Goal: Task Accomplishment & Management: Use online tool/utility

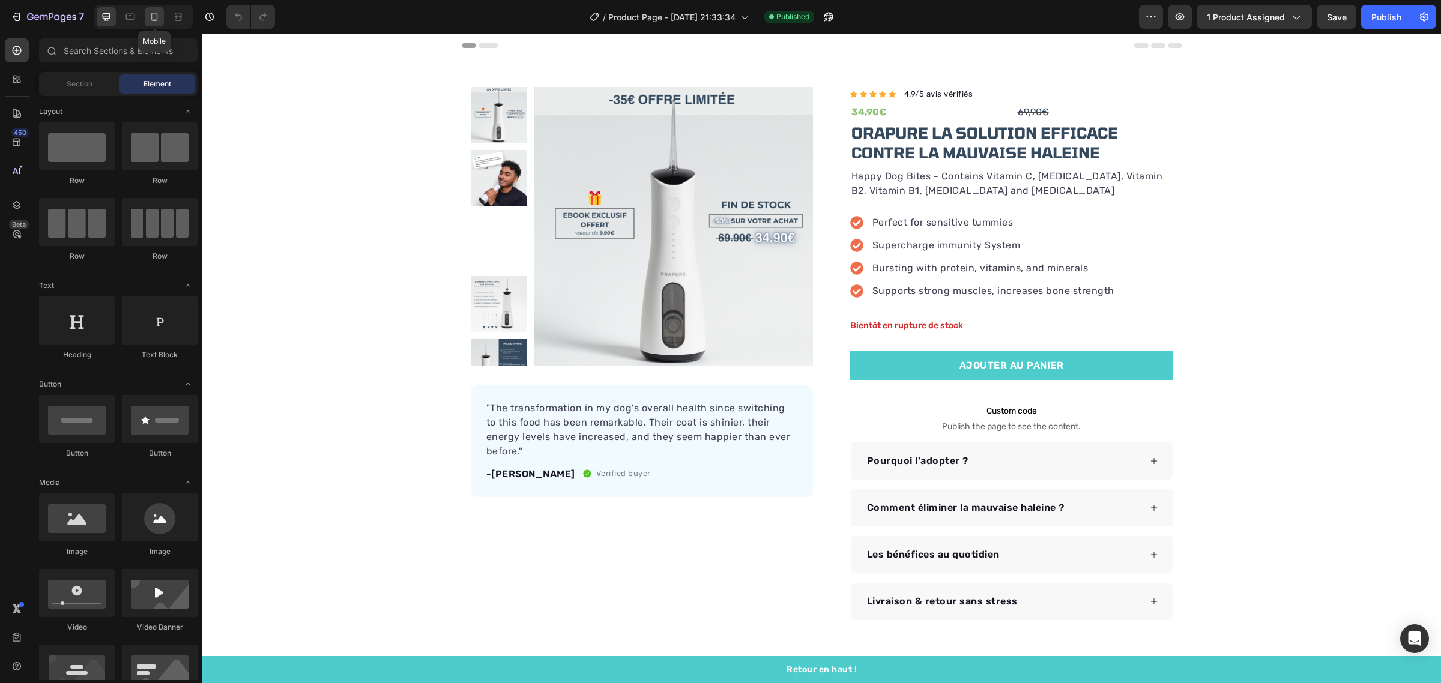
click at [148, 10] on div at bounding box center [154, 16] width 19 height 19
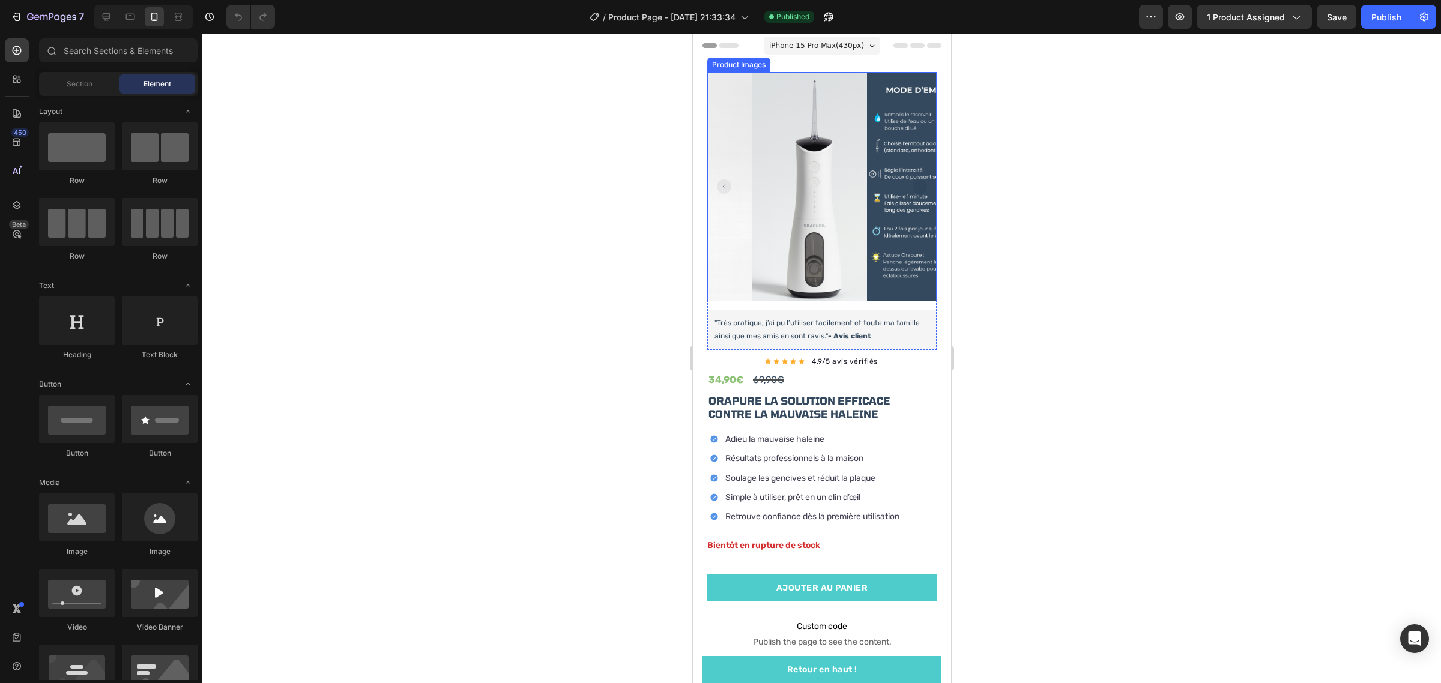
click at [722, 184] on rect "Carousel Back Arrow" at bounding box center [723, 186] width 14 height 14
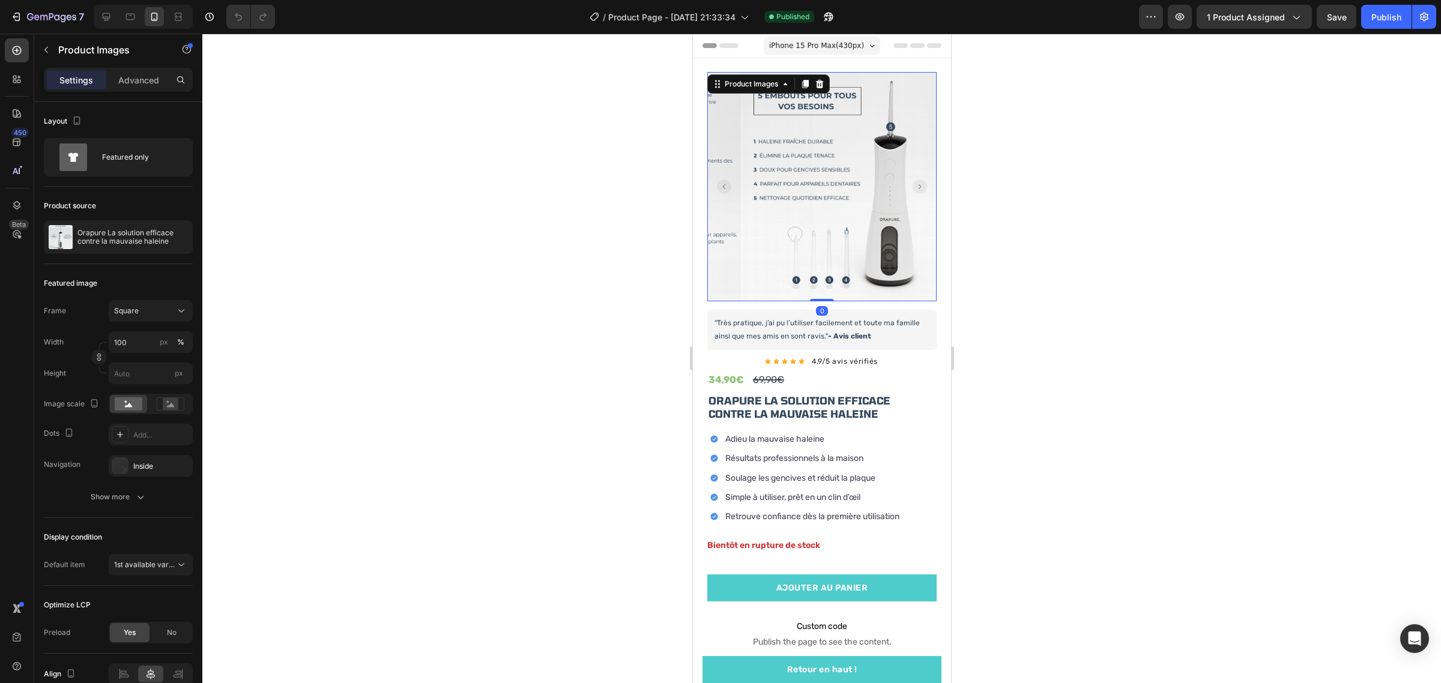
click at [722, 184] on rect "Carousel Back Arrow" at bounding box center [723, 186] width 14 height 14
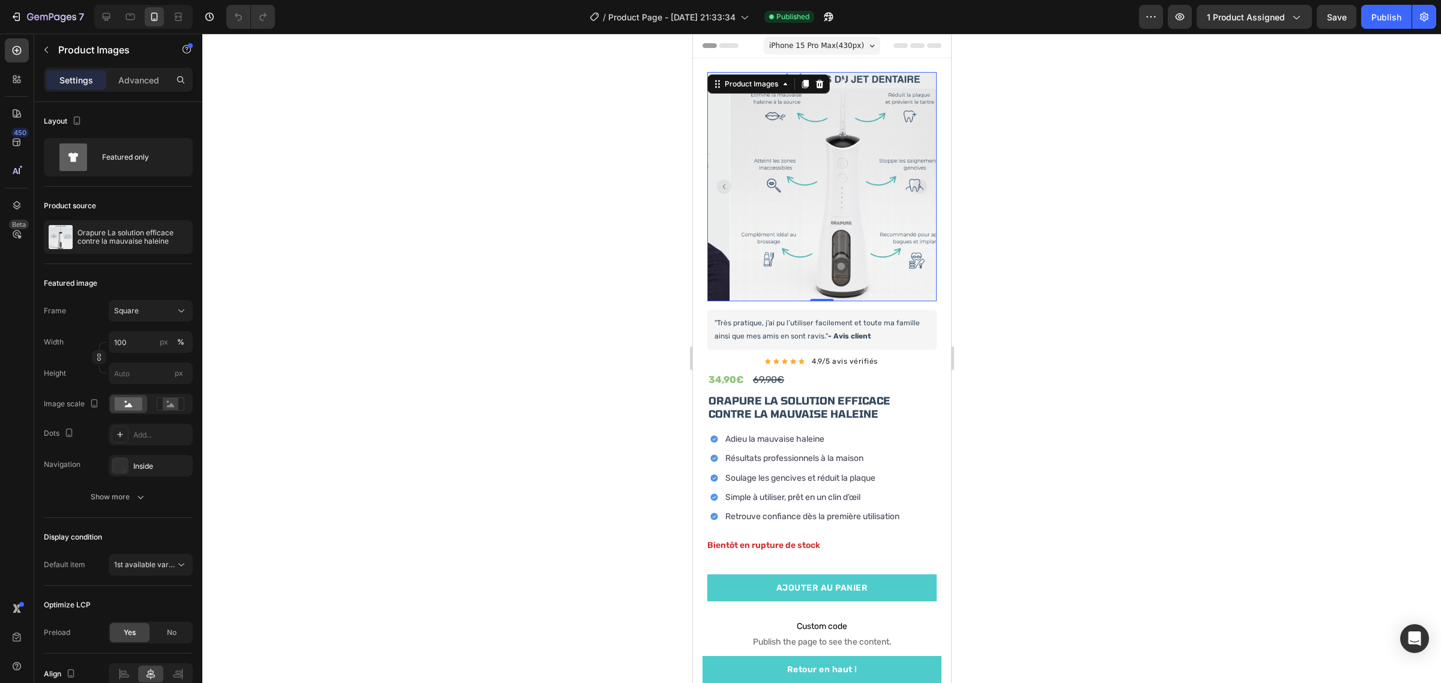
click at [722, 184] on rect "Carousel Back Arrow" at bounding box center [723, 186] width 14 height 14
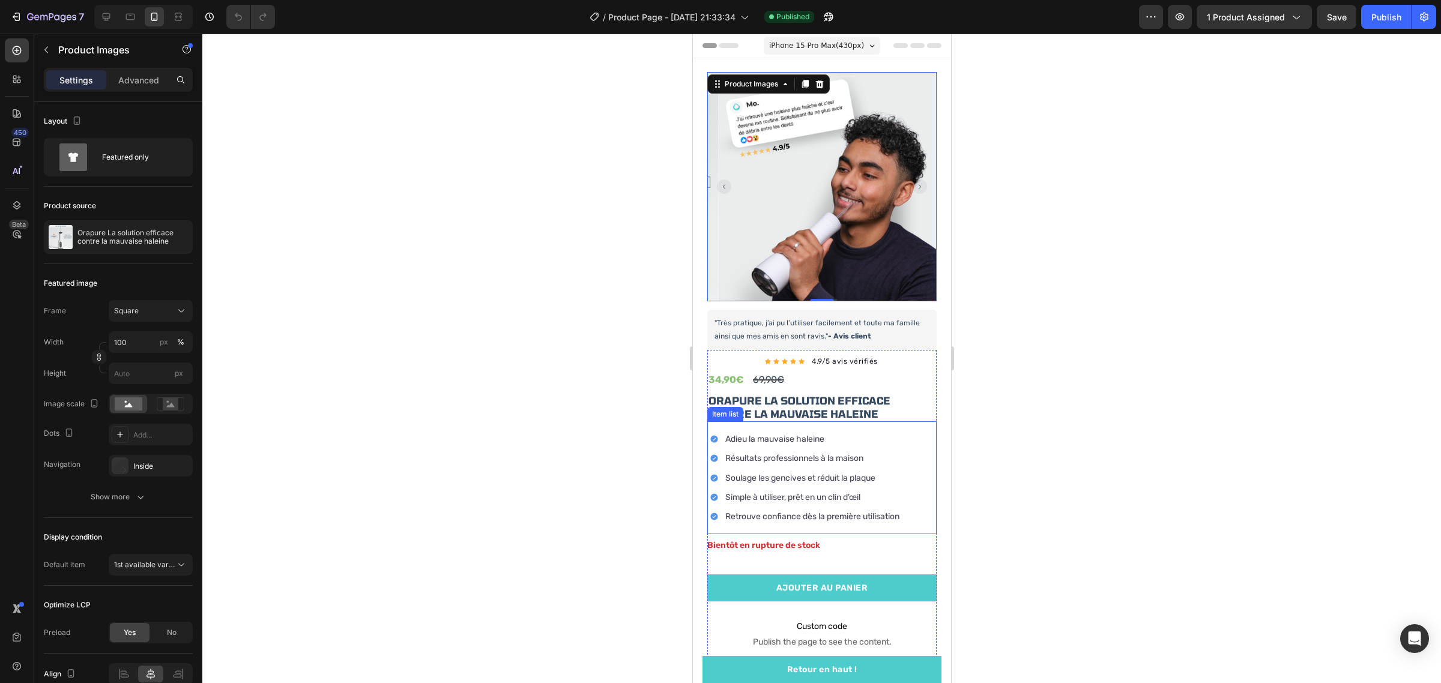
click at [1149, 320] on div at bounding box center [821, 358] width 1238 height 649
click at [723, 185] on rect "Carousel Back Arrow" at bounding box center [723, 186] width 14 height 14
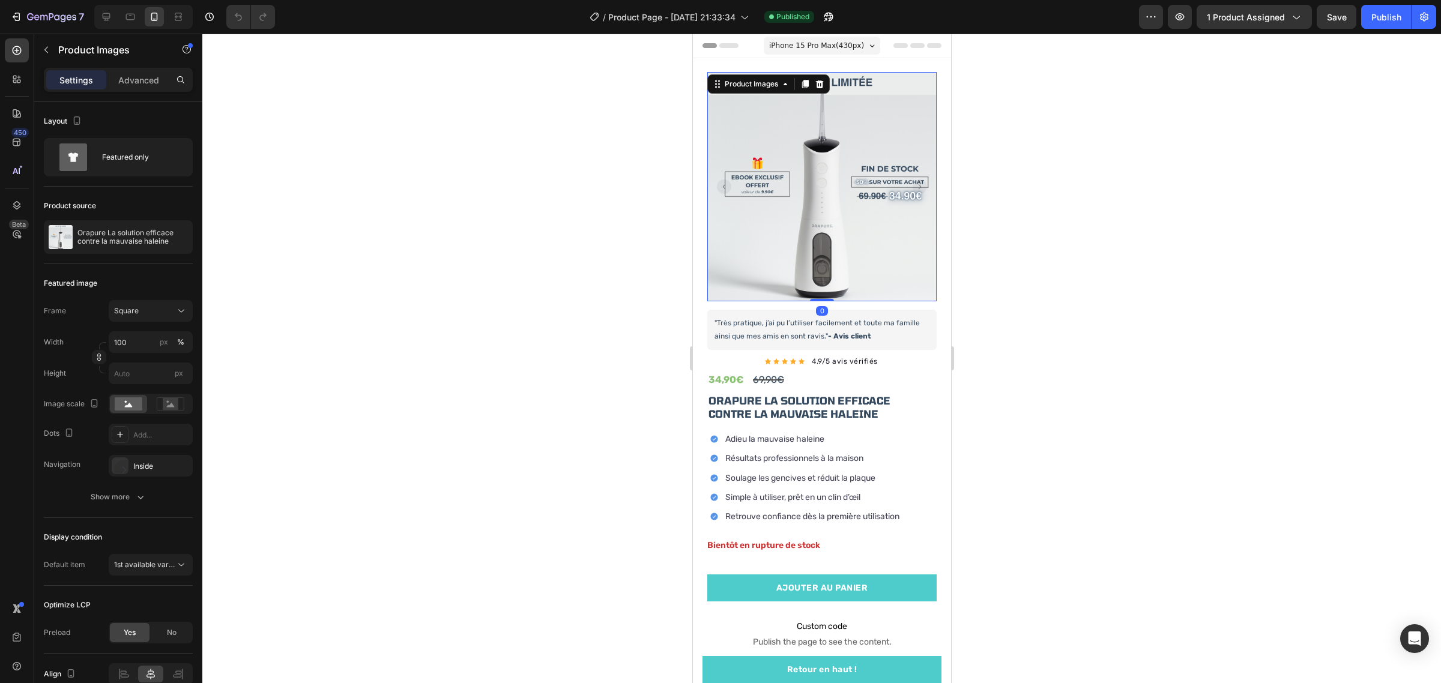
click at [1163, 280] on div at bounding box center [821, 358] width 1238 height 649
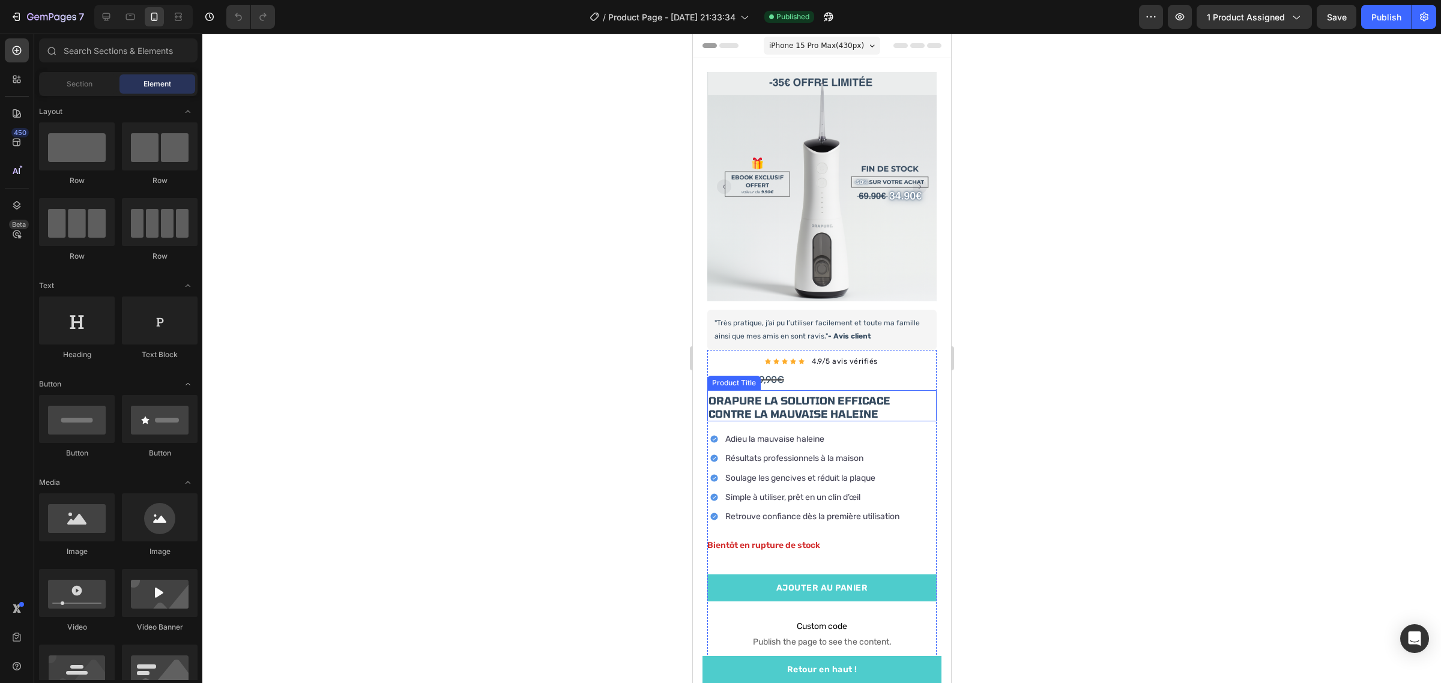
click at [740, 397] on h1 "Orapure La solution efficace contre la mauvaise haleine" at bounding box center [820, 407] width 229 height 29
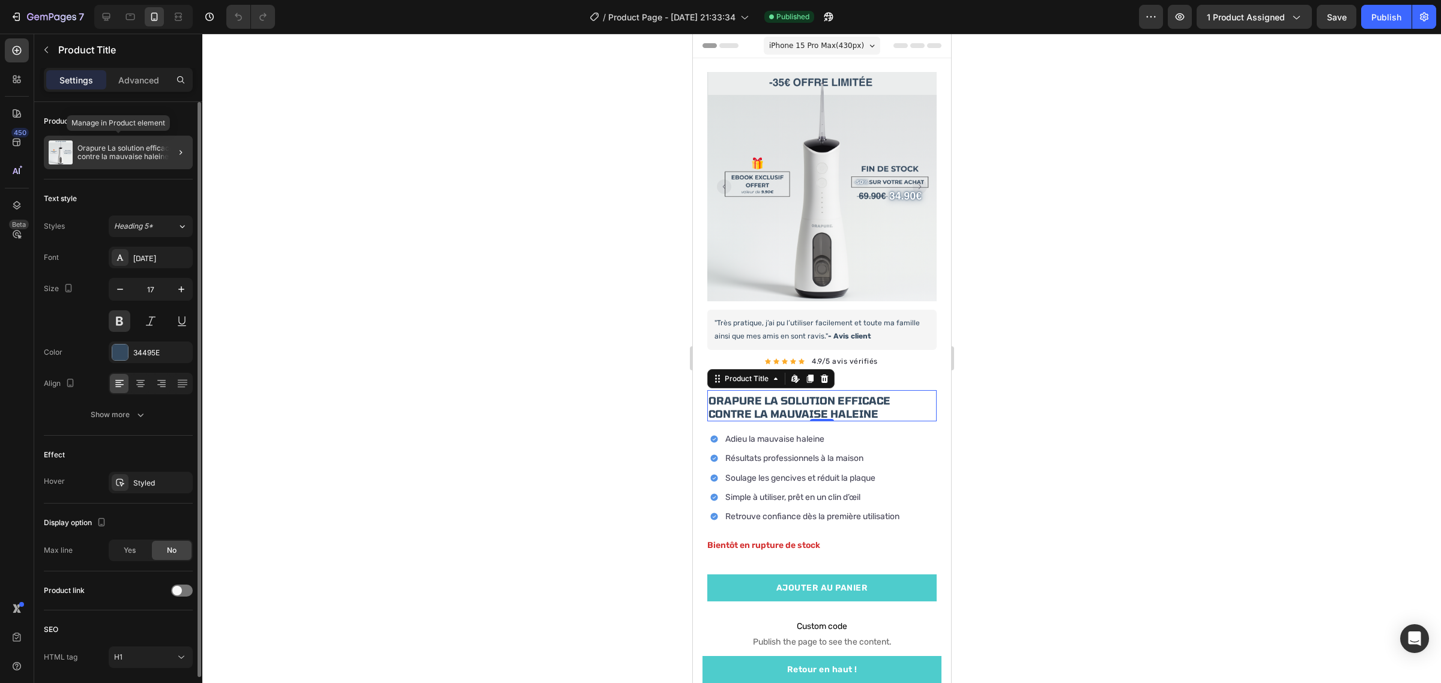
click at [134, 154] on p "Orapure La solution efficace contre la mauvaise haleine" at bounding box center [132, 152] width 110 height 17
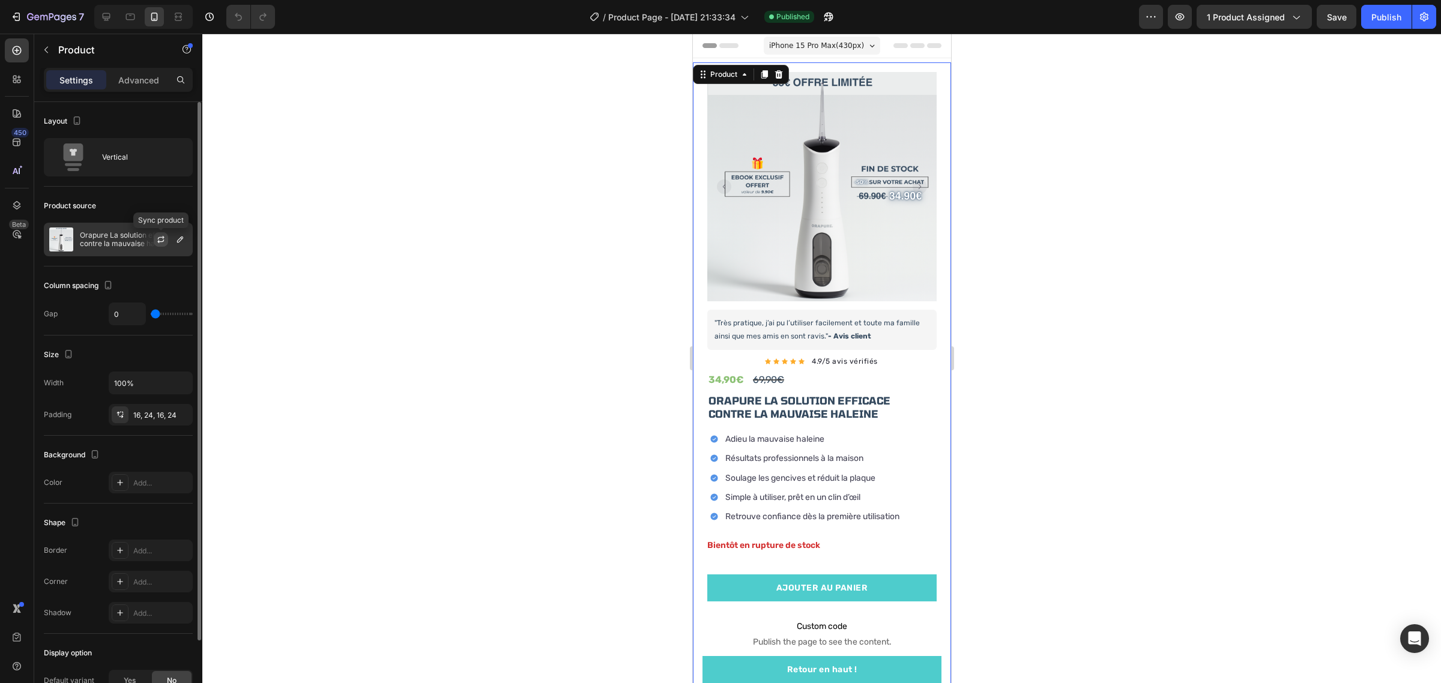
click at [156, 235] on icon "button" at bounding box center [161, 240] width 10 height 10
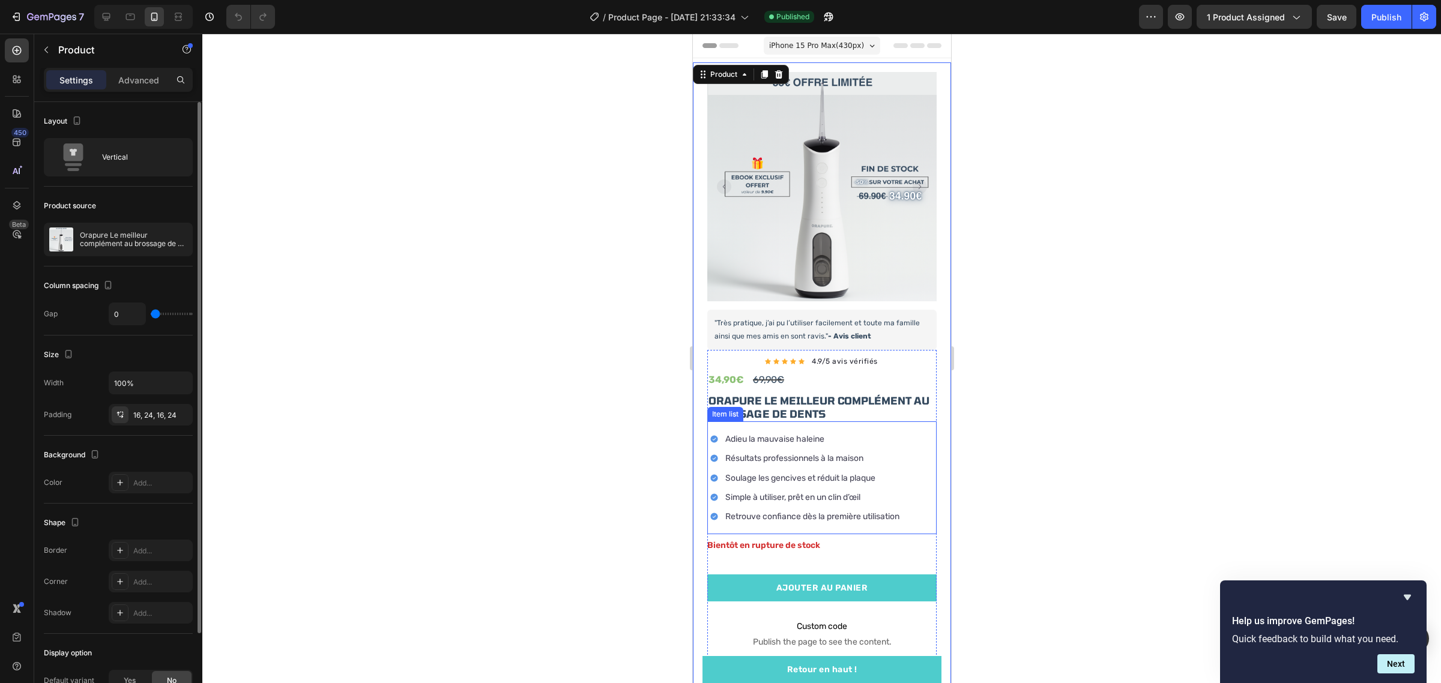
click at [768, 432] on p "Adieu la mauvaise haleine" at bounding box center [811, 439] width 174 height 15
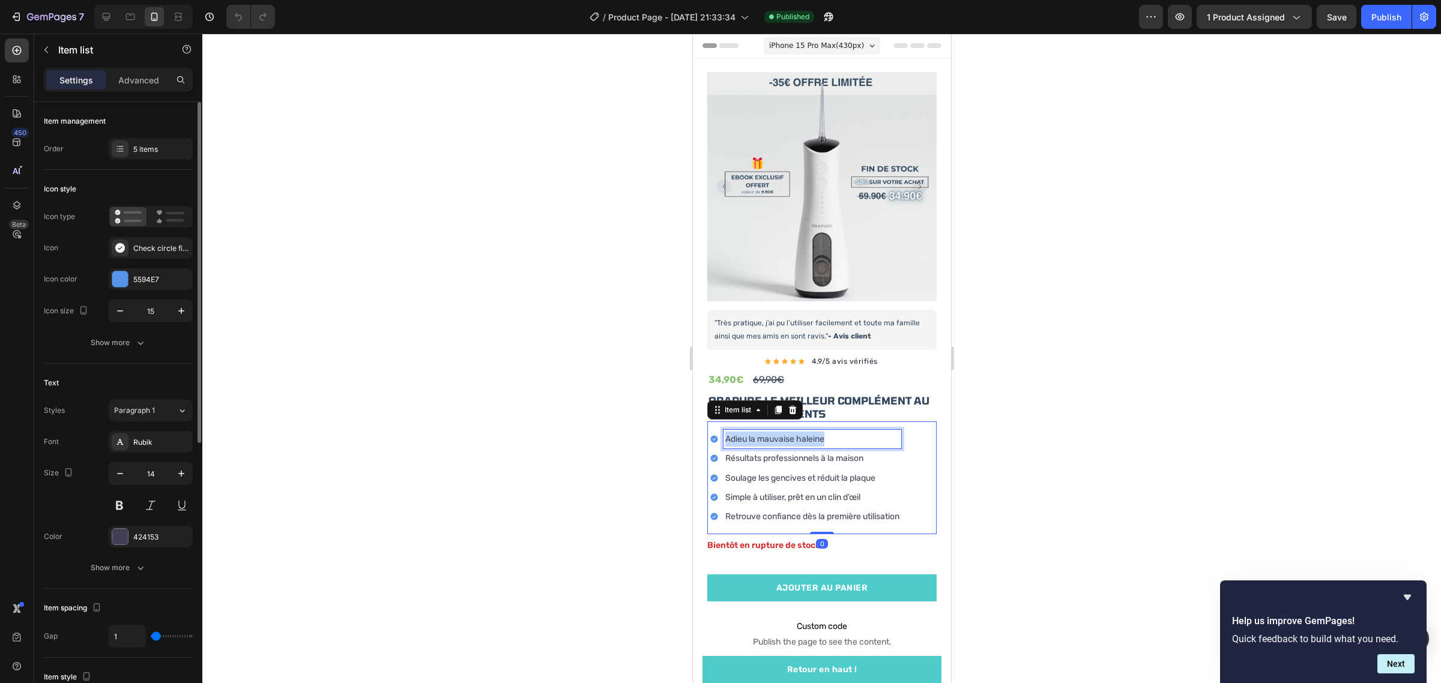
click at [768, 432] on p "Adieu la mauvaise haleine" at bounding box center [811, 439] width 174 height 15
click at [836, 451] on p "Résultats professionnels à la maison" at bounding box center [811, 458] width 174 height 15
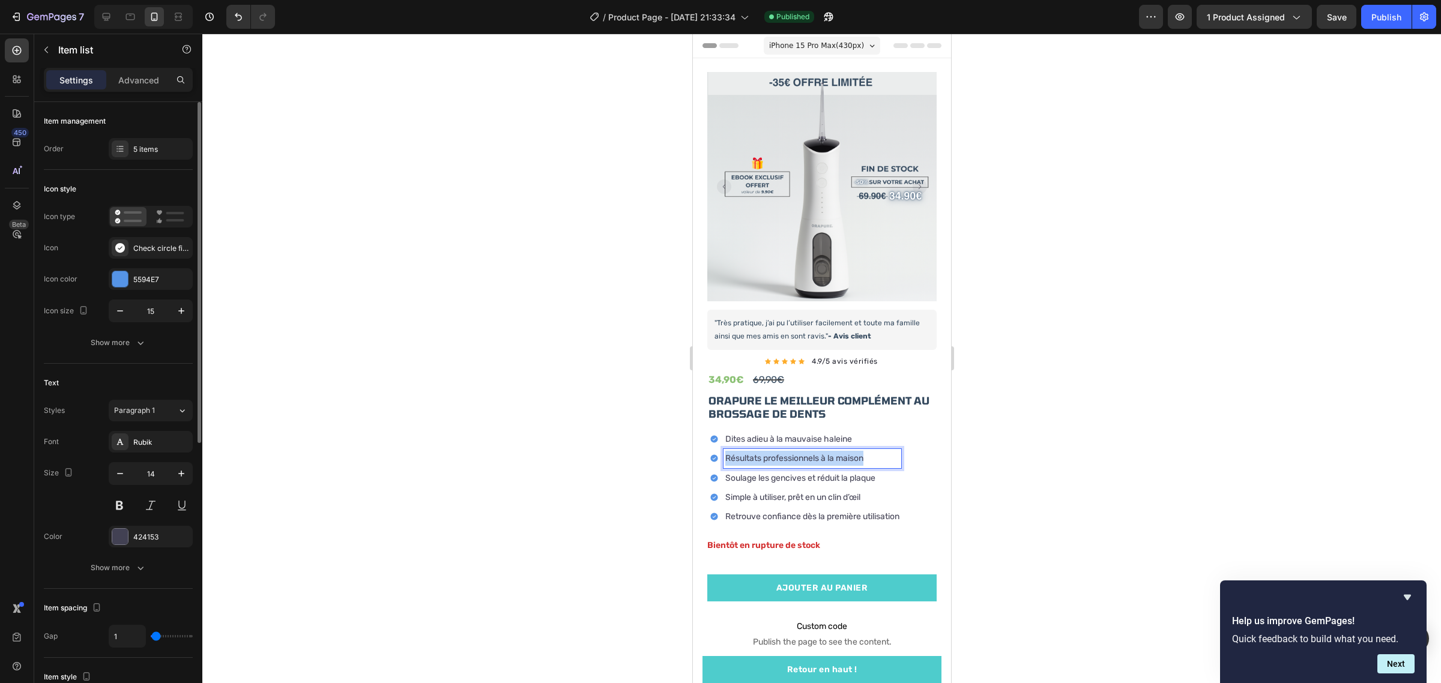
click at [836, 451] on p "Résultats professionnels à la maison" at bounding box center [811, 458] width 174 height 15
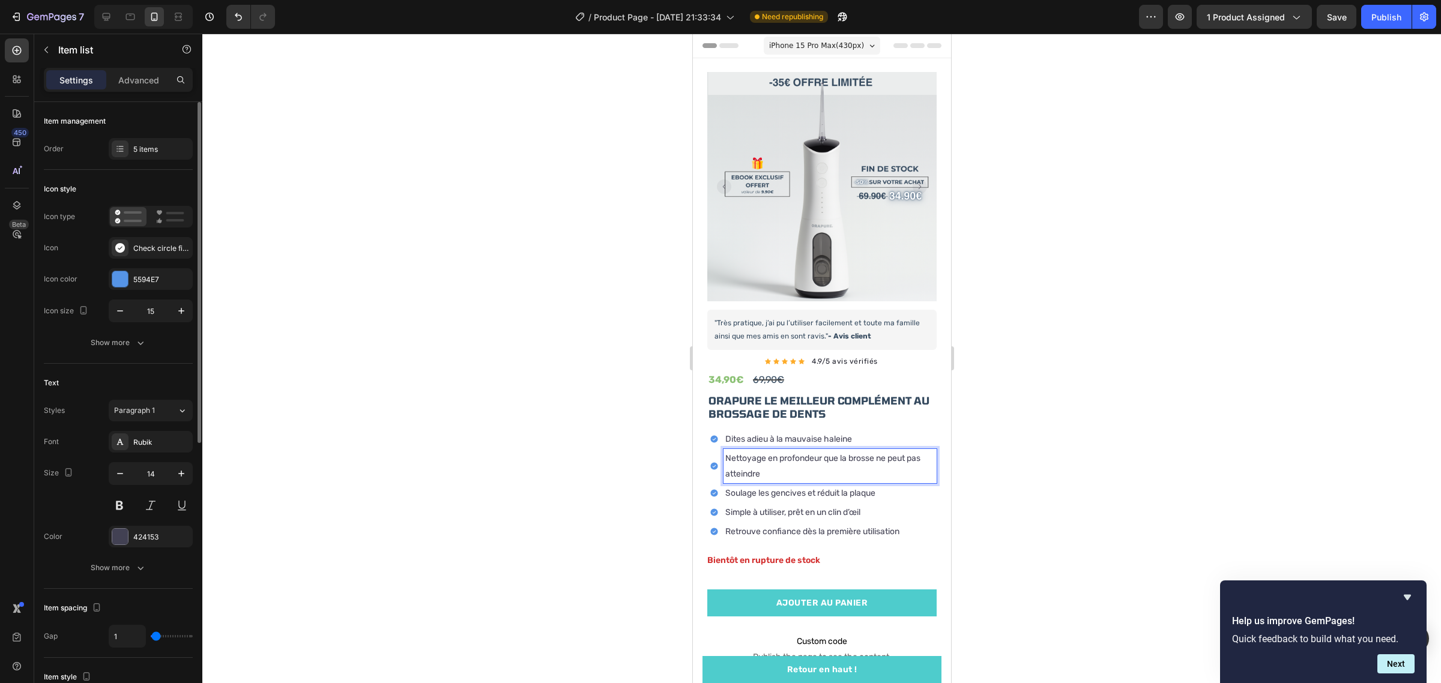
click at [824, 486] on p "Soulage les gencives et réduit la plaque" at bounding box center [828, 493] width 209 height 15
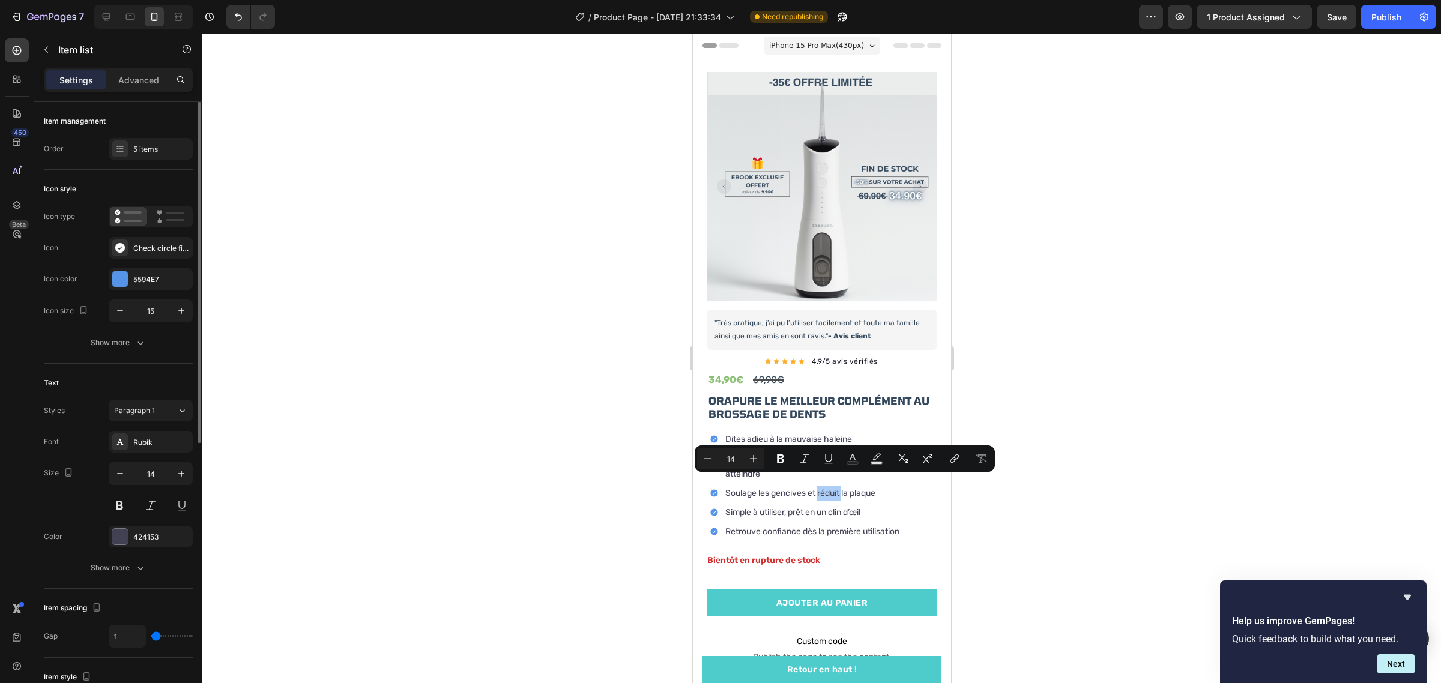
click at [525, 504] on div at bounding box center [821, 358] width 1238 height 649
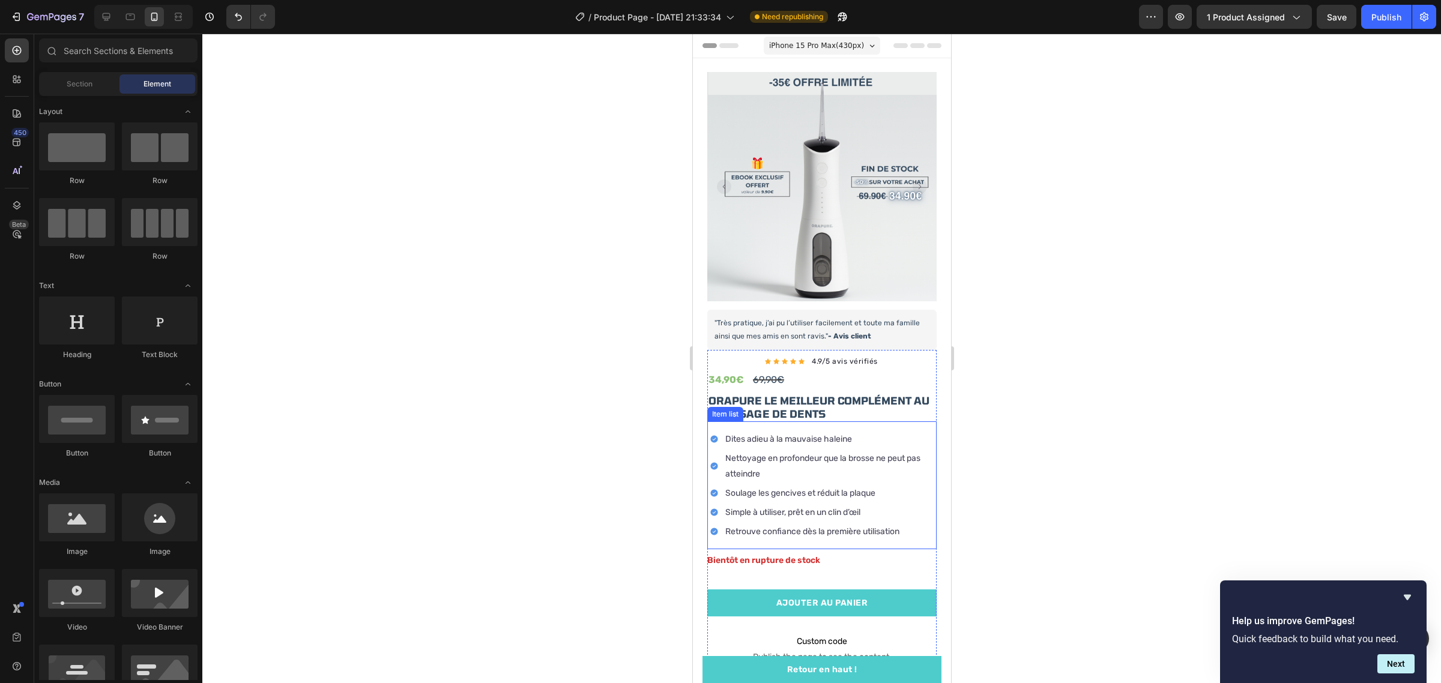
click at [747, 505] on p "Simple à utiliser, prêt en un clin d’œil" at bounding box center [828, 512] width 209 height 15
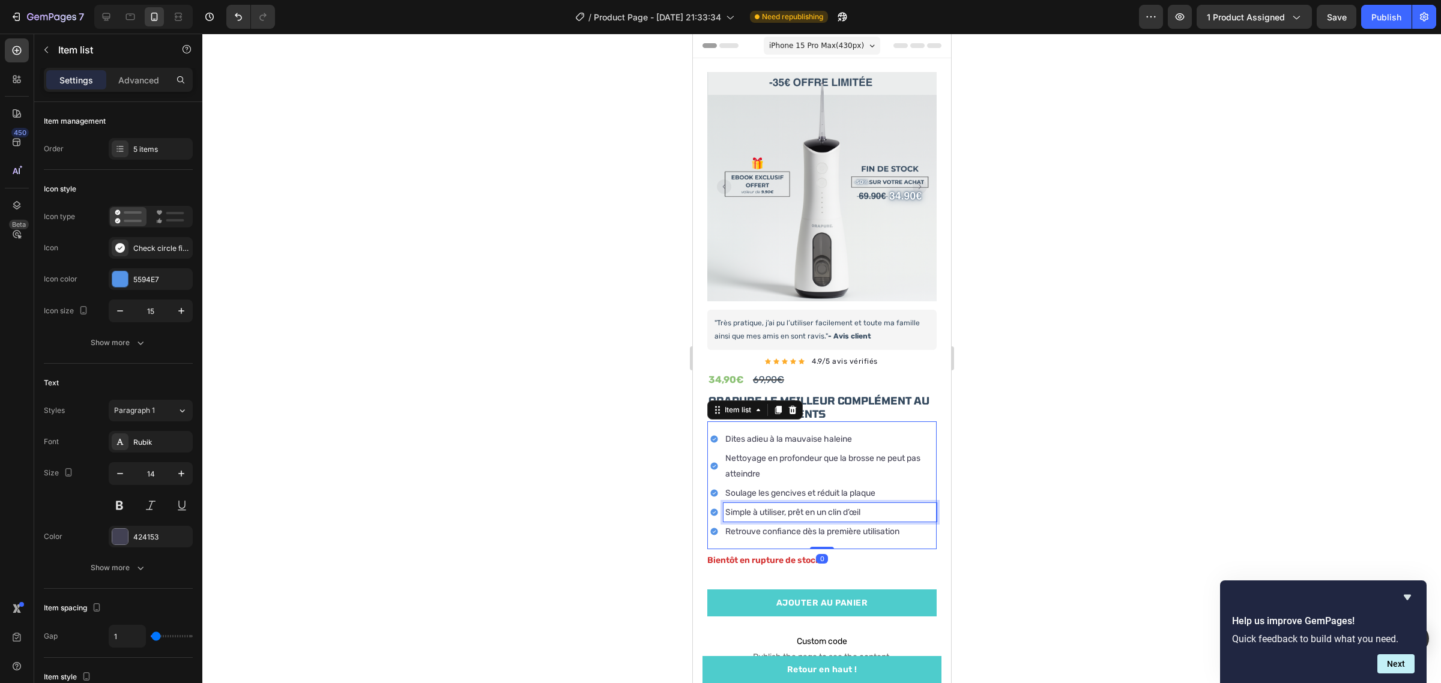
click at [747, 505] on p "Simple à utiliser, prêt en un clin d’œil" at bounding box center [828, 512] width 209 height 15
click at [1003, 450] on div at bounding box center [821, 358] width 1238 height 649
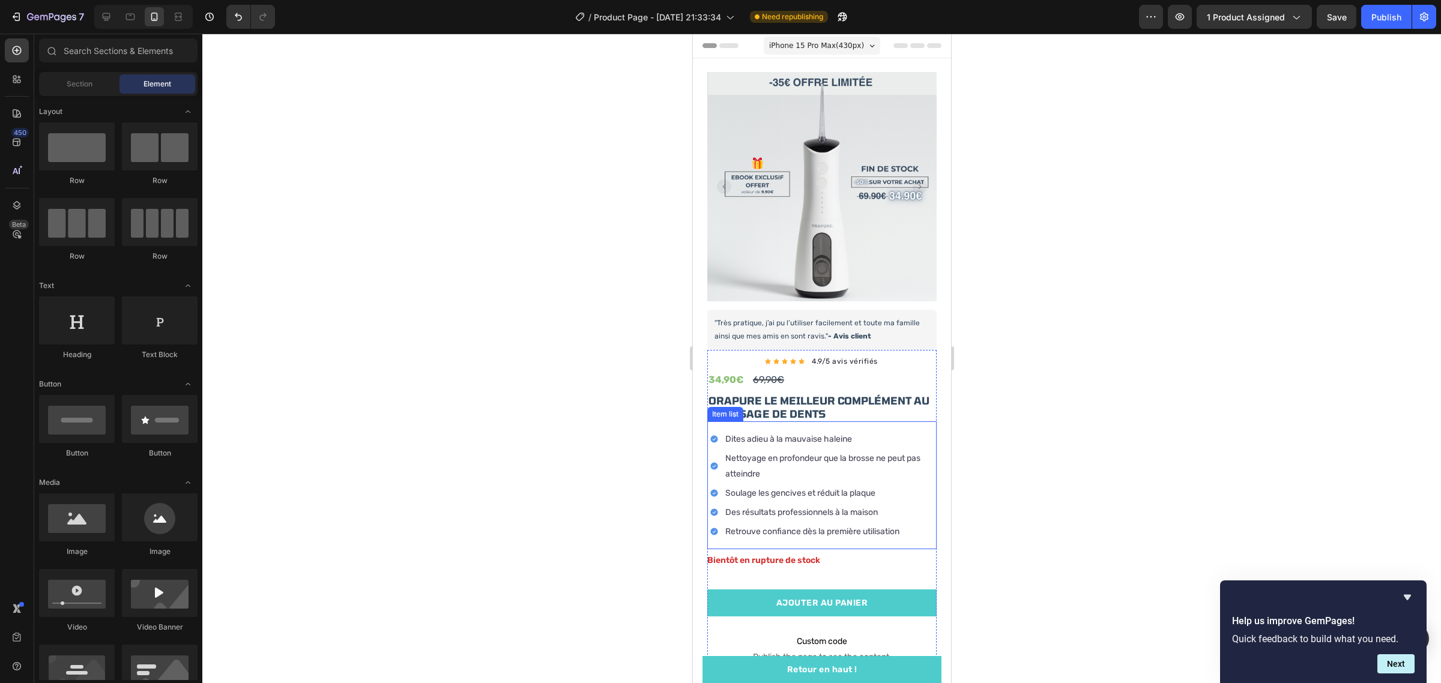
click at [785, 456] on p "Nettoyage en profondeur que la brosse ne peut pas atteindre" at bounding box center [828, 466] width 209 height 30
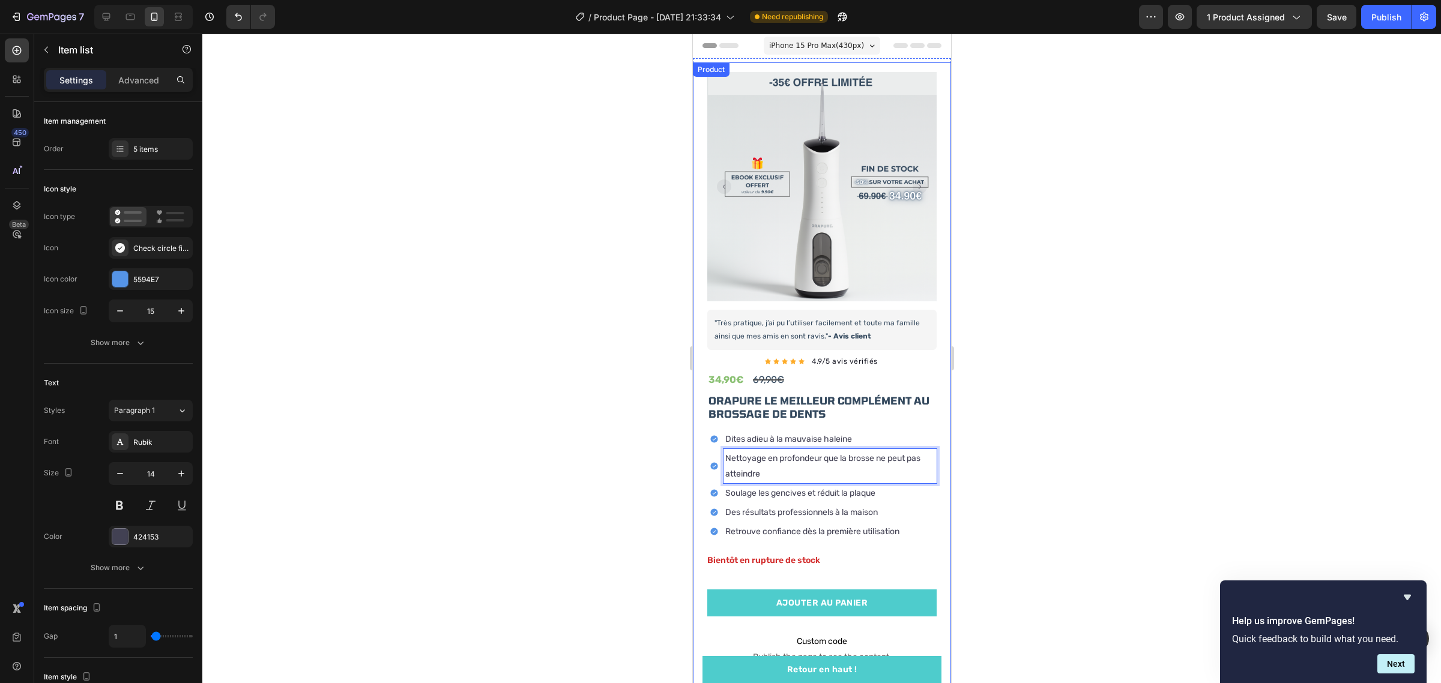
click at [1019, 430] on div at bounding box center [821, 358] width 1238 height 649
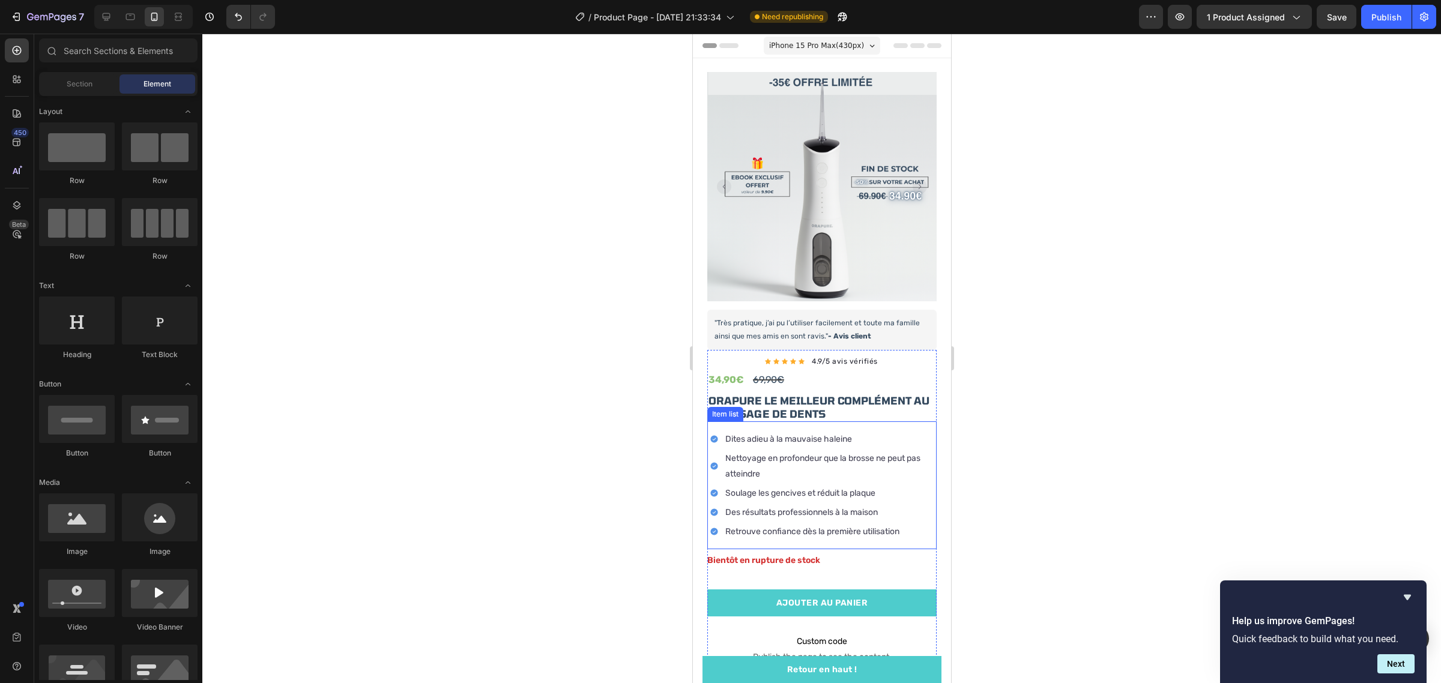
click at [813, 451] on p "Nettoyage en profondeur que la brosse ne peut pas atteindre" at bounding box center [828, 466] width 209 height 30
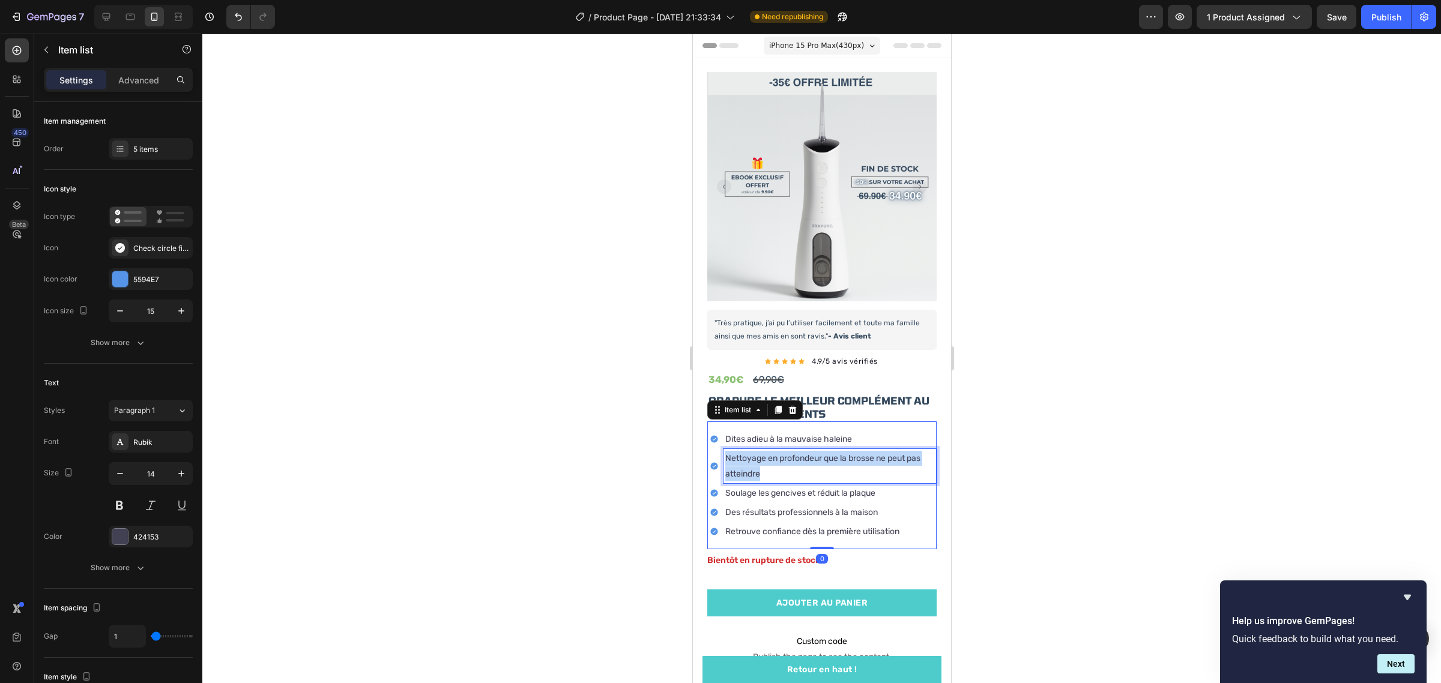
click at [813, 451] on p "Nettoyage en profondeur que la brosse ne peut pas atteindre" at bounding box center [828, 466] width 209 height 30
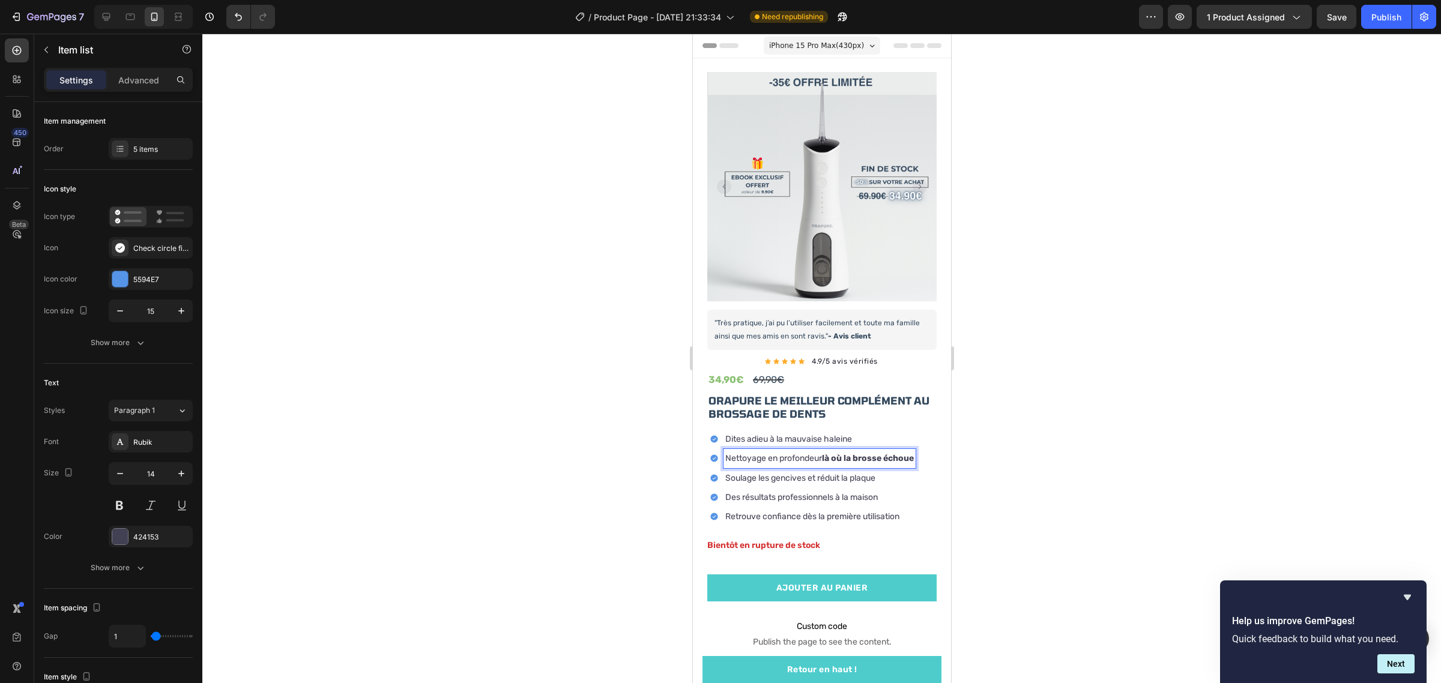
click at [830, 453] on strong "là où la brosse échoue" at bounding box center [867, 458] width 92 height 10
drag, startPoint x: 824, startPoint y: 448, endPoint x: 929, endPoint y: 444, distance: 105.7
click at [929, 444] on div "Product Images "The transformation in my dog's overall health since switching t…" at bounding box center [821, 454] width 258 height 785
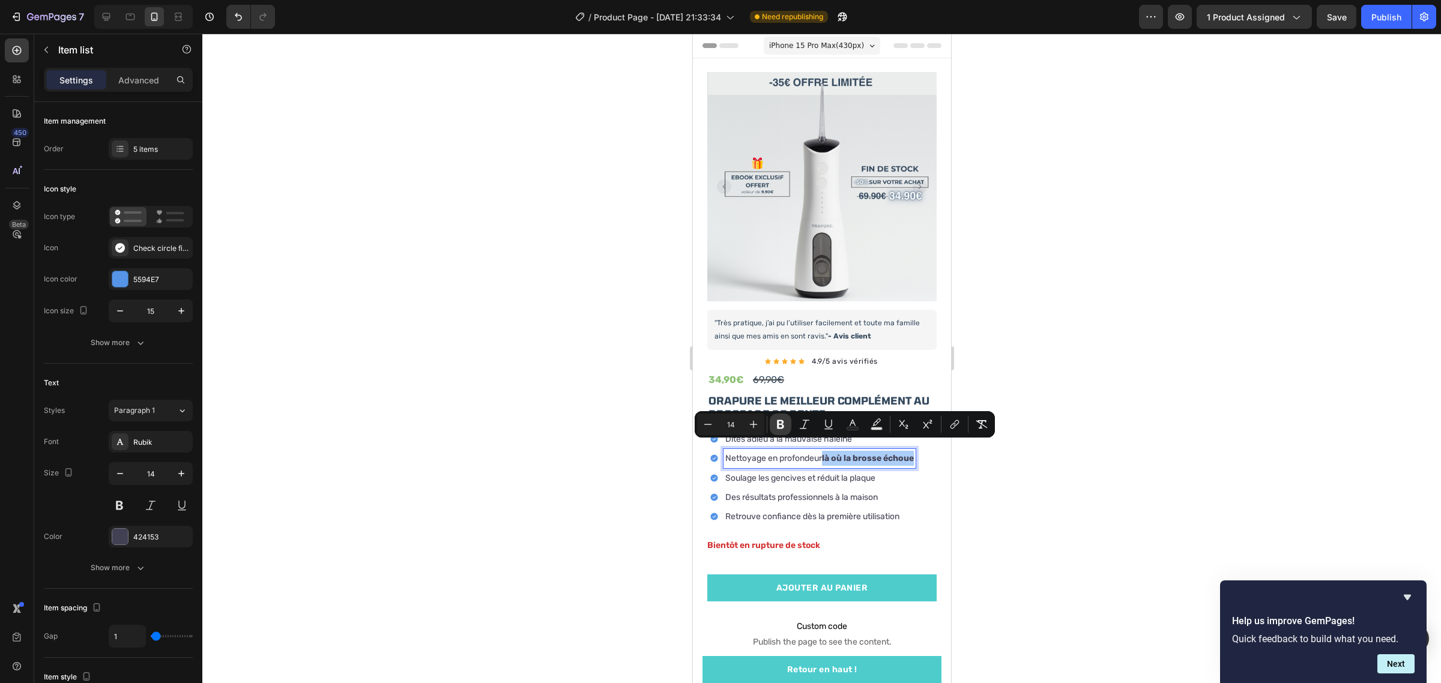
click at [783, 432] on button "Bold" at bounding box center [780, 425] width 22 height 22
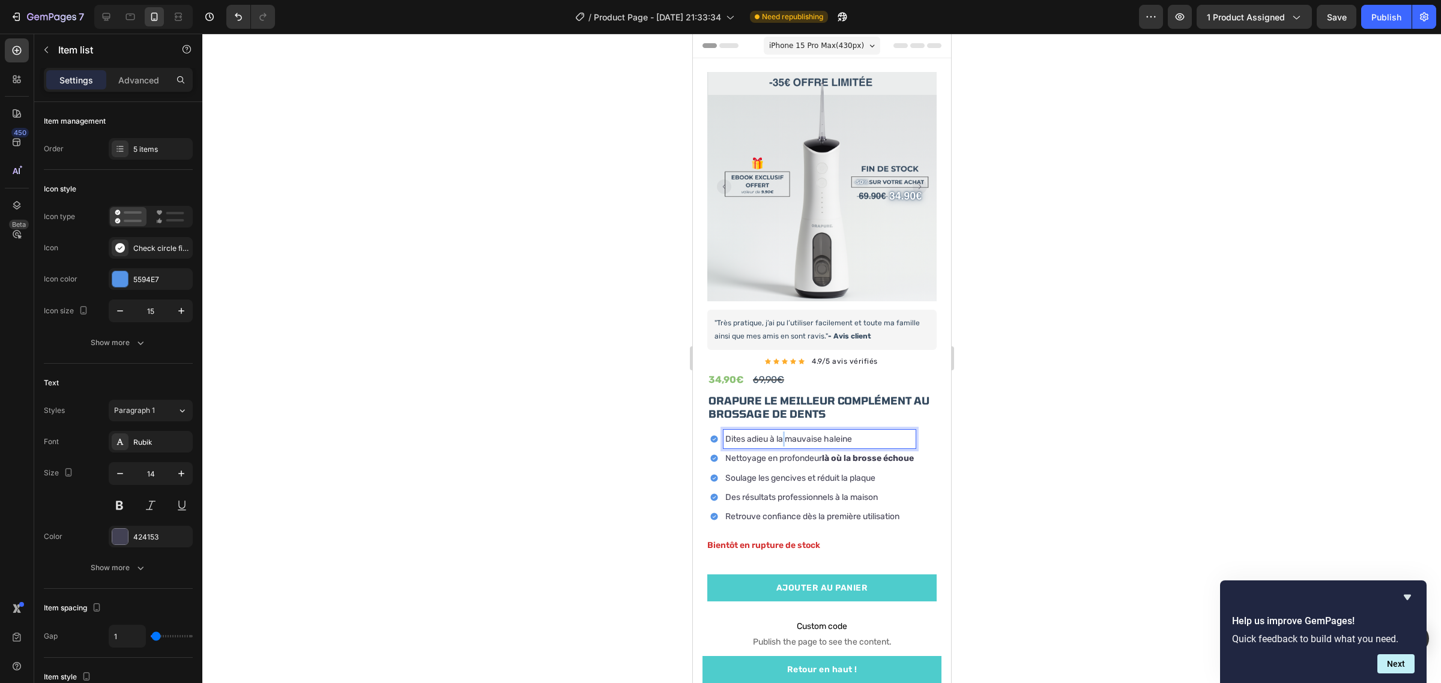
click at [785, 432] on p "Dites adieu à la mauvaise haleine" at bounding box center [818, 439] width 188 height 15
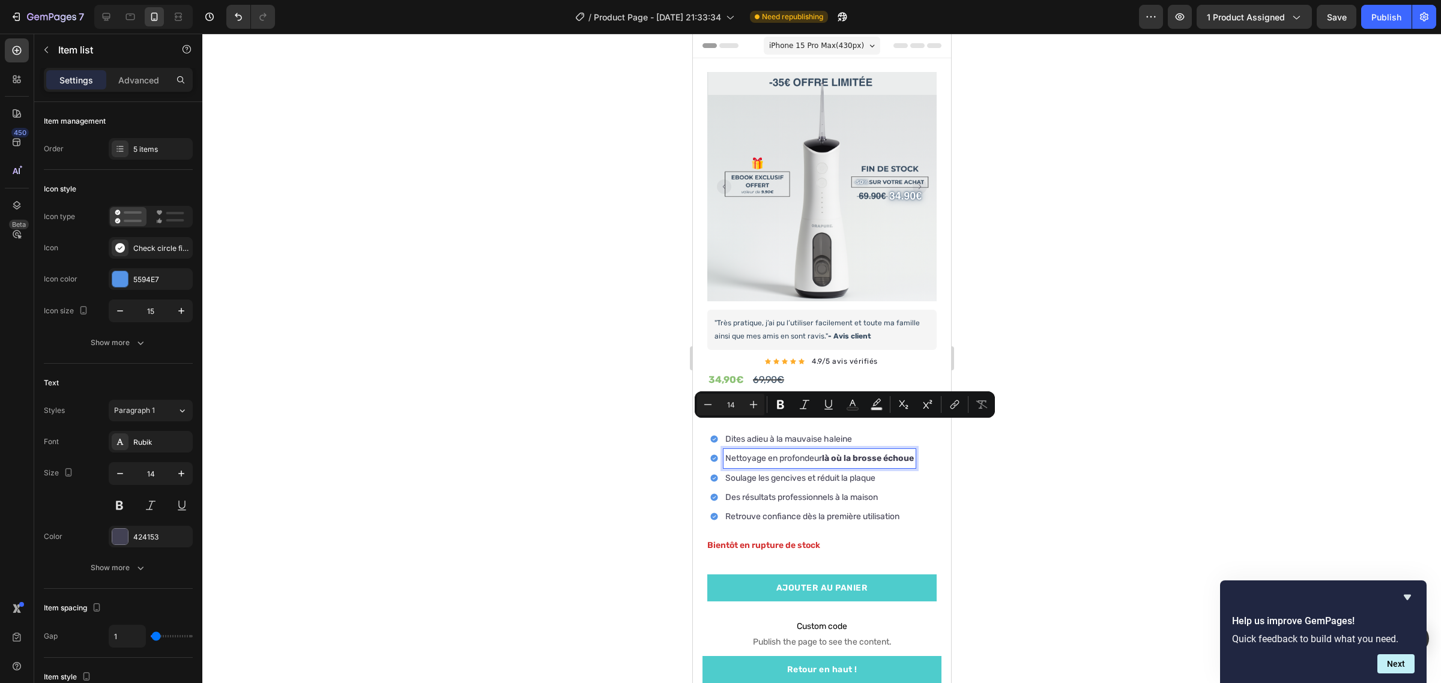
click at [837, 453] on strong "là où la brosse échoue" at bounding box center [867, 458] width 92 height 10
click at [825, 453] on strong "là où la brosse échoue" at bounding box center [867, 458] width 92 height 10
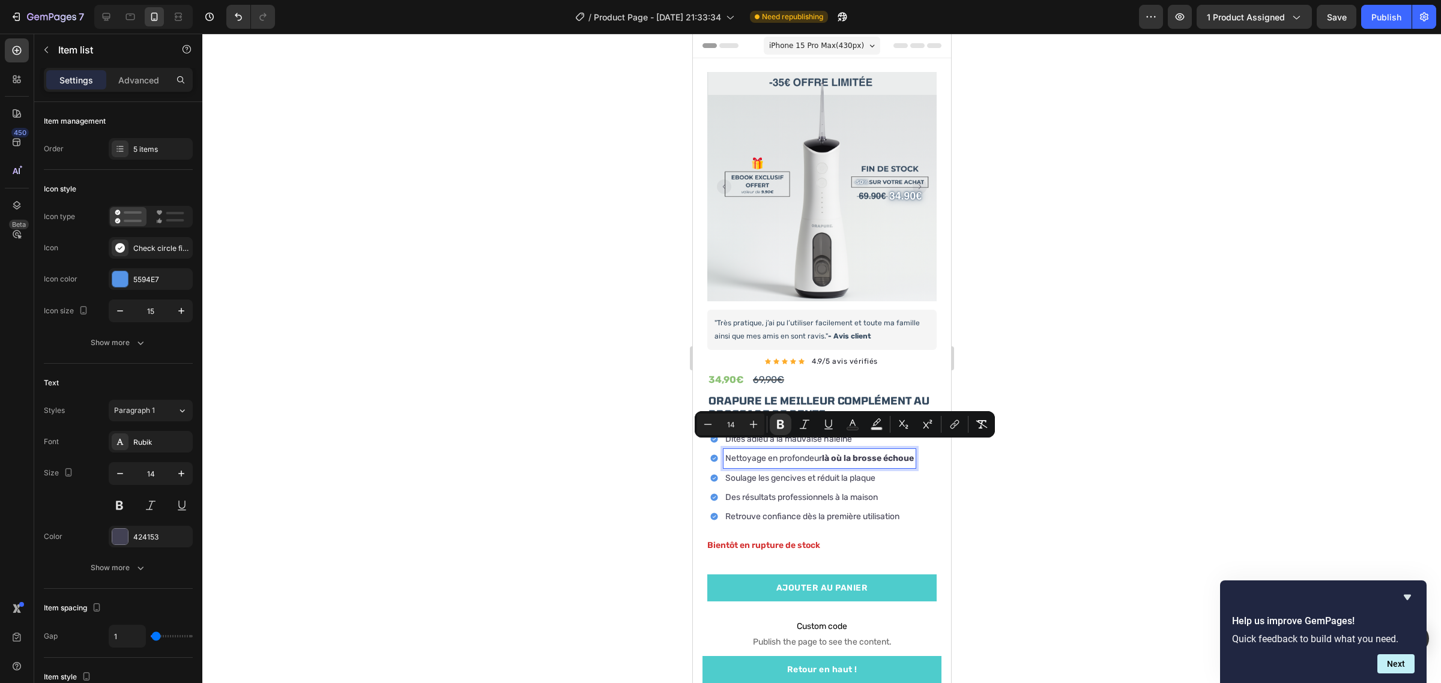
drag, startPoint x: 825, startPoint y: 445, endPoint x: 921, endPoint y: 449, distance: 95.5
click at [921, 449] on div "Dites adieu à la mauvaise haleine Nettoyage en profondeur là où la brosse échou…" at bounding box center [820, 480] width 229 height 107
click at [776, 424] on icon "Editor contextual toolbar" at bounding box center [780, 424] width 12 height 12
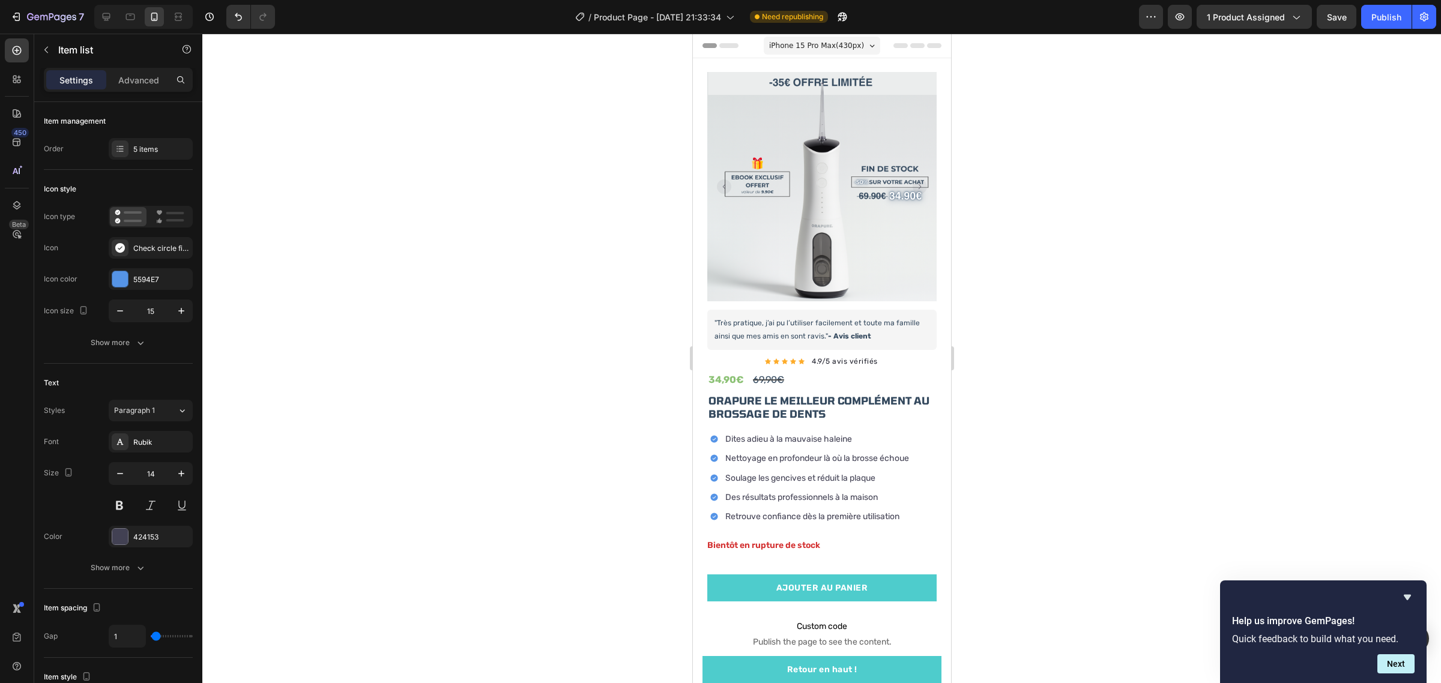
click at [1150, 418] on div at bounding box center [821, 358] width 1238 height 649
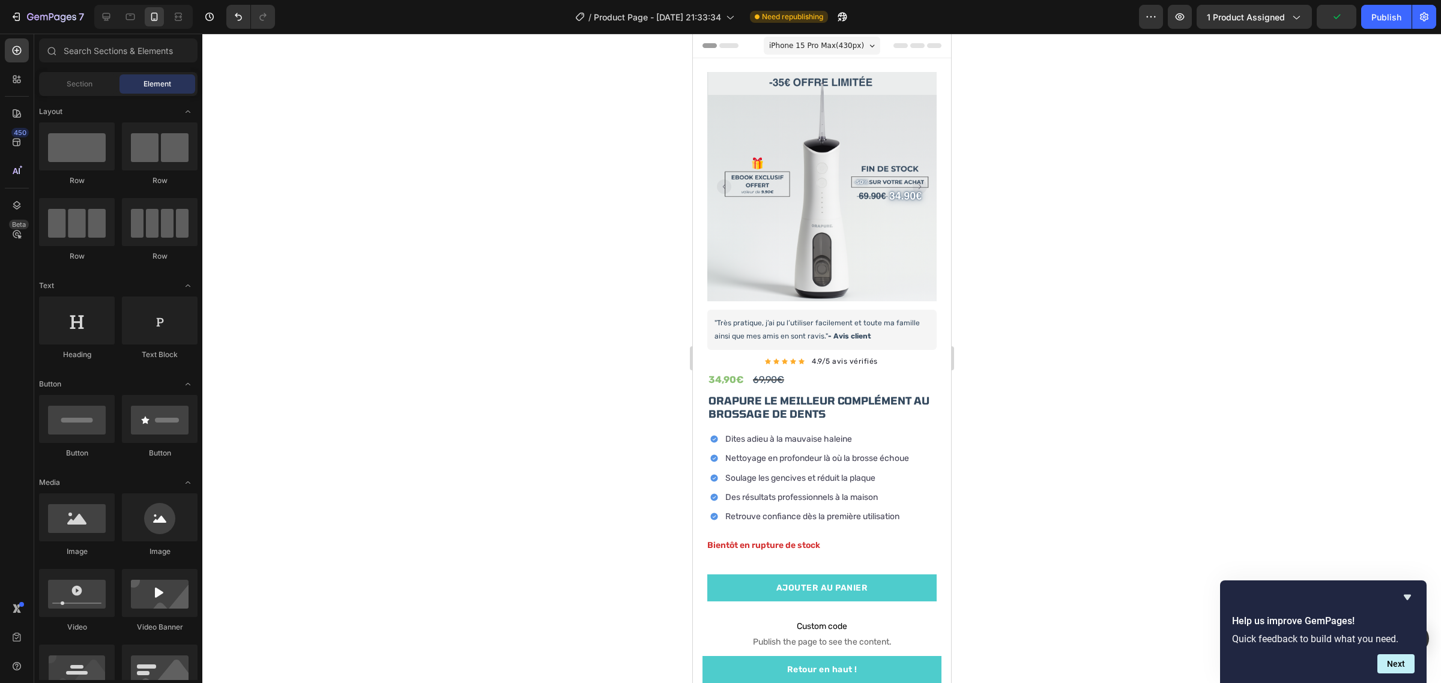
click at [1043, 400] on div at bounding box center [821, 358] width 1238 height 649
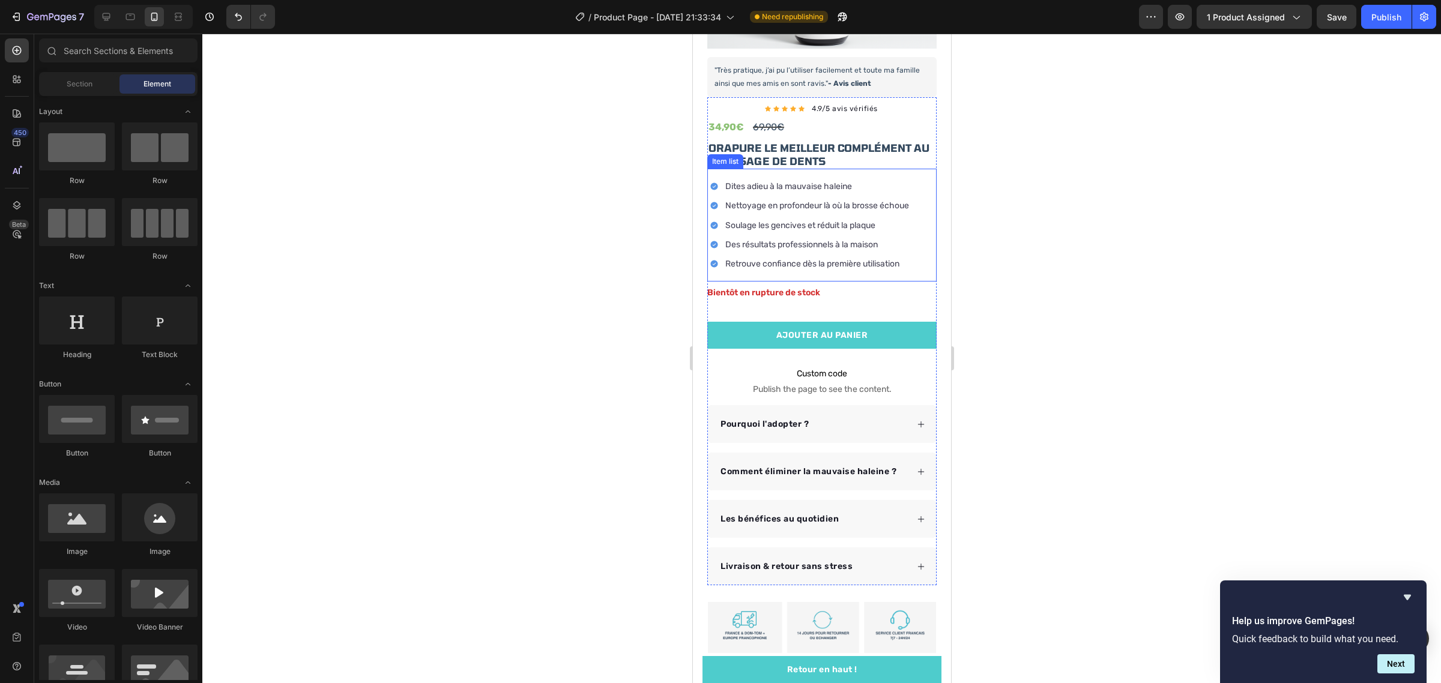
scroll to position [300, 0]
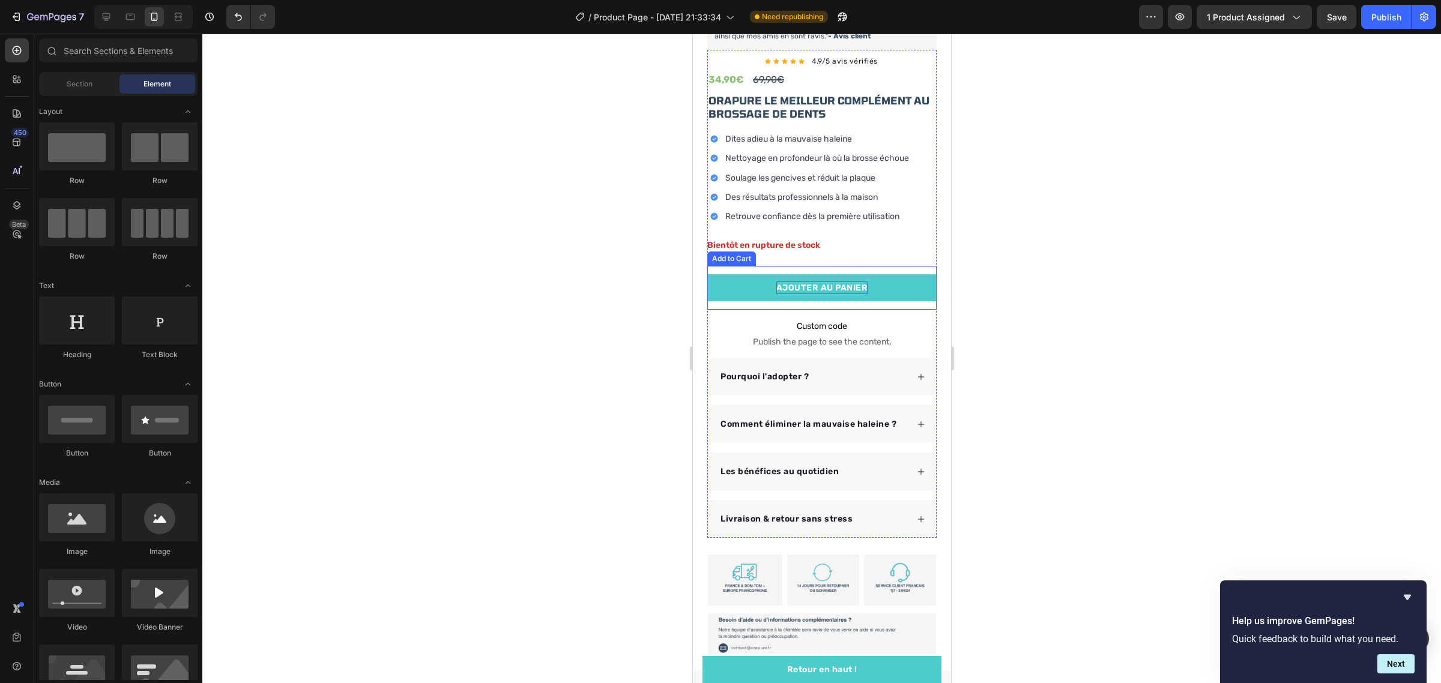
click at [825, 282] on div "AJOUTER AU PANIER" at bounding box center [821, 288] width 92 height 13
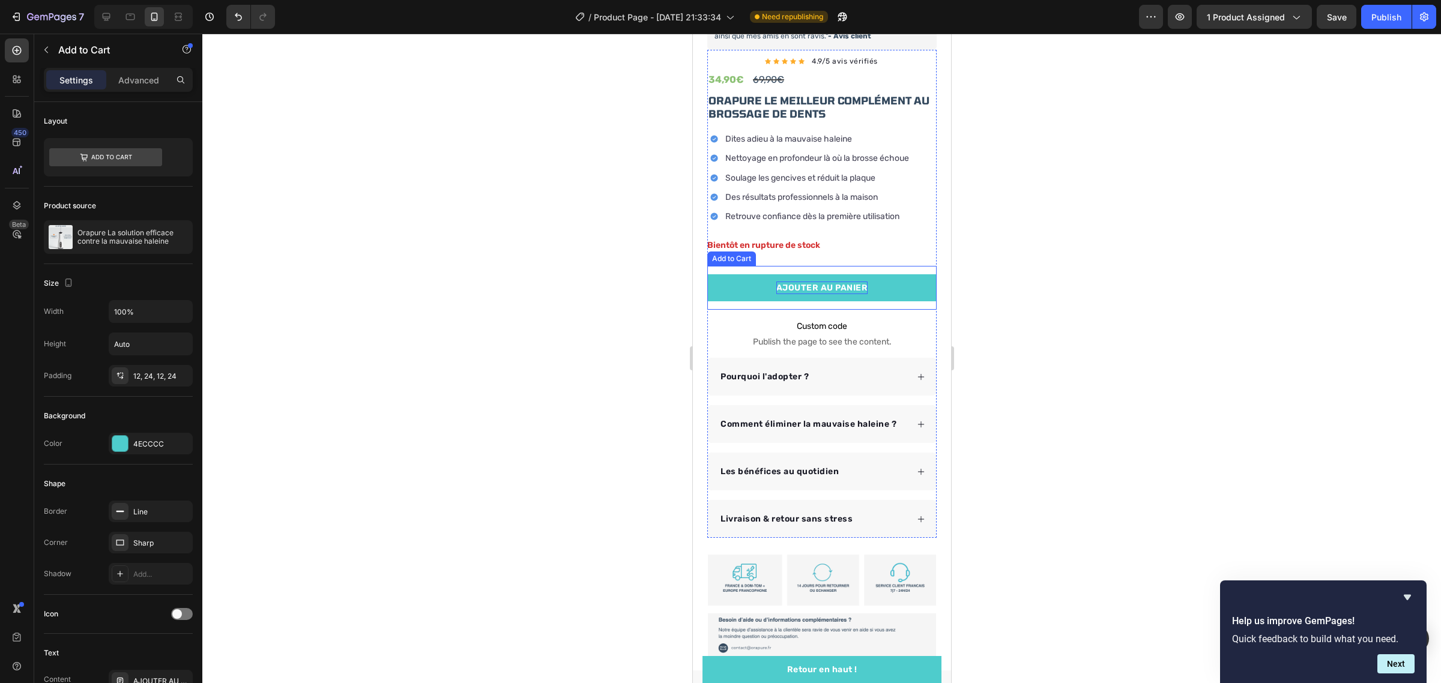
click at [825, 282] on div "AJOUTER AU PANIER" at bounding box center [821, 288] width 92 height 13
click at [825, 282] on p "AJOUTER AU PANIER" at bounding box center [821, 288] width 92 height 13
drag, startPoint x: 808, startPoint y: 280, endPoint x: 773, endPoint y: 268, distance: 37.2
click at [773, 274] on button "Je veux mon Orapure à -50%" at bounding box center [820, 287] width 229 height 27
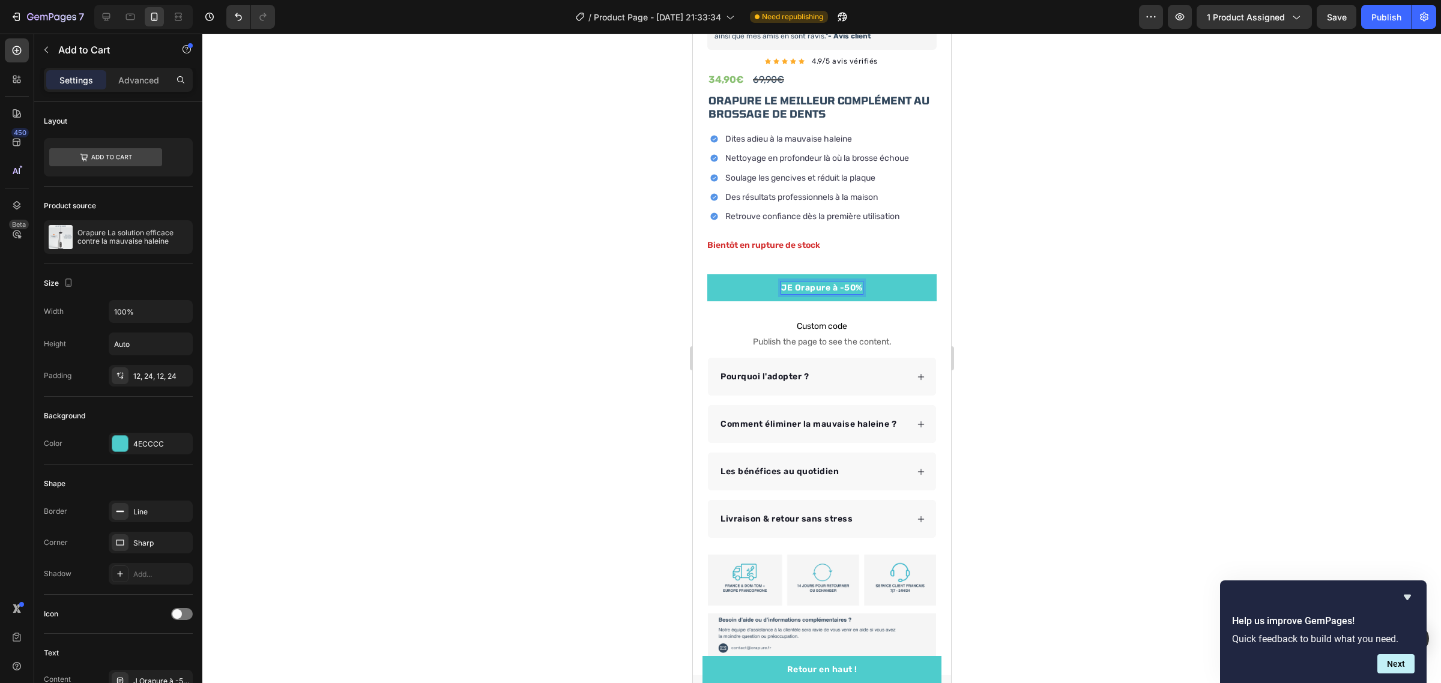
click at [706, 274] on button "JE Orapure à -50%" at bounding box center [820, 287] width 229 height 27
click at [706, 274] on button "JE VEUX Orapure à -50%" at bounding box center [820, 287] width 229 height 27
click at [706, 274] on button "JE VEUX MON Orapure à -50%" at bounding box center [820, 287] width 229 height 27
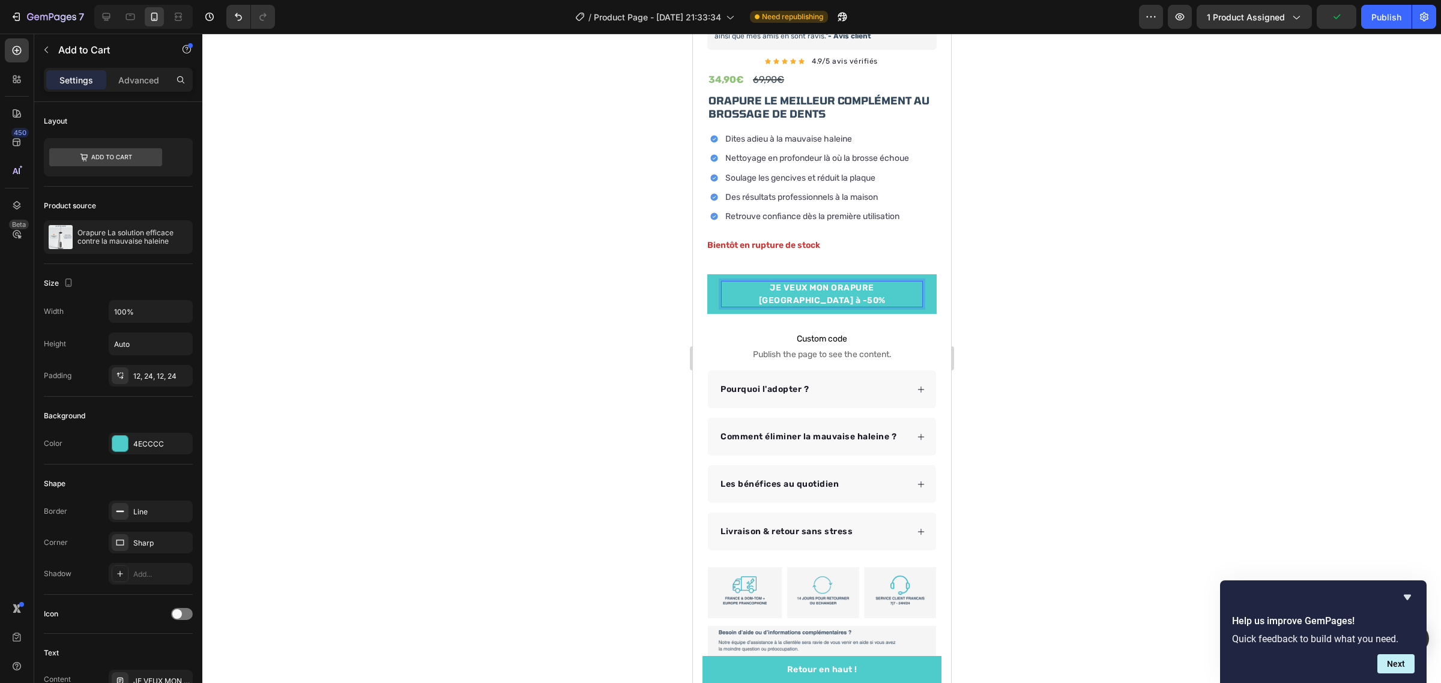
click at [869, 282] on p "JE VEUX MON ORAPURE [GEOGRAPHIC_DATA] à -50%" at bounding box center [821, 294] width 200 height 25
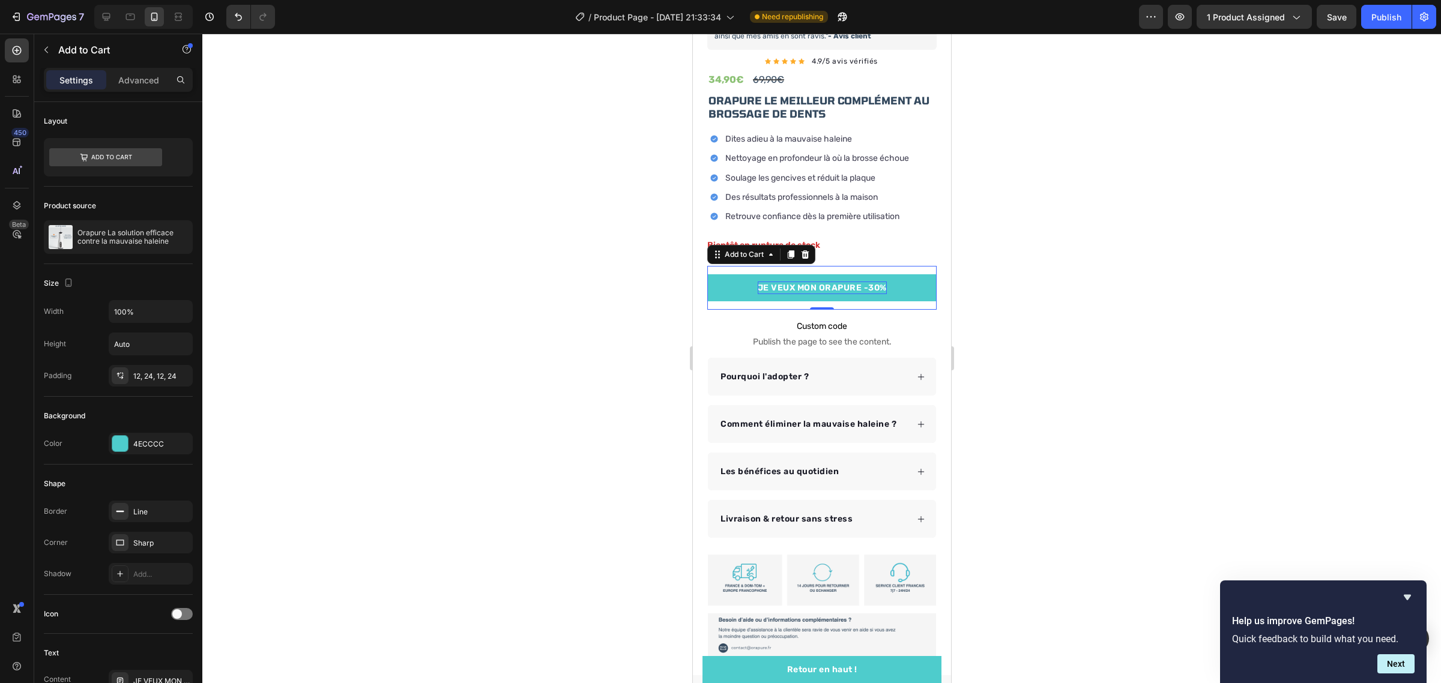
drag, startPoint x: 831, startPoint y: 265, endPoint x: 639, endPoint y: 243, distance: 193.3
click at [858, 282] on p "JE VEUX MON ORAPURE -30%" at bounding box center [821, 288] width 129 height 13
drag, startPoint x: 854, startPoint y: 285, endPoint x: 861, endPoint y: 284, distance: 7.3
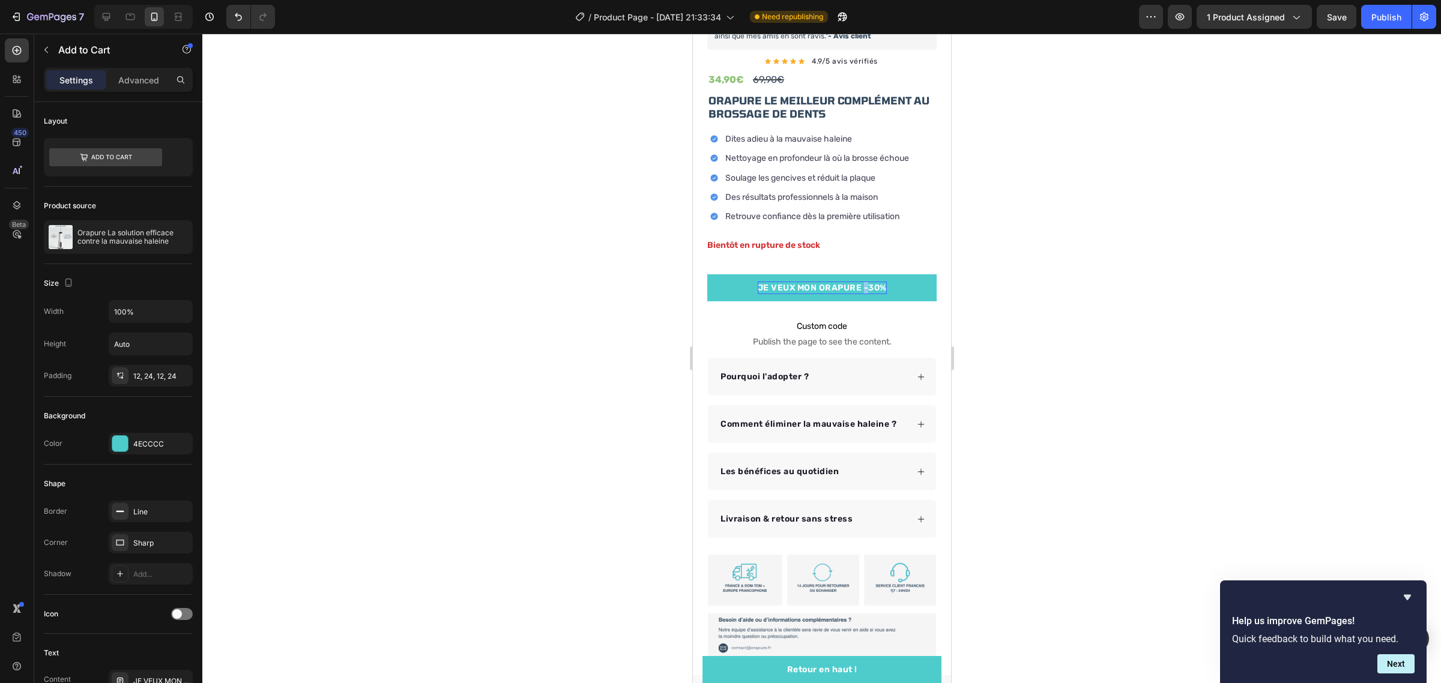
click at [851, 289] on button "JE VEUX MON ORAPURE -30%" at bounding box center [820, 287] width 229 height 27
click at [857, 282] on p "JE VEUX MON ORAPURE -30%" at bounding box center [821, 288] width 129 height 13
click at [706, 274] on button "JE VEUX MON ORAPURE À30%" at bounding box center [820, 287] width 229 height 27
click at [614, 232] on div at bounding box center [821, 358] width 1238 height 649
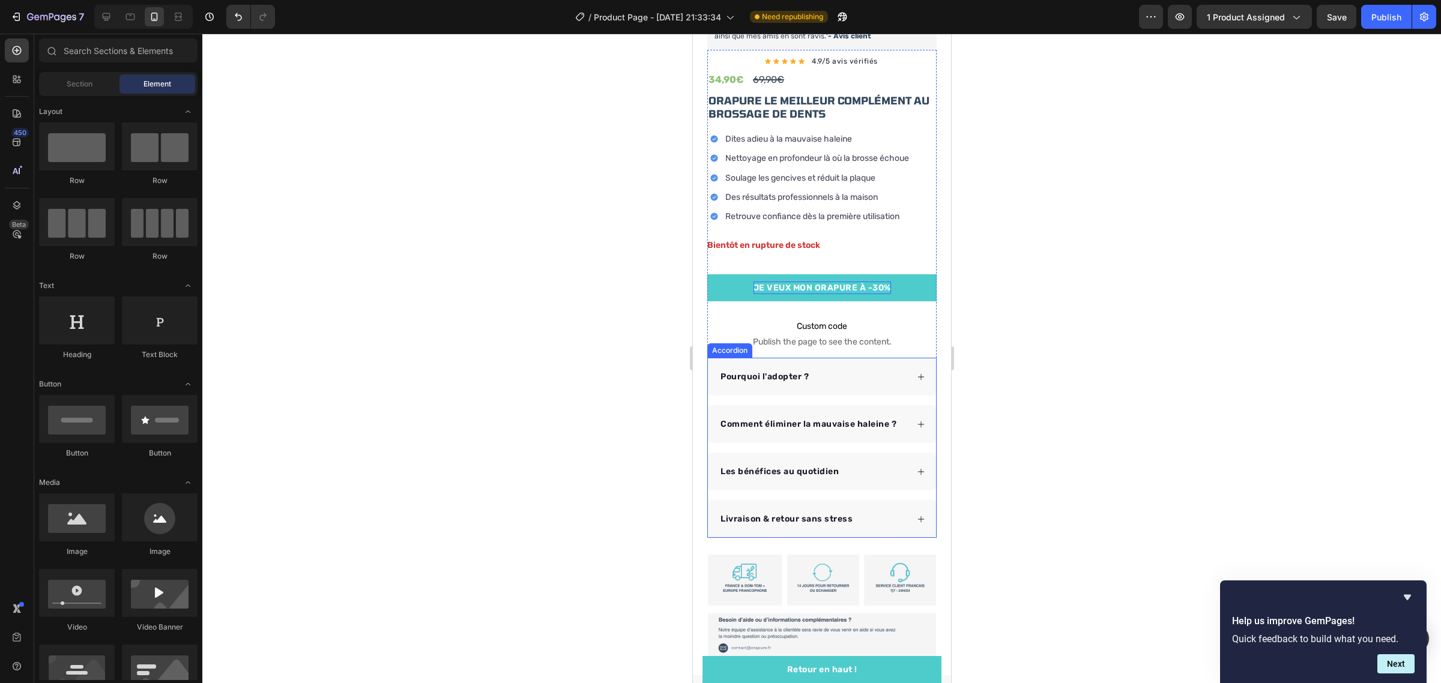
click at [916, 472] on icon at bounding box center [920, 472] width 8 height 8
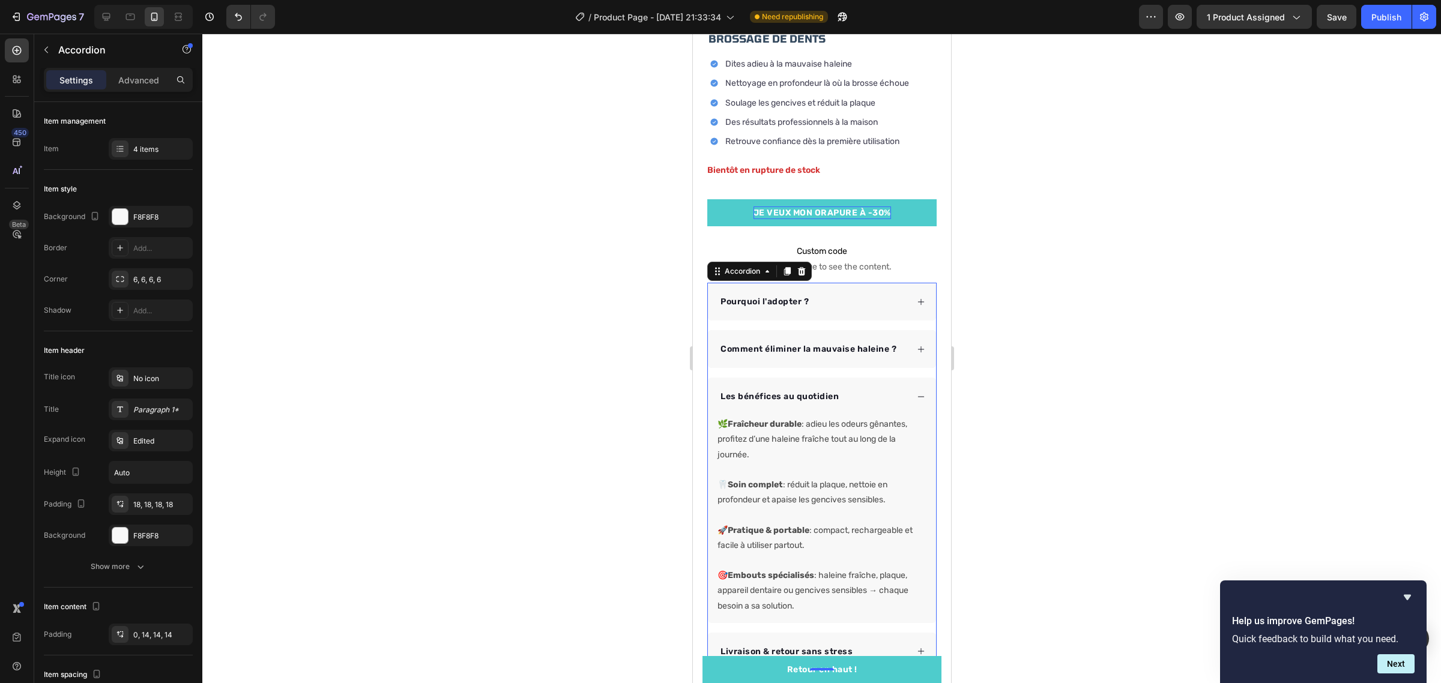
scroll to position [450, 0]
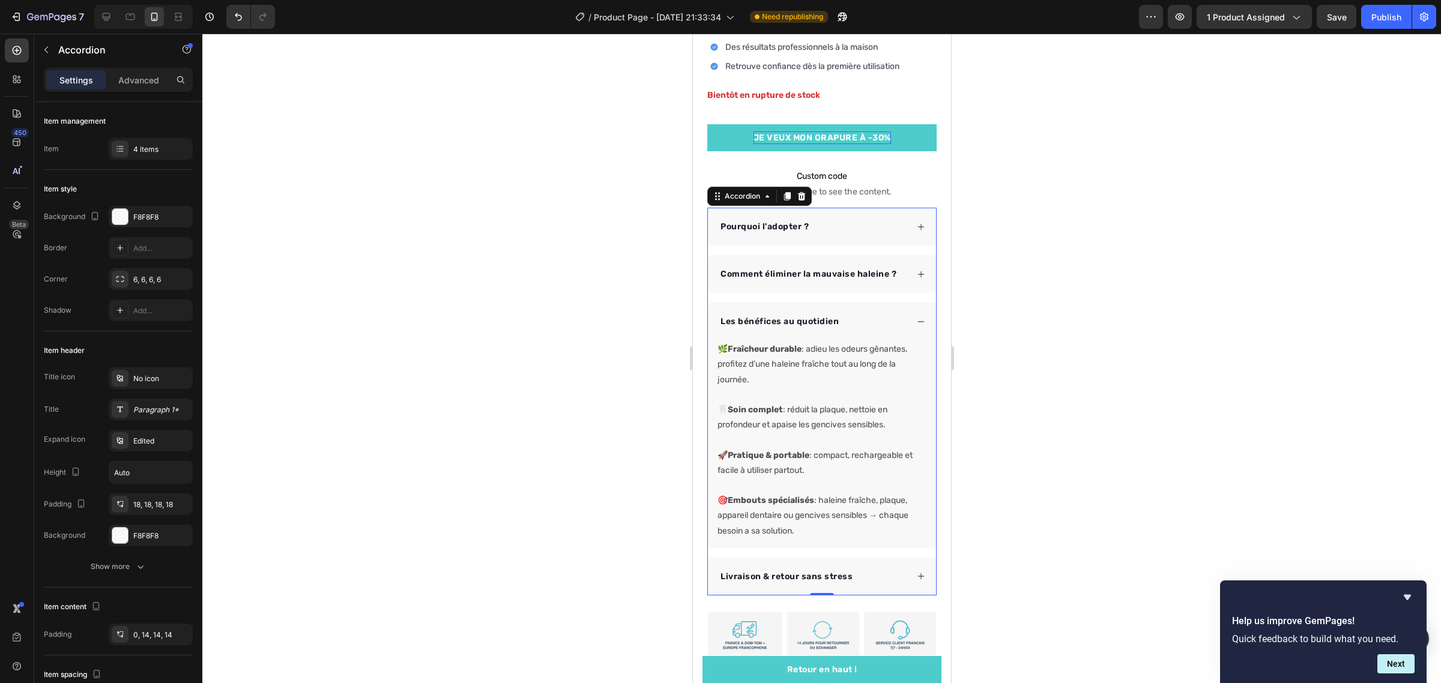
click at [903, 219] on div "Pourquoi l'adopter ?" at bounding box center [821, 227] width 228 height 38
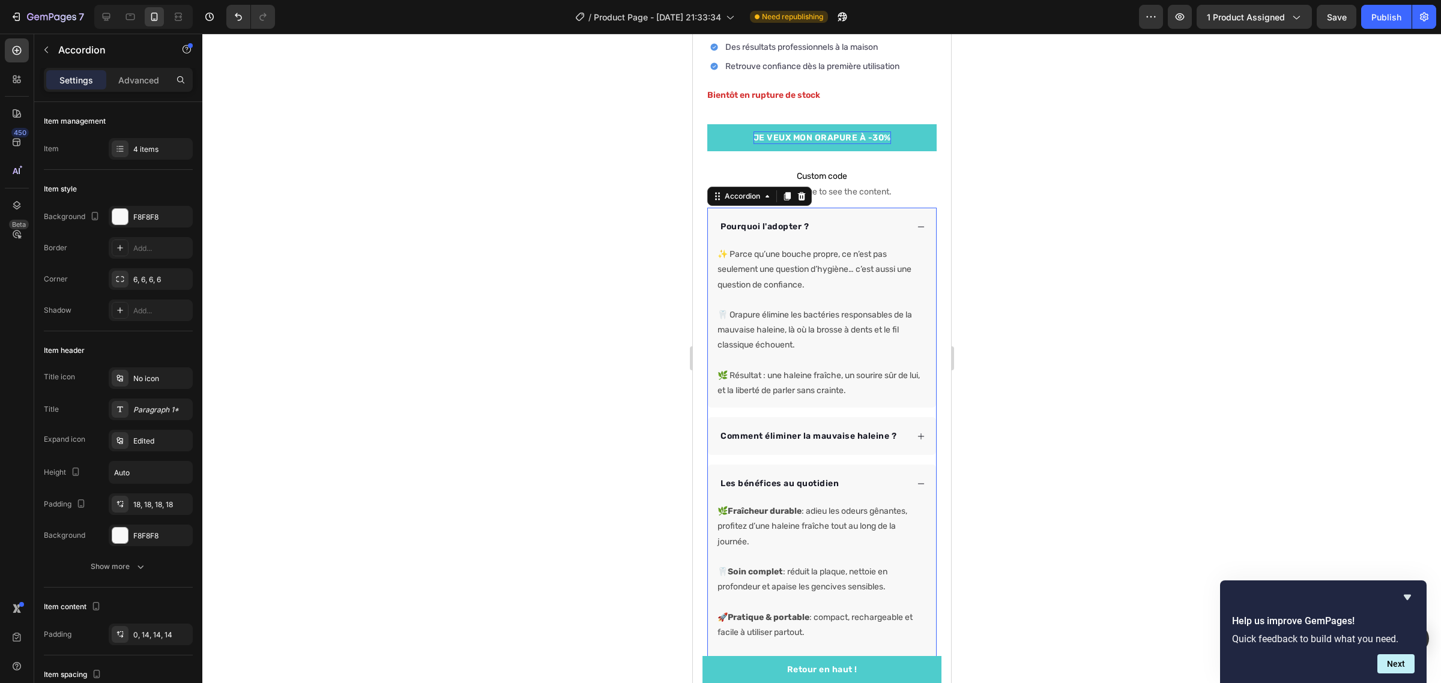
click at [905, 438] on div "Comment éliminer la mauvaise haleine ?" at bounding box center [821, 436] width 228 height 38
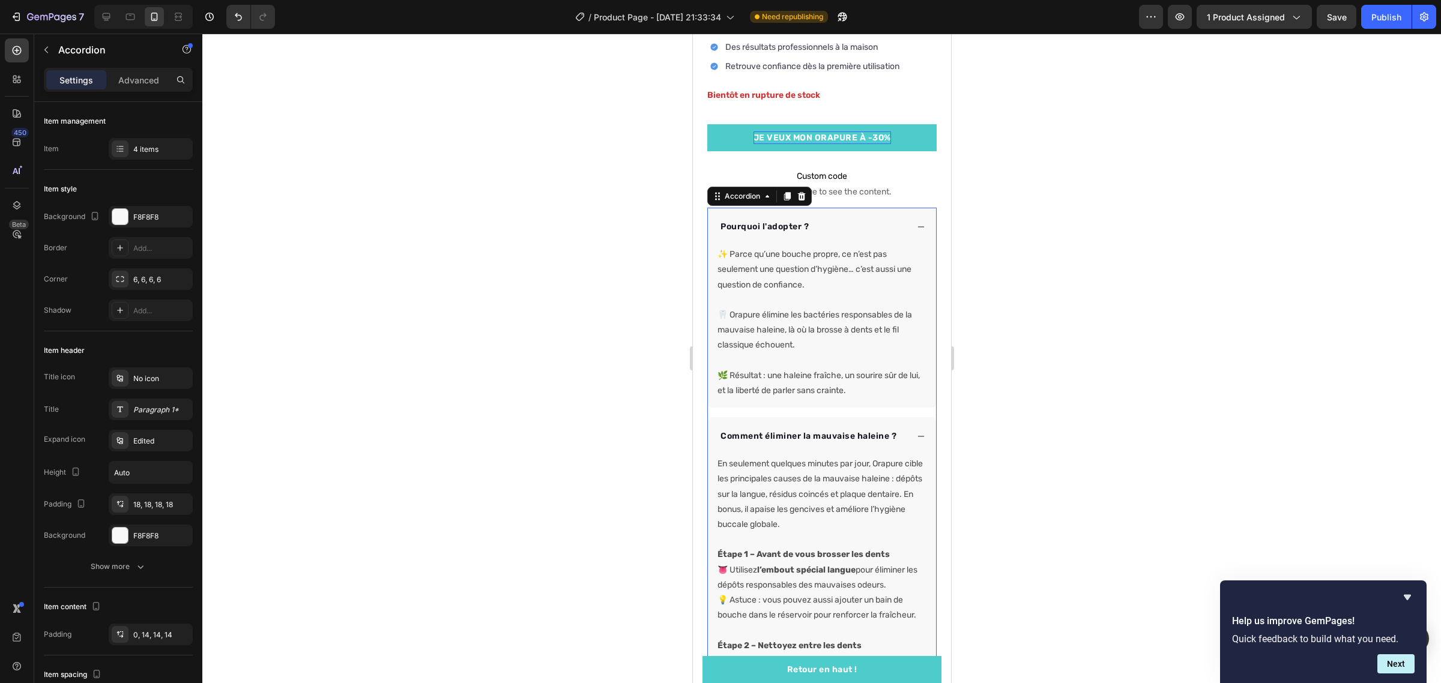
click at [899, 216] on div "Pourquoi l'adopter ?" at bounding box center [821, 227] width 228 height 38
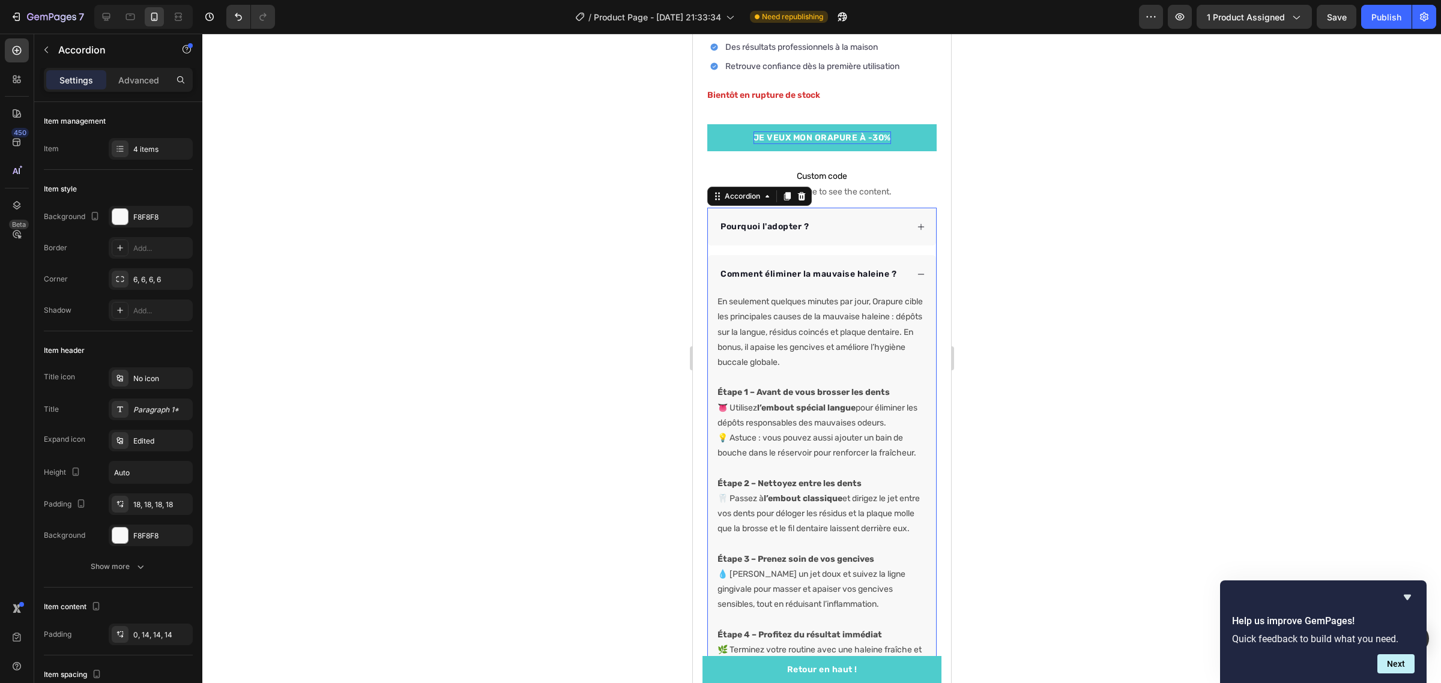
click at [914, 267] on div "Comment éliminer la mauvaise haleine ?" at bounding box center [821, 274] width 228 height 38
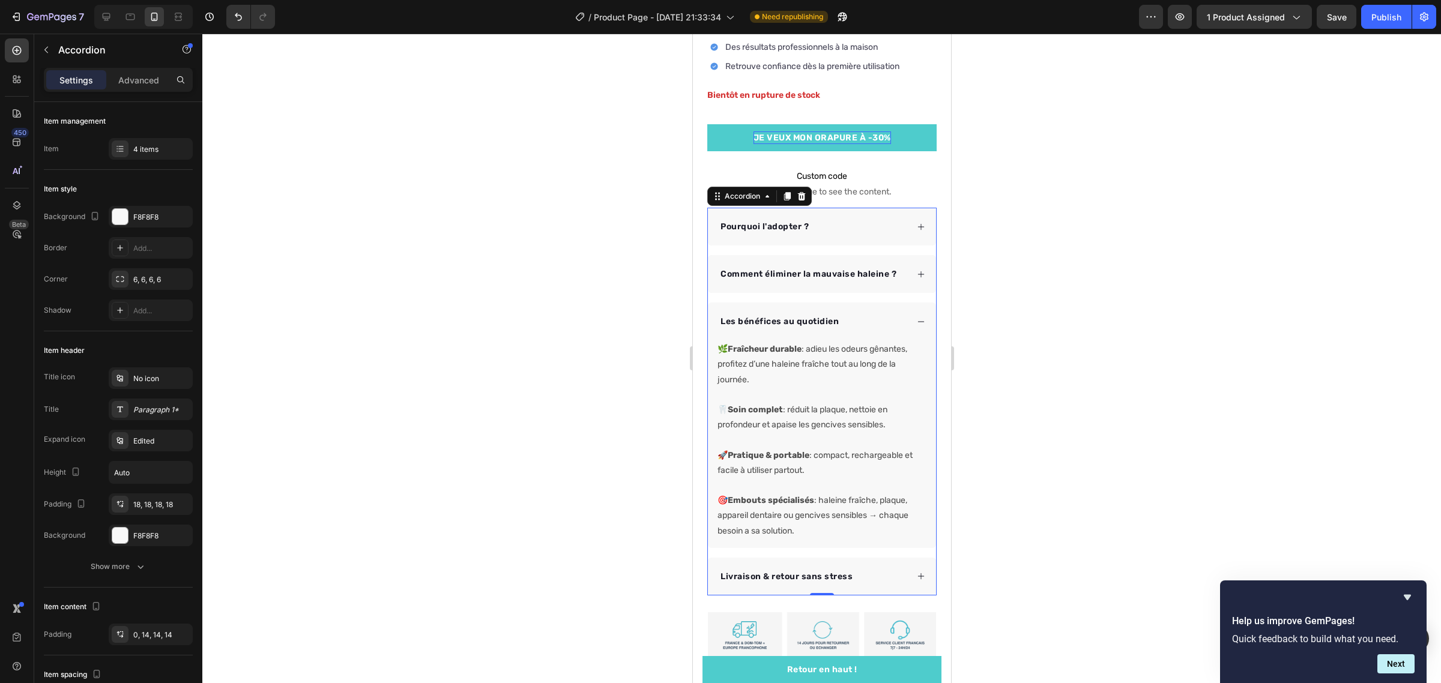
click at [905, 318] on div "Les bénéfices au quotidien" at bounding box center [821, 322] width 228 height 38
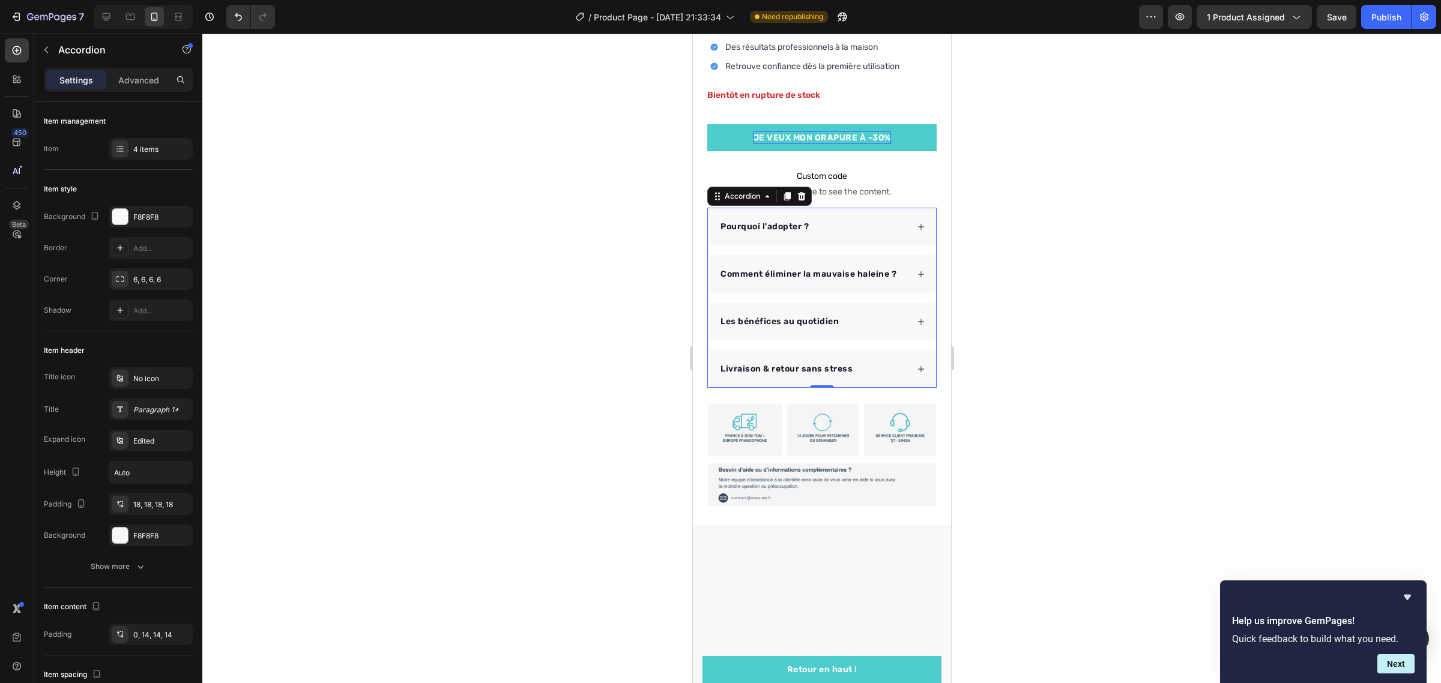
click at [1036, 408] on div at bounding box center [821, 358] width 1238 height 649
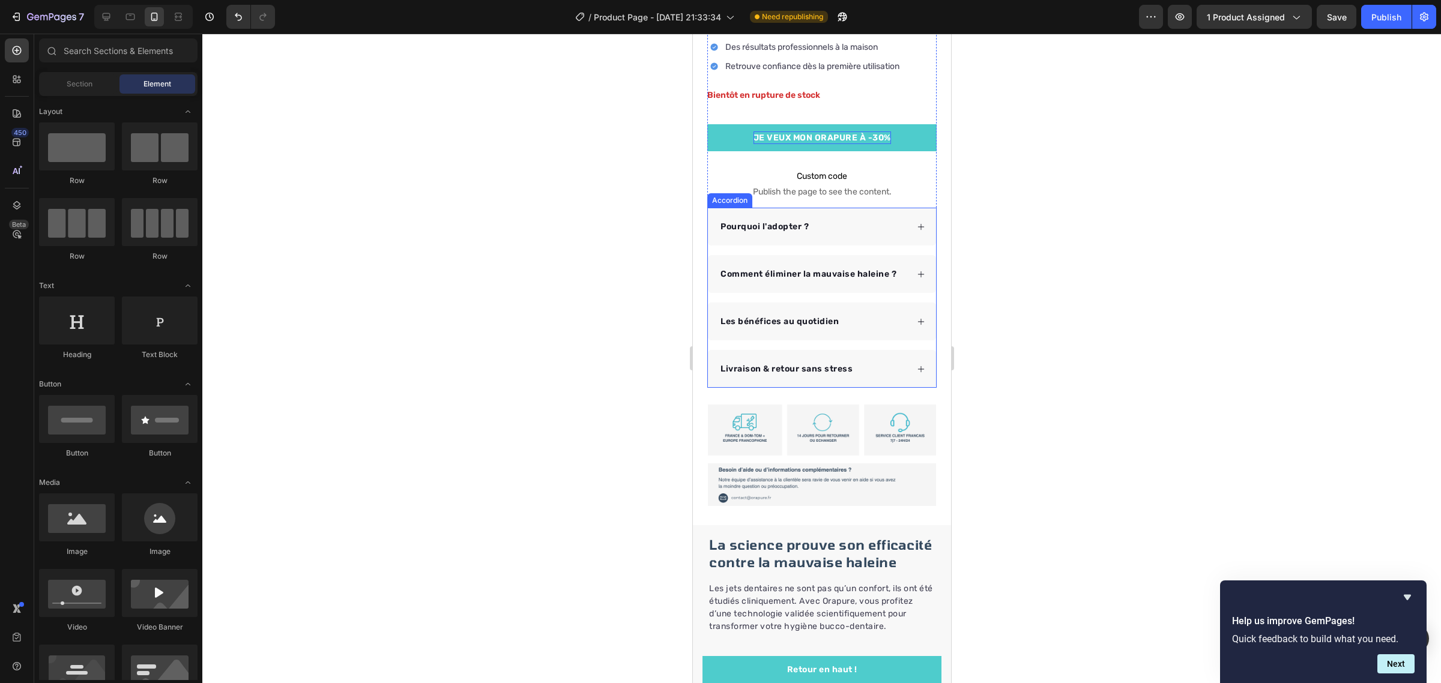
click at [819, 268] on p "Comment éliminer la mauvaise haleine ?" at bounding box center [808, 274] width 176 height 13
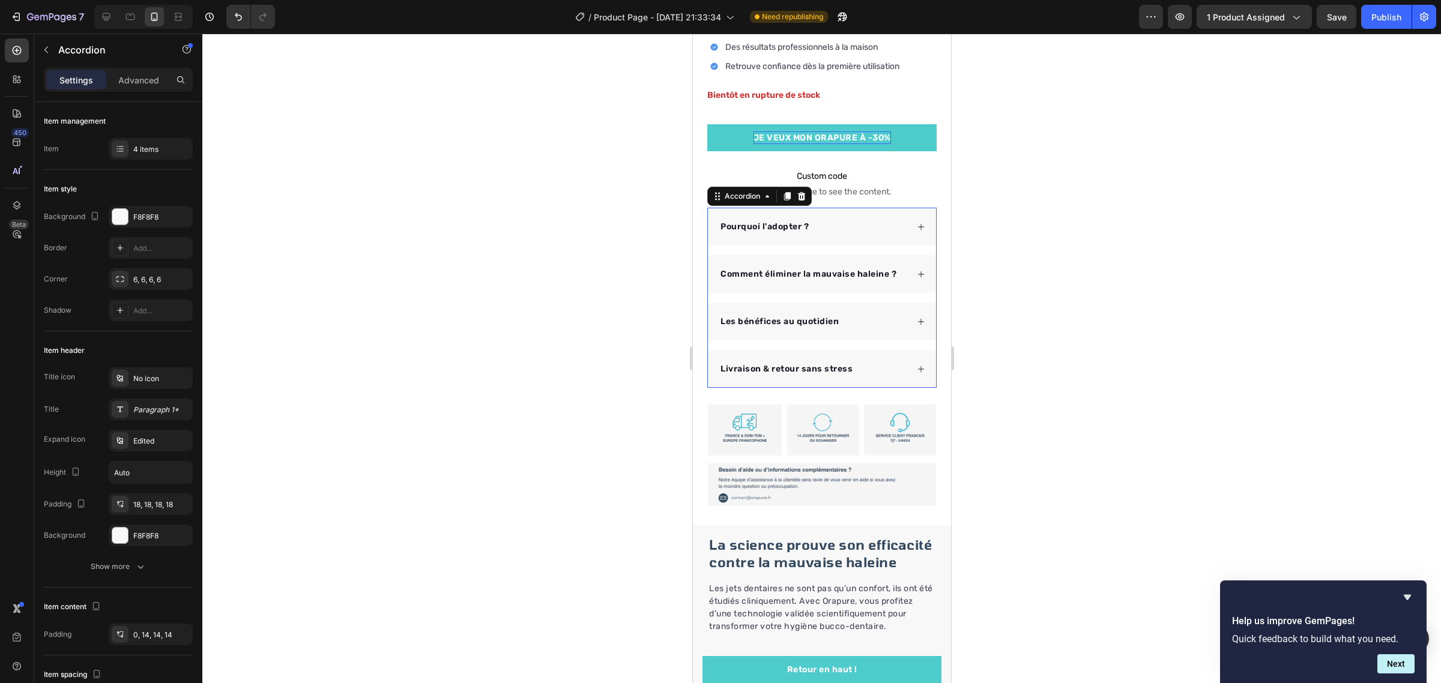
click at [819, 268] on p "Comment éliminer la mauvaise haleine ?" at bounding box center [808, 274] width 176 height 13
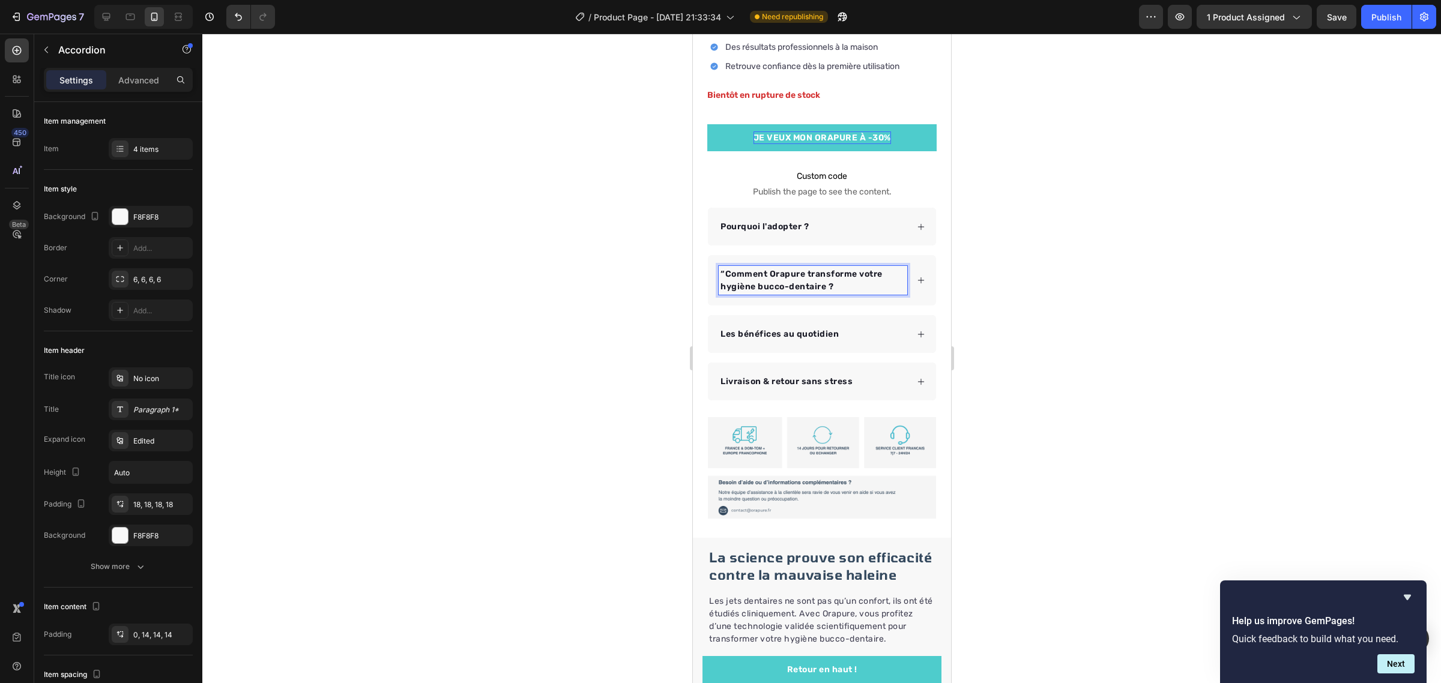
click at [729, 268] on p "“Comment Orapure transforme votre hygiène bucco-dentaire ?" at bounding box center [812, 280] width 185 height 25
click at [724, 268] on p "“Comment Orapure transforme votre hygiène bucco-dentaire ?" at bounding box center [812, 280] width 185 height 25
click at [597, 303] on div at bounding box center [821, 358] width 1238 height 649
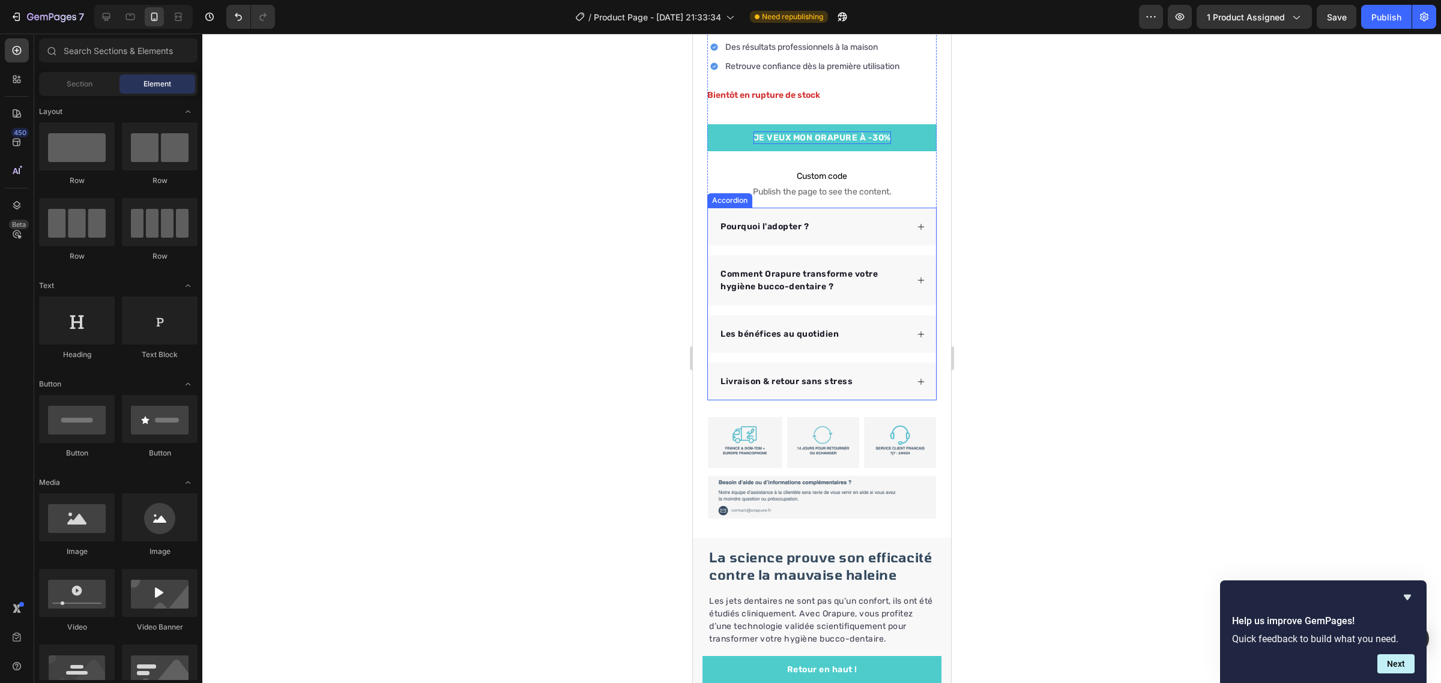
click at [763, 268] on p "Comment Orapure transforme votre hygiène bucco-dentaire ?" at bounding box center [812, 280] width 185 height 25
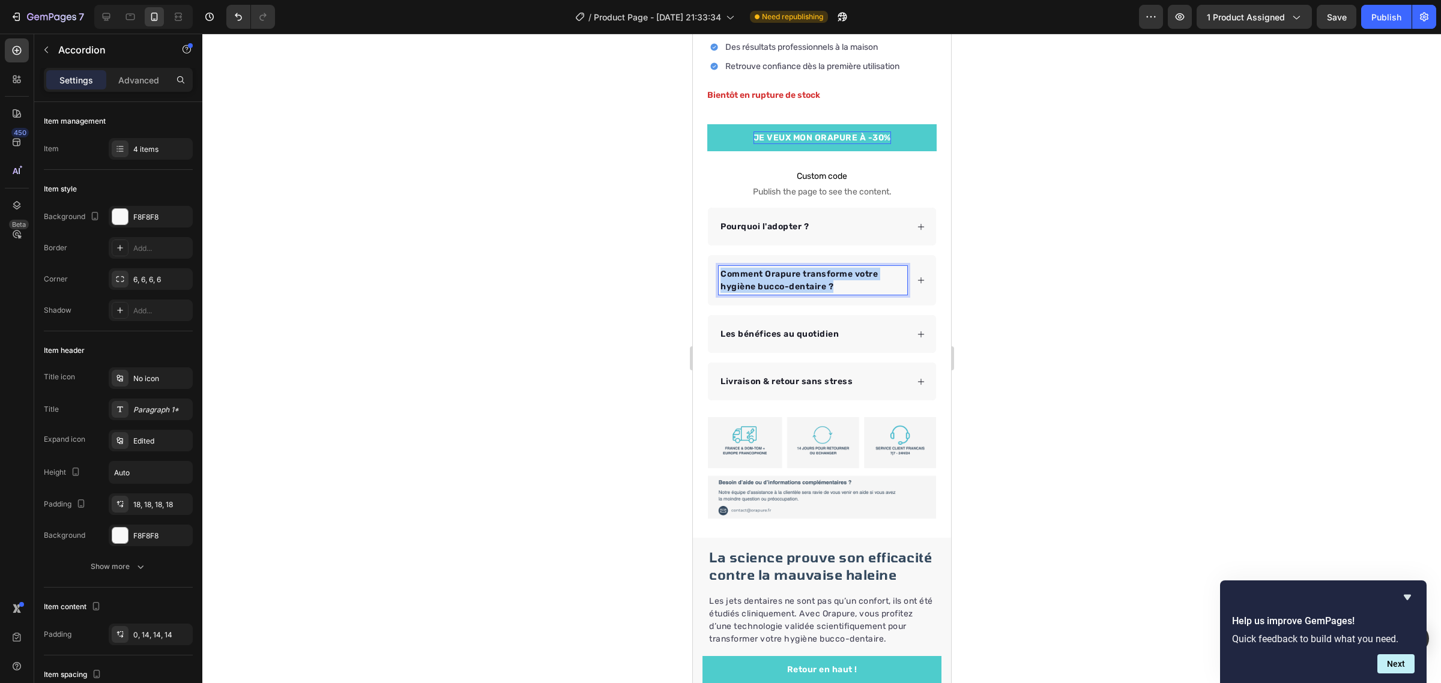
click at [763, 268] on p "Comment Orapure transforme votre hygiène bucco-dentaire ?" at bounding box center [812, 280] width 185 height 25
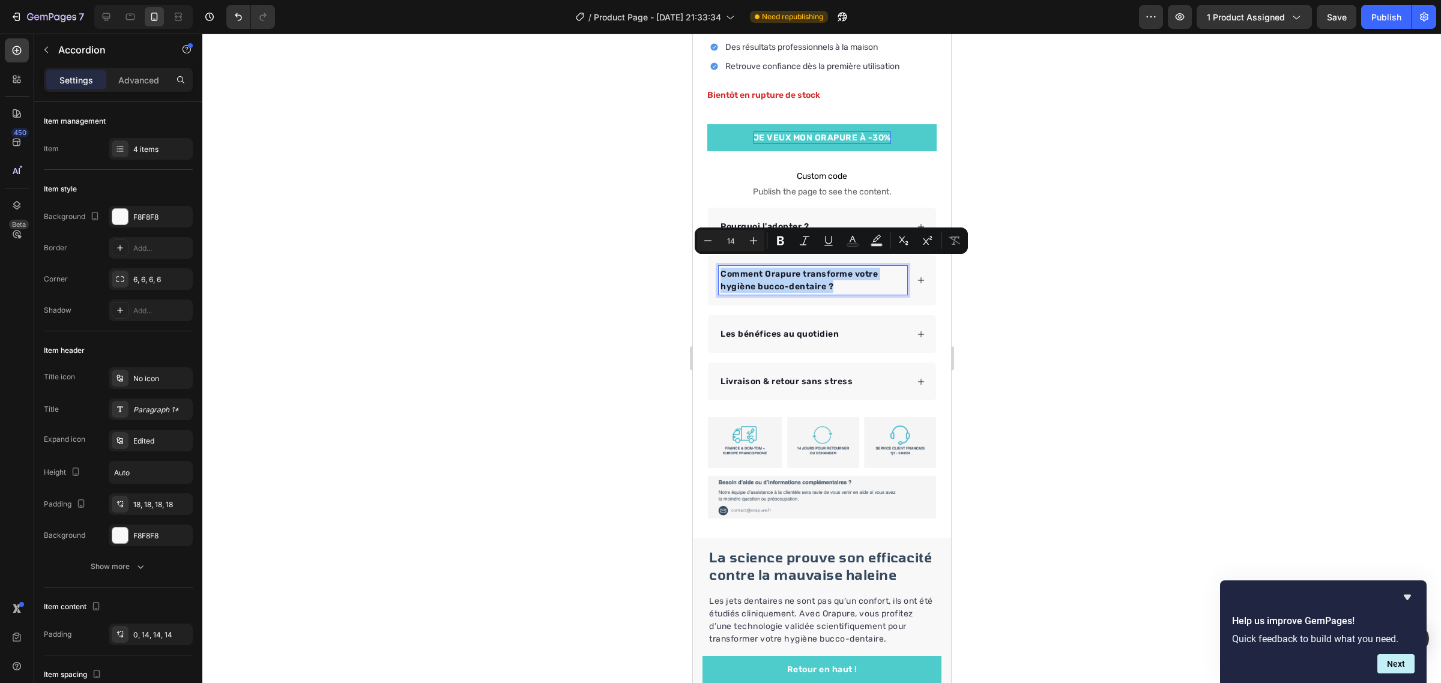
click at [755, 268] on p "Comment Orapure transforme votre hygiène bucco-dentaire ?" at bounding box center [812, 280] width 185 height 25
click at [765, 268] on p "Comment Orapure transforme votre hygiène bucco-dentaire ?" at bounding box center [812, 280] width 185 height 25
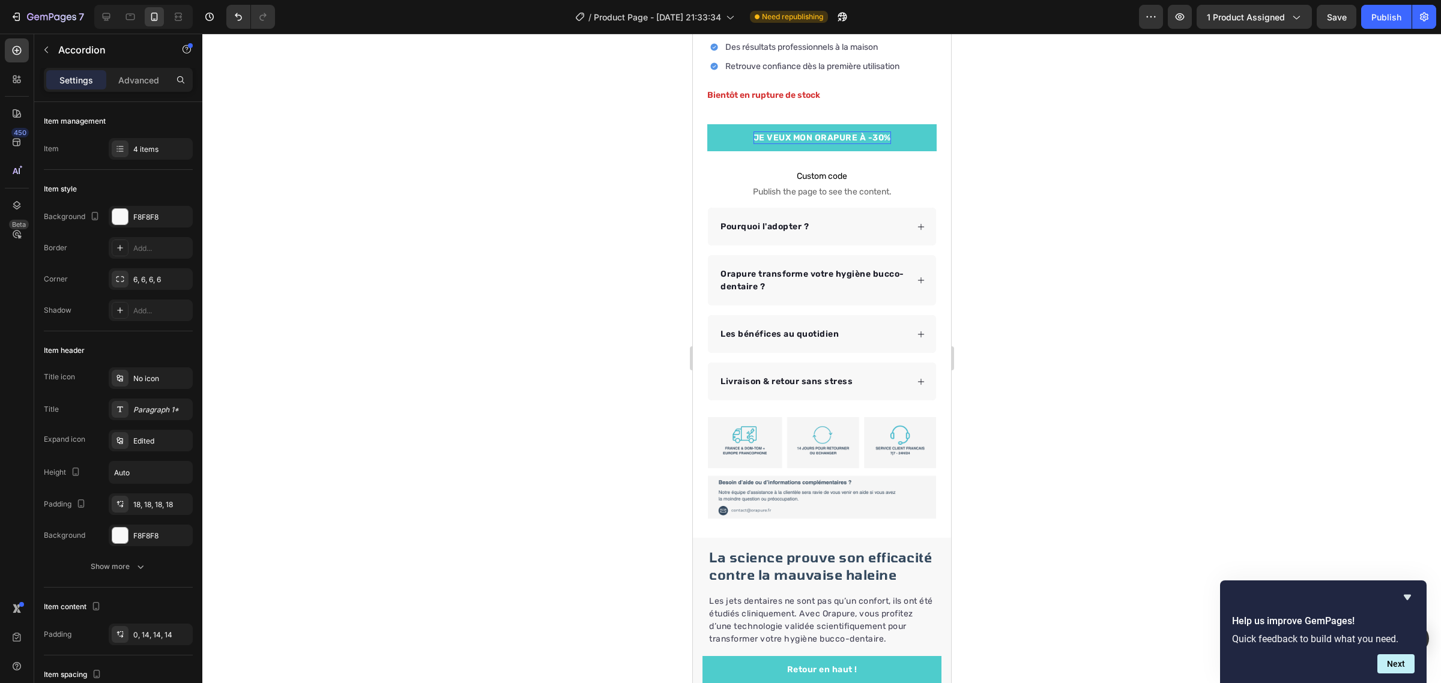
click at [979, 285] on div at bounding box center [821, 358] width 1238 height 649
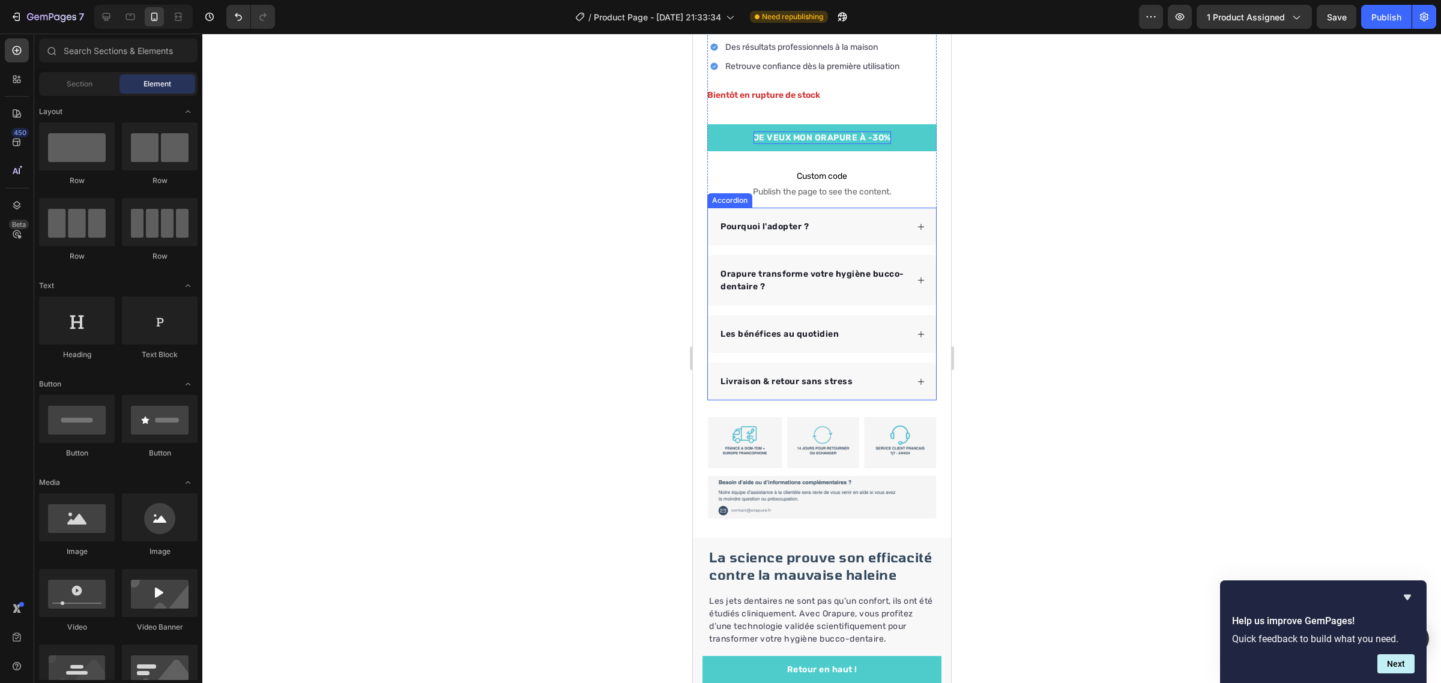
click at [916, 223] on icon at bounding box center [920, 227] width 8 height 8
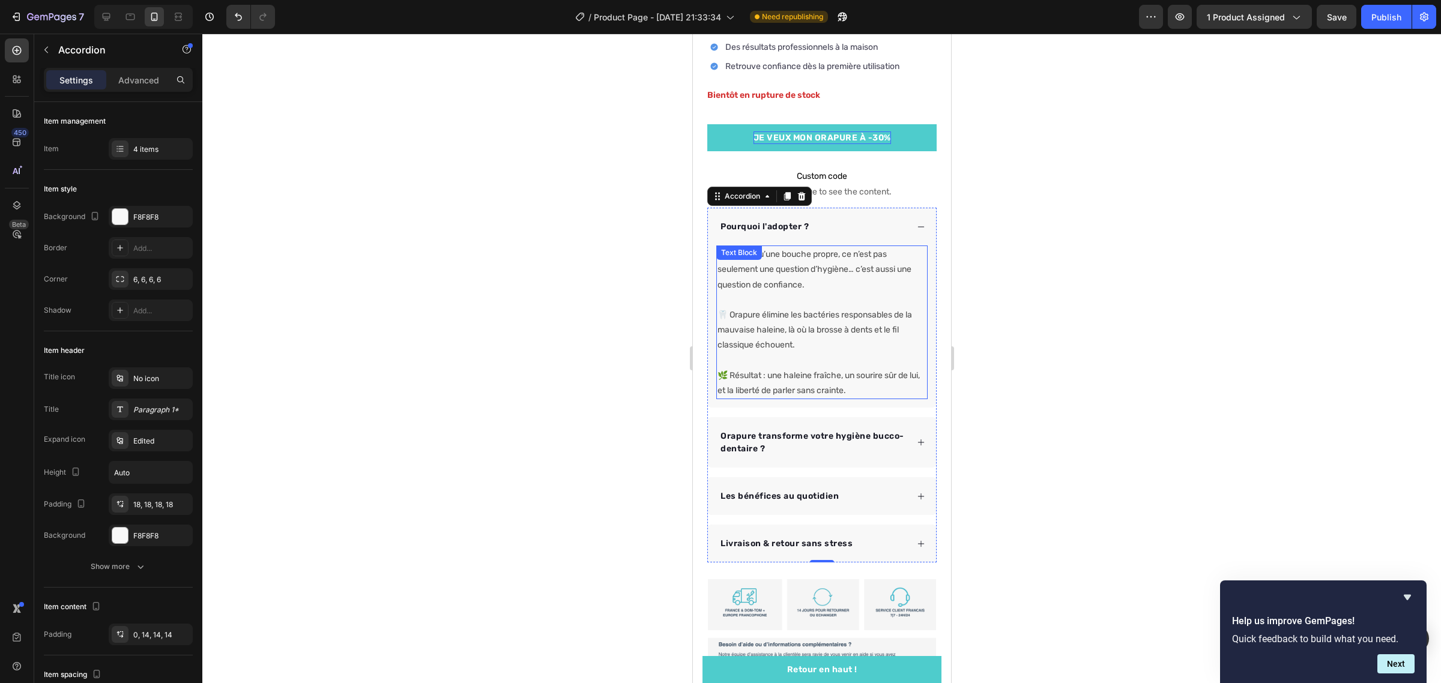
click at [802, 337] on p "🦷 Orapure élimine les bactéries responsables de la mauvaise haleine, là où la b…" at bounding box center [821, 330] width 209 height 46
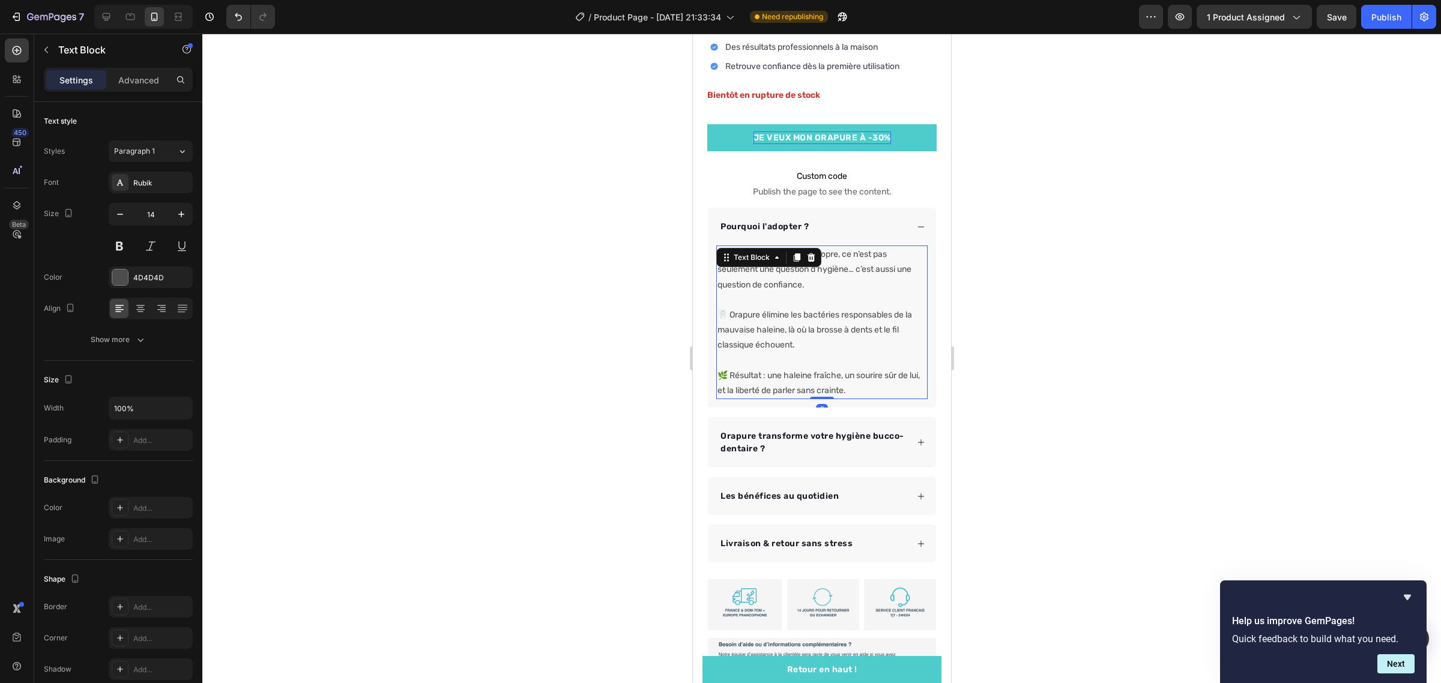
click at [802, 337] on p "🦷 Orapure élimine les bactéries responsables de la mauvaise haleine, là où la b…" at bounding box center [821, 330] width 209 height 46
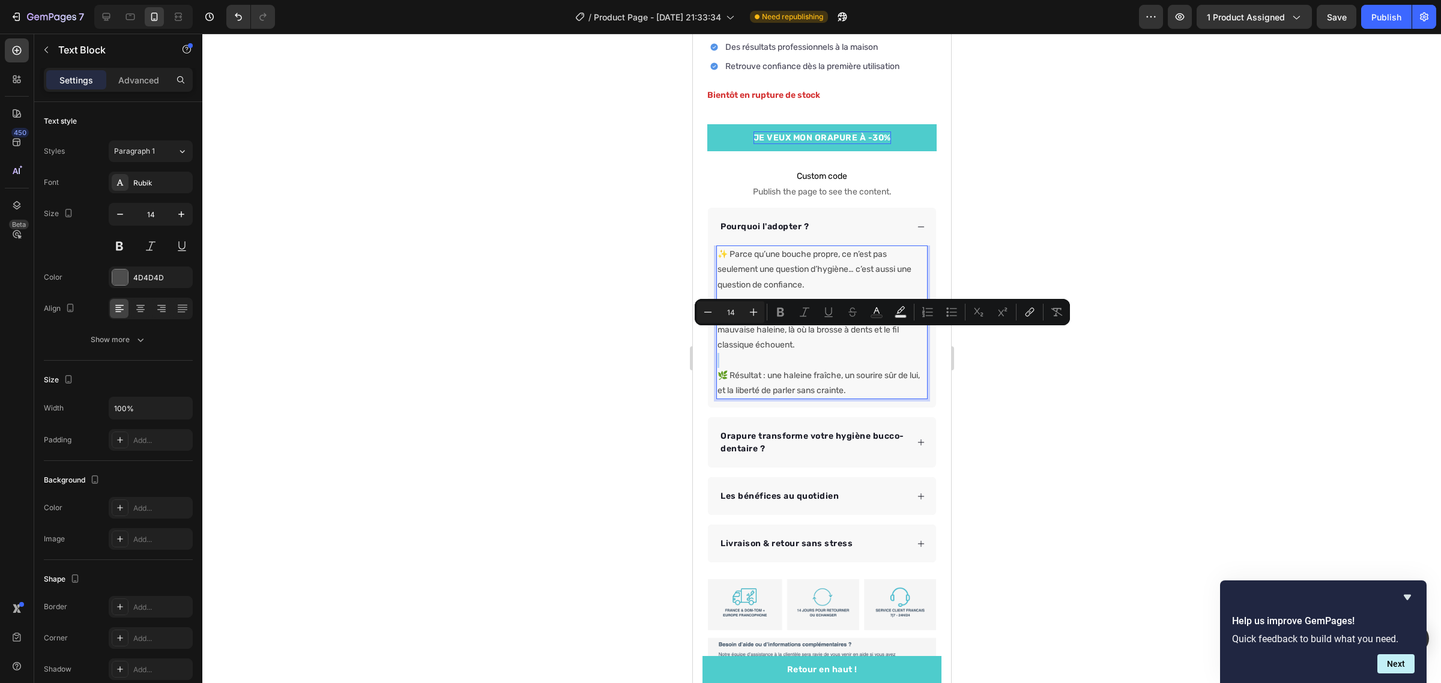
click at [798, 336] on p "🦷 Orapure élimine les bactéries responsables de la mauvaise haleine, là où la b…" at bounding box center [821, 330] width 209 height 46
click at [792, 334] on p "🦷 Orapure élimine les bactéries responsables de la mauvaise haleine, là où la b…" at bounding box center [821, 330] width 209 height 46
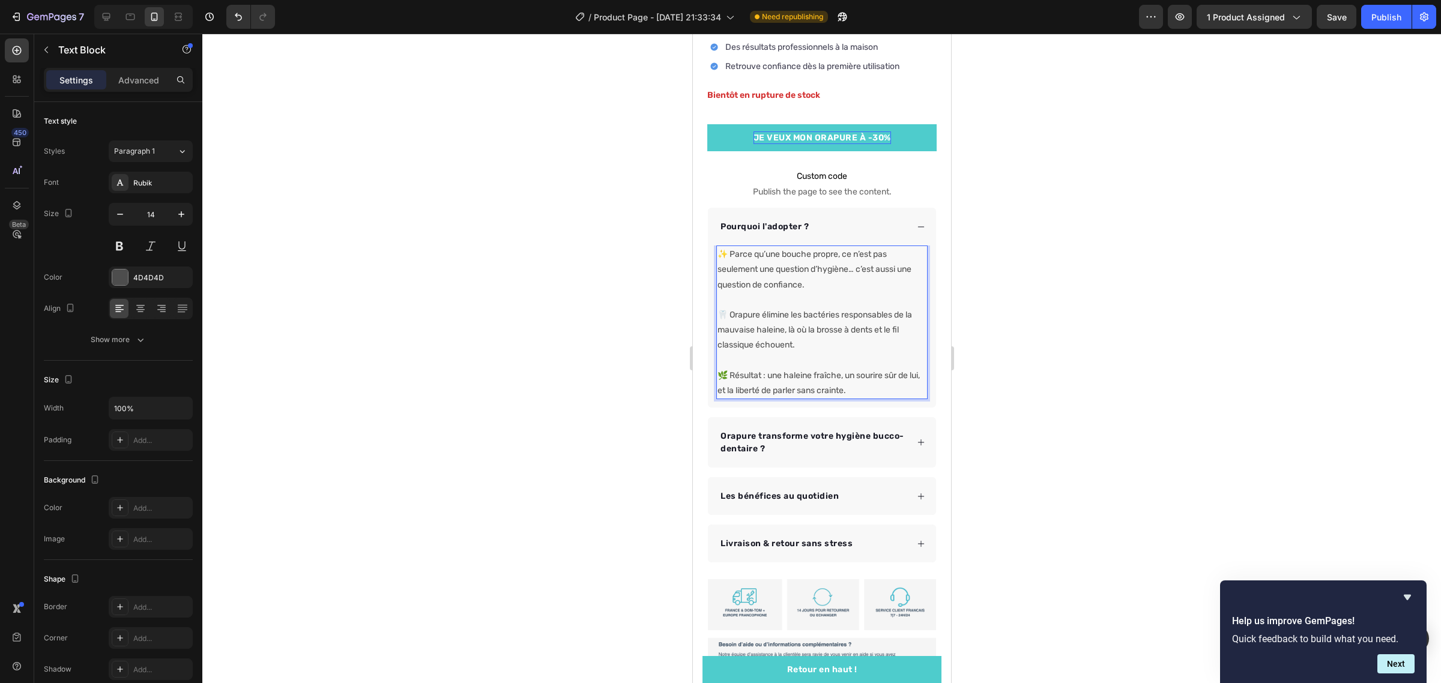
click at [806, 355] on p "🌿 Résultat : une haleine fraîche, un sourire sûr de lui, et la liberté de parle…" at bounding box center [821, 376] width 209 height 46
drag, startPoint x: 813, startPoint y: 336, endPoint x: 794, endPoint y: 331, distance: 19.8
click at [812, 334] on p "🦷 Orapure élimine les bactéries responsables de la mauvaise haleine, là où la b…" at bounding box center [821, 330] width 209 height 46
drag, startPoint x: 809, startPoint y: 334, endPoint x: 731, endPoint y: 301, distance: 84.5
click at [731, 307] on p "🦷 Orapure élimine les bactéries responsables de la mauvaise haleine, là où la b…" at bounding box center [821, 330] width 209 height 46
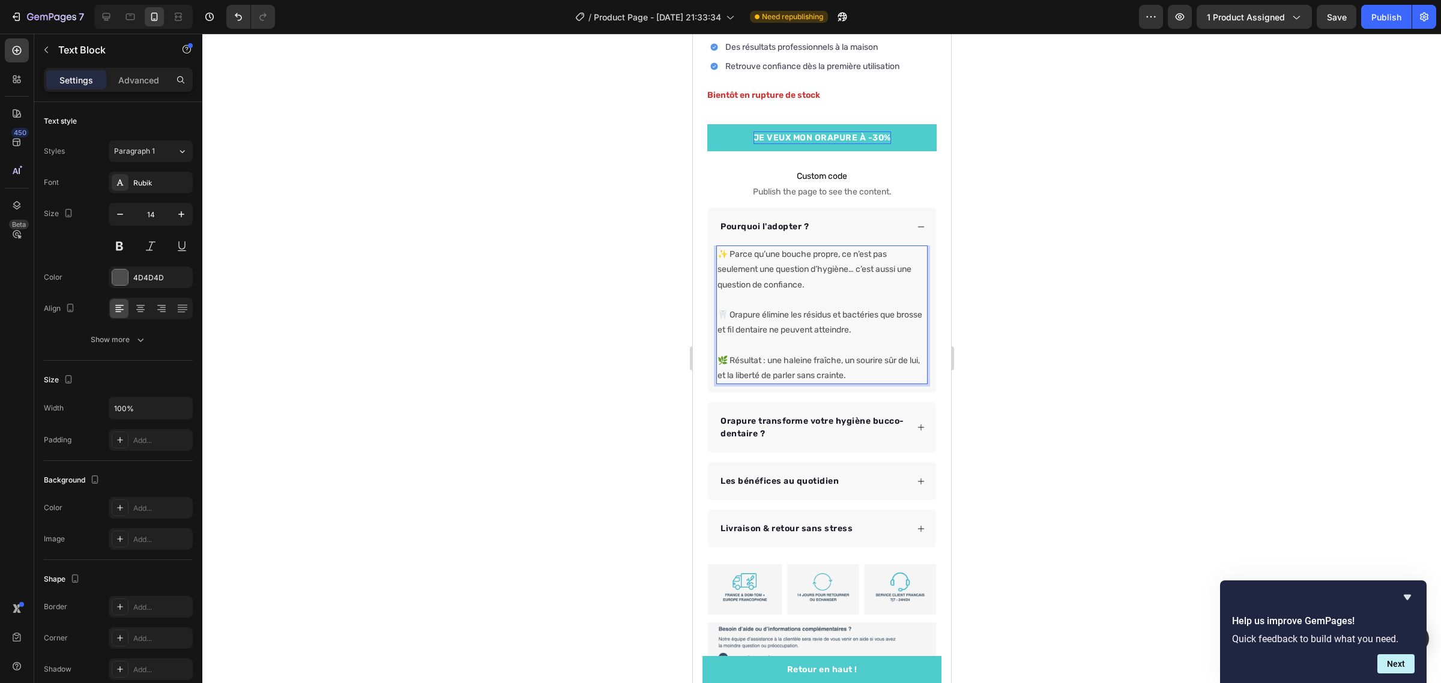
click at [896, 325] on p "🦷 Orapure élimine les résidus et bactéries que brosse et fil dentaire ne peuven…" at bounding box center [821, 322] width 209 height 30
click at [864, 365] on p "🌿 Résultat : une haleine fraîche, un sourire sûr de lui, et la liberté de parle…" at bounding box center [821, 360] width 209 height 46
drag, startPoint x: 869, startPoint y: 364, endPoint x: 732, endPoint y: 345, distance: 138.1
click at [732, 345] on p "🌿 Résultat : une haleine fraîche, un sourire sûr de lui, et la liberté de parle…" at bounding box center [821, 360] width 209 height 46
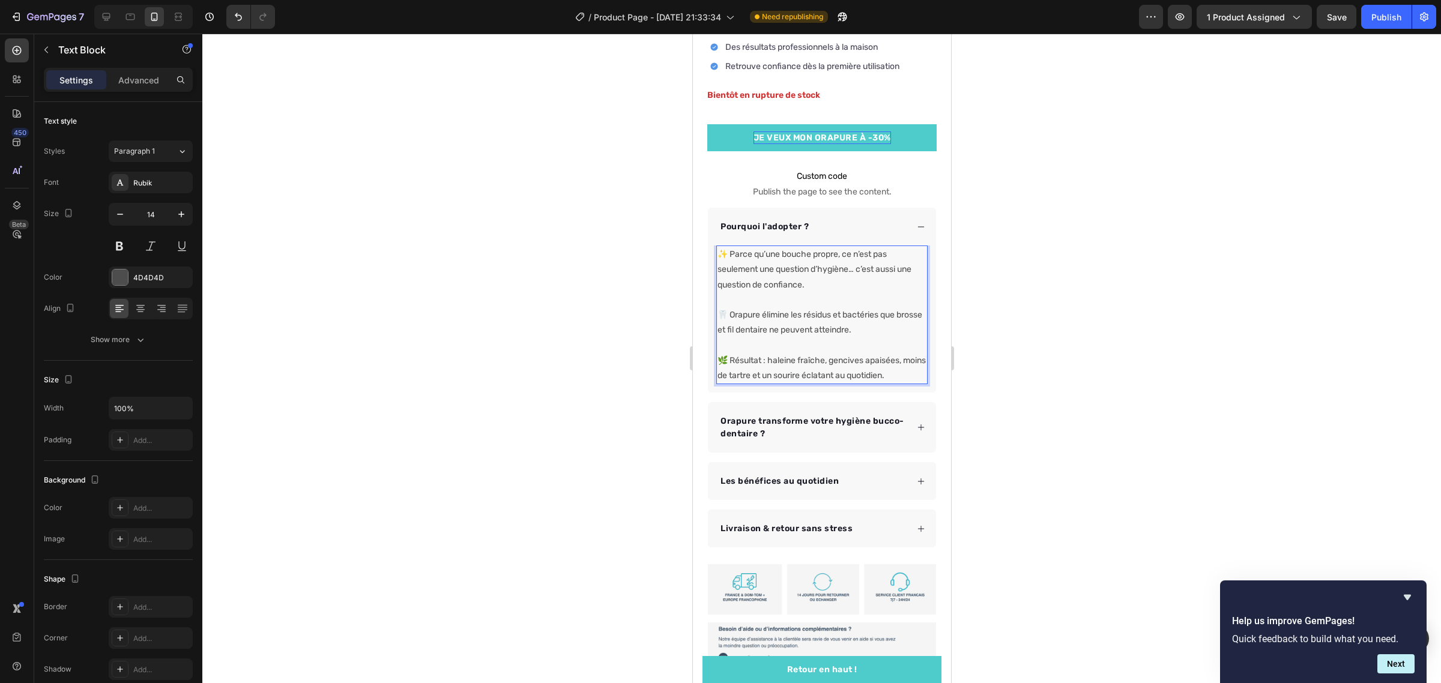
click at [1012, 350] on div at bounding box center [821, 358] width 1238 height 649
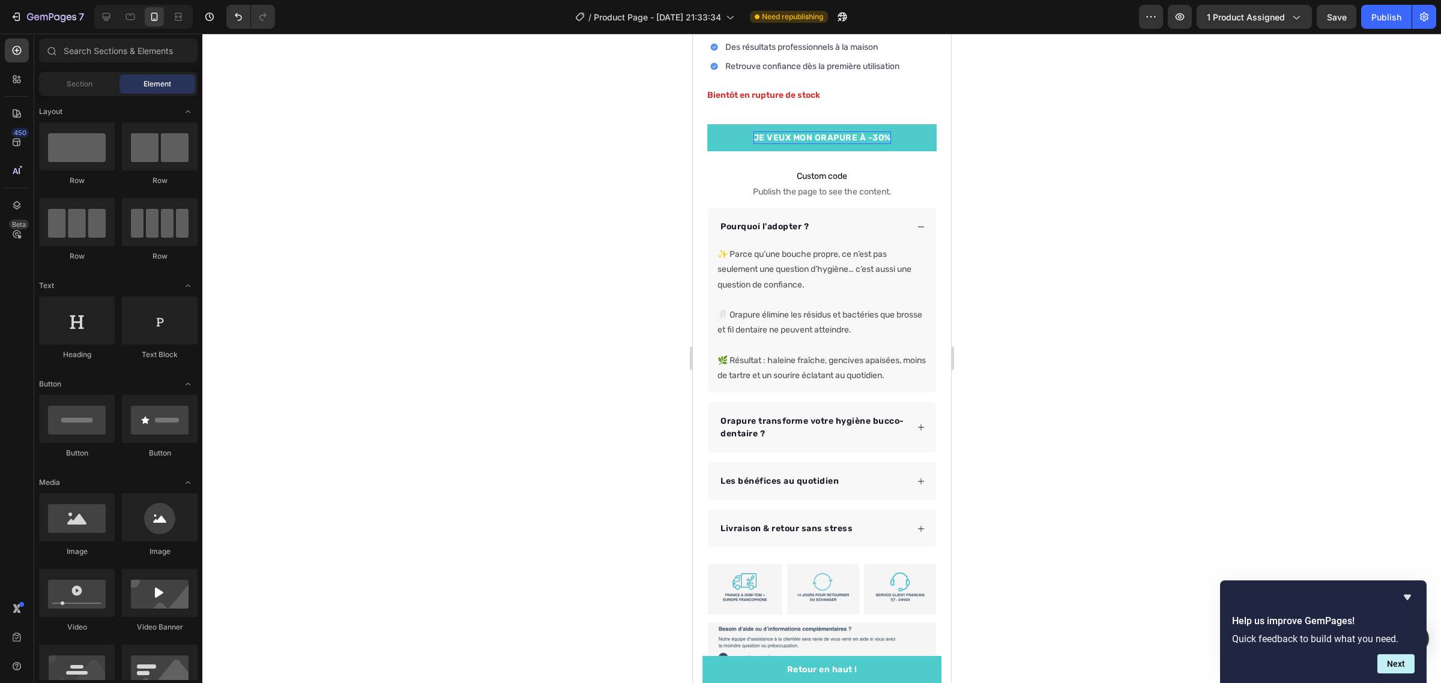
click at [1076, 563] on div at bounding box center [821, 358] width 1238 height 649
click at [916, 432] on icon at bounding box center [920, 427] width 8 height 8
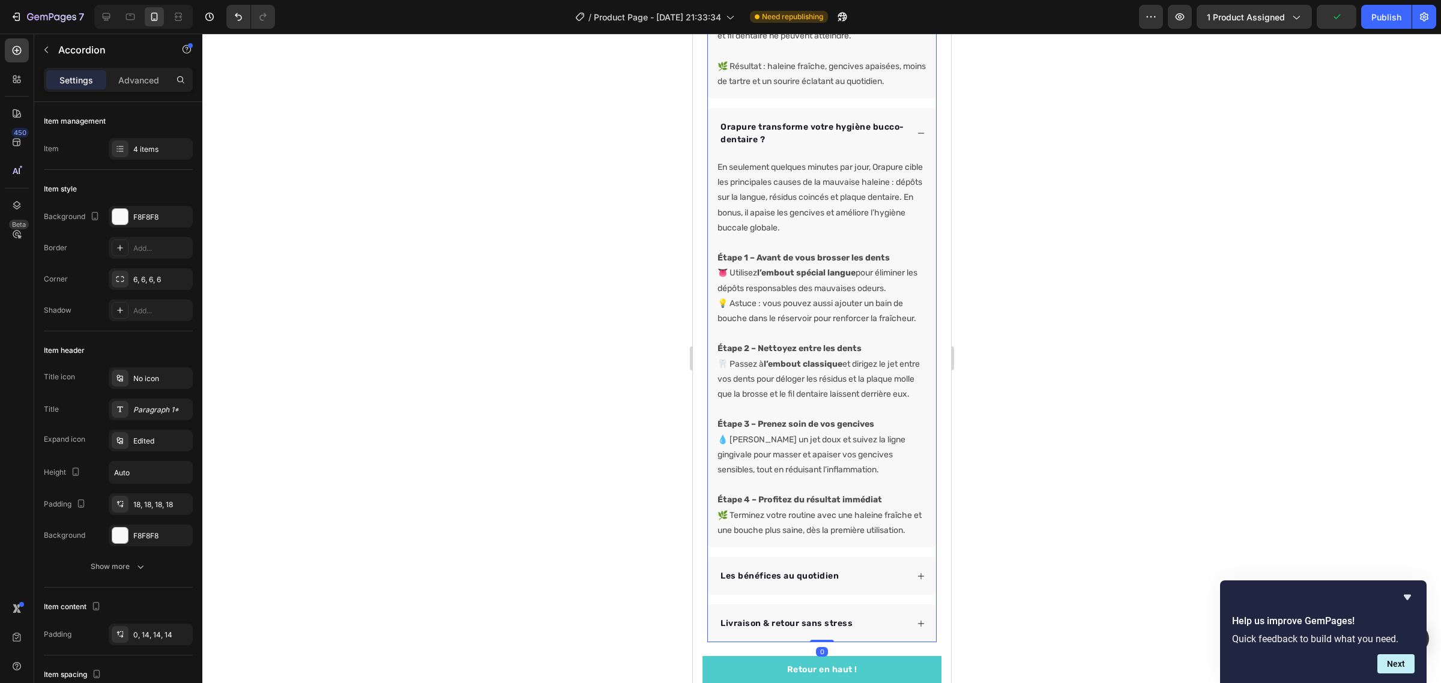
scroll to position [750, 0]
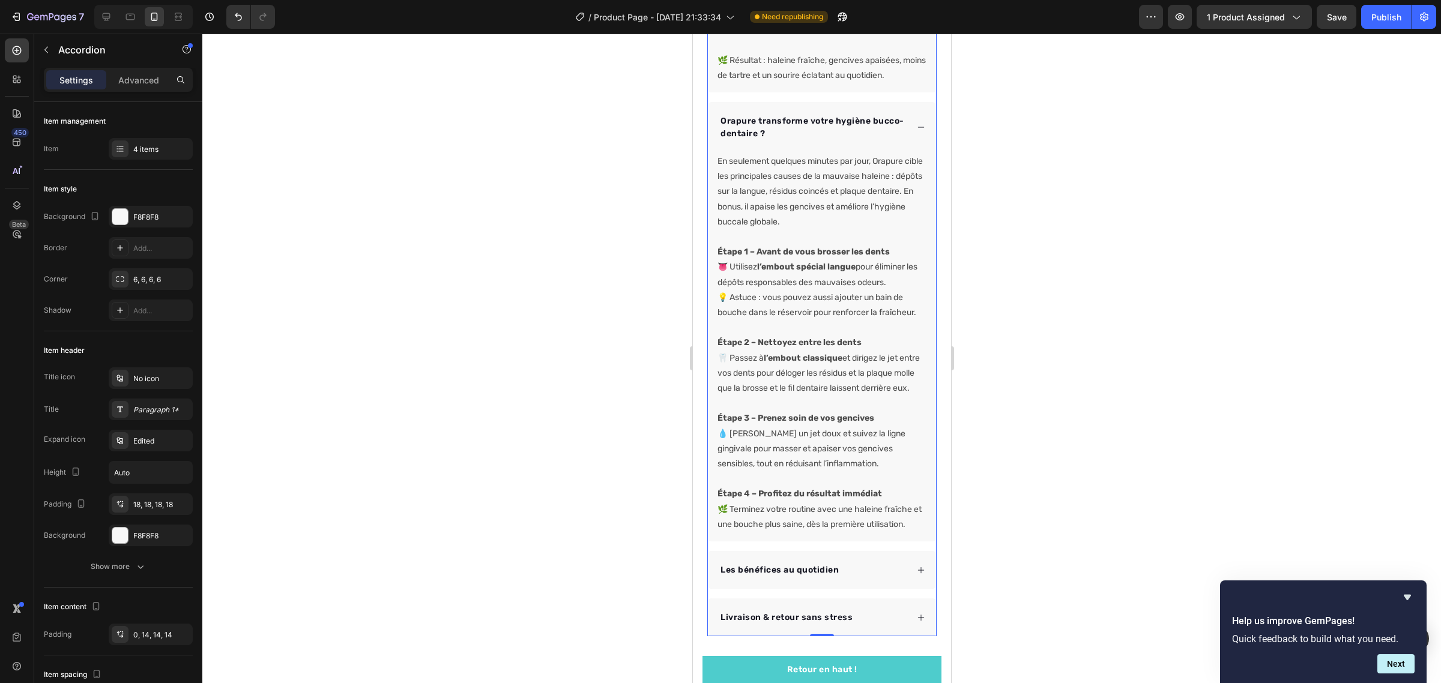
click at [723, 119] on div "Orapure transforme votre hygiène bucco-dentaire ?" at bounding box center [812, 127] width 188 height 29
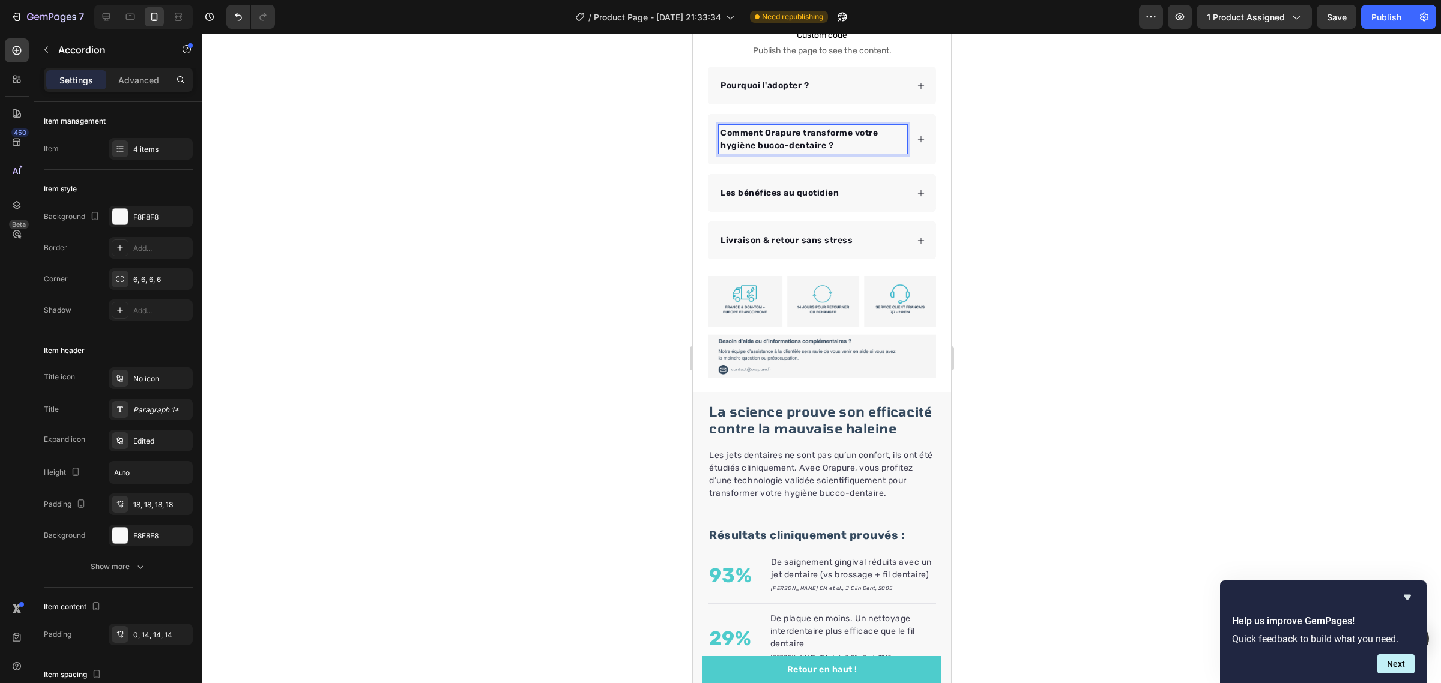
scroll to position [588, 0]
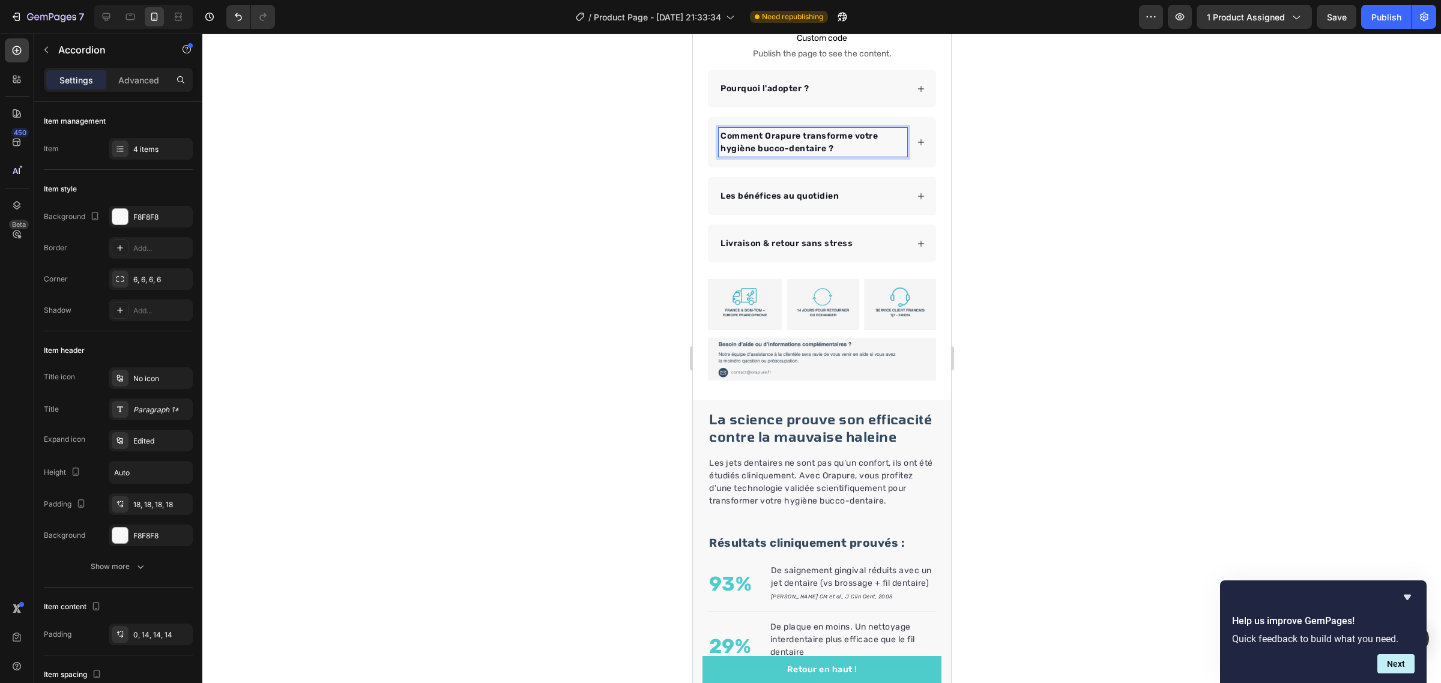
click at [914, 141] on div "Comment Orapure transforme votre hygiène bucco-dentaire ?" at bounding box center [821, 142] width 228 height 50
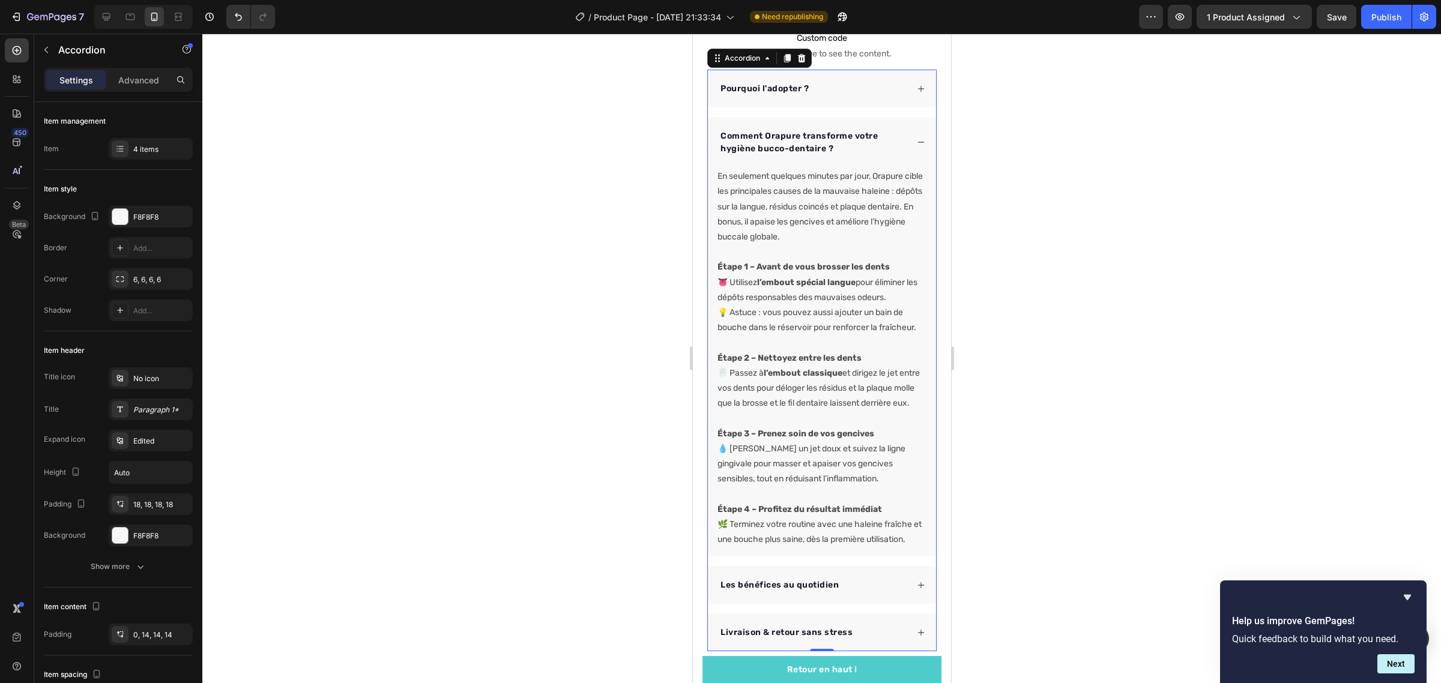
click at [1030, 234] on div at bounding box center [821, 358] width 1238 height 649
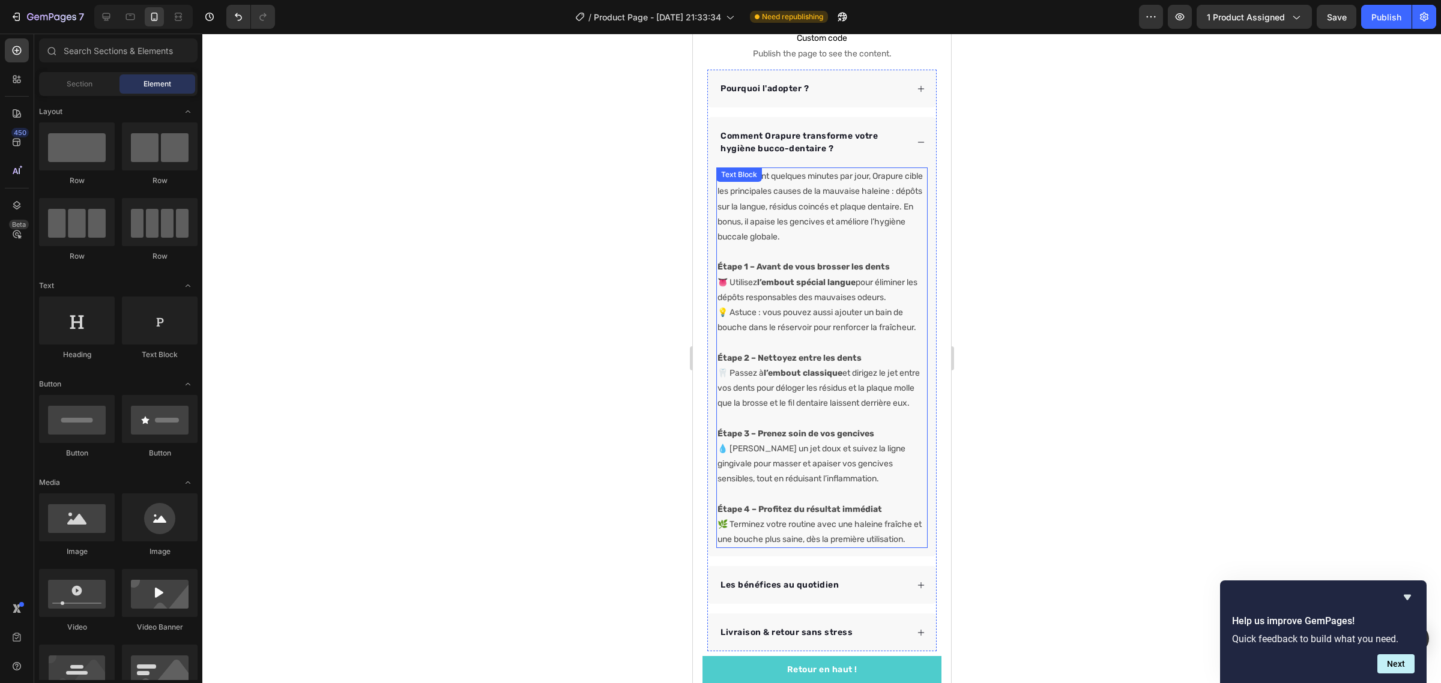
click at [878, 221] on p "En seulement quelques minutes par jour, Orapure cible les principales causes de…" at bounding box center [821, 207] width 209 height 76
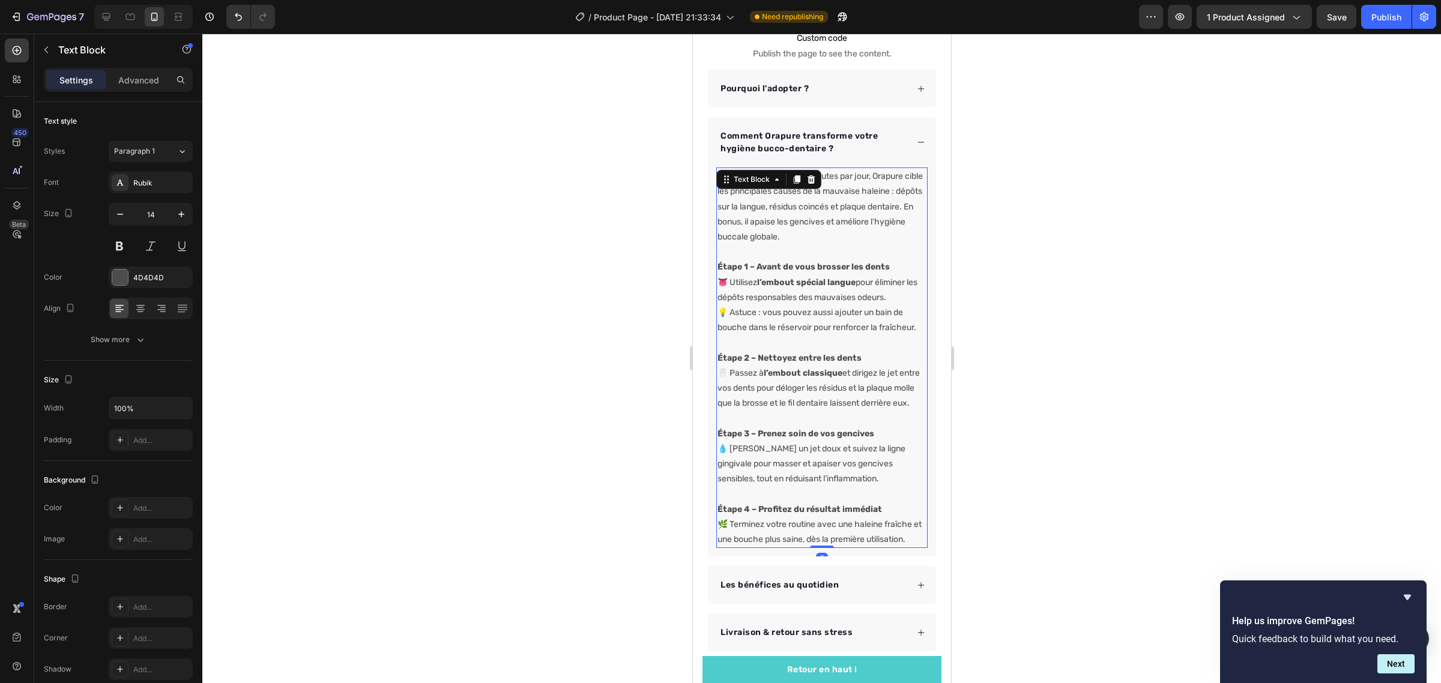
click at [864, 214] on p "En seulement quelques minutes par jour, Orapure cible les principales causes de…" at bounding box center [821, 207] width 209 height 76
click at [863, 214] on p "En seulement quelques minutes par jour, Orapure cible les principales causes de…" at bounding box center [821, 207] width 209 height 76
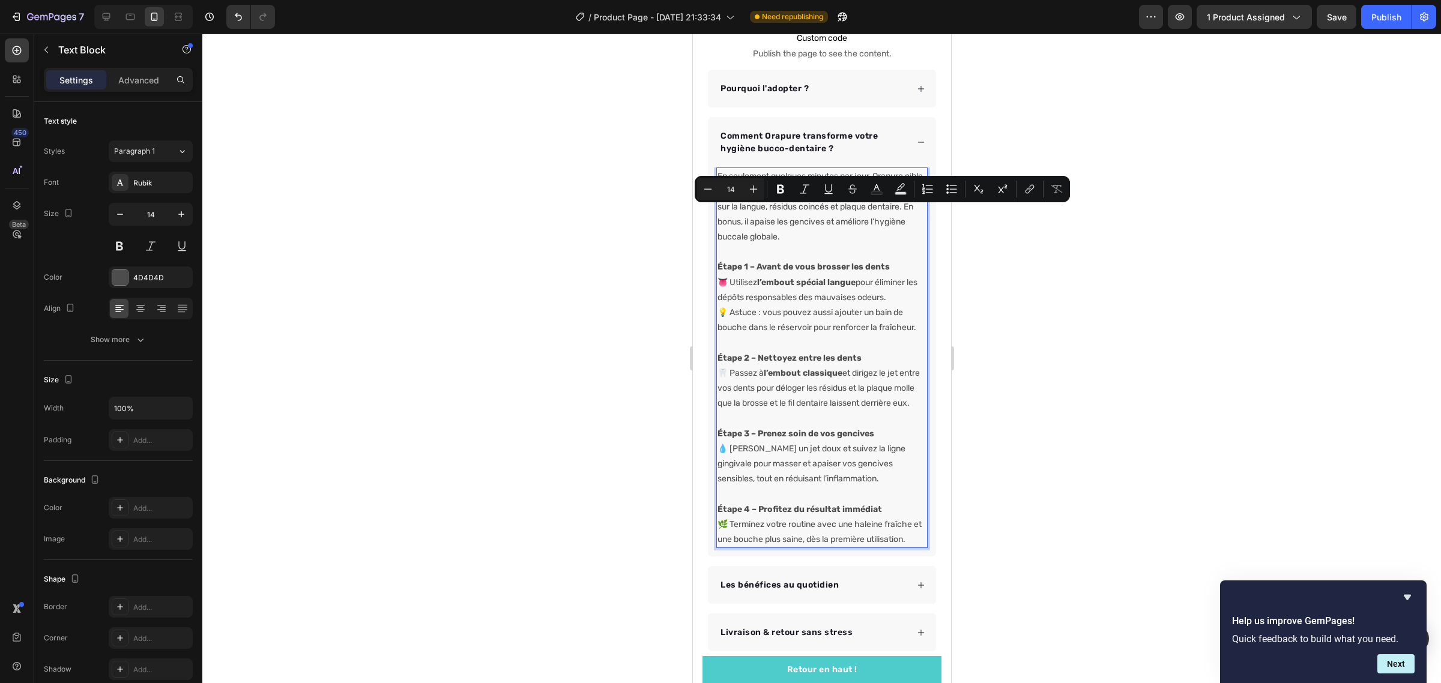
click at [857, 231] on p "En seulement quelques minutes par jour, Orapure cible les principales causes de…" at bounding box center [821, 207] width 209 height 76
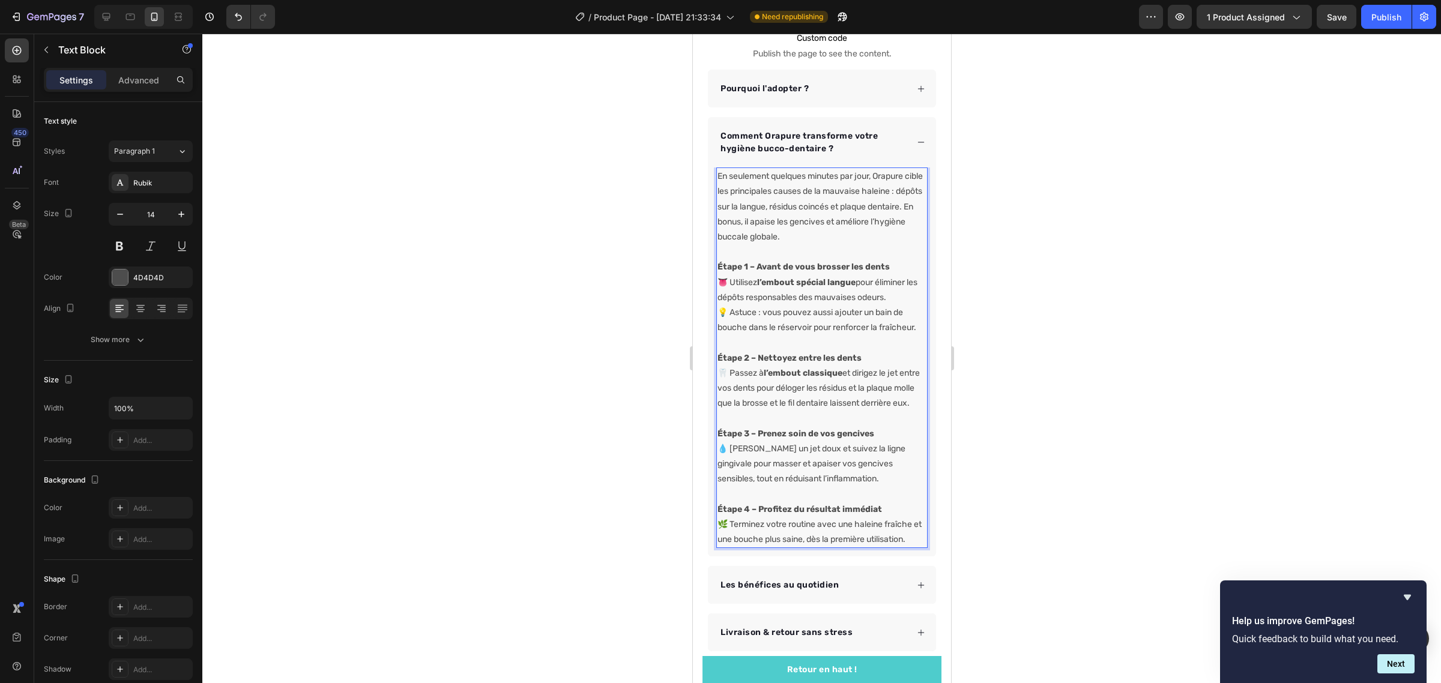
click at [866, 231] on p "En seulement quelques minutes par jour, Orapure cible les principales causes de…" at bounding box center [821, 207] width 209 height 76
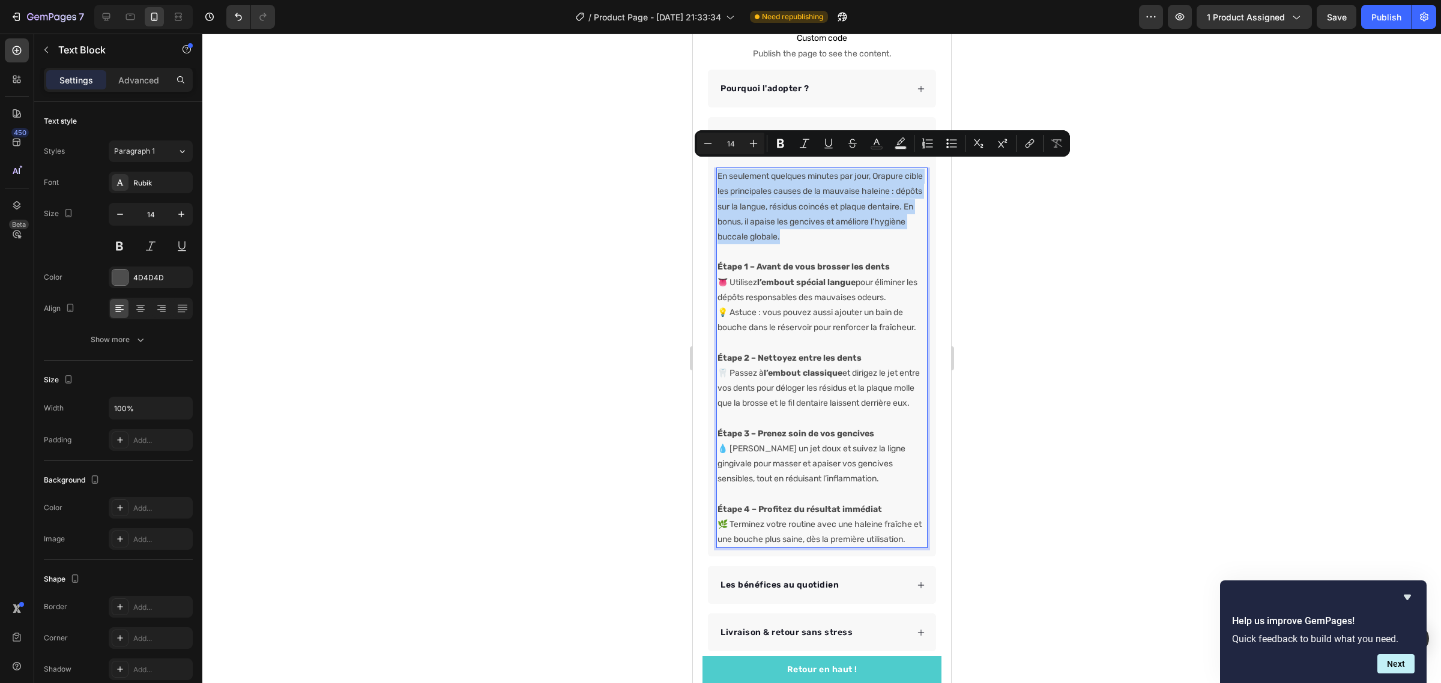
drag, startPoint x: 875, startPoint y: 231, endPoint x: 717, endPoint y: 172, distance: 168.5
click at [717, 172] on p "En seulement quelques minutes par jour, Orapure cible les principales causes de…" at bounding box center [821, 207] width 209 height 76
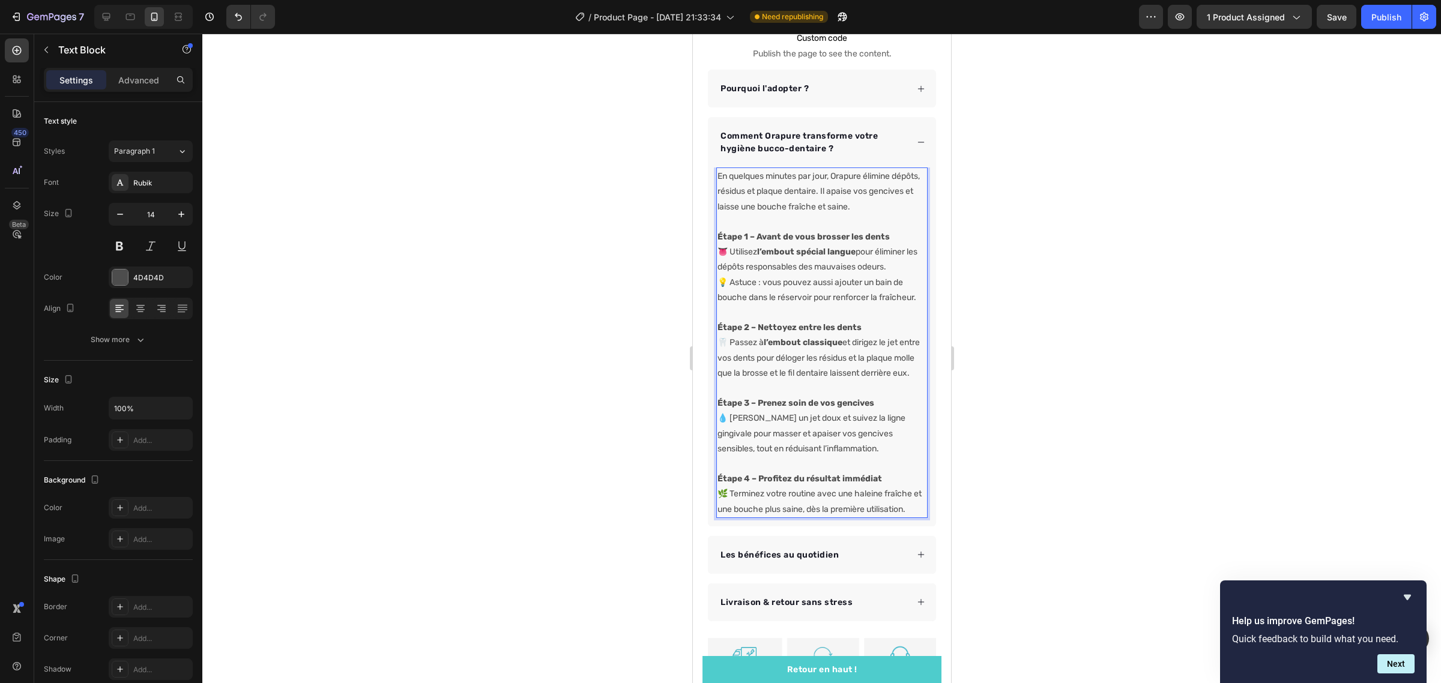
click at [1021, 219] on div at bounding box center [821, 358] width 1238 height 649
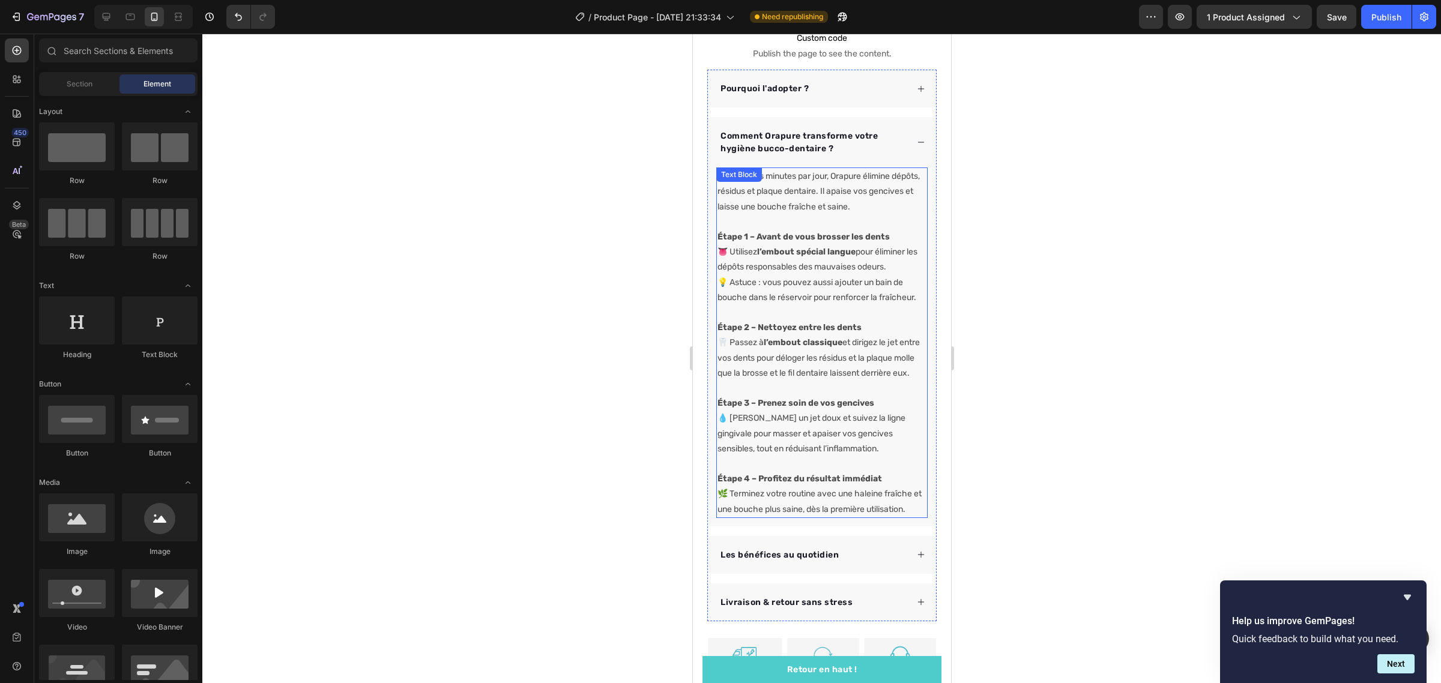
click at [899, 255] on p "Étape 1 – Avant de vous brosser les dents 👅 Utilisez l’embout spécial langue po…" at bounding box center [821, 267] width 209 height 76
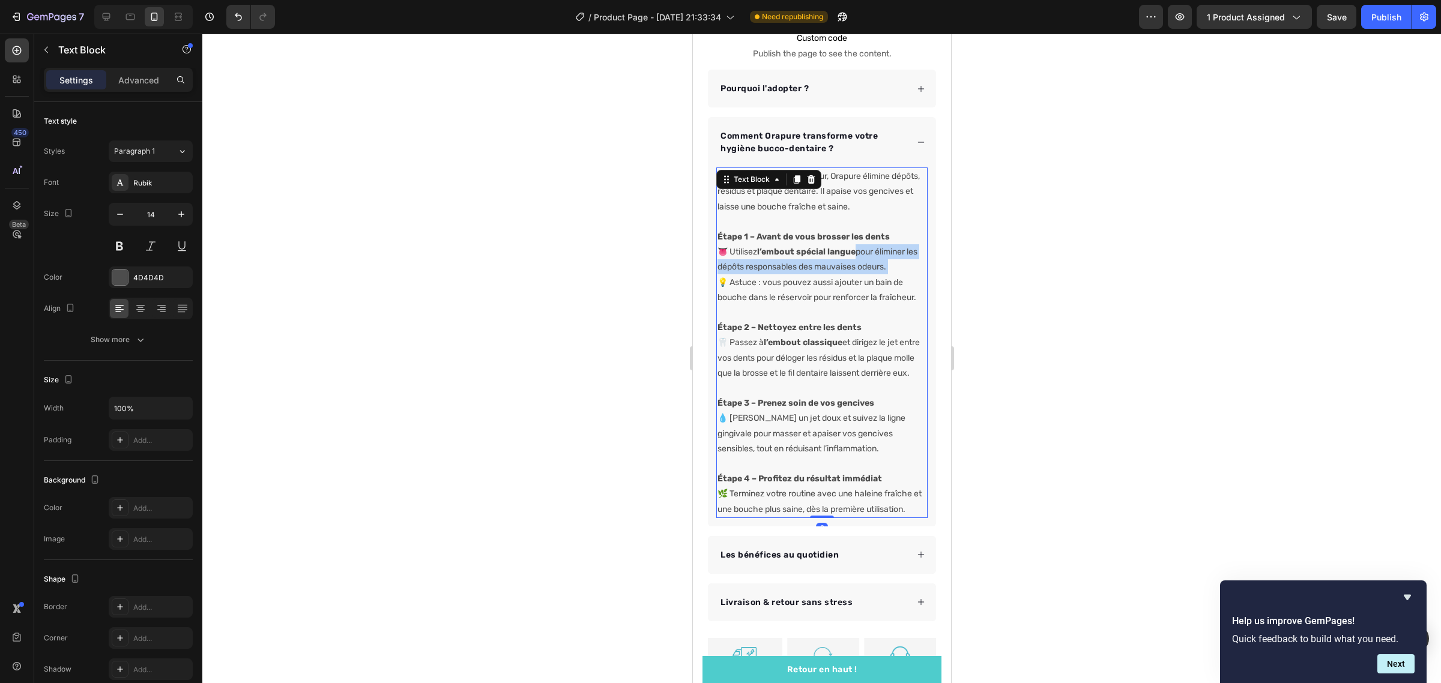
click at [902, 255] on p "Étape 1 – Avant de vous brosser les dents 👅 Utilisez l’embout spécial langue po…" at bounding box center [821, 267] width 209 height 76
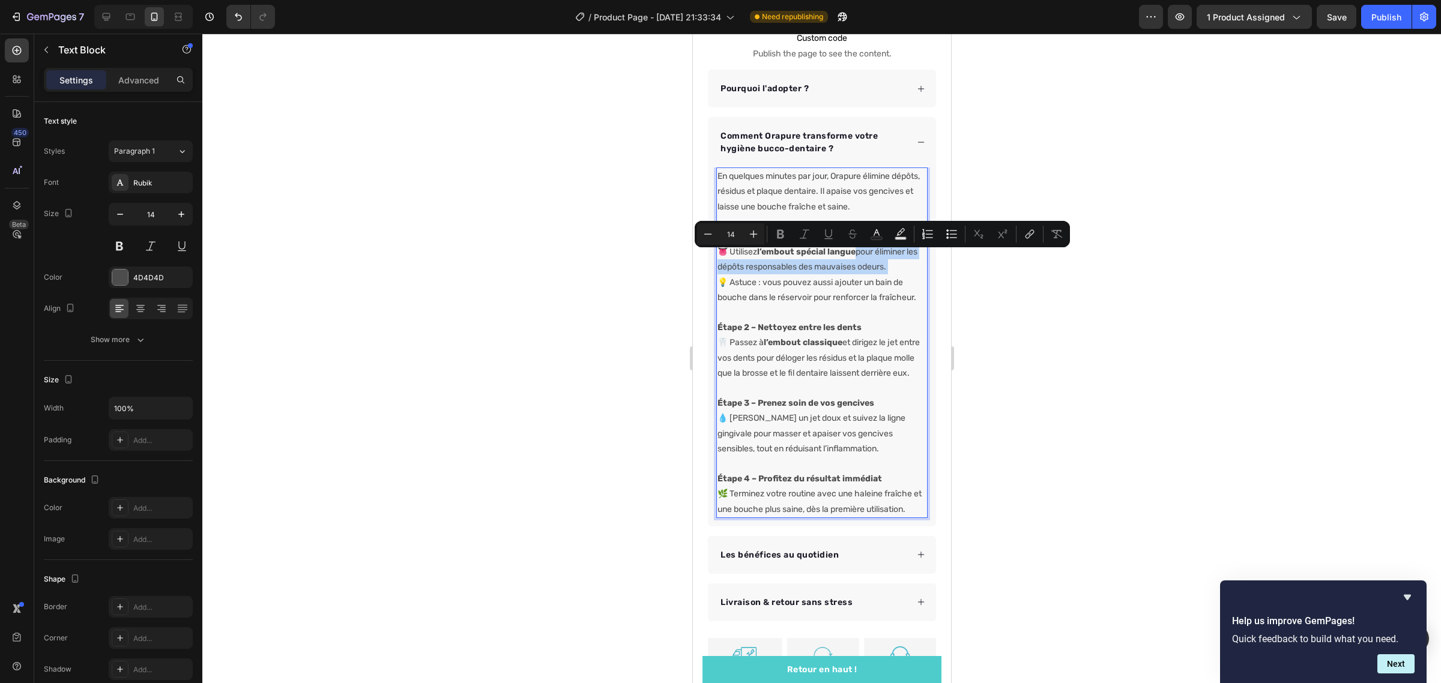
click at [908, 257] on p "Étape 1 – Avant de vous brosser les dents 👅 Utilisez l’embout spécial langue po…" at bounding box center [821, 267] width 209 height 76
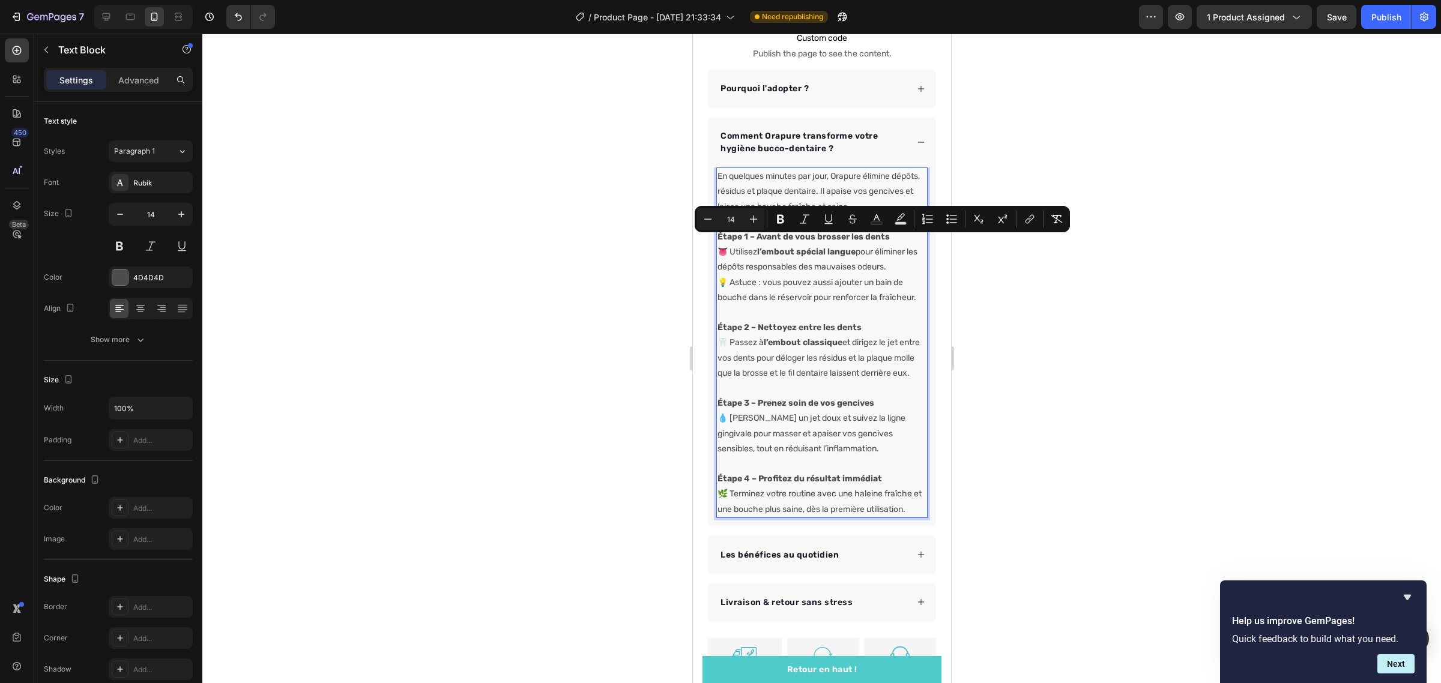
drag, startPoint x: 908, startPoint y: 257, endPoint x: 1384, endPoint y: 227, distance: 476.9
click at [722, 239] on p "Étape 1 – Avant de vous brosser les dents 👅 Utilisez l’embout spécial langue po…" at bounding box center [821, 267] width 209 height 76
click at [851, 259] on p "Étape 1 – Avant de vous brosser les dents 👅 Utilisez l’embout spécial langue po…" at bounding box center [821, 267] width 209 height 76
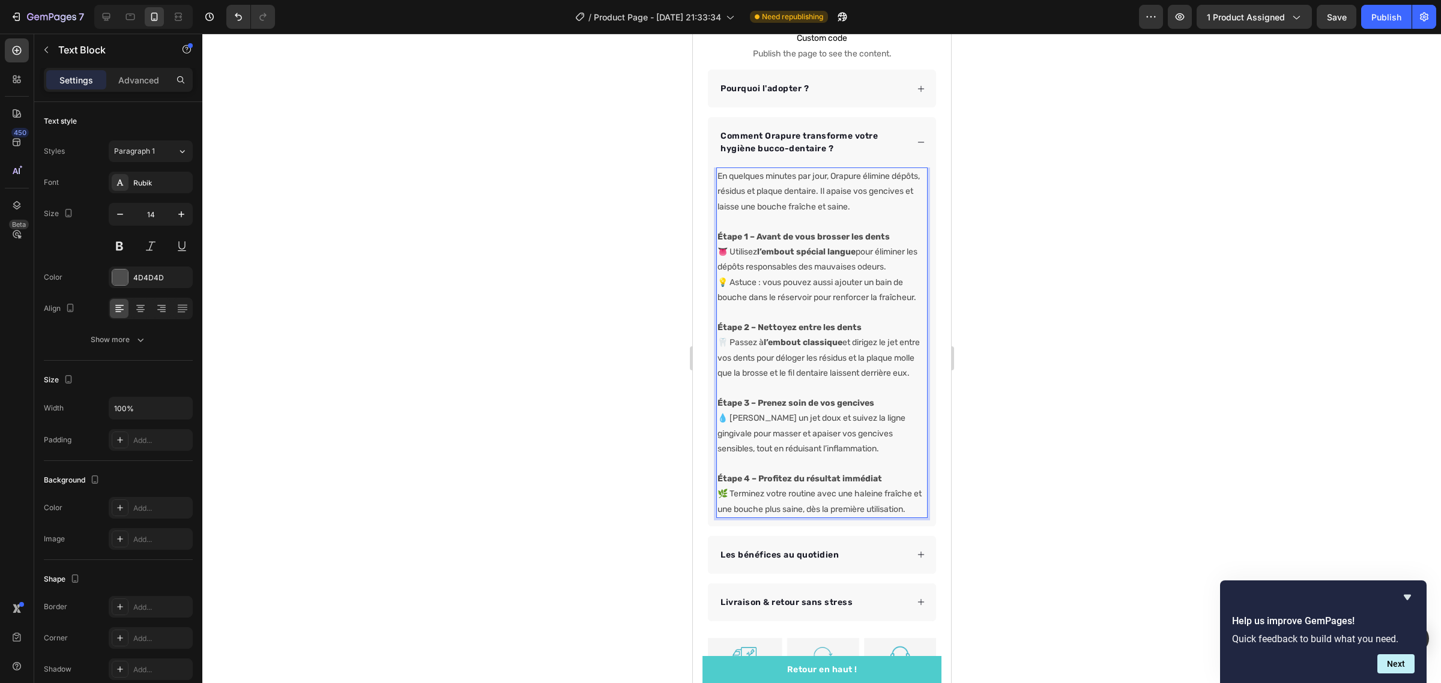
drag, startPoint x: 905, startPoint y: 257, endPoint x: 732, endPoint y: 239, distance: 173.8
click at [732, 239] on p "Étape 1 – Avant de vous brosser les dents 👅 Utilisez l’embout spécial langue po…" at bounding box center [821, 267] width 209 height 76
click at [743, 241] on p "Étape 1 – Avant de vous brosser les dents 👅 💜 Embout langue → élimine les bacté…" at bounding box center [821, 267] width 209 height 76
click at [1119, 321] on div at bounding box center [821, 358] width 1238 height 649
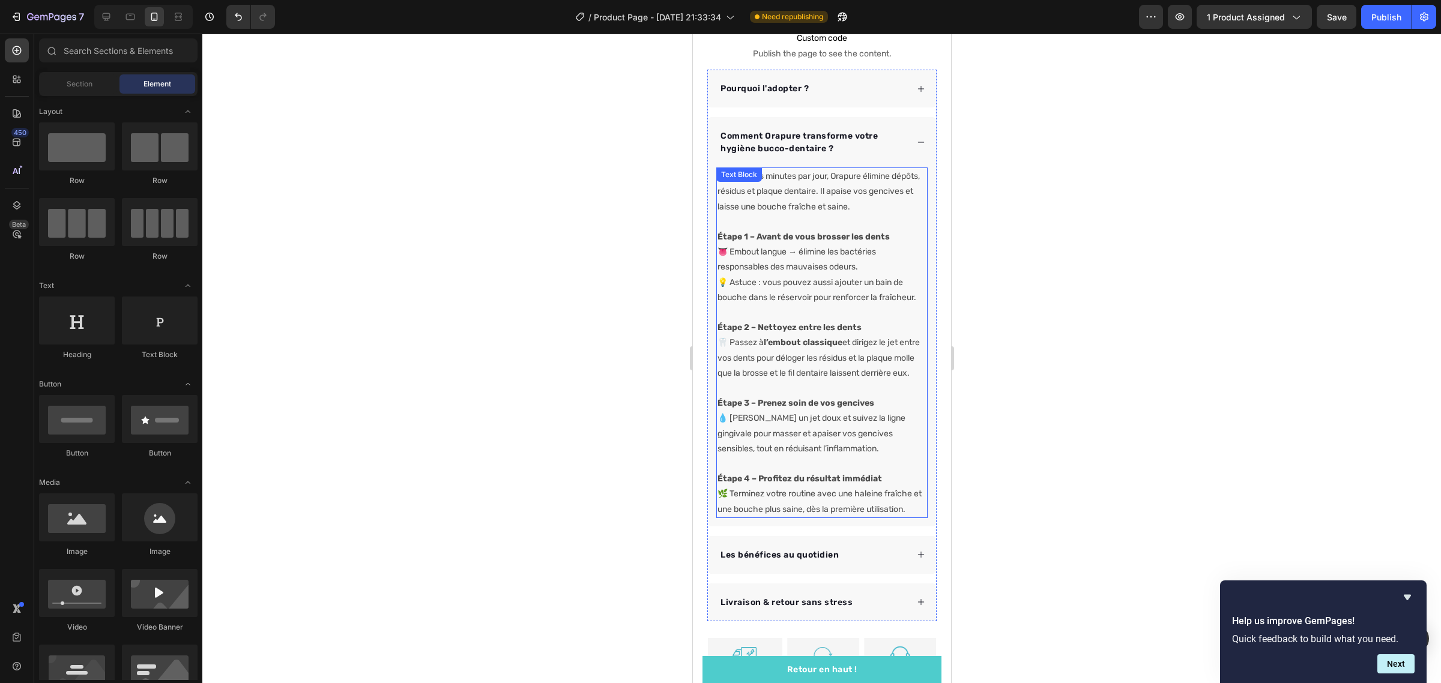
click at [814, 381] on p "Étape 2 – Nettoyez entre les dents 🦷 Passez à l’embout classique et dirigez le …" at bounding box center [821, 350] width 209 height 61
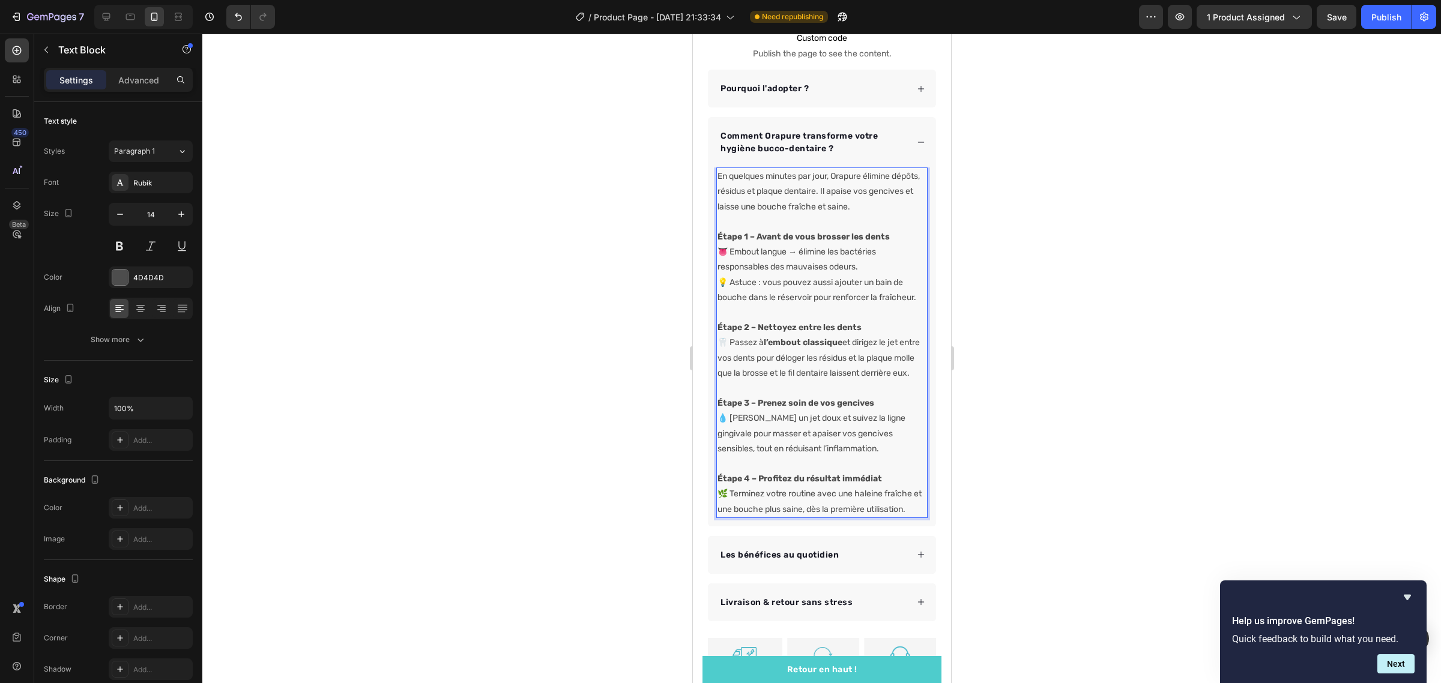
click at [804, 381] on p "Étape 2 – Nettoyez entre les dents 🦷 Passez à l’embout classique et dirigez le …" at bounding box center [821, 350] width 209 height 61
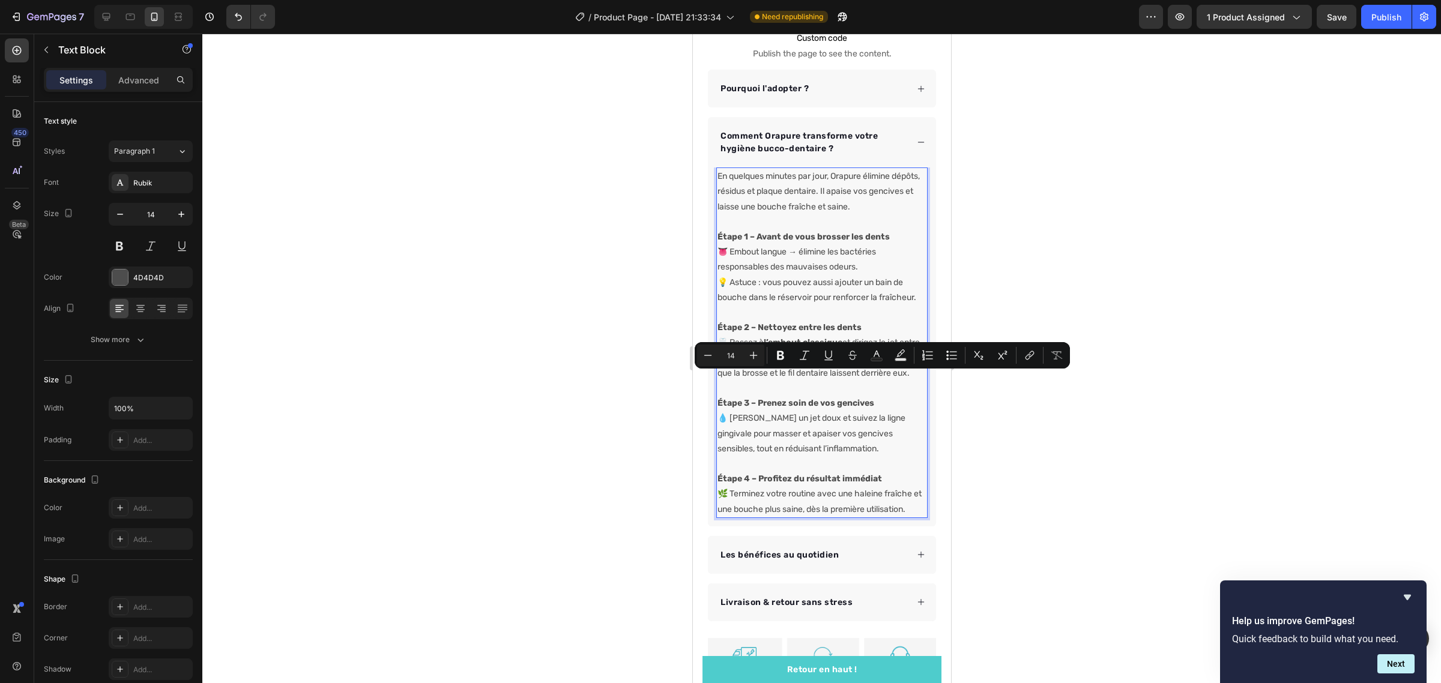
click at [803, 381] on p "Étape 2 – Nettoyez entre les dents 🦷 Passez à l’embout classique et dirigez le …" at bounding box center [821, 350] width 209 height 61
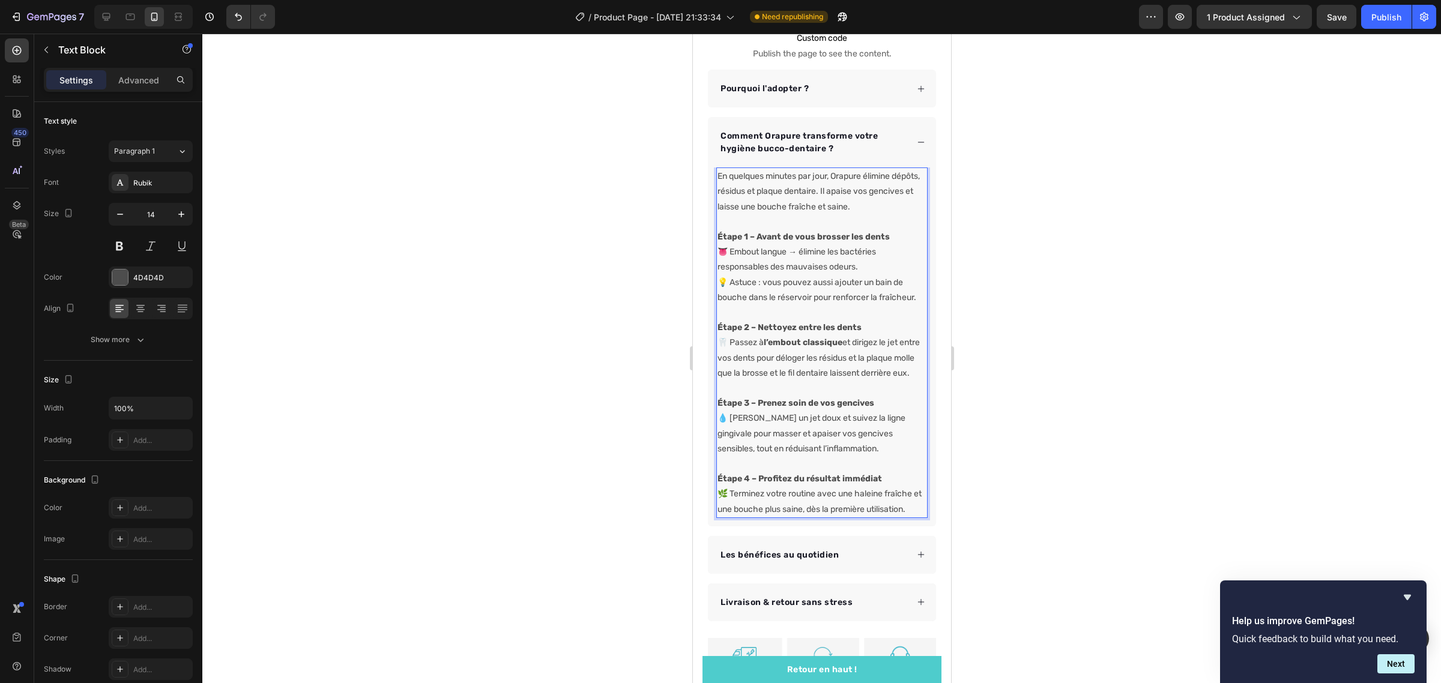
click at [777, 517] on p "Étape 4 – Profitez du résultat immédiat 🌿 Terminez votre routine avec une halei…" at bounding box center [821, 494] width 209 height 46
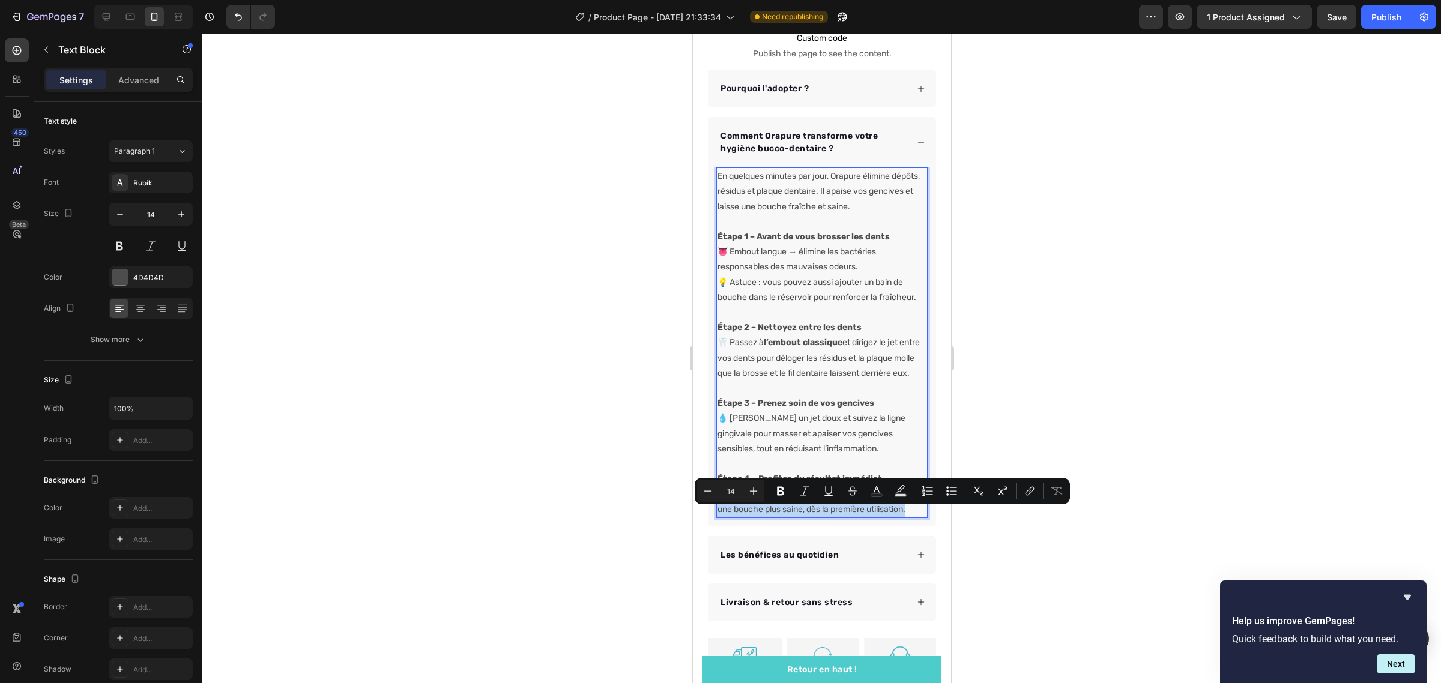
drag, startPoint x: 771, startPoint y: 541, endPoint x: 716, endPoint y: 518, distance: 59.4
click at [717, 517] on p "Étape 4 – Profitez du résultat immédiat 🌿 Terminez votre routine avec une halei…" at bounding box center [821, 494] width 209 height 46
click at [789, 526] on div "En quelques minutes par jour, Orapure élimine dépôts, résidus et plaque dentair…" at bounding box center [821, 346] width 228 height 359
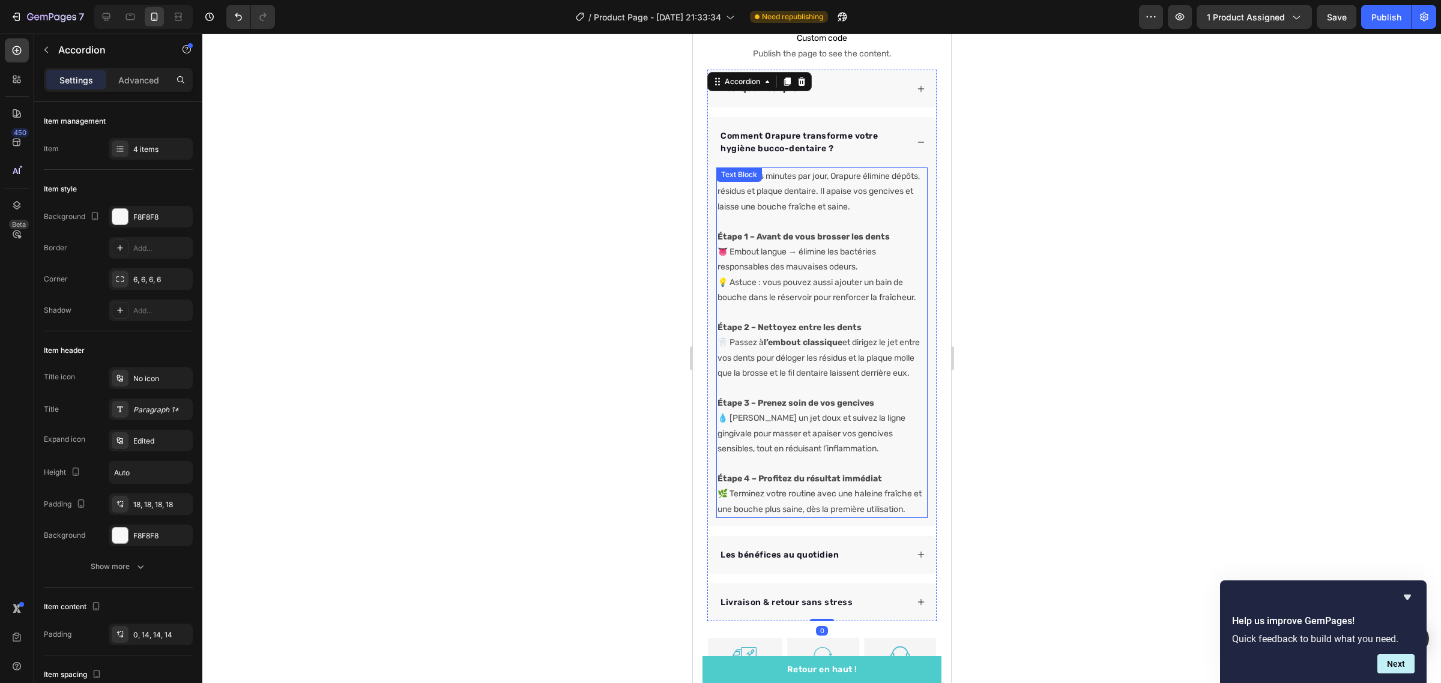
click at [782, 517] on p "Étape 4 – Profitez du résultat immédiat 🌿 Terminez votre routine avec une halei…" at bounding box center [821, 494] width 209 height 46
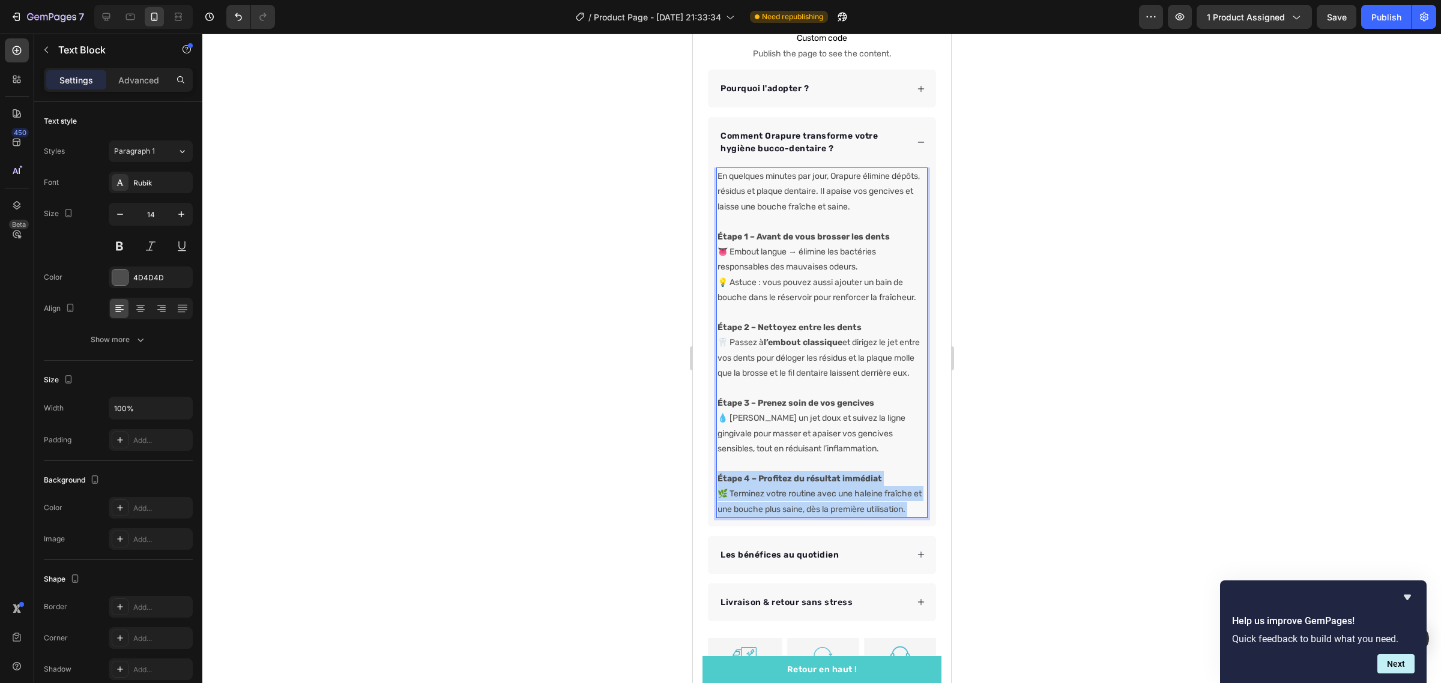
drag, startPoint x: 770, startPoint y: 542, endPoint x: 738, endPoint y: 521, distance: 38.6
click at [738, 517] on p "Étape 4 – Profitez du résultat immédiat 🌿 Terminez votre routine avec une halei…" at bounding box center [821, 494] width 209 height 46
click at [732, 514] on p "Étape 4 – Profitez du résultat immédiat 🌿 Terminez votre routine avec une halei…" at bounding box center [821, 494] width 209 height 46
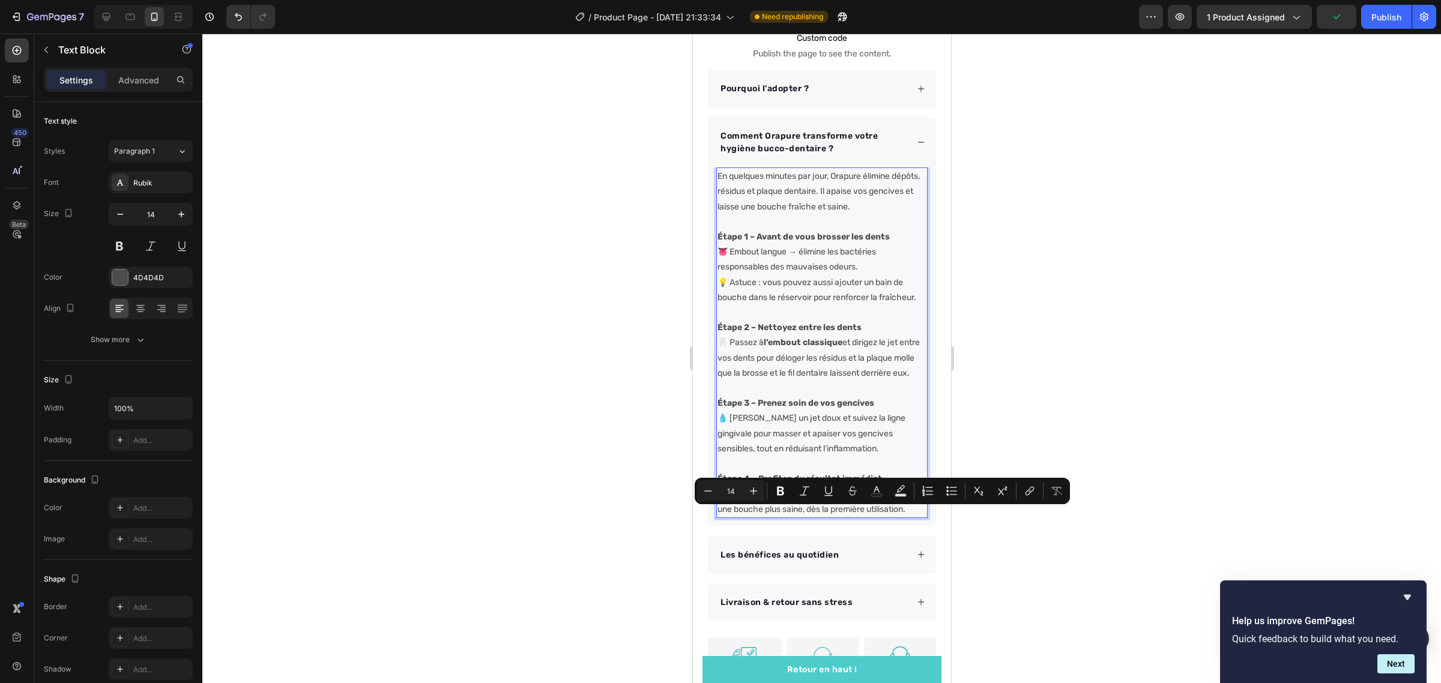
click at [732, 514] on p "Étape 4 – Profitez du résultat immédiat 🌿 Terminez votre routine avec une halei…" at bounding box center [821, 494] width 209 height 46
drag, startPoint x: 732, startPoint y: 514, endPoint x: 777, endPoint y: 538, distance: 51.5
click at [777, 517] on p "Étape 4 – Profitez du résultat immédiat 🌿 Terminez votre routine avec une halei…" at bounding box center [821, 494] width 209 height 46
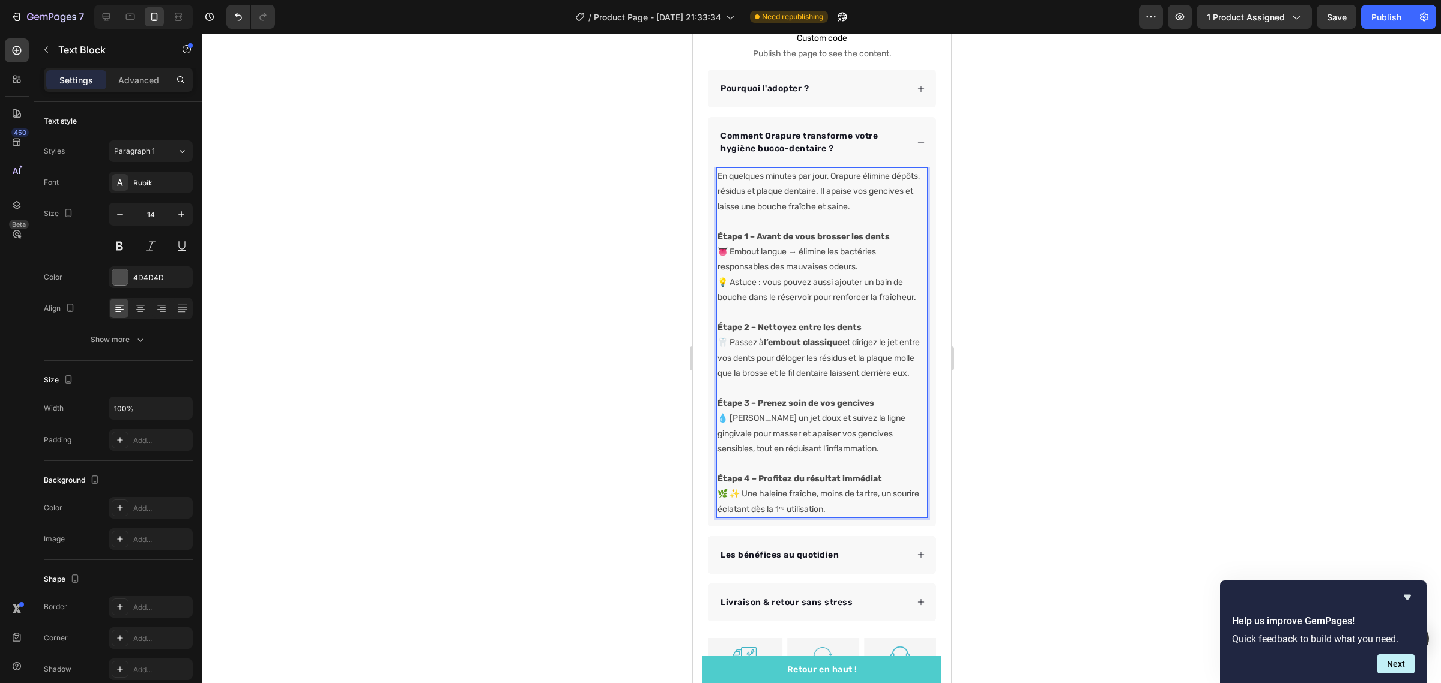
click at [744, 512] on p "Étape 4 – Profitez du résultat immédiat 🌿 ✨ Une haleine fraîche, moins de tartr…" at bounding box center [821, 494] width 209 height 46
click at [879, 259] on p "Étape 1 – Avant de vous brosser les dents 👅 Embout langue → élimine les bactéri…" at bounding box center [821, 267] width 209 height 76
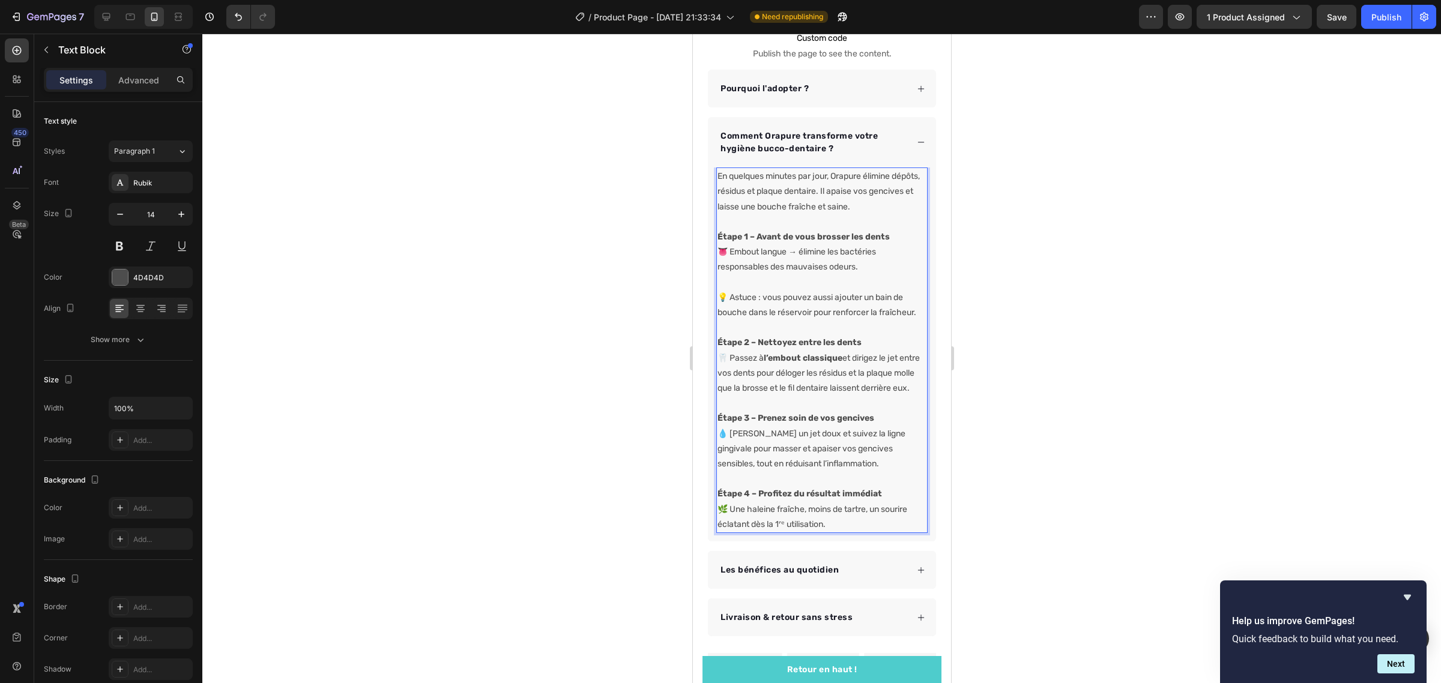
click at [879, 331] on p "Rich Text Editor. Editing area: main" at bounding box center [821, 327] width 209 height 15
click at [803, 242] on p "Étape 1 – Avant de vous brosser les dents 👅 Embout langue → élimine les bactéri…" at bounding box center [821, 252] width 209 height 46
click at [824, 244] on p "Étape 1 – Avant de vous brosser les dents 👅 Utilisez l'embout langue élimine le…" at bounding box center [821, 252] width 209 height 46
click at [873, 244] on p "Étape 1 – Avant de vous brosser les dents 👅 Utilisez l'embout langue pour élimi…" at bounding box center [821, 252] width 209 height 46
click at [1079, 443] on div at bounding box center [821, 358] width 1238 height 649
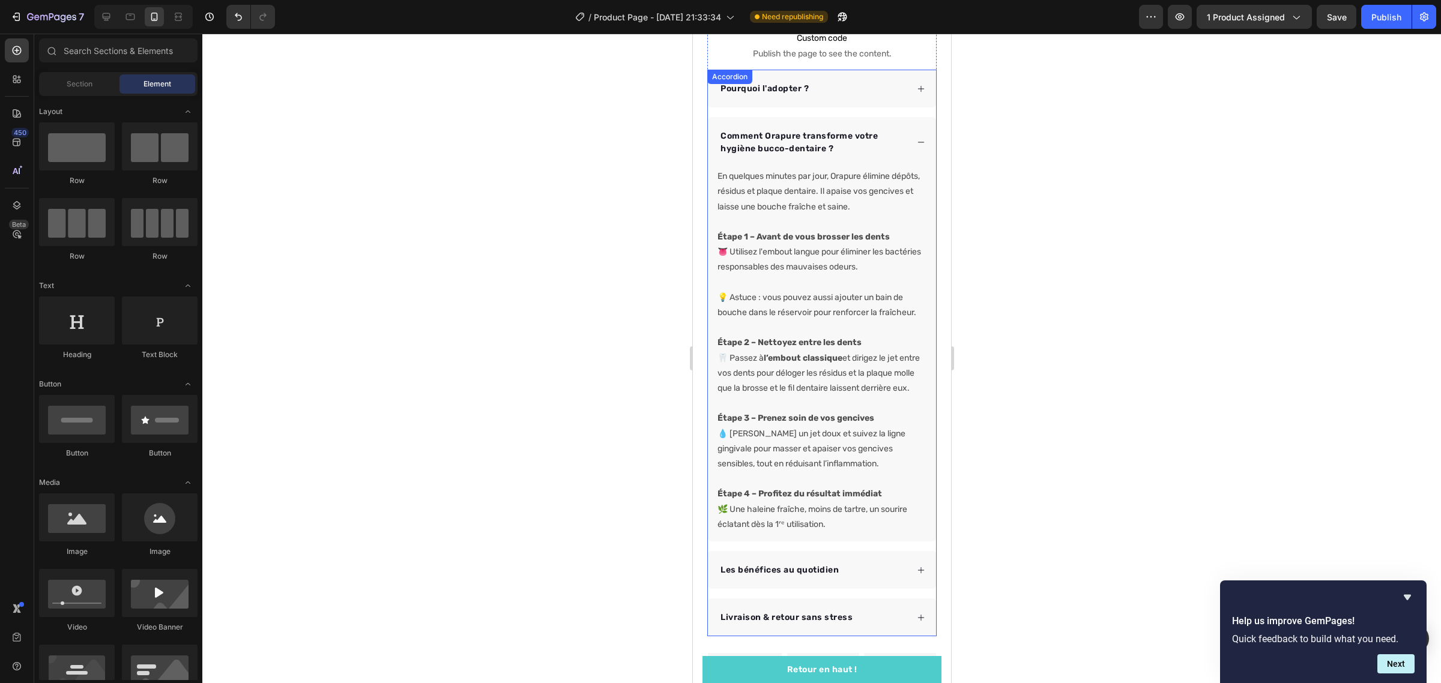
click at [916, 138] on icon at bounding box center [920, 142] width 8 height 8
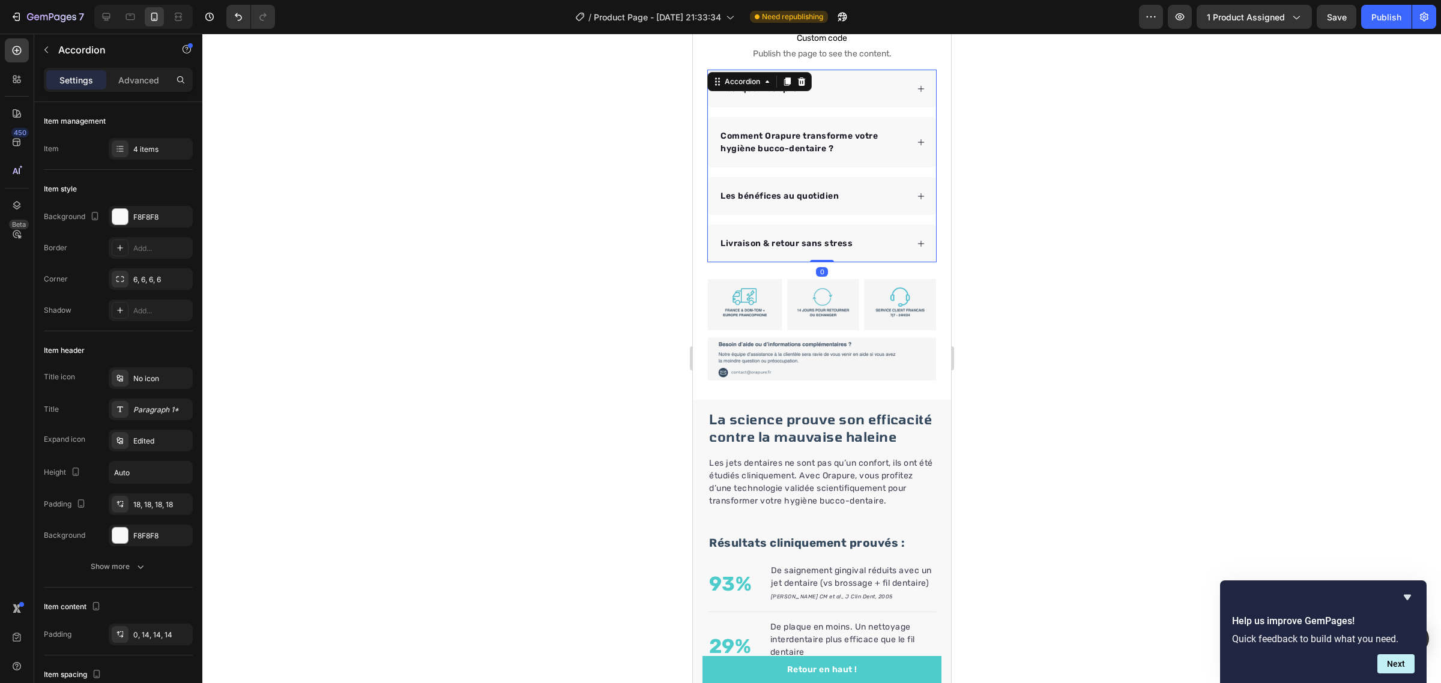
click at [1069, 126] on div at bounding box center [821, 358] width 1238 height 649
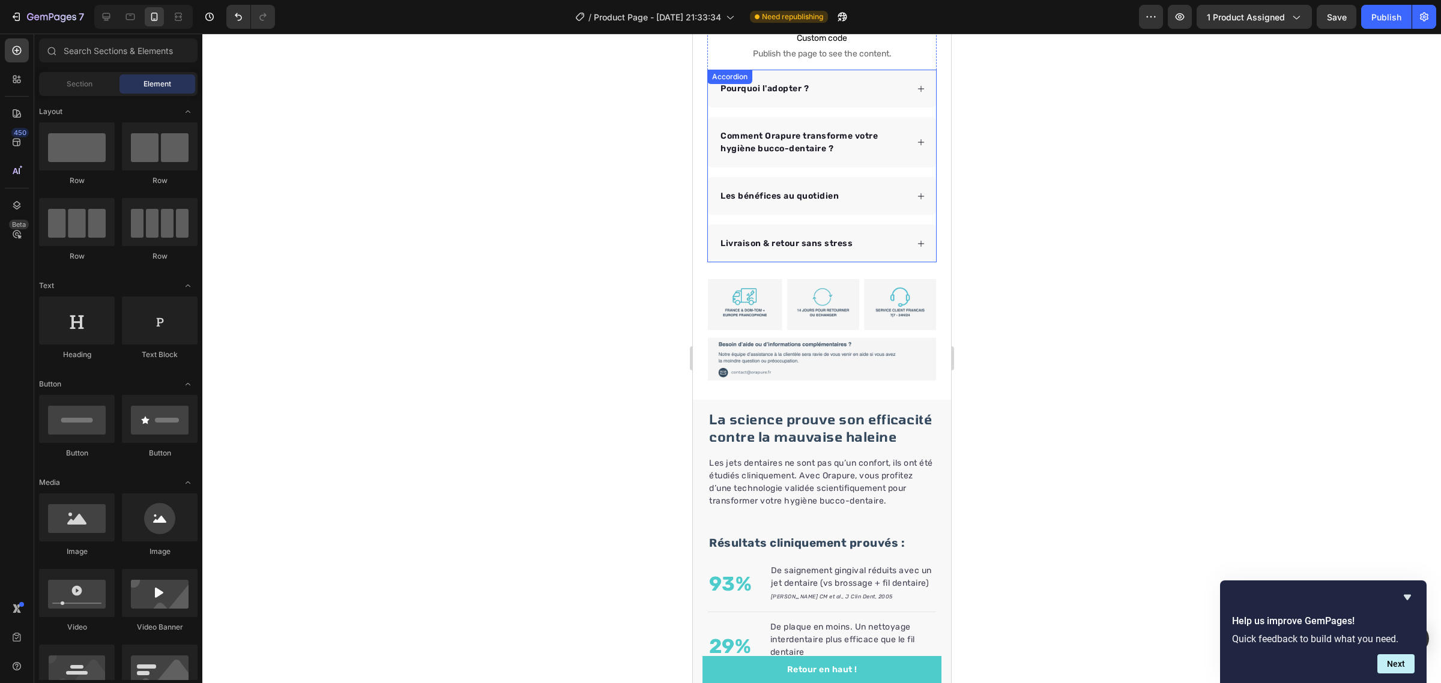
click at [914, 135] on div "Comment Orapure transforme votre hygiène bucco-dentaire ?" at bounding box center [821, 142] width 228 height 50
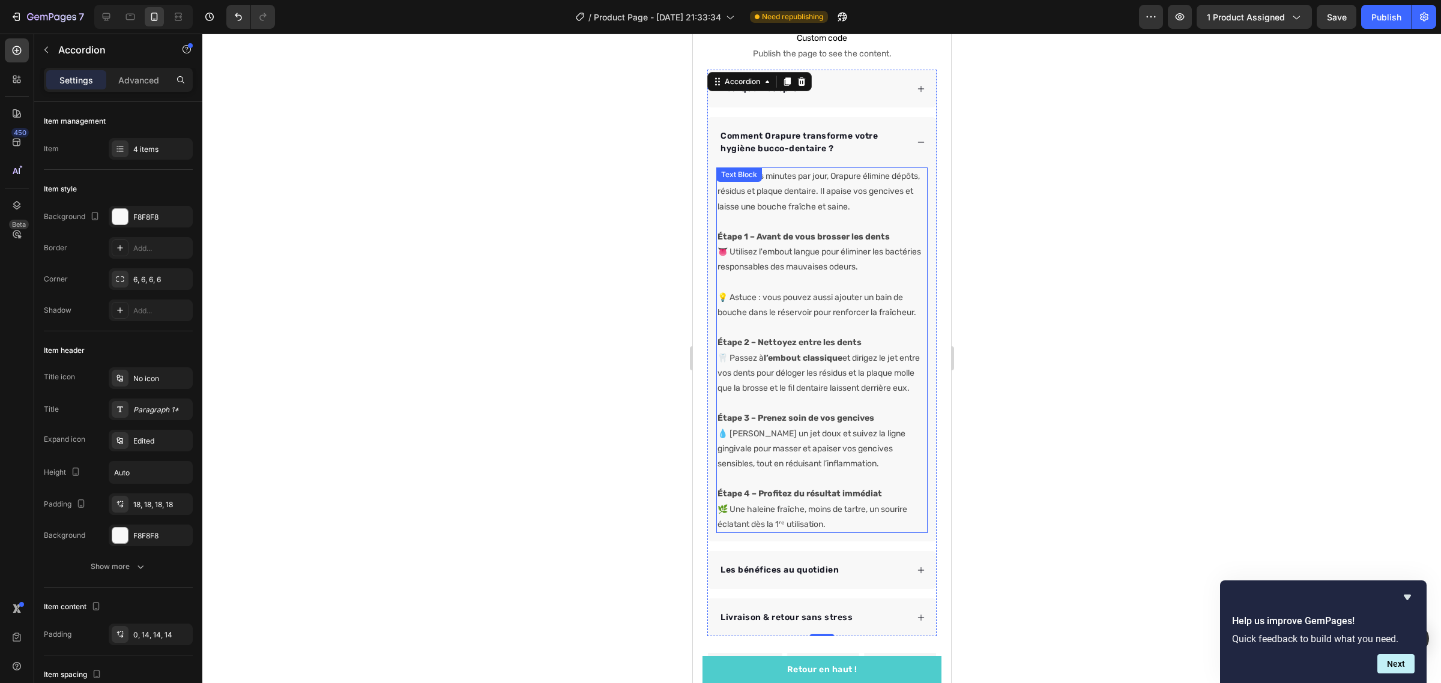
click at [800, 167] on div "En quelques minutes par jour, Orapure élimine dépôts, résidus et plaque dentair…" at bounding box center [820, 350] width 211 height 366
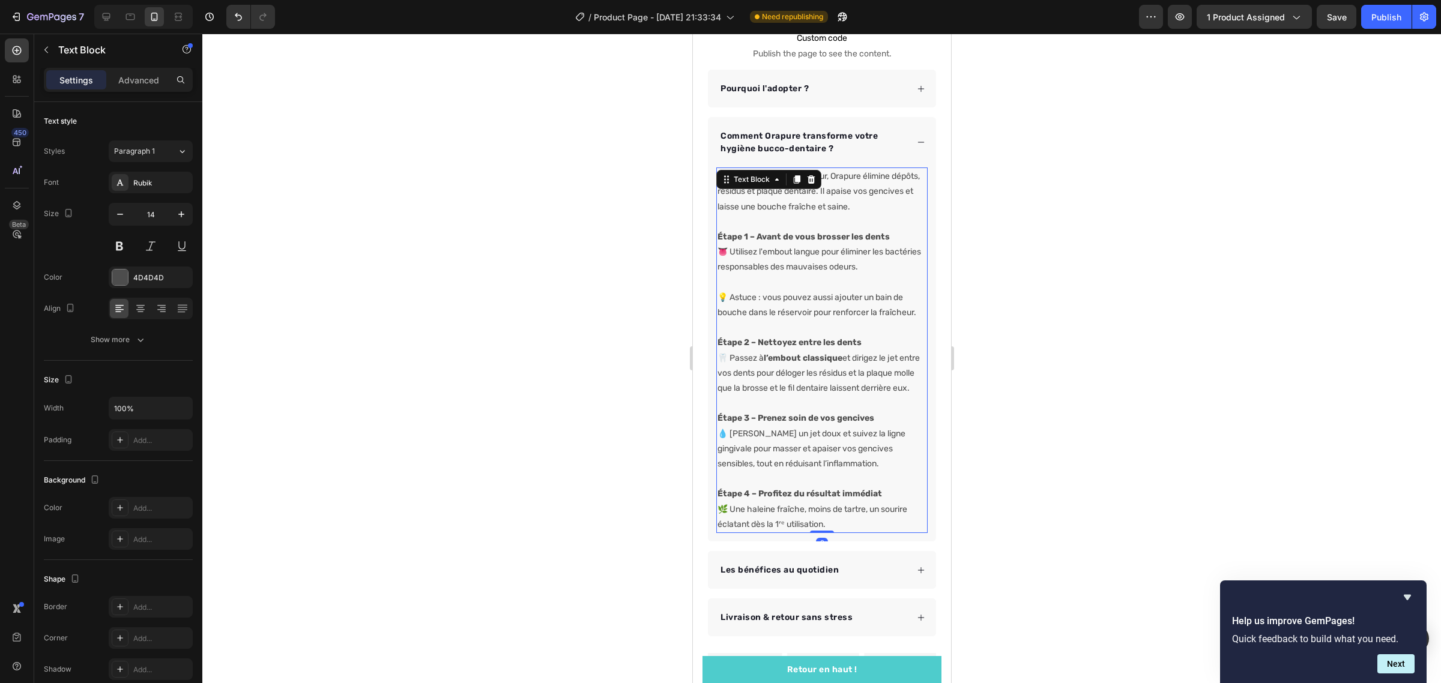
click at [800, 175] on icon at bounding box center [796, 180] width 10 height 10
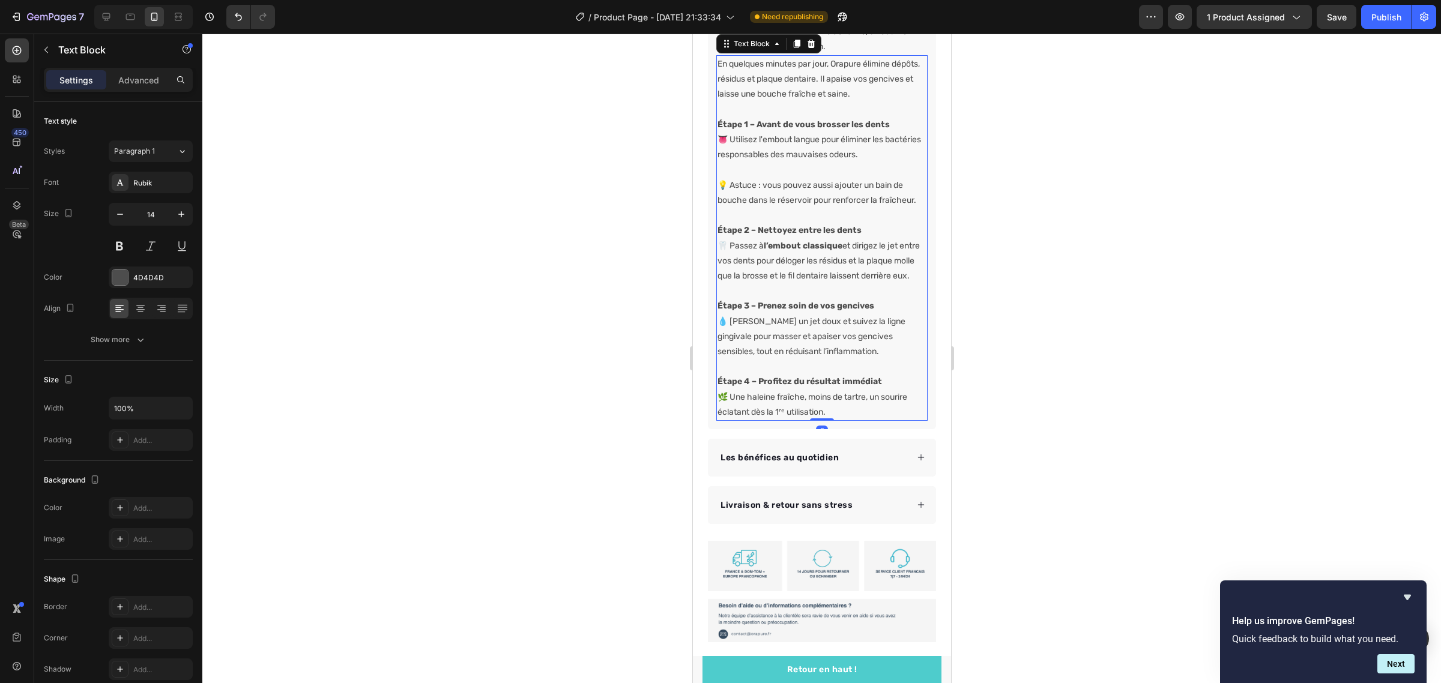
click at [1037, 247] on div at bounding box center [821, 358] width 1238 height 649
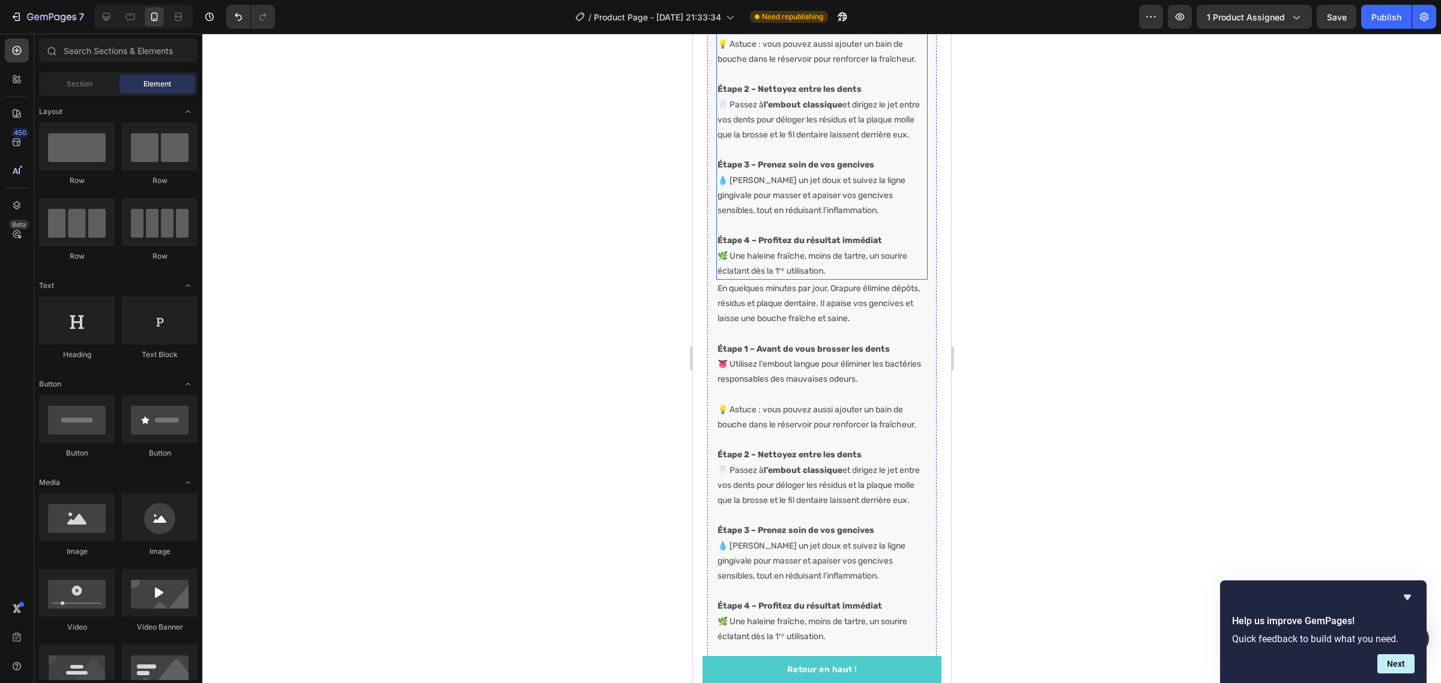
scroll to position [841, 0]
click at [237, 12] on icon "Undo/Redo" at bounding box center [238, 17] width 12 height 12
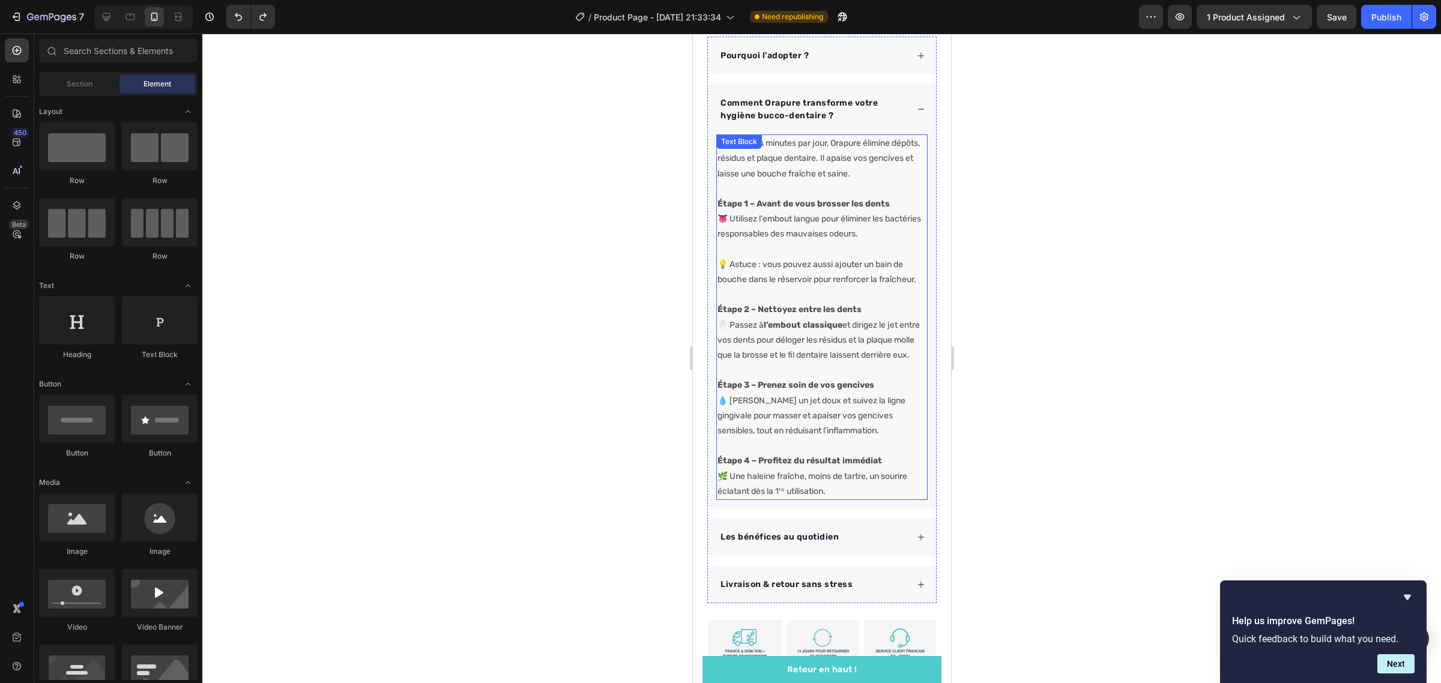
scroll to position [616, 0]
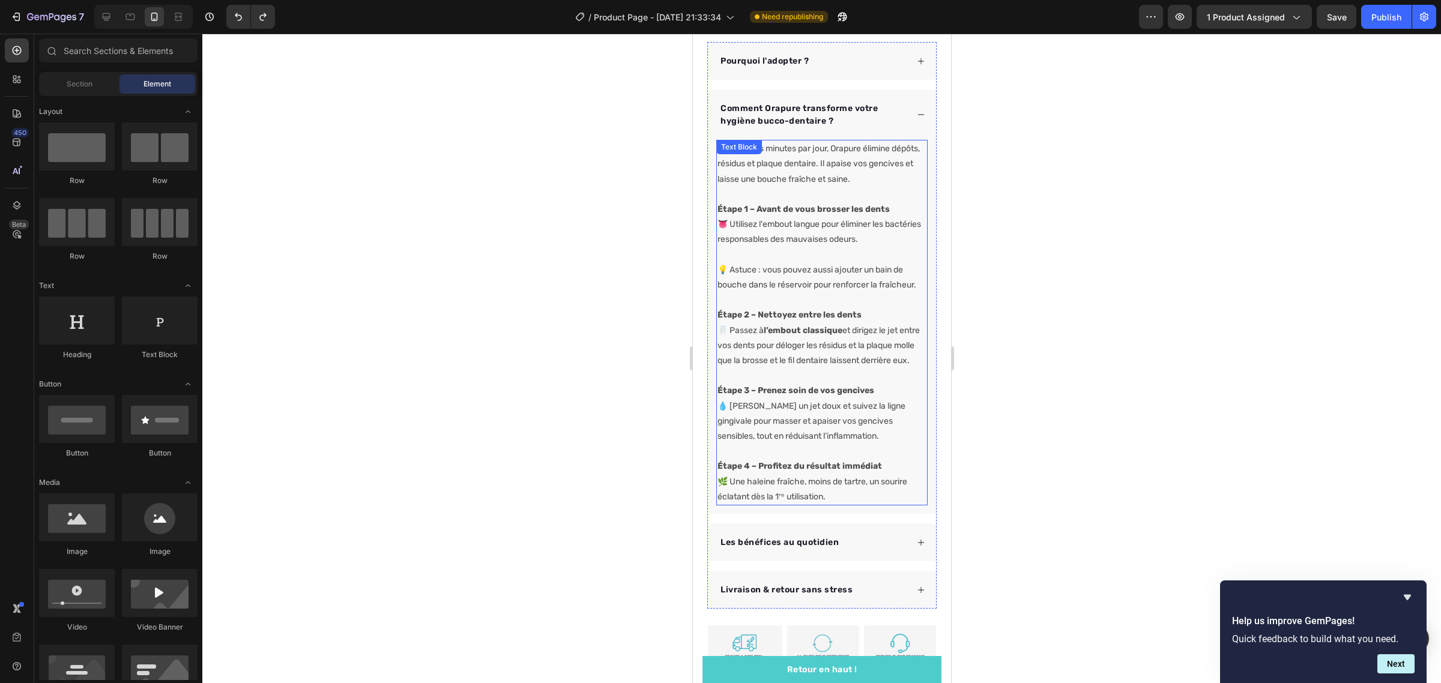
click at [788, 156] on p "En quelques minutes par jour, Orapure élimine dépôts, résidus et plaque dentair…" at bounding box center [821, 164] width 209 height 46
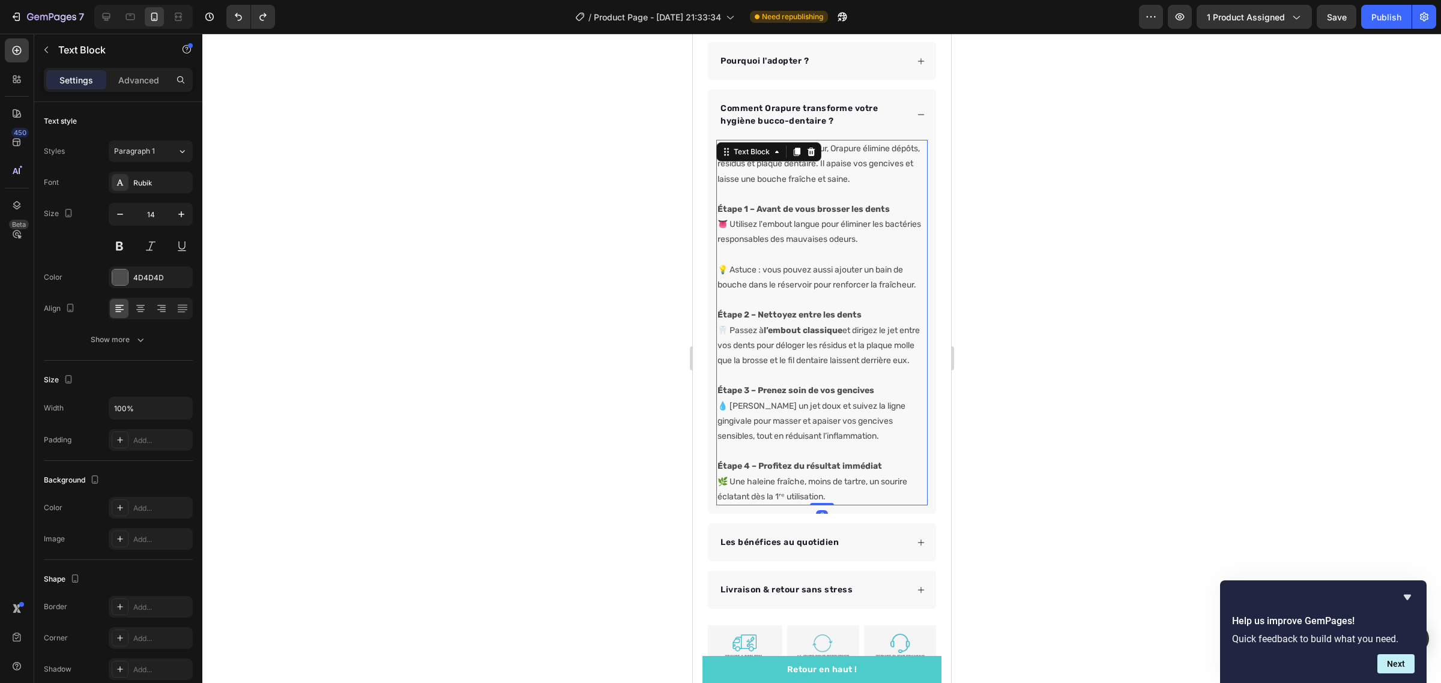
click at [785, 150] on div "Text Block" at bounding box center [767, 151] width 105 height 19
click at [795, 167] on p "En quelques minutes par jour, Orapure élimine dépôts, résidus et plaque dentair…" at bounding box center [821, 164] width 209 height 46
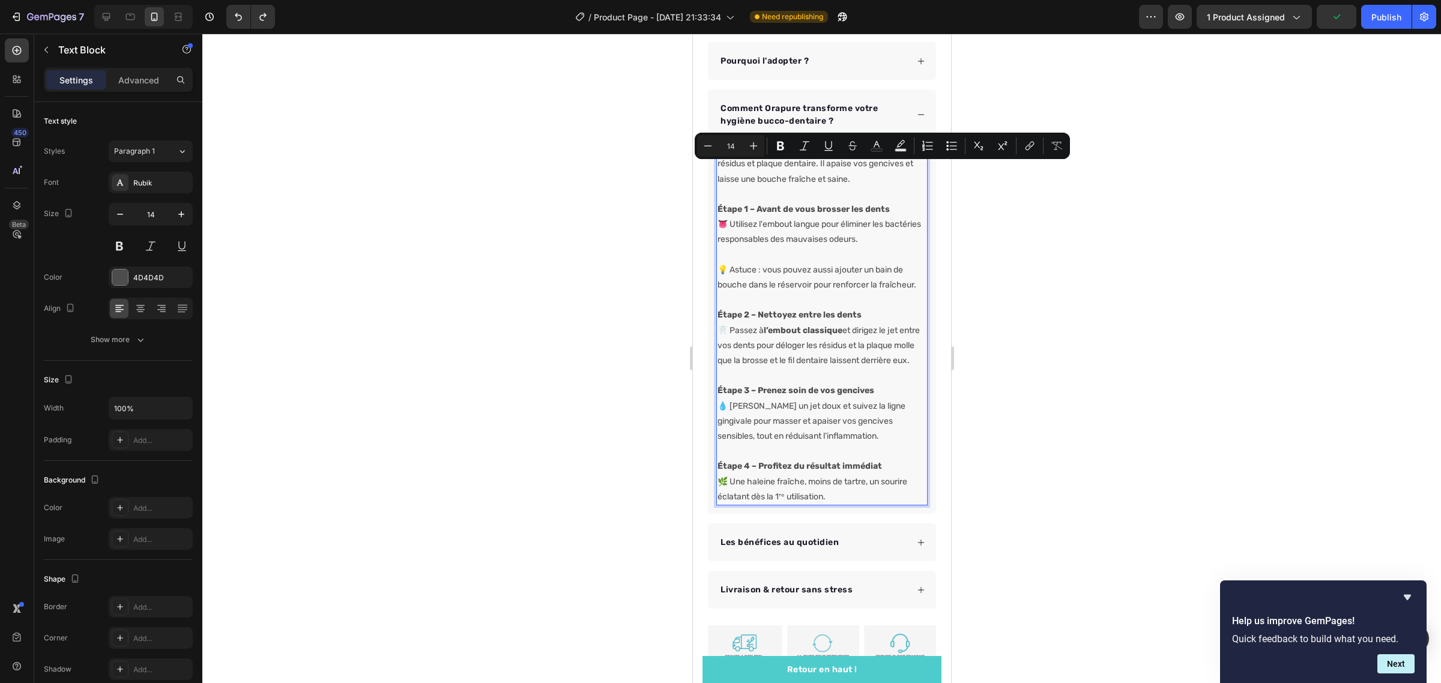
click at [771, 163] on p "En quelques minutes par jour, Orapure élimine dépôts, résidus et plaque dentair…" at bounding box center [821, 164] width 209 height 46
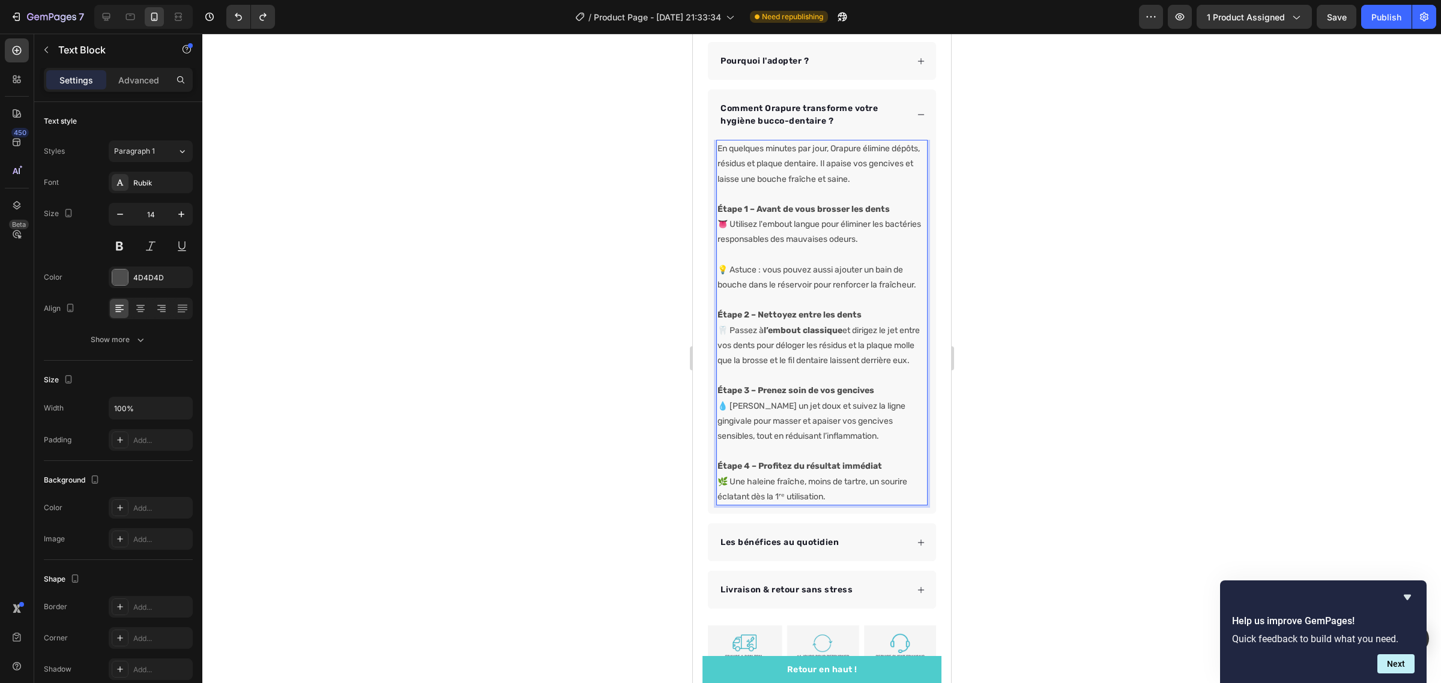
click at [776, 141] on p "En quelques minutes par jour, Orapure élimine dépôts, résidus et plaque dentair…" at bounding box center [821, 164] width 209 height 46
click at [1083, 315] on div at bounding box center [821, 358] width 1238 height 649
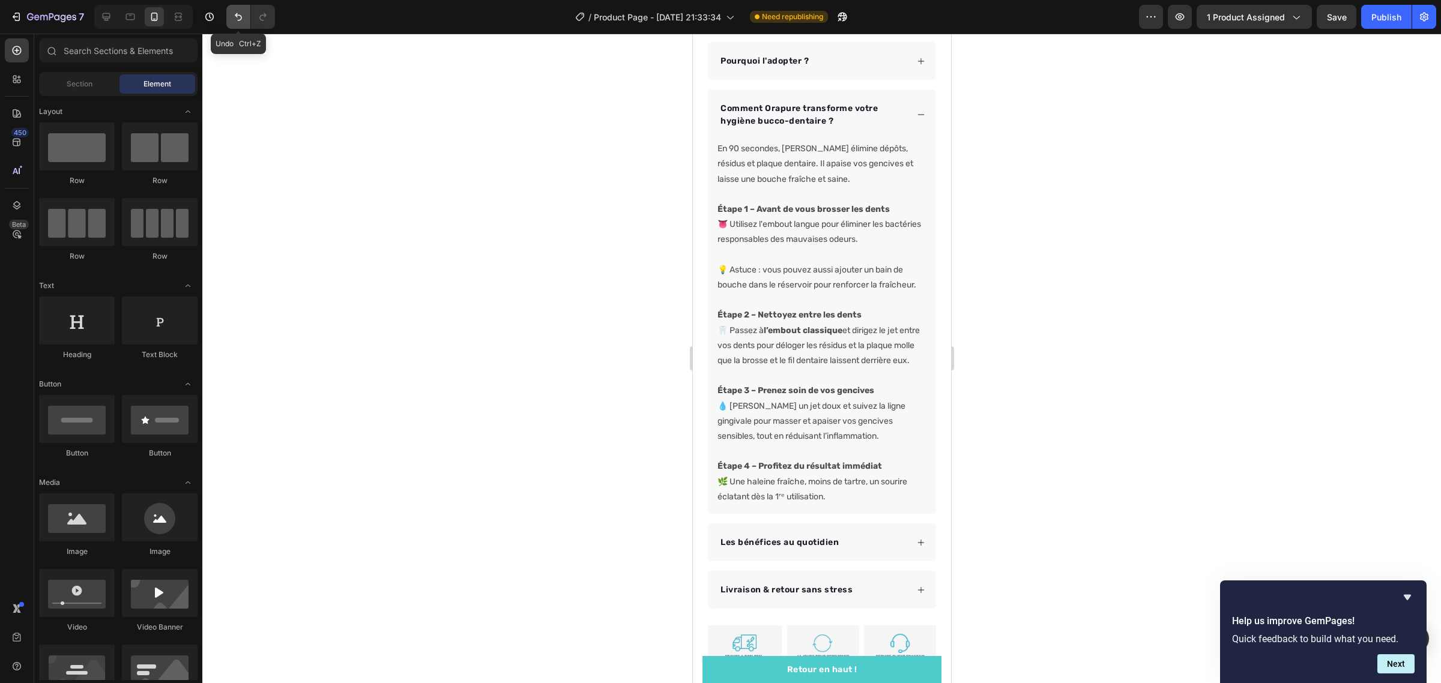
click at [236, 16] on icon "Undo/Redo" at bounding box center [238, 17] width 7 height 8
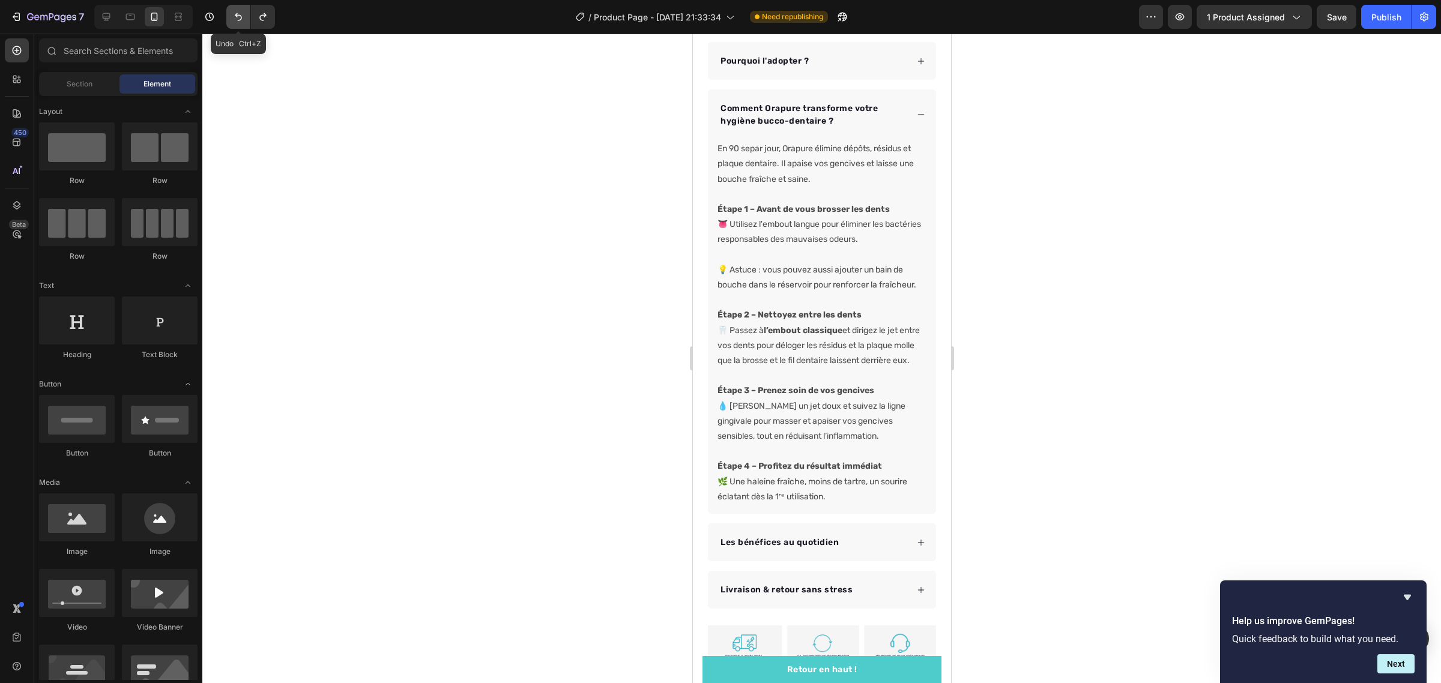
click at [236, 16] on icon "Undo/Redo" at bounding box center [238, 17] width 7 height 8
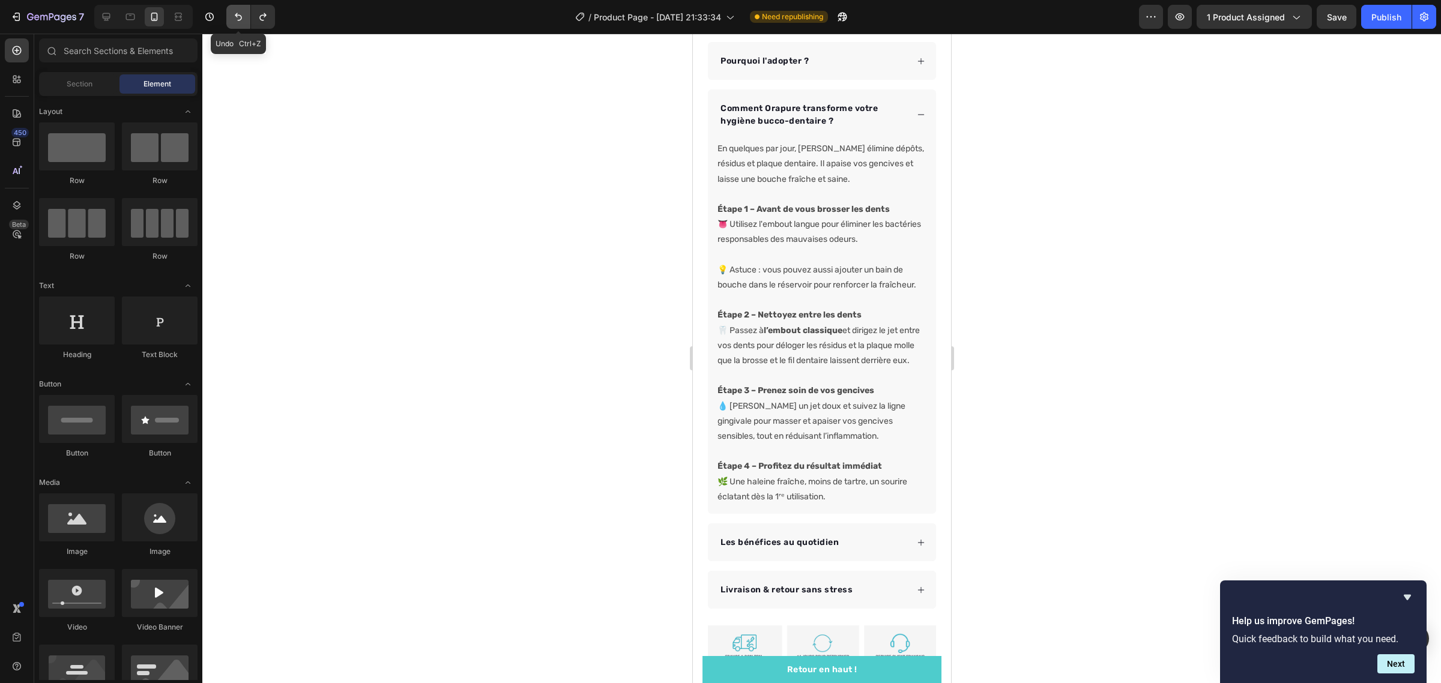
click at [229, 10] on button "Undo/Redo" at bounding box center [238, 17] width 24 height 24
click at [916, 547] on icon at bounding box center [920, 542] width 8 height 8
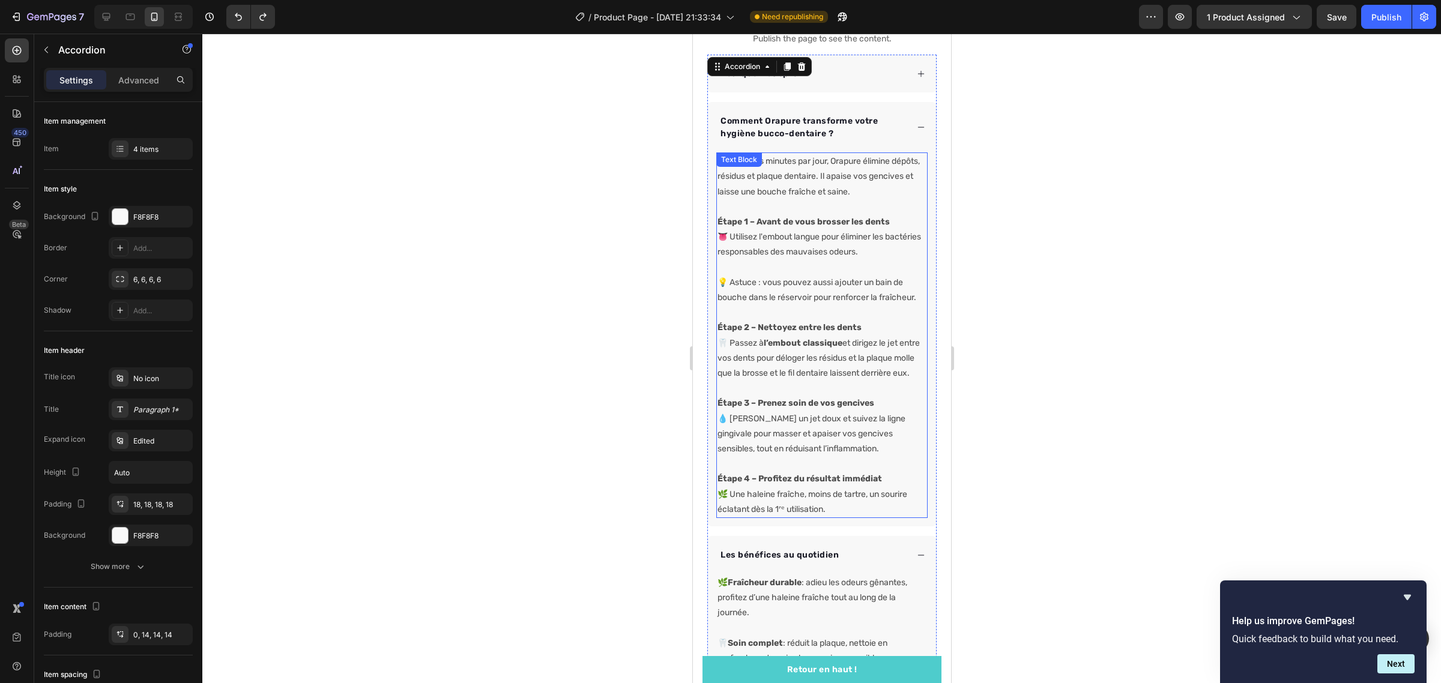
scroll to position [541, 0]
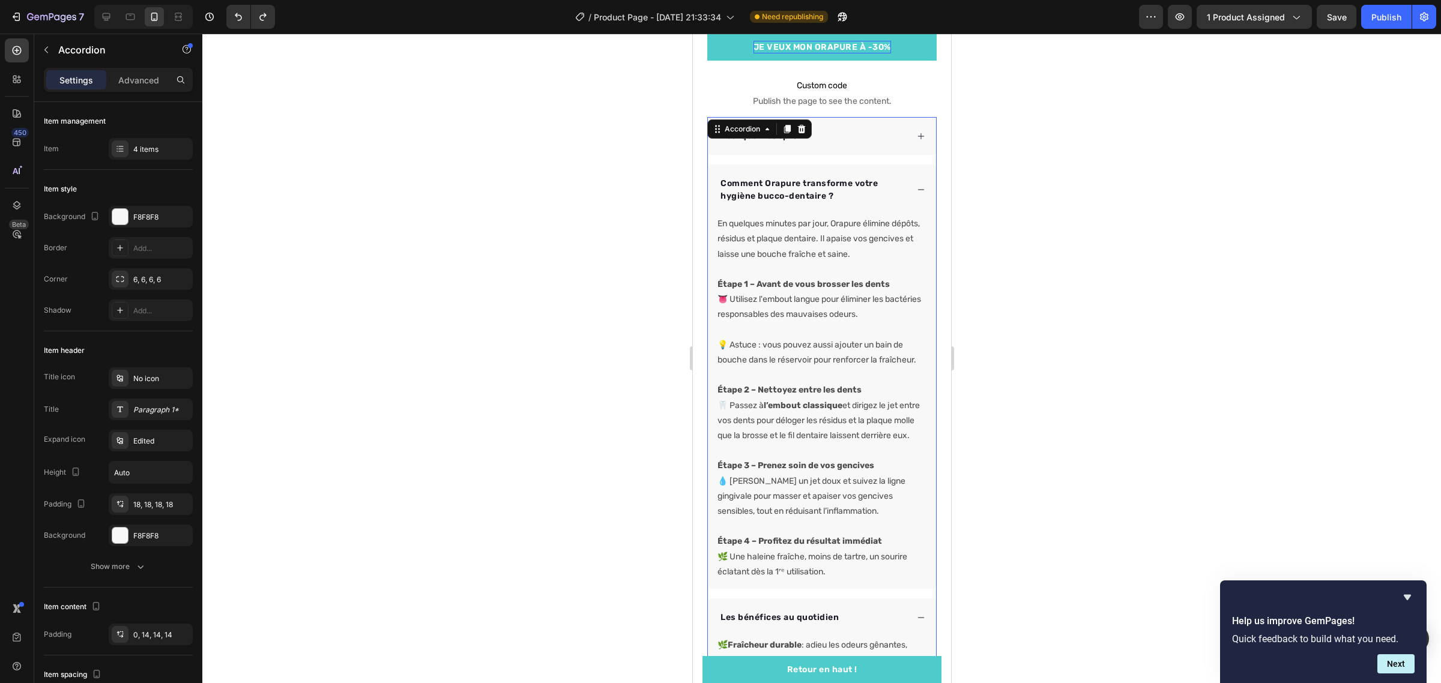
click at [916, 185] on icon at bounding box center [920, 189] width 8 height 8
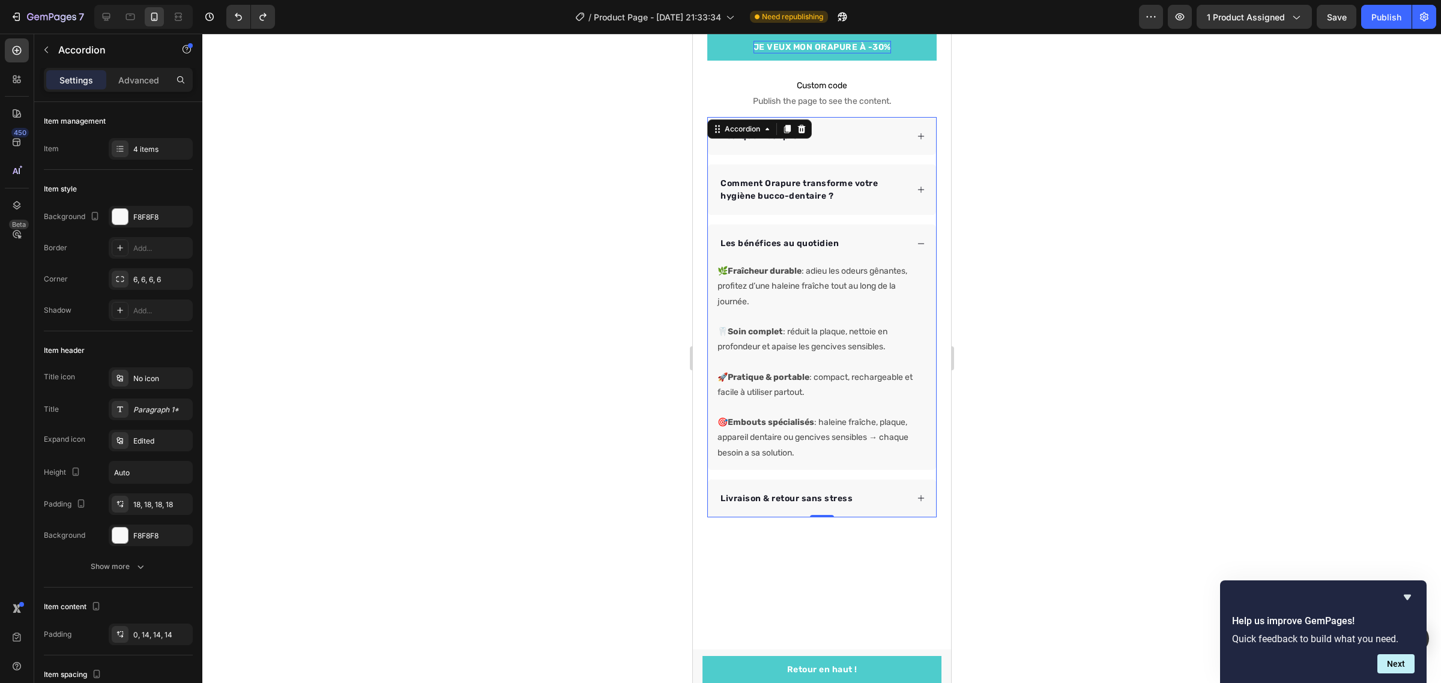
click at [916, 239] on icon at bounding box center [920, 243] width 8 height 8
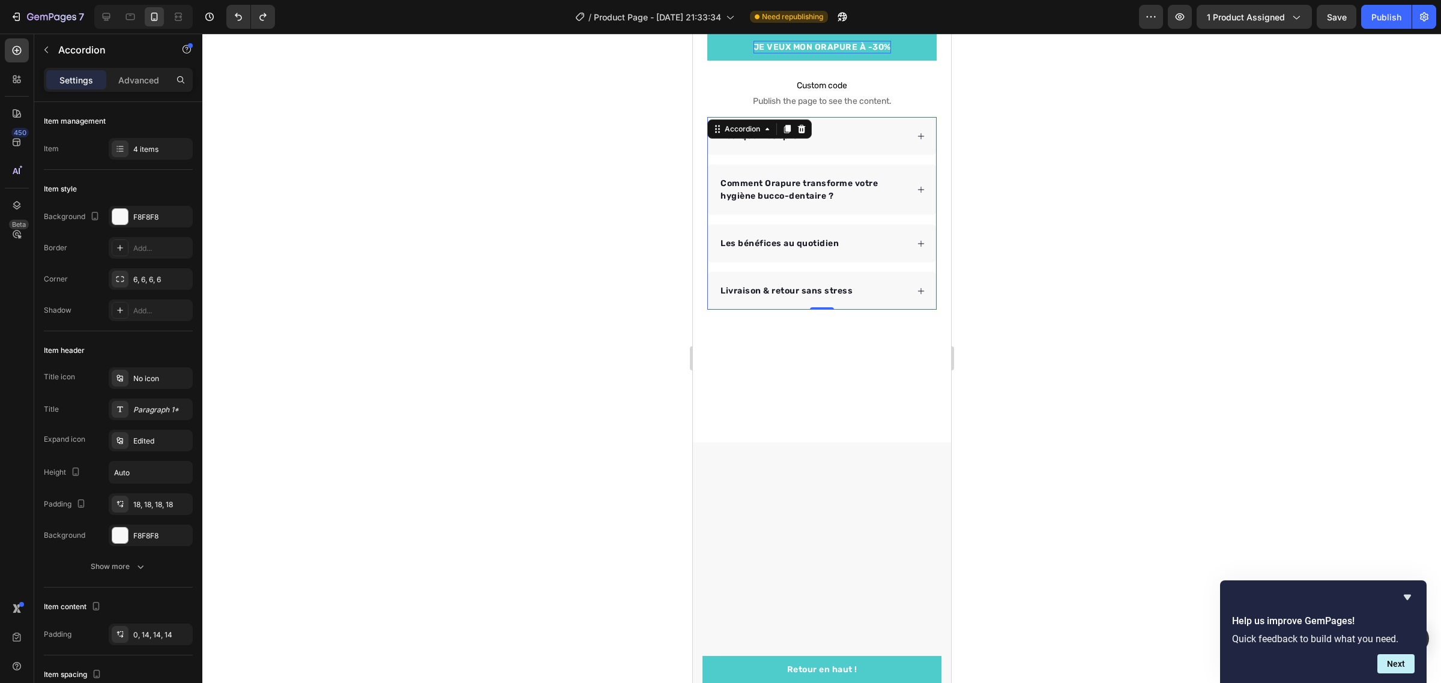
click at [914, 277] on div "Livraison & retour sans stress" at bounding box center [821, 291] width 228 height 38
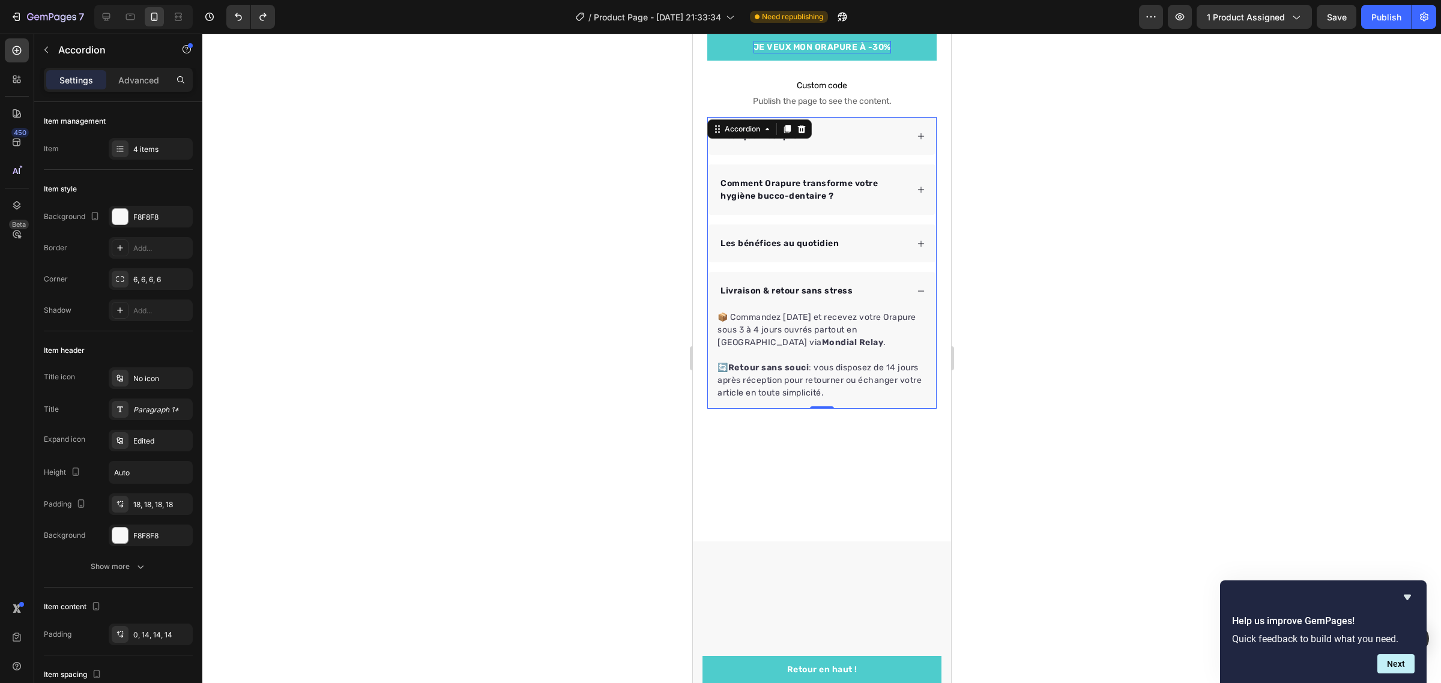
click at [1208, 267] on div at bounding box center [821, 358] width 1238 height 649
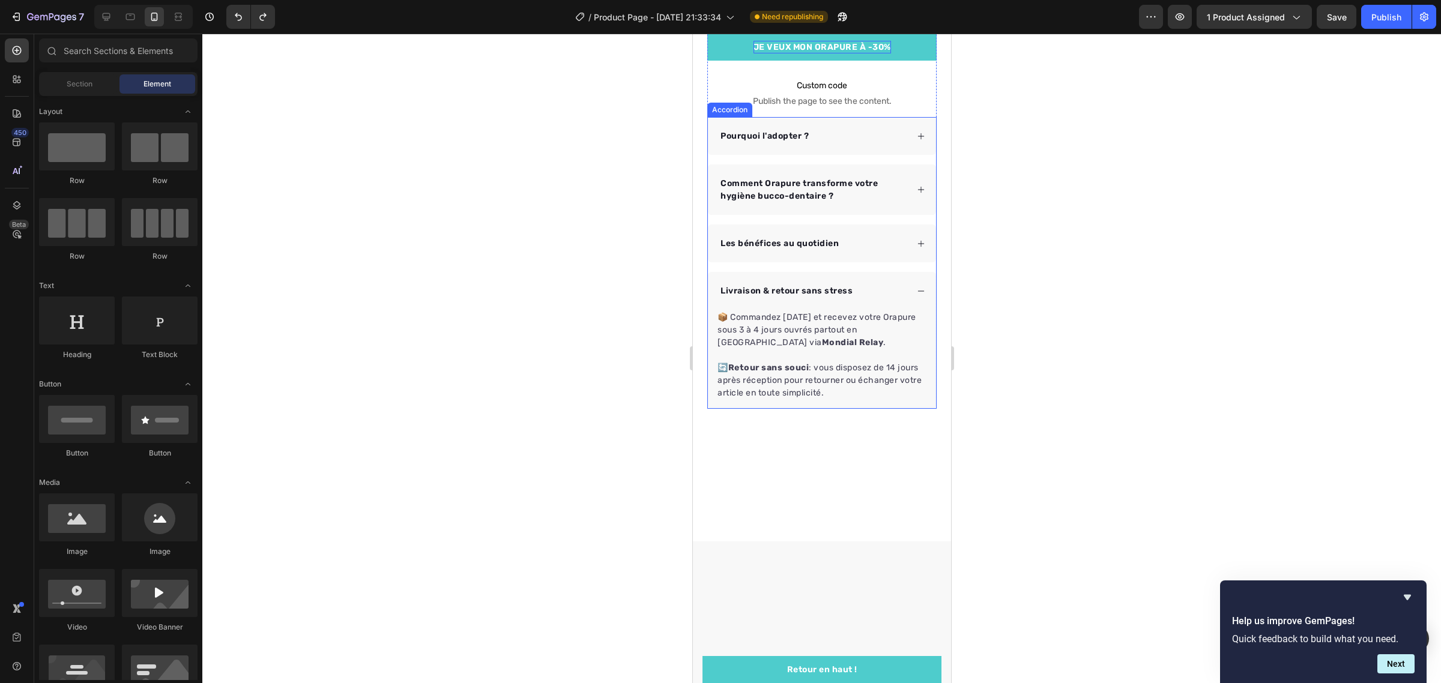
click at [908, 276] on div "Livraison & retour sans stress" at bounding box center [821, 291] width 228 height 38
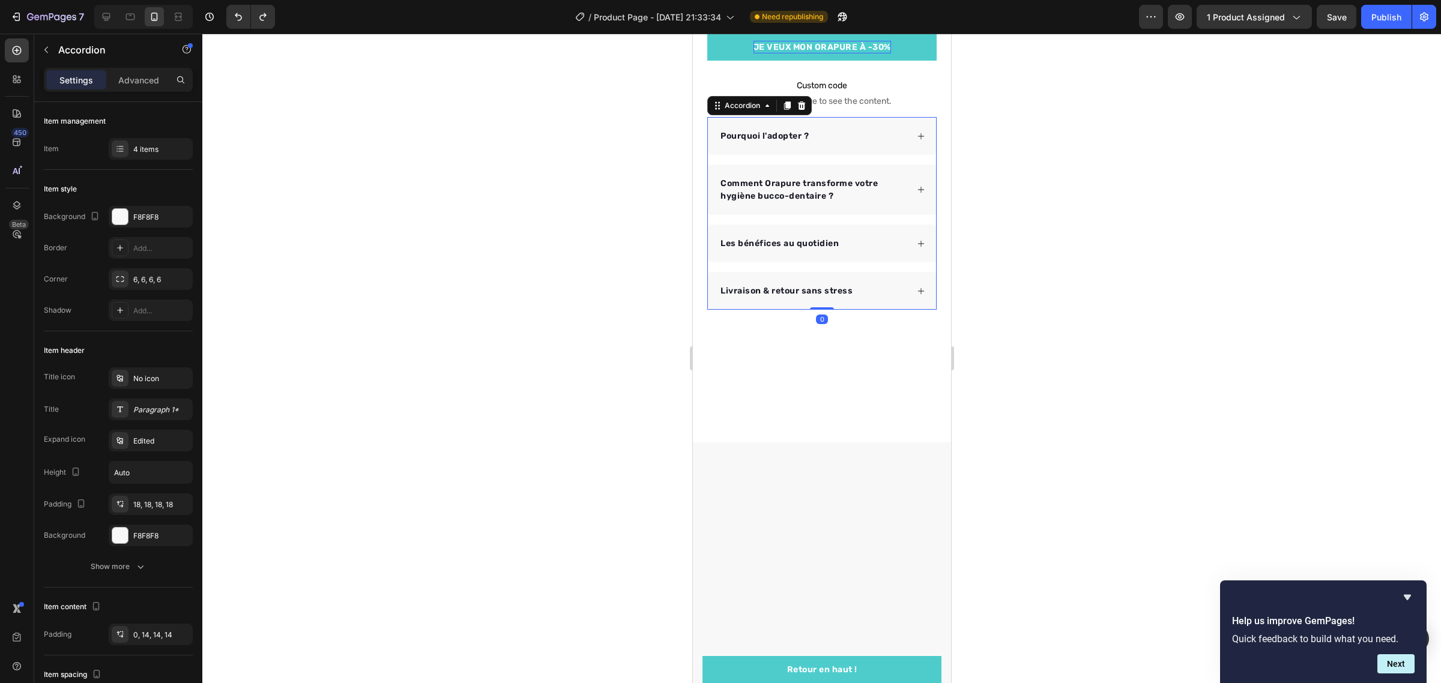
click at [1078, 340] on div at bounding box center [821, 358] width 1238 height 649
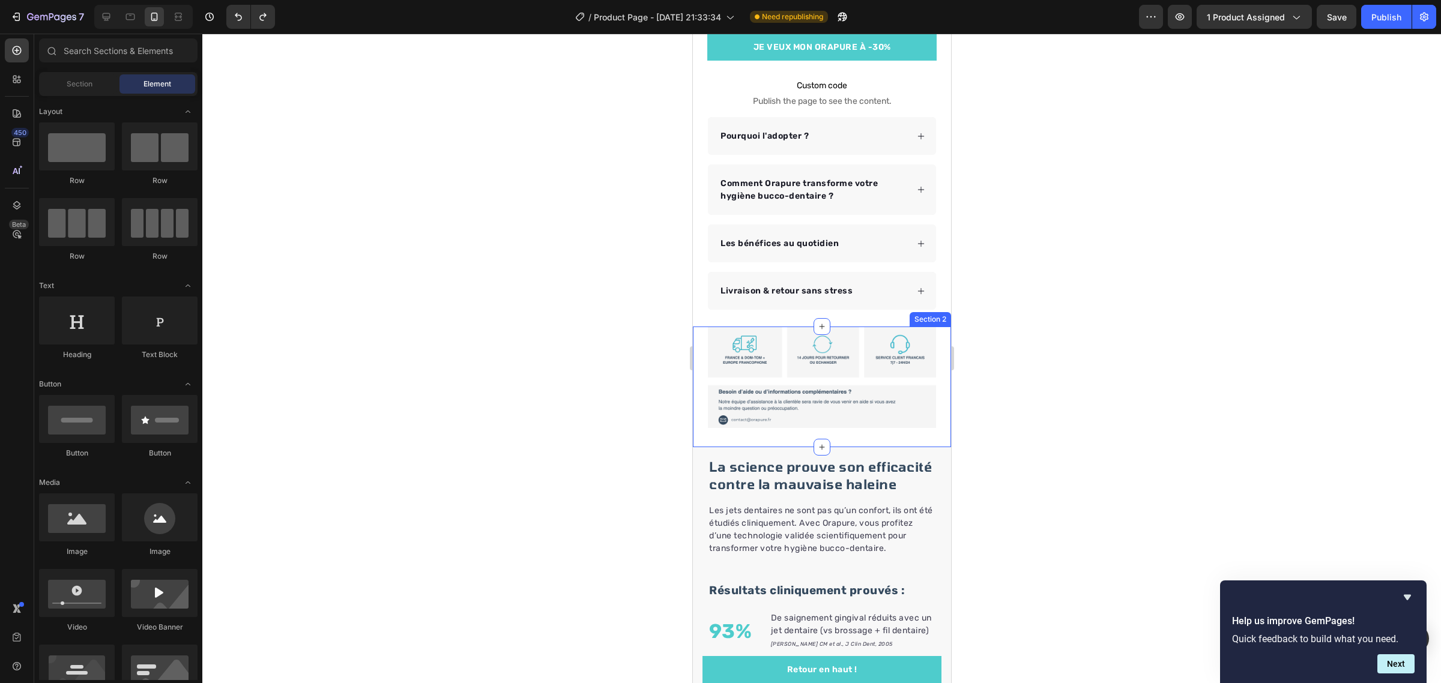
click at [587, 395] on div at bounding box center [821, 358] width 1238 height 649
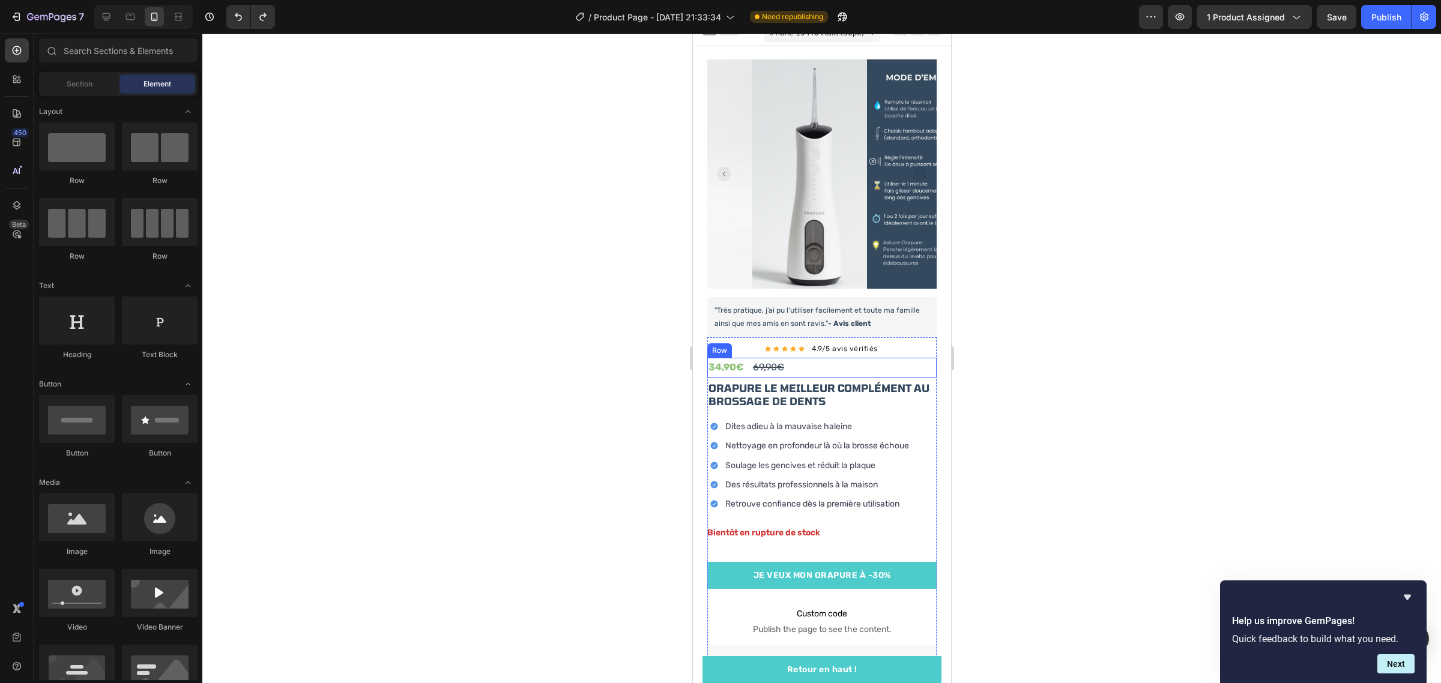
scroll to position [0, 0]
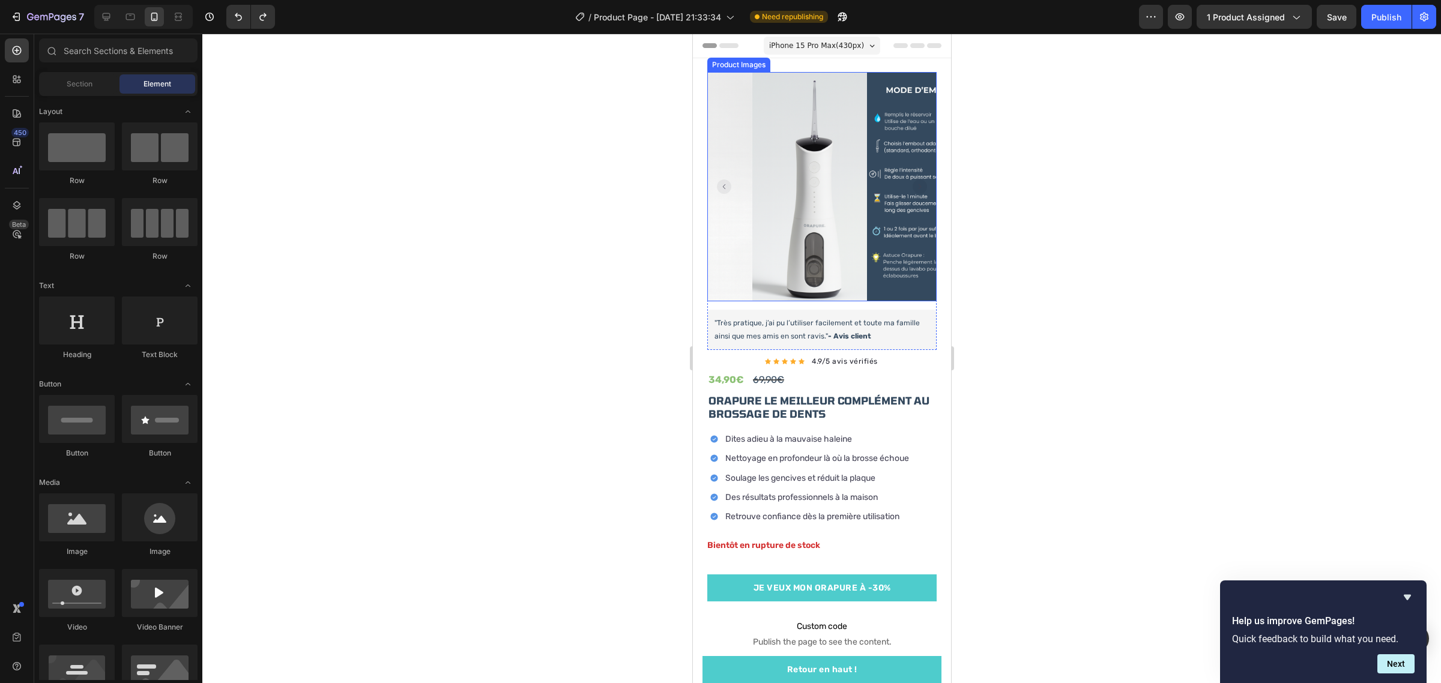
click at [721, 179] on rect "Carousel Back Arrow" at bounding box center [723, 186] width 14 height 14
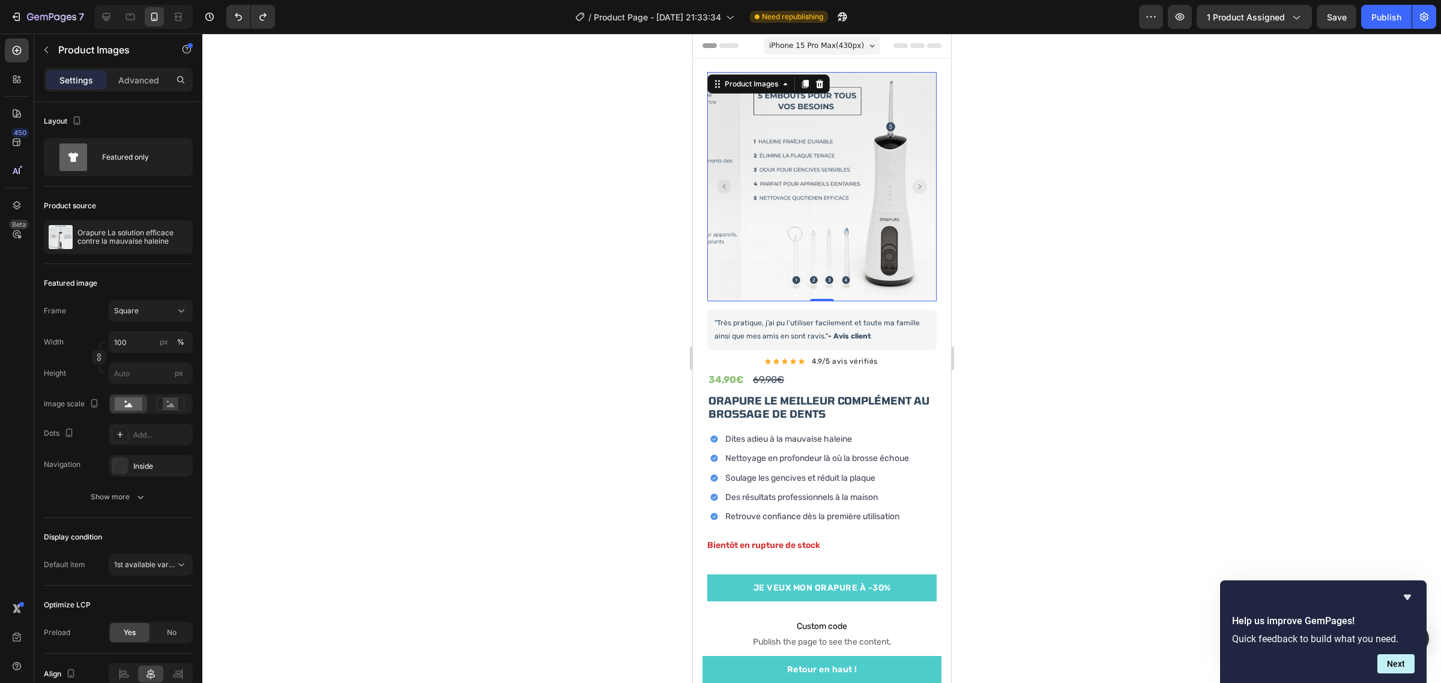
click at [721, 179] on rect "Carousel Back Arrow" at bounding box center [723, 186] width 14 height 14
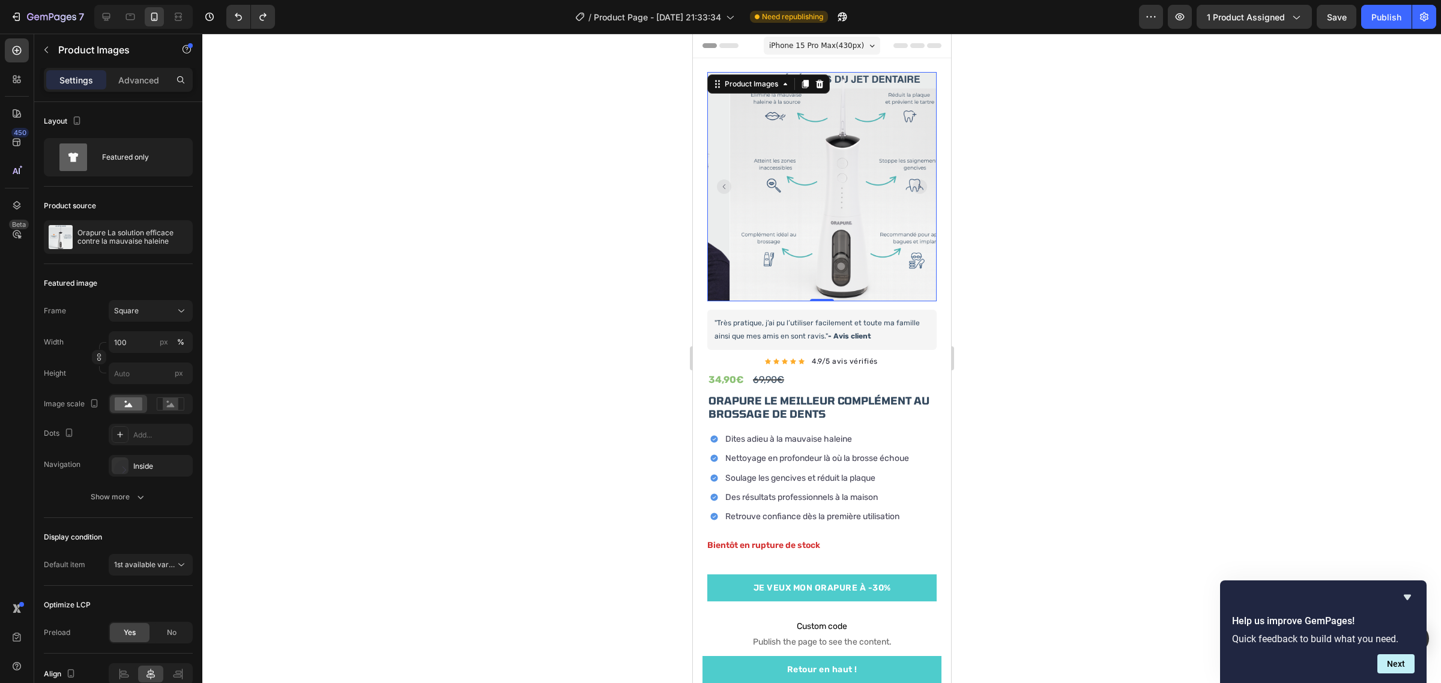
drag, startPoint x: 1061, startPoint y: 189, endPoint x: 1037, endPoint y: 184, distance: 24.6
click at [1061, 189] on div at bounding box center [821, 358] width 1238 height 649
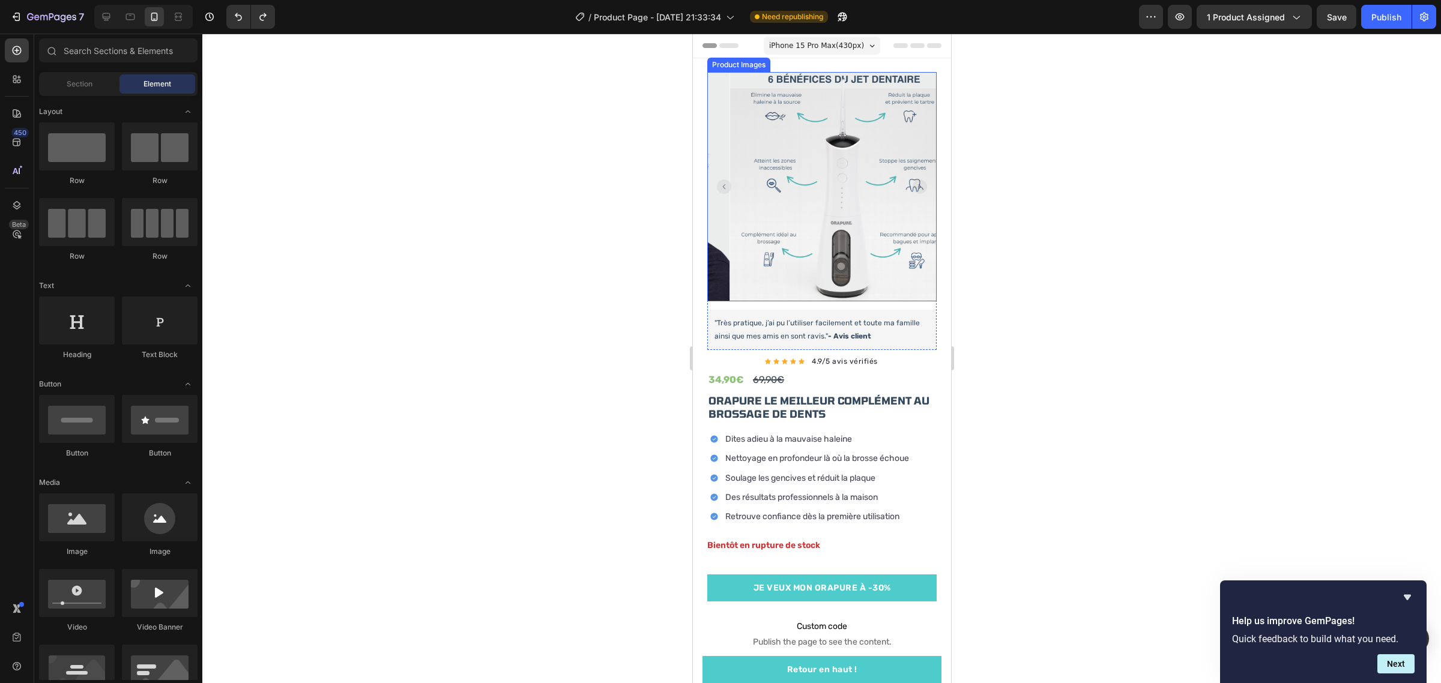
click at [722, 179] on rect "Carousel Back Arrow" at bounding box center [723, 186] width 14 height 14
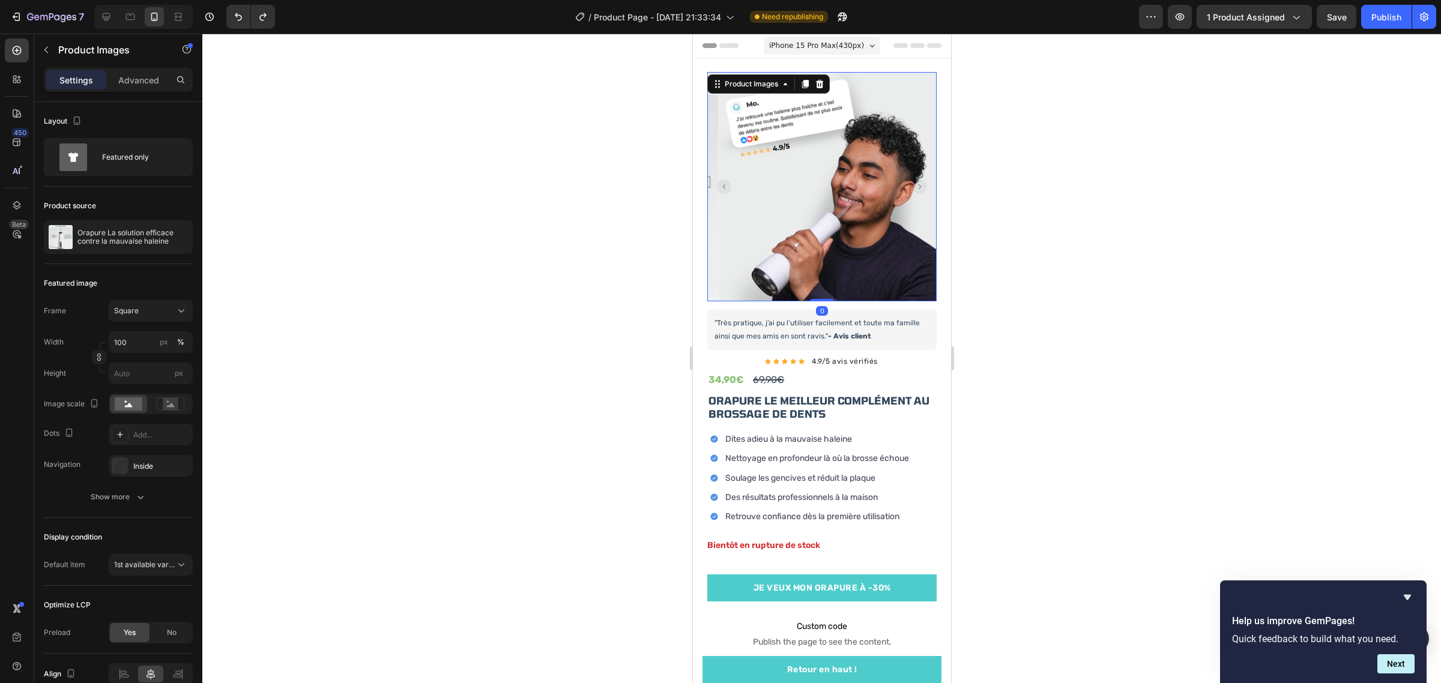
click at [722, 179] on rect "Carousel Back Arrow" at bounding box center [723, 186] width 14 height 14
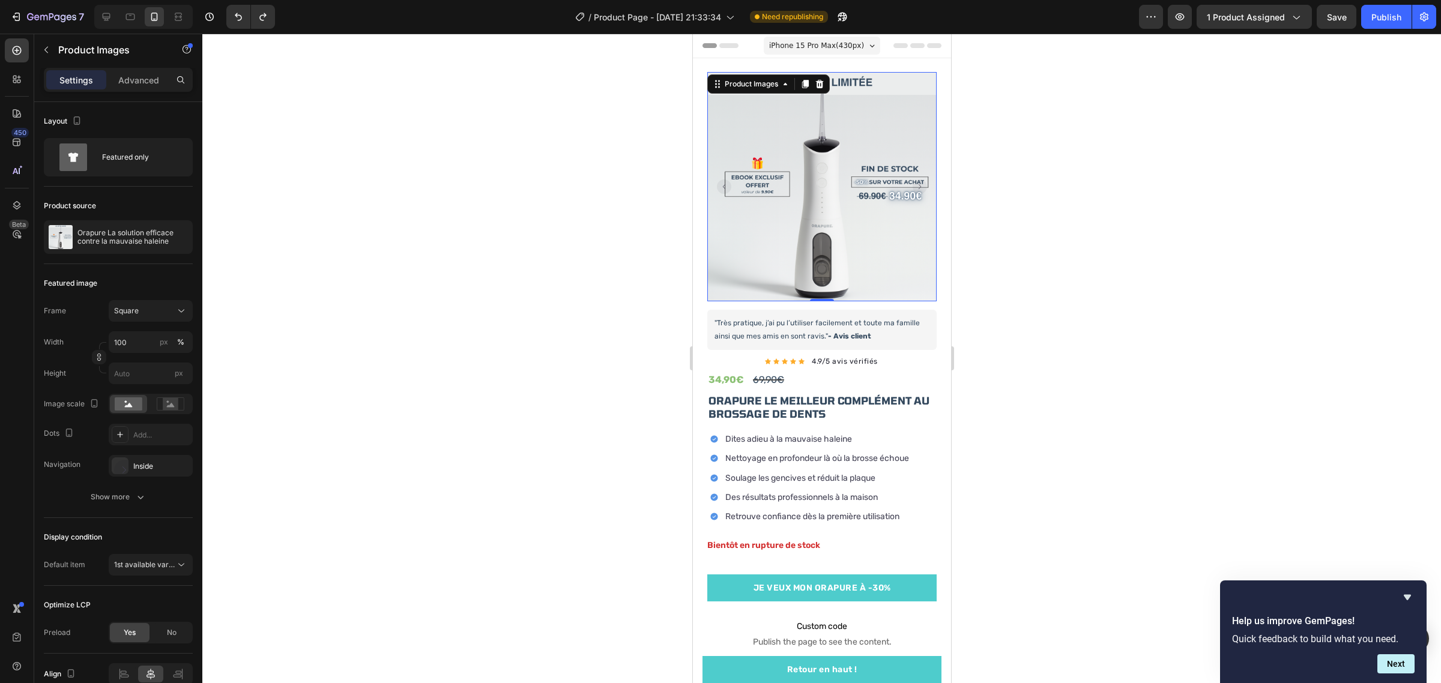
click at [1022, 187] on div at bounding box center [821, 358] width 1238 height 649
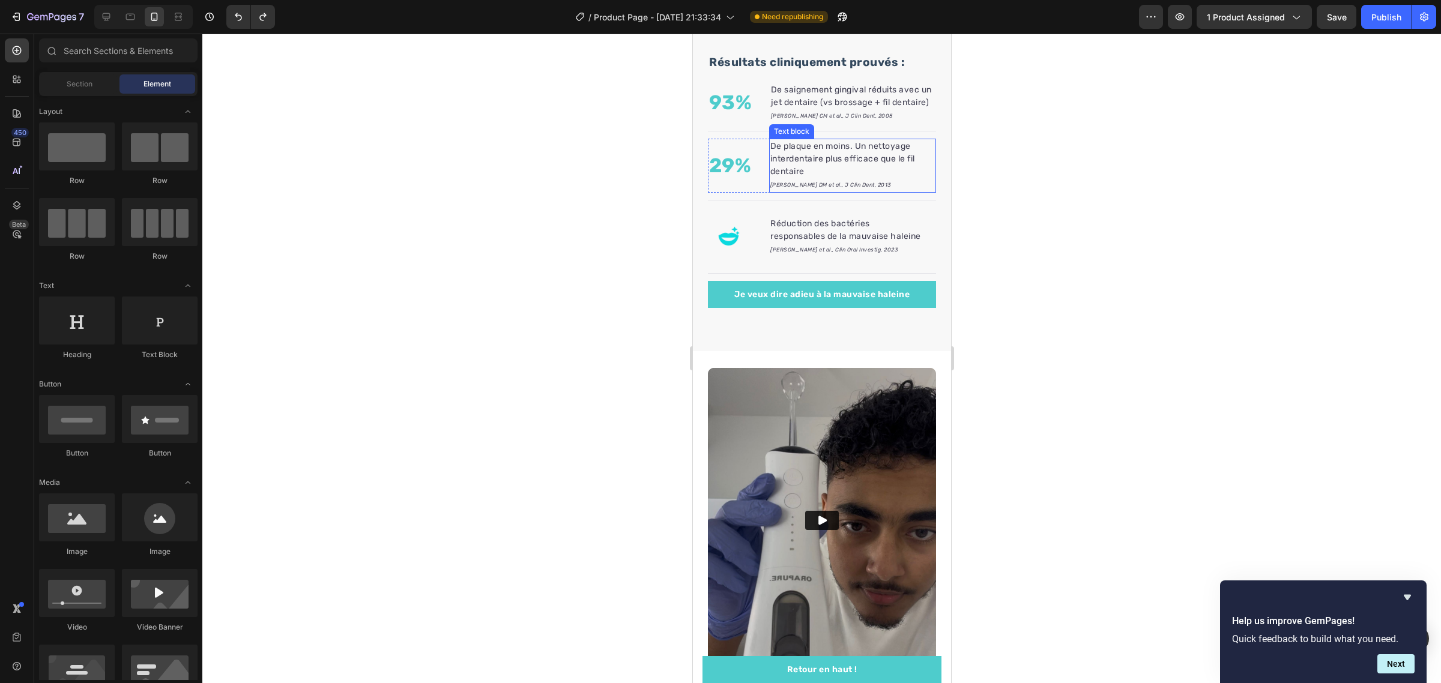
scroll to position [1125, 0]
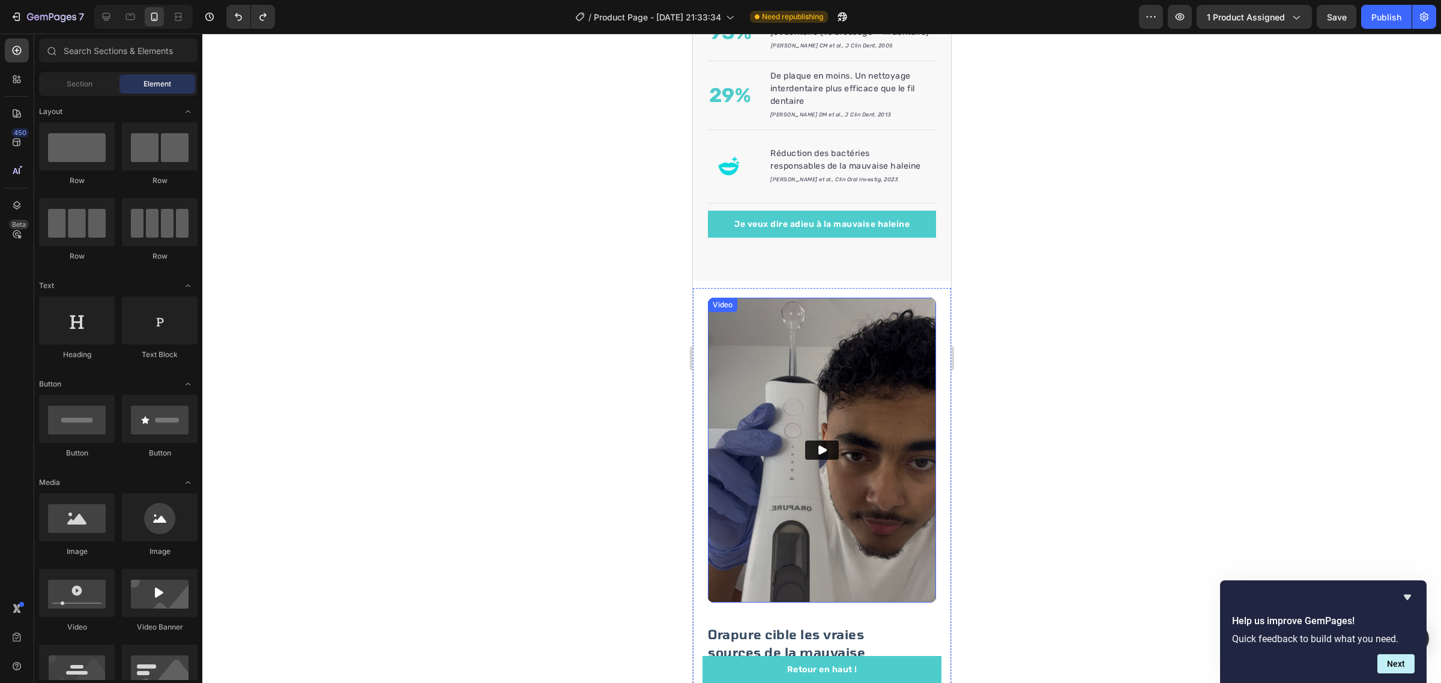
click at [818, 454] on icon "Play" at bounding box center [822, 449] width 8 height 9
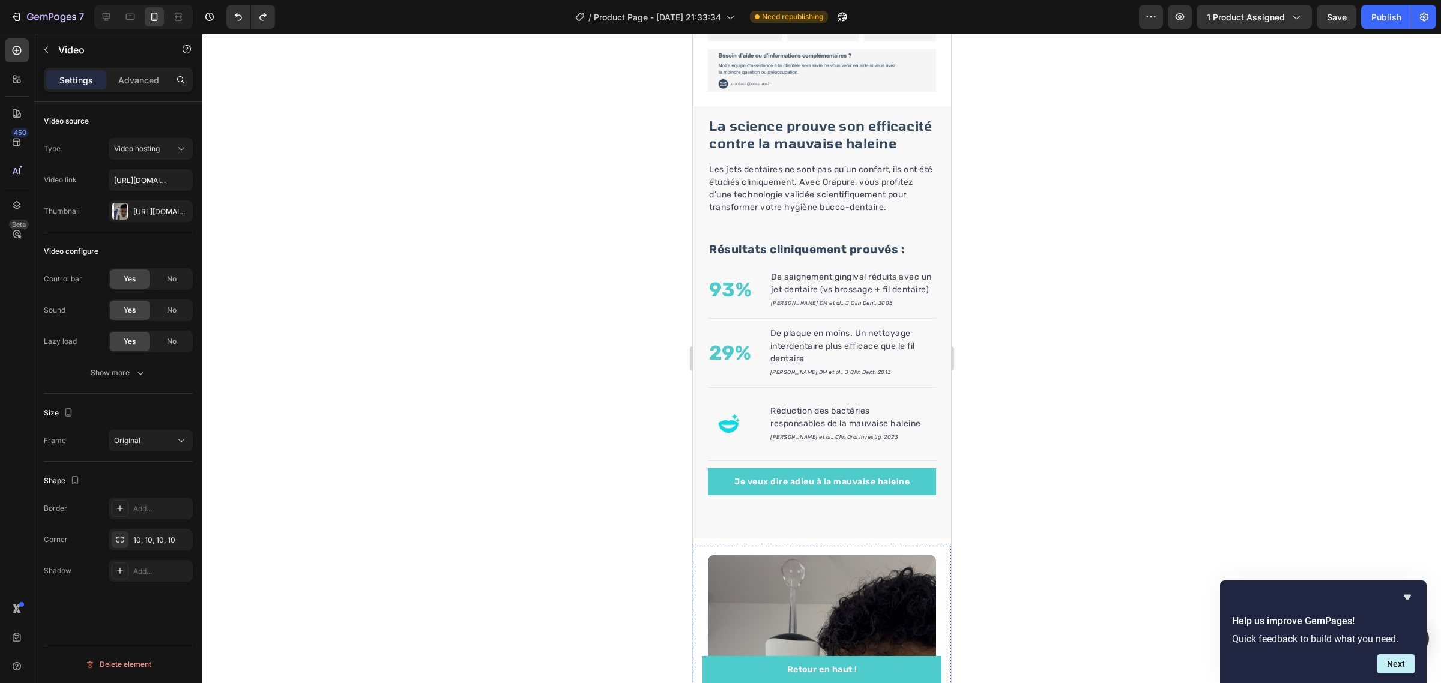
scroll to position [825, 0]
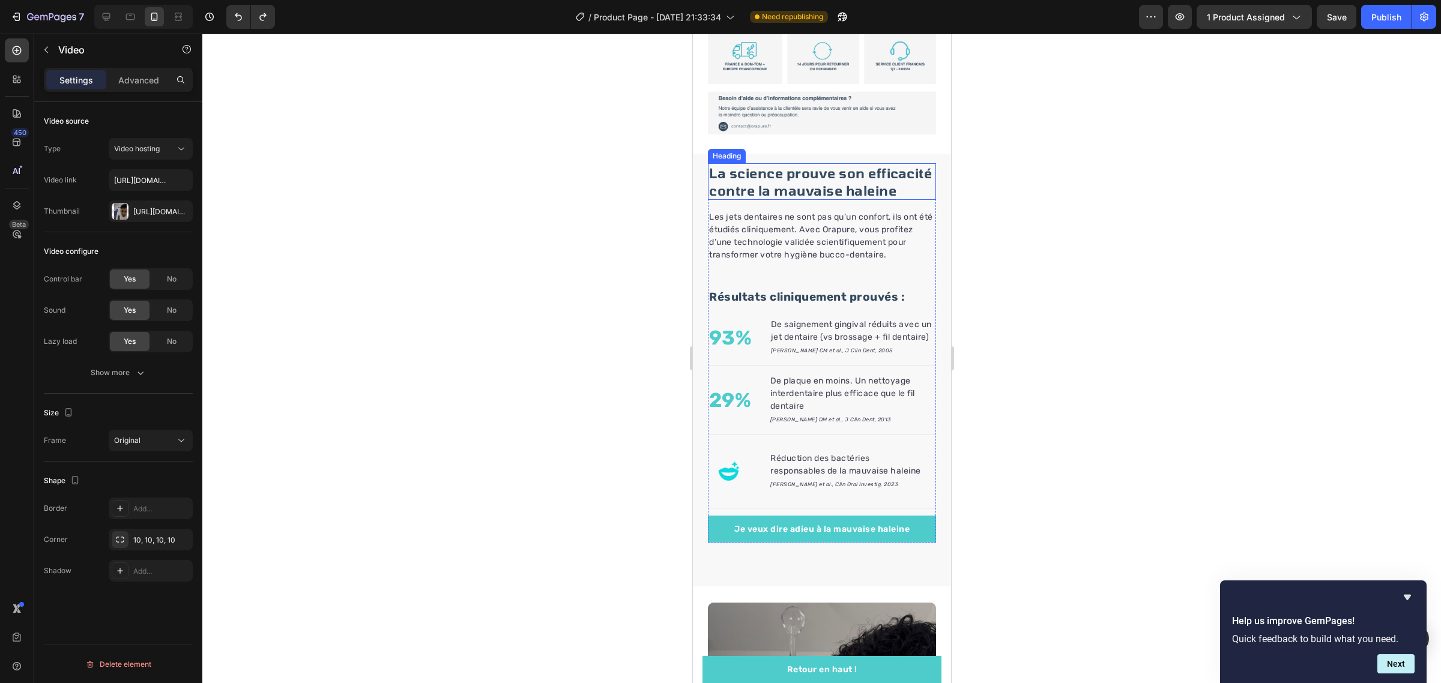
click at [790, 193] on h2 "La science prouve son efficacité contre la mauvaise haleine" at bounding box center [821, 181] width 228 height 37
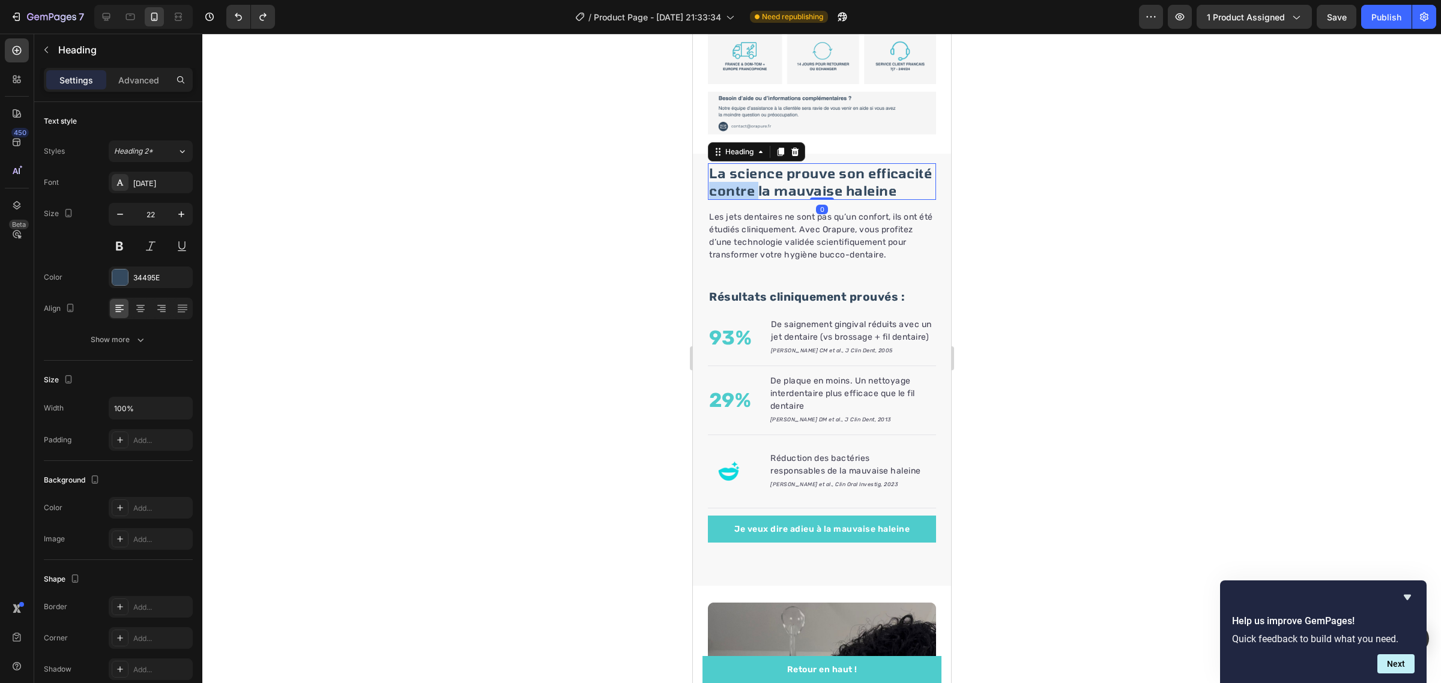
click at [790, 193] on h2 "La science prouve son efficacité contre la mauvaise haleine" at bounding box center [821, 181] width 228 height 37
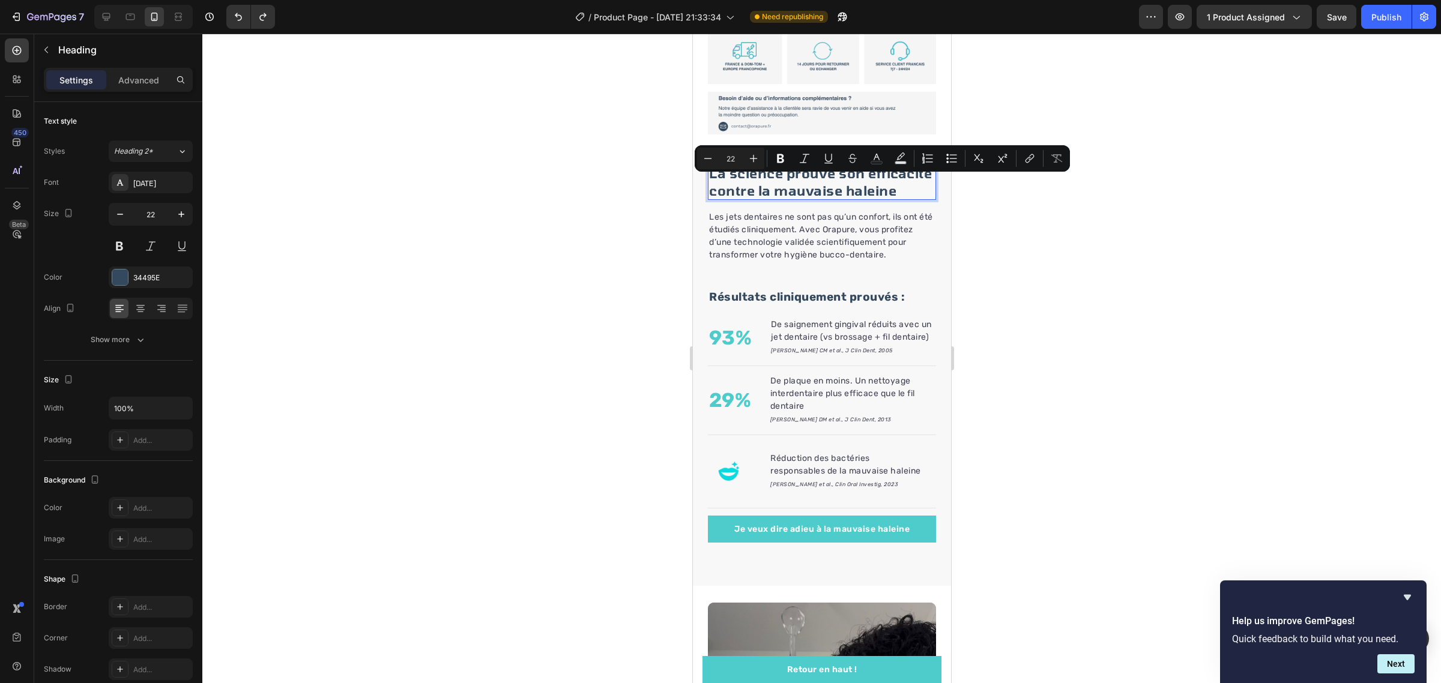
click at [766, 199] on p "La science prouve son efficacité contre la mauvaise haleine" at bounding box center [821, 181] width 226 height 34
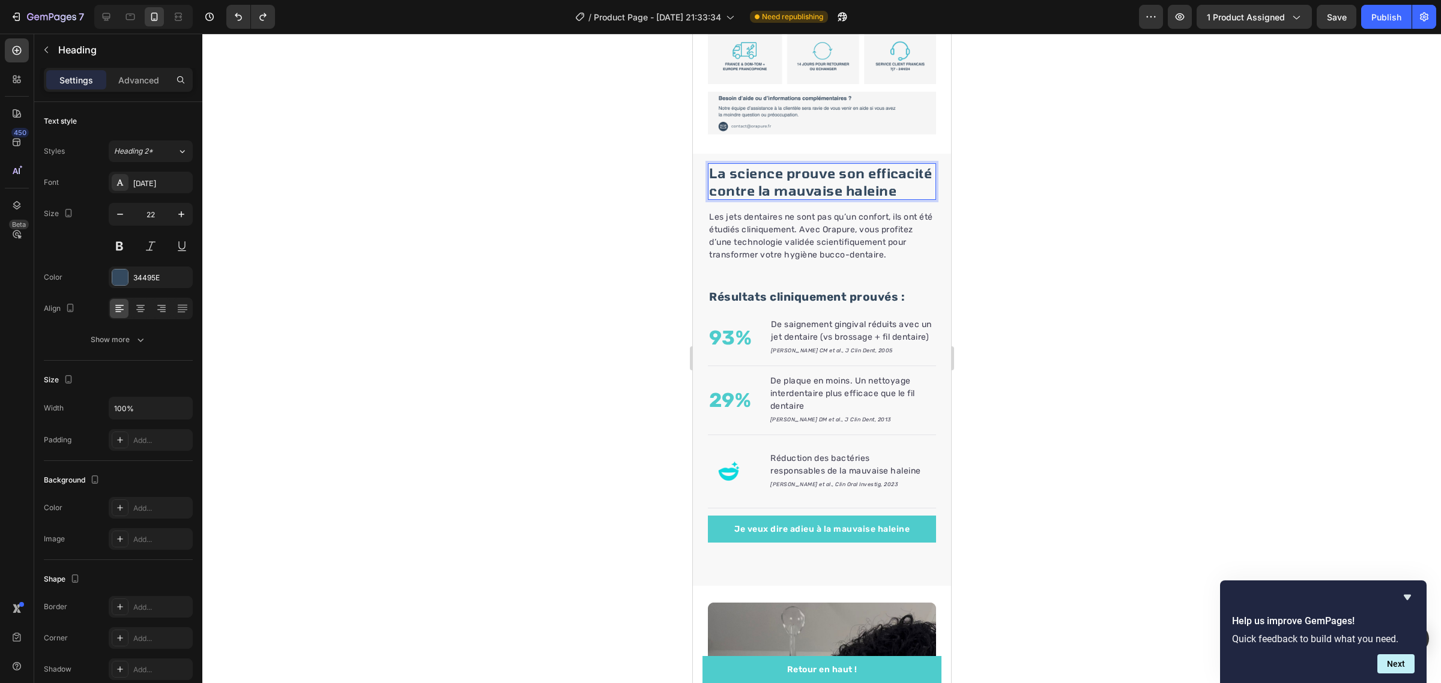
click at [766, 199] on p "La science prouve son efficacité contre la mauvaise haleine" at bounding box center [821, 181] width 226 height 34
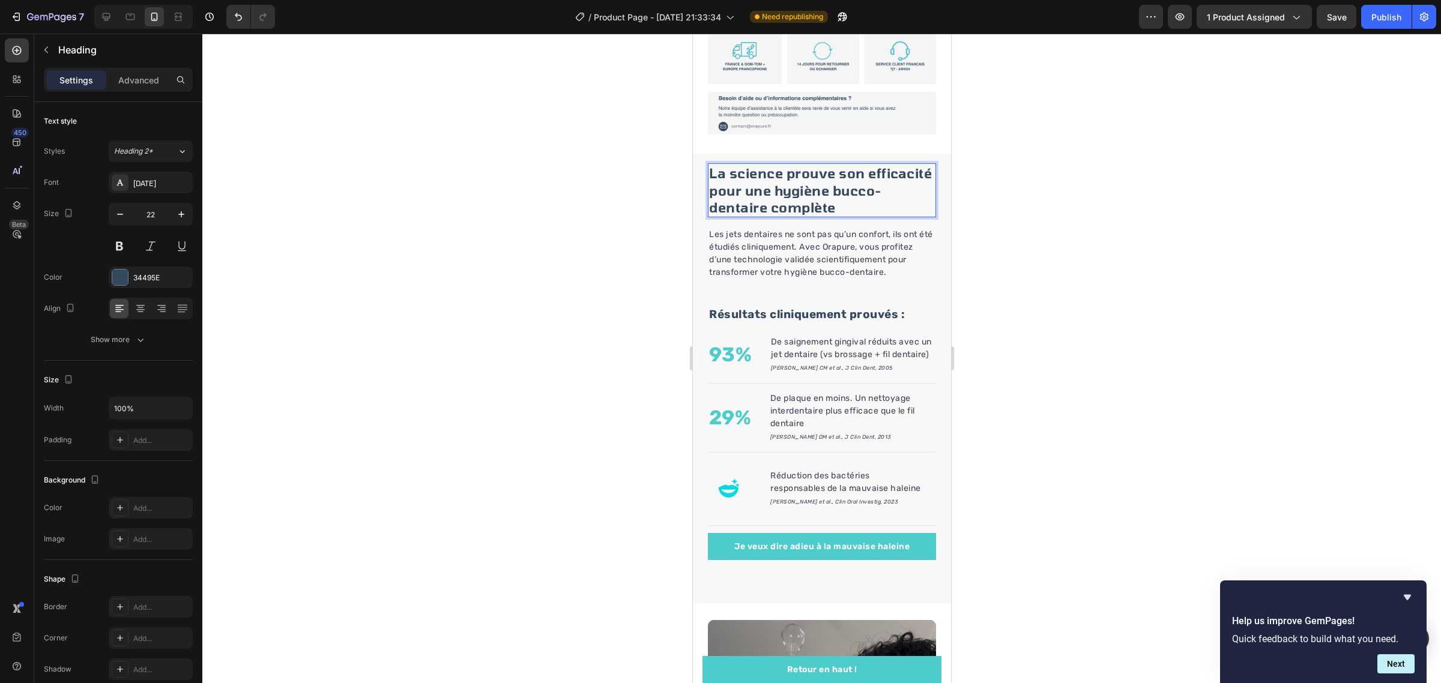
click at [1052, 204] on div at bounding box center [821, 358] width 1238 height 649
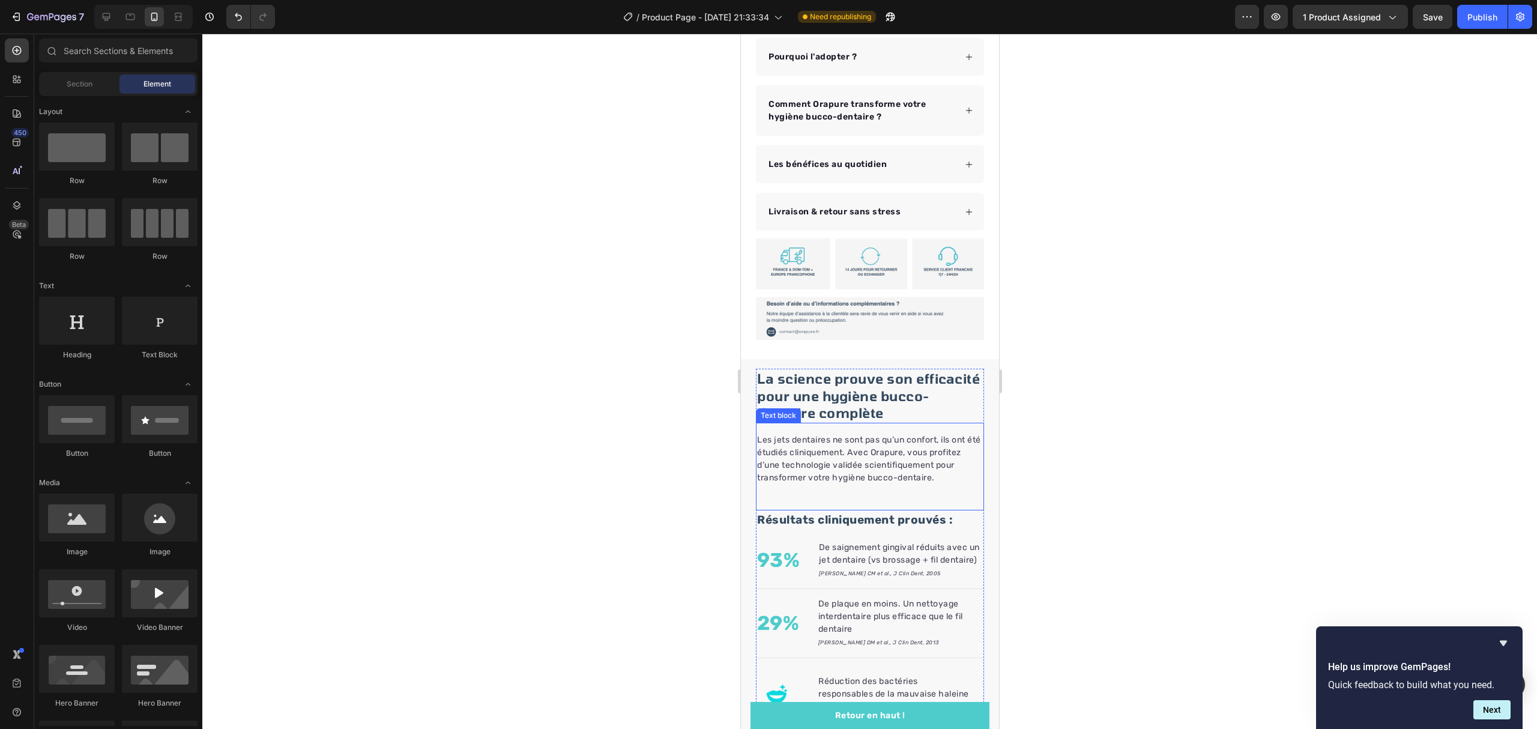
scroll to position [700, 0]
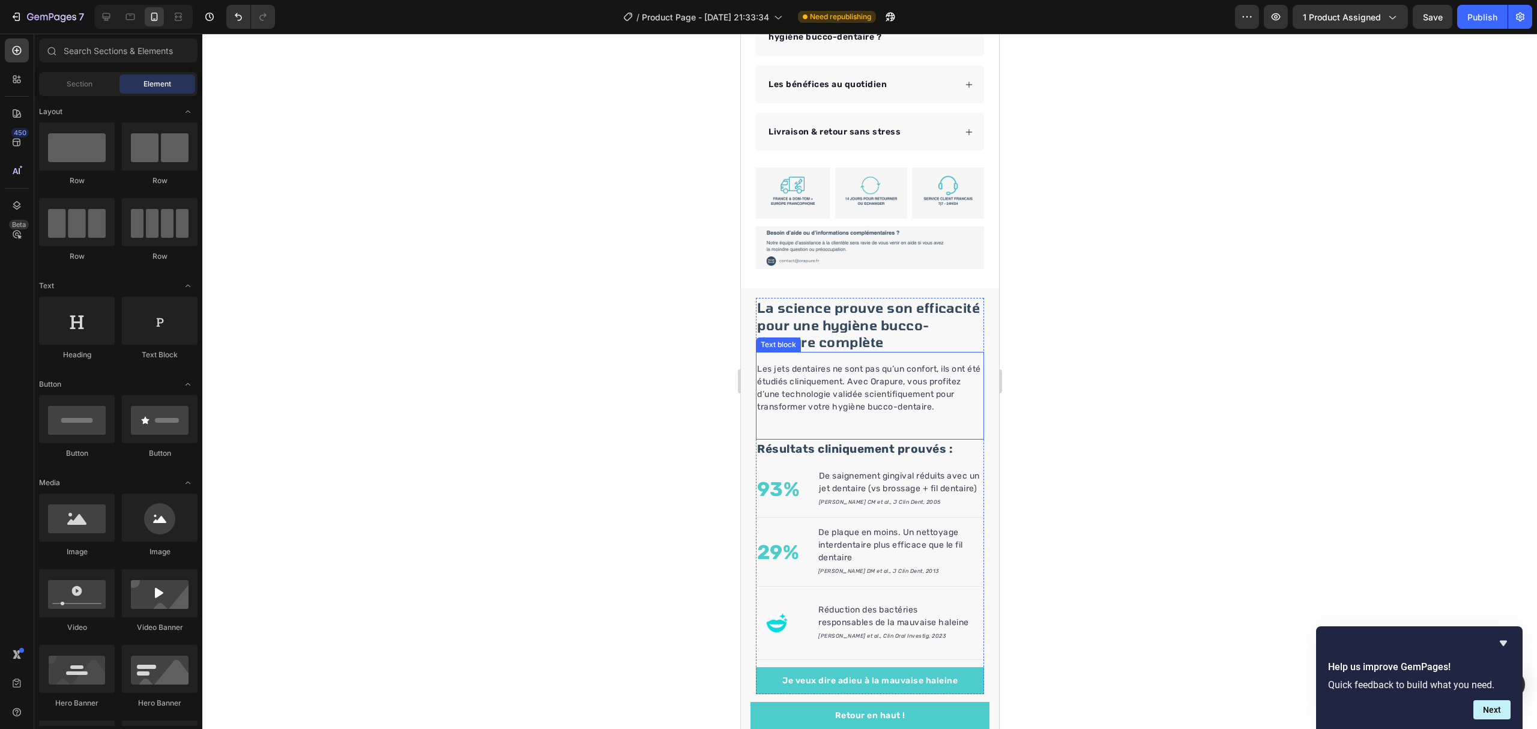
click at [831, 394] on p "Les jets dentaires ne sont pas qu’un confort, ils ont été étudiés cliniquement.…" at bounding box center [869, 388] width 226 height 50
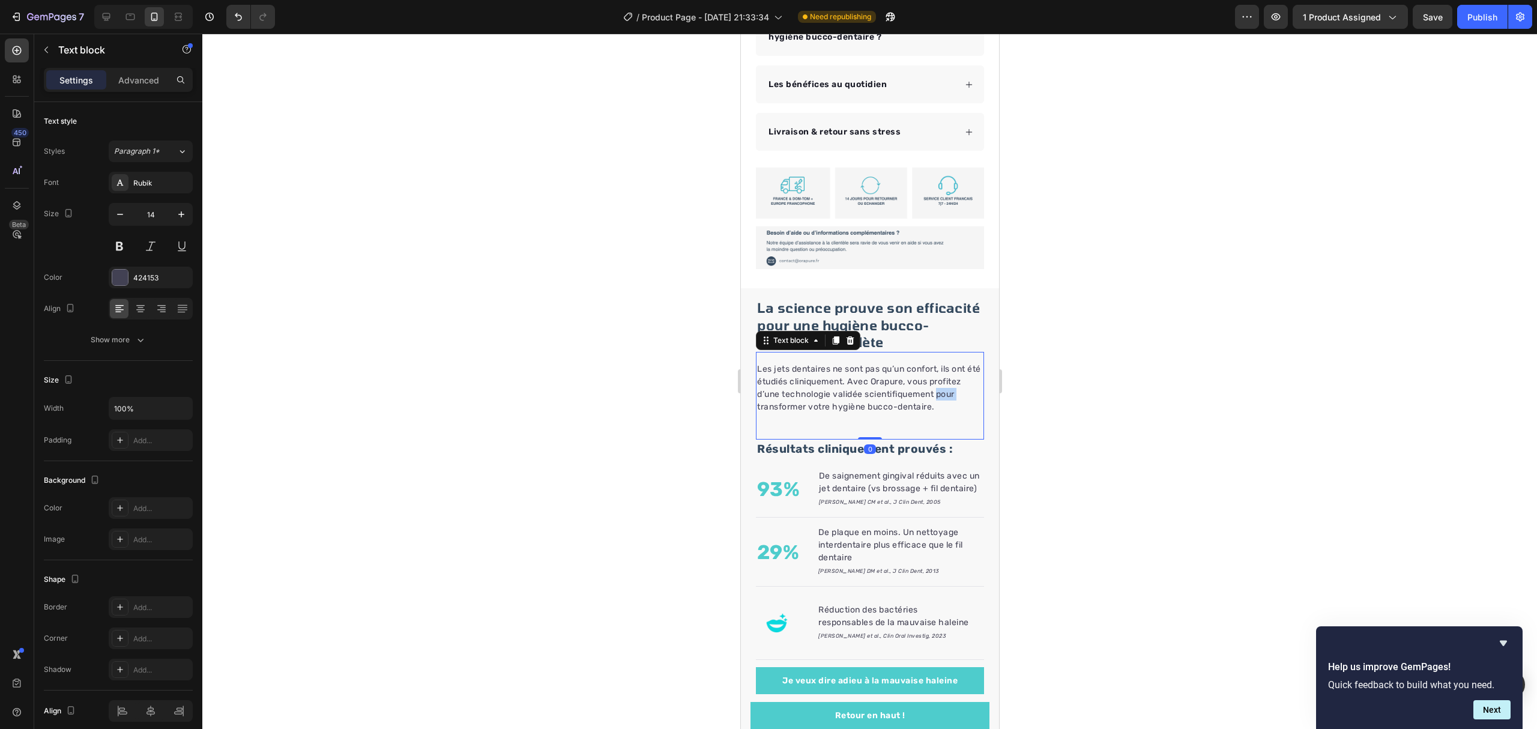
click at [831, 394] on p "Les jets dentaires ne sont pas qu’un confort, ils ont été étudiés cliniquement.…" at bounding box center [869, 388] width 226 height 50
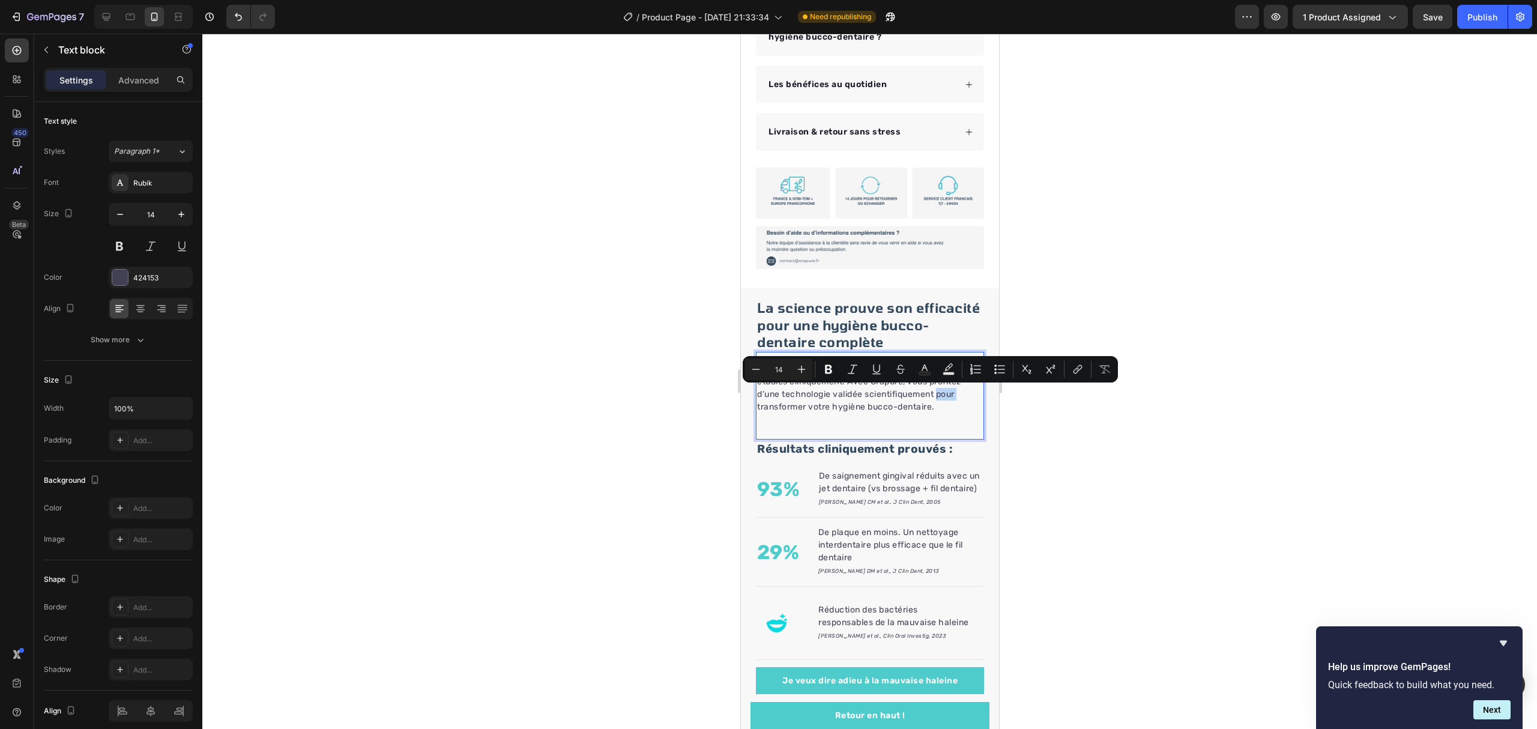
click at [831, 394] on p "Les jets dentaires ne sont pas qu’un confort, ils ont été étudiés cliniquement.…" at bounding box center [869, 388] width 226 height 50
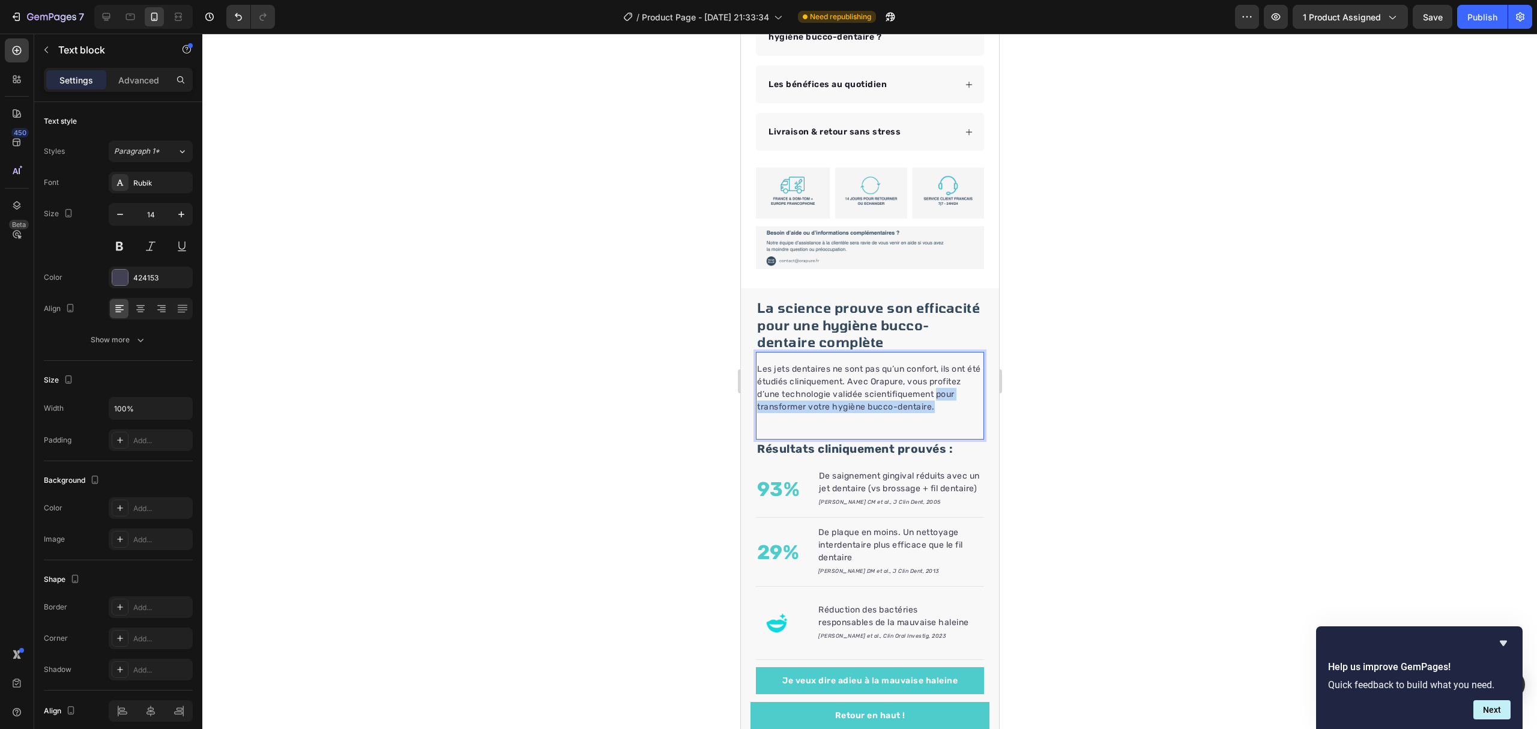
drag, startPoint x: 831, startPoint y: 394, endPoint x: 850, endPoint y: 406, distance: 22.6
click at [850, 406] on p "Les jets dentaires ne sont pas qu’un confort, ils ont été étudiés cliniquement.…" at bounding box center [869, 388] width 226 height 50
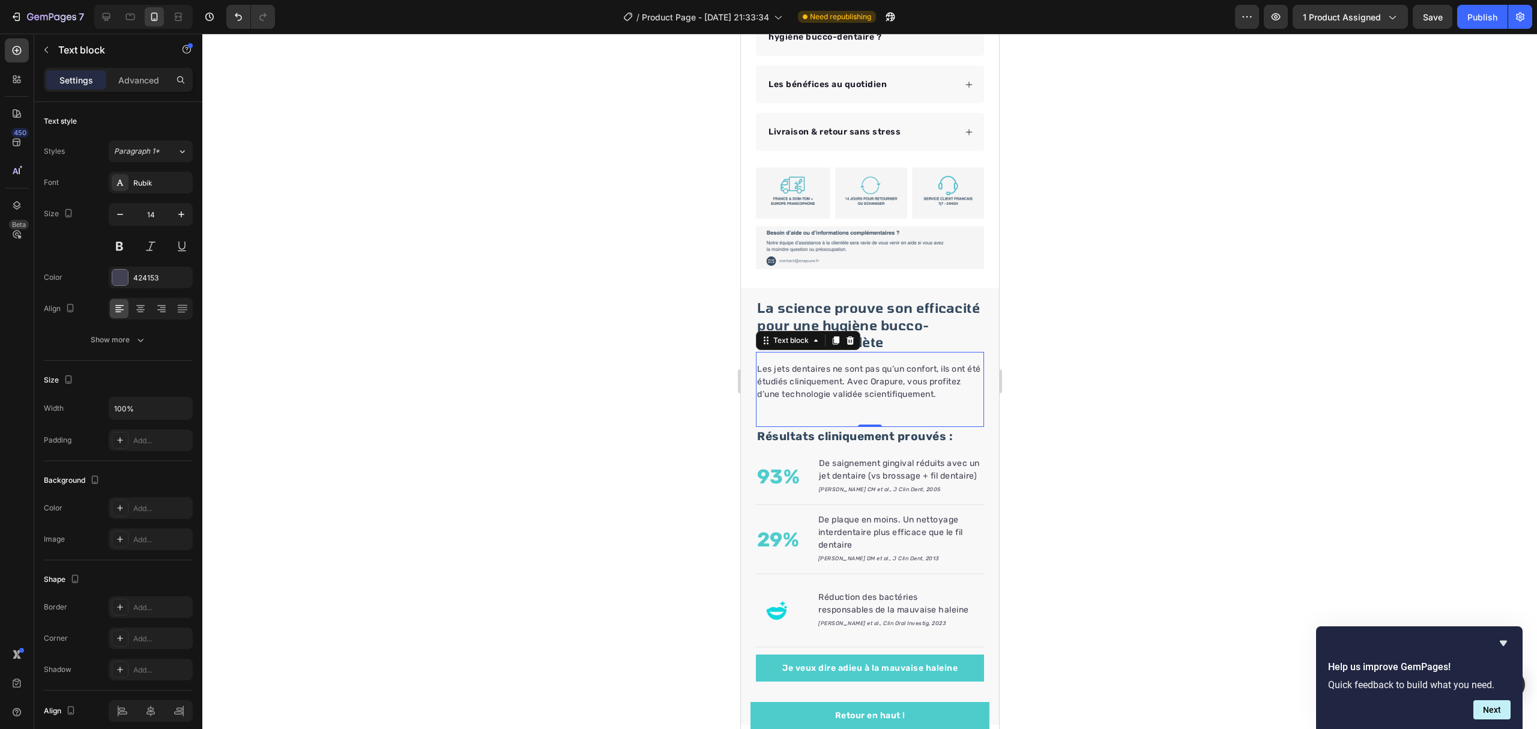
click at [1382, 361] on div at bounding box center [869, 381] width 1334 height 695
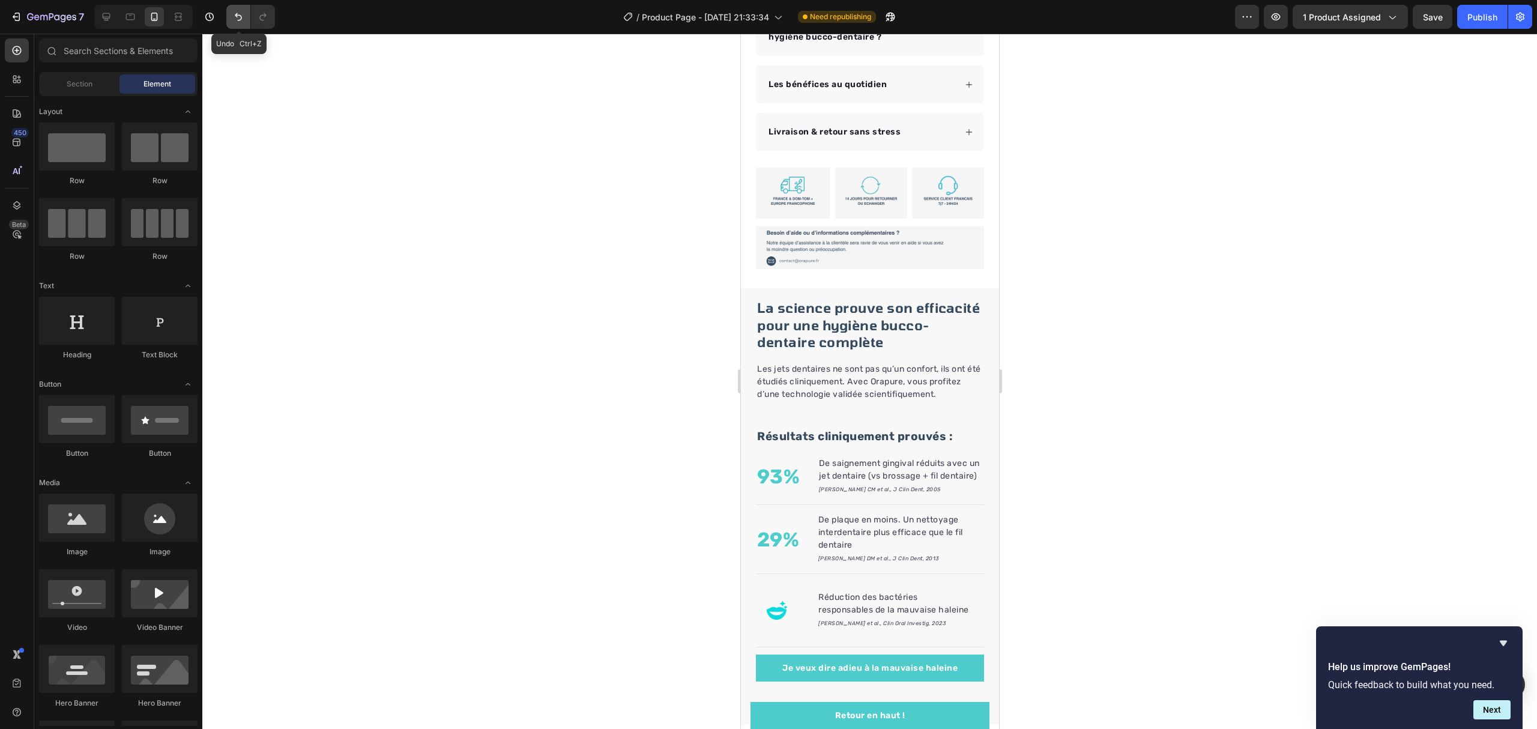
click at [234, 16] on icon "Undo/Redo" at bounding box center [238, 17] width 12 height 12
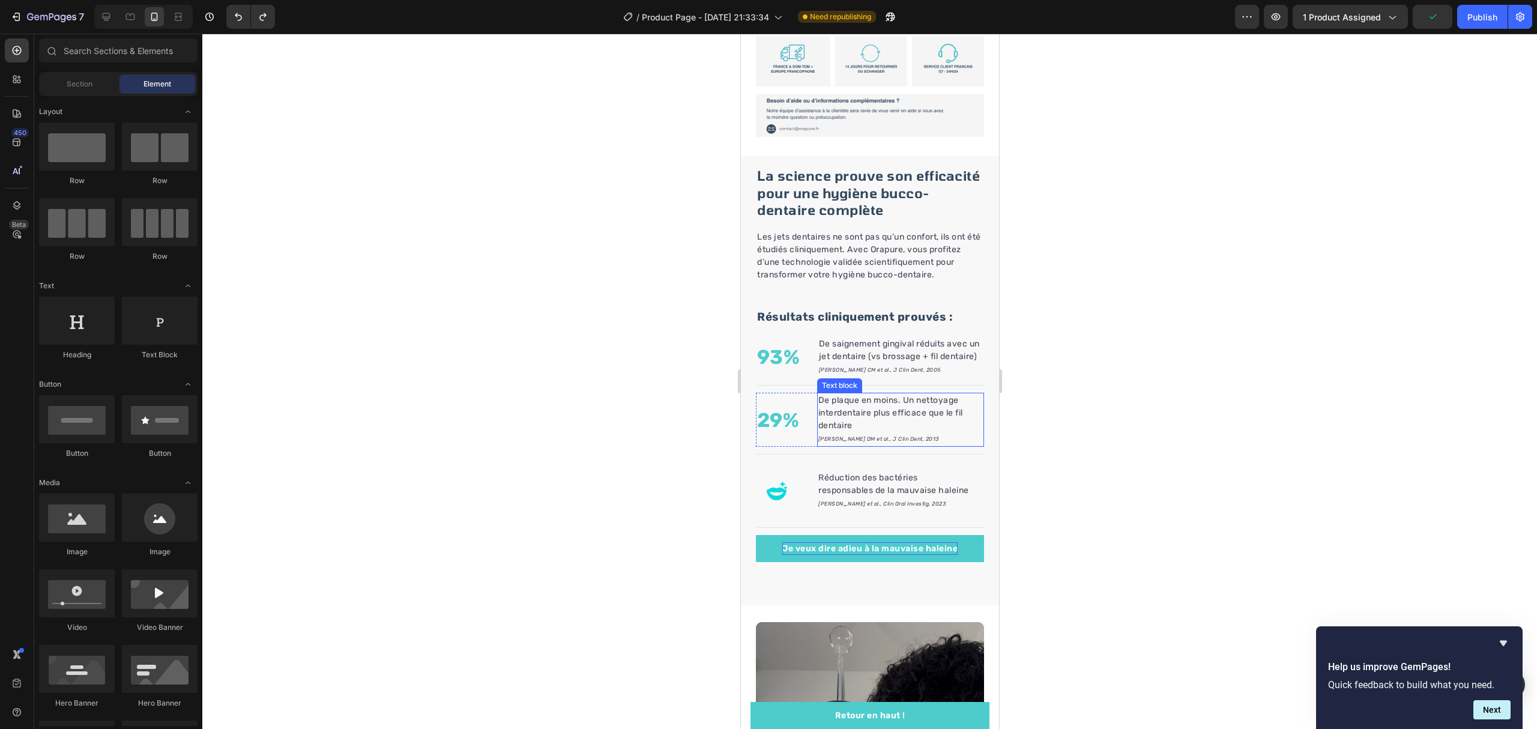
scroll to position [860, 0]
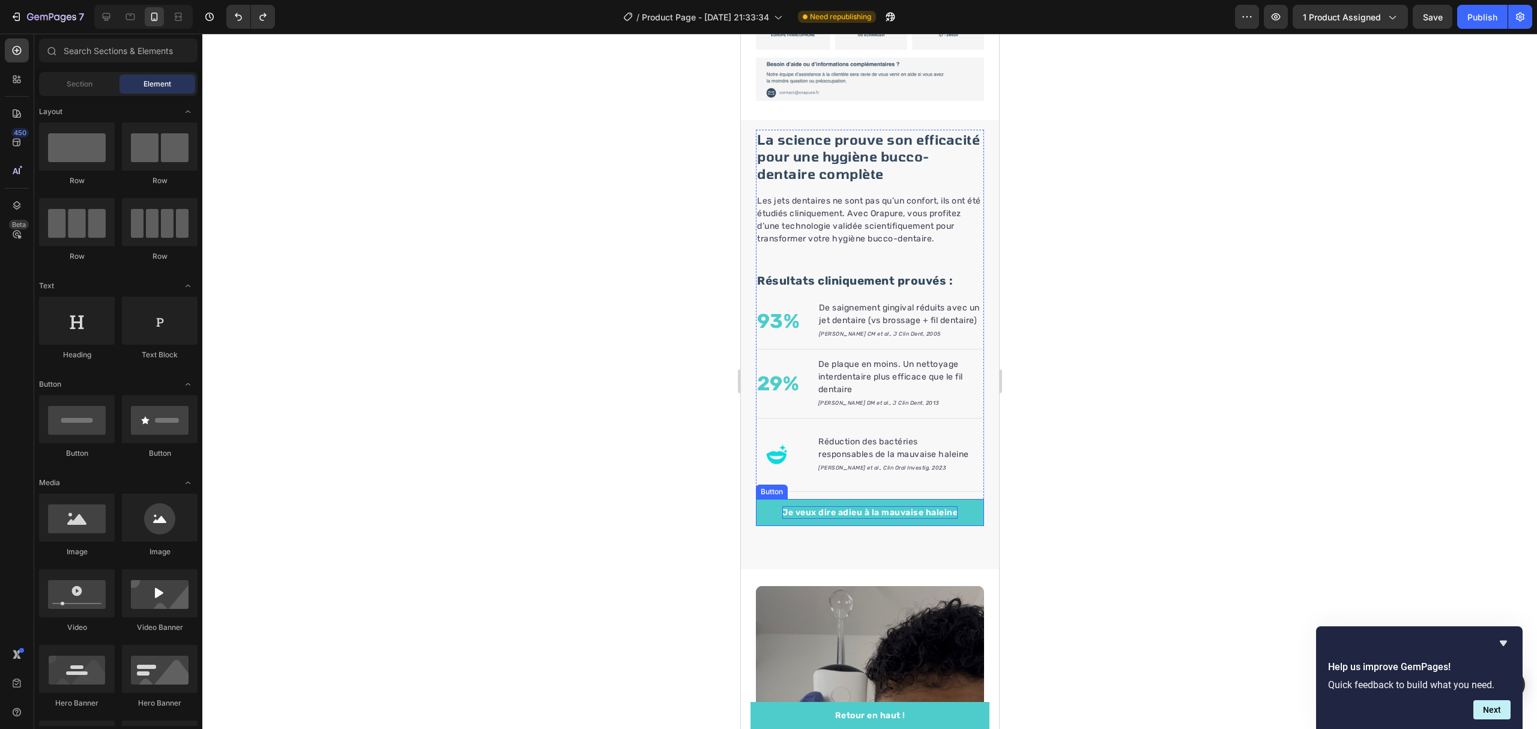
click at [926, 519] on p "Je veux dire adieu à la mauvaise haleine" at bounding box center [868, 512] width 175 height 13
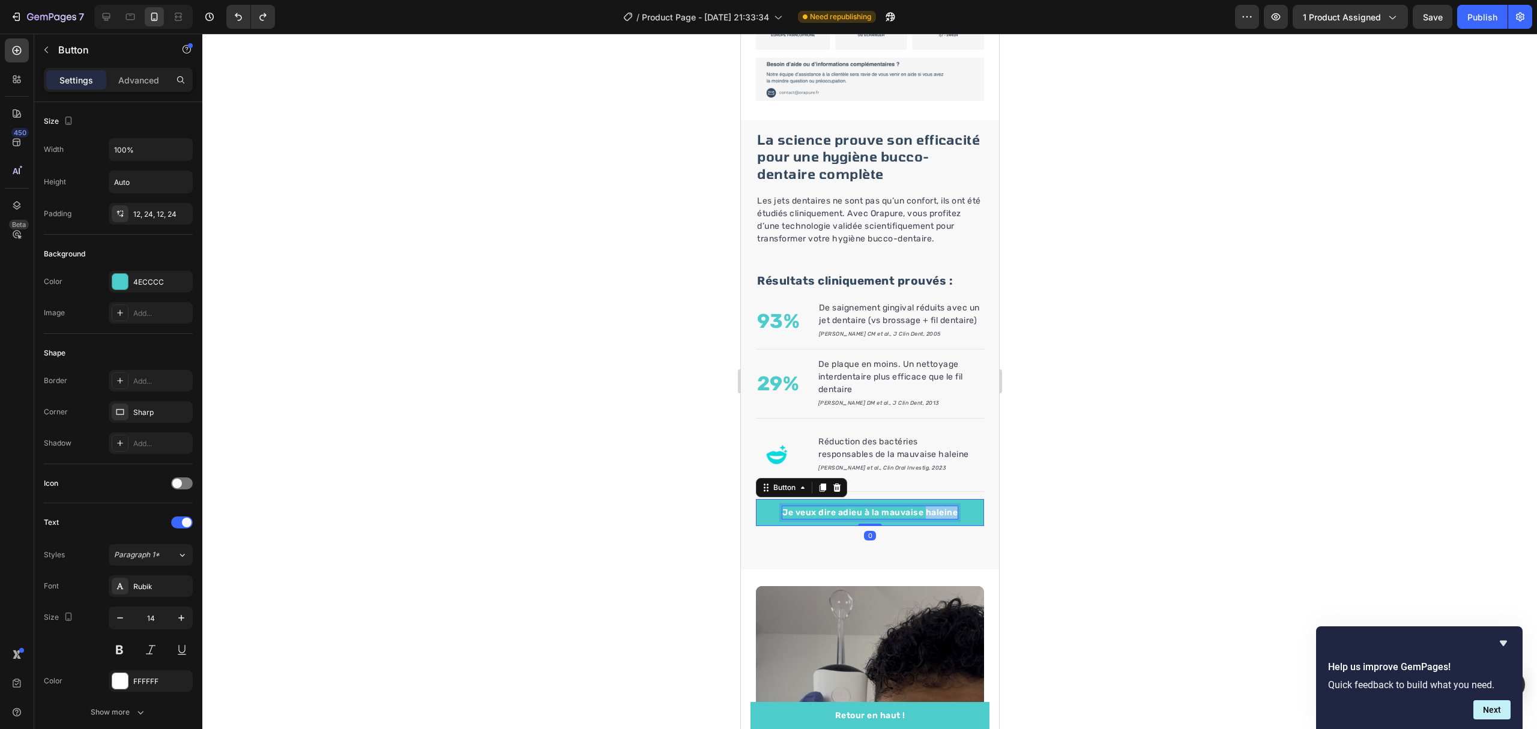
click at [926, 519] on p "Je veux dire adieu à la mauvaise haleine" at bounding box center [868, 512] width 175 height 13
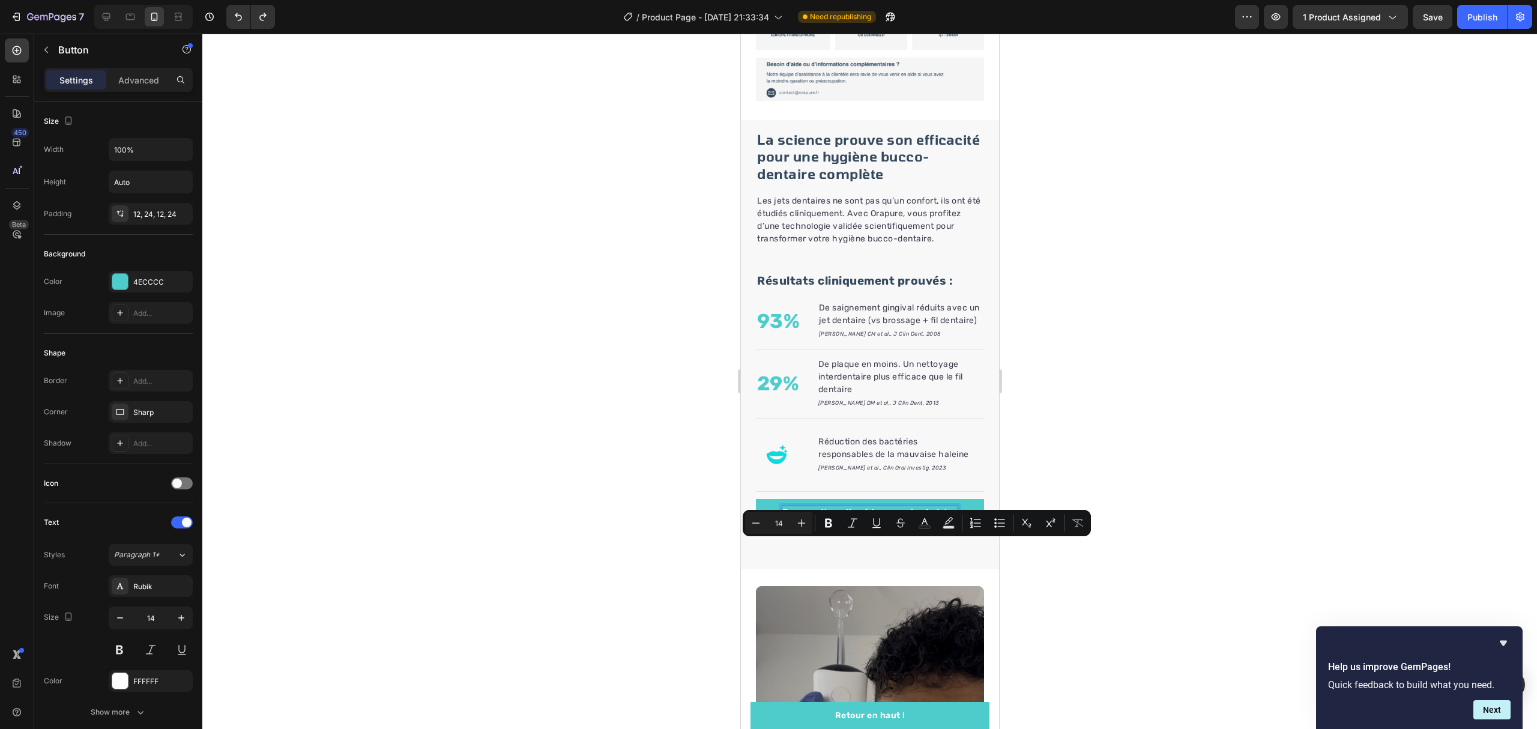
click at [828, 519] on p "Je veux dire adieu à la mauvaise haleine" at bounding box center [868, 512] width 175 height 13
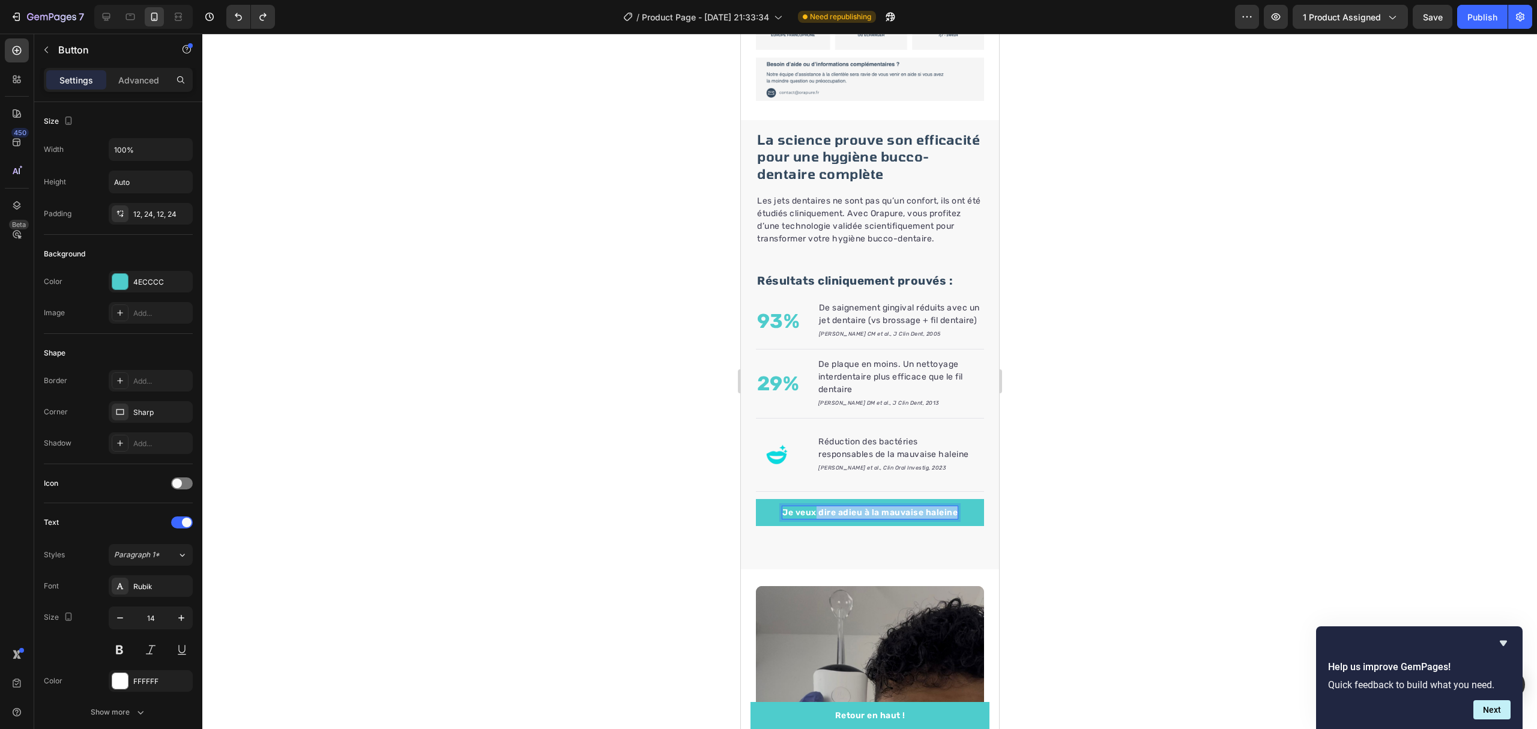
drag, startPoint x: 810, startPoint y: 545, endPoint x: 1028, endPoint y: 556, distance: 217.5
click at [1028, 556] on div at bounding box center [869, 381] width 1334 height 695
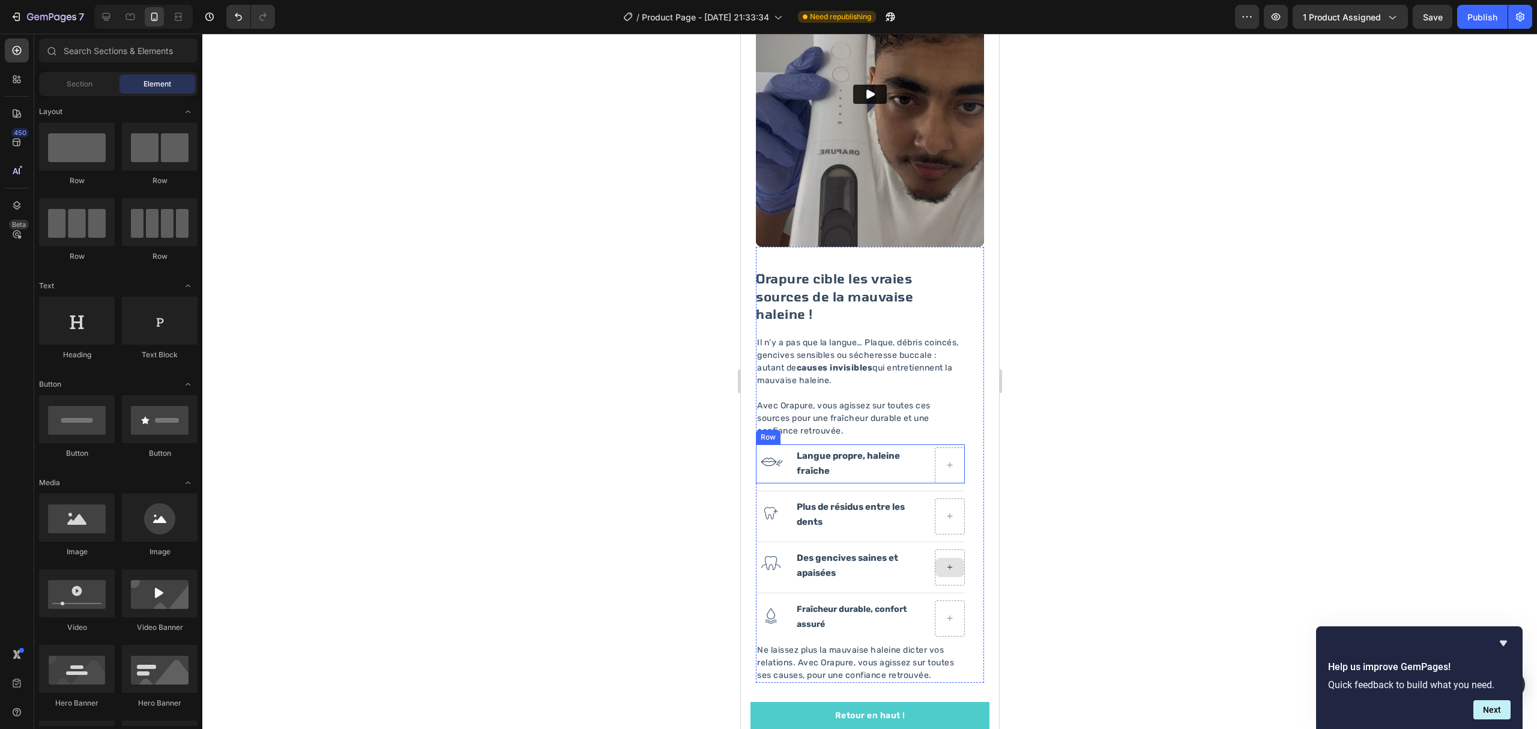
scroll to position [1580, 0]
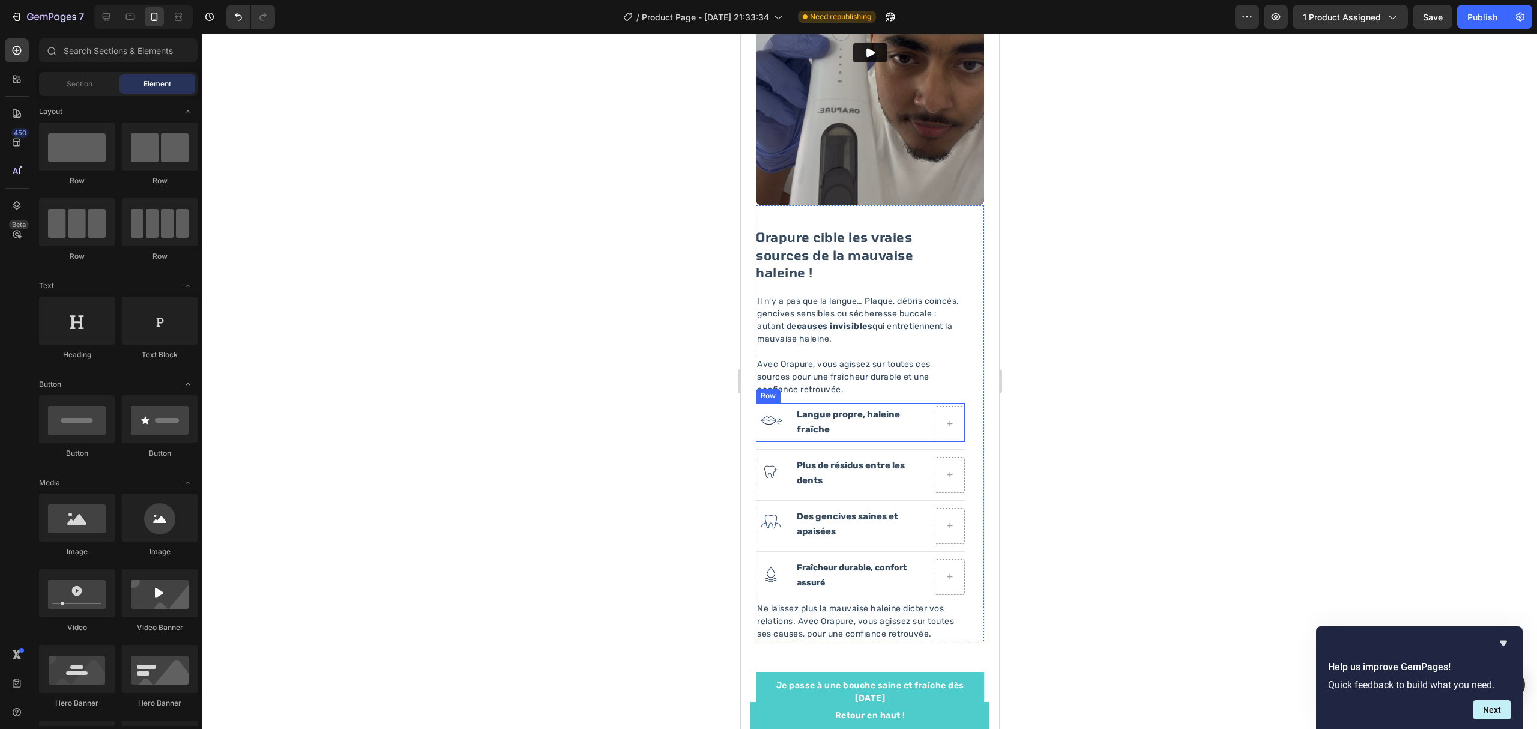
click at [786, 423] on div "Image Langue propre, haleine fraîche Text Block Row" at bounding box center [859, 422] width 209 height 39
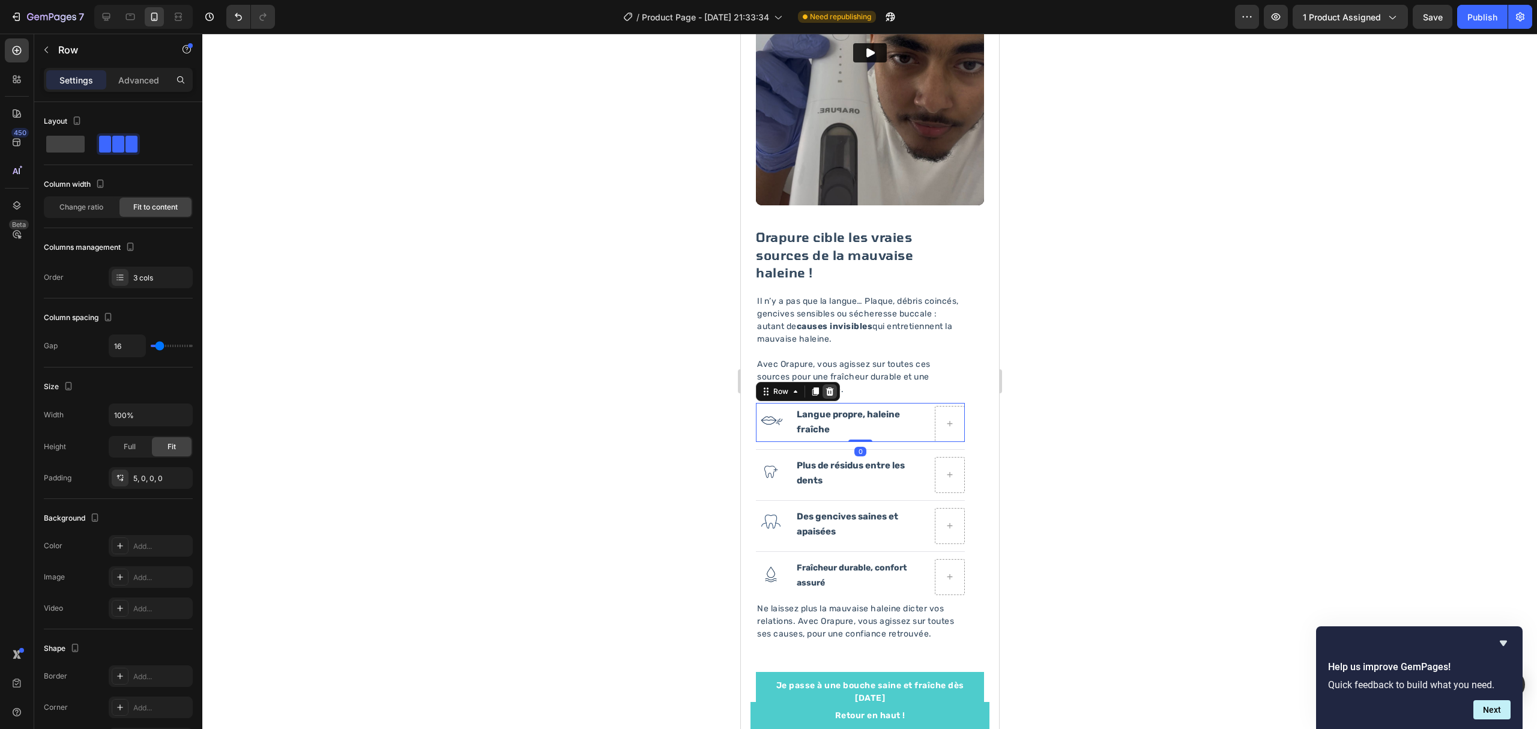
click at [827, 387] on icon at bounding box center [829, 391] width 8 height 8
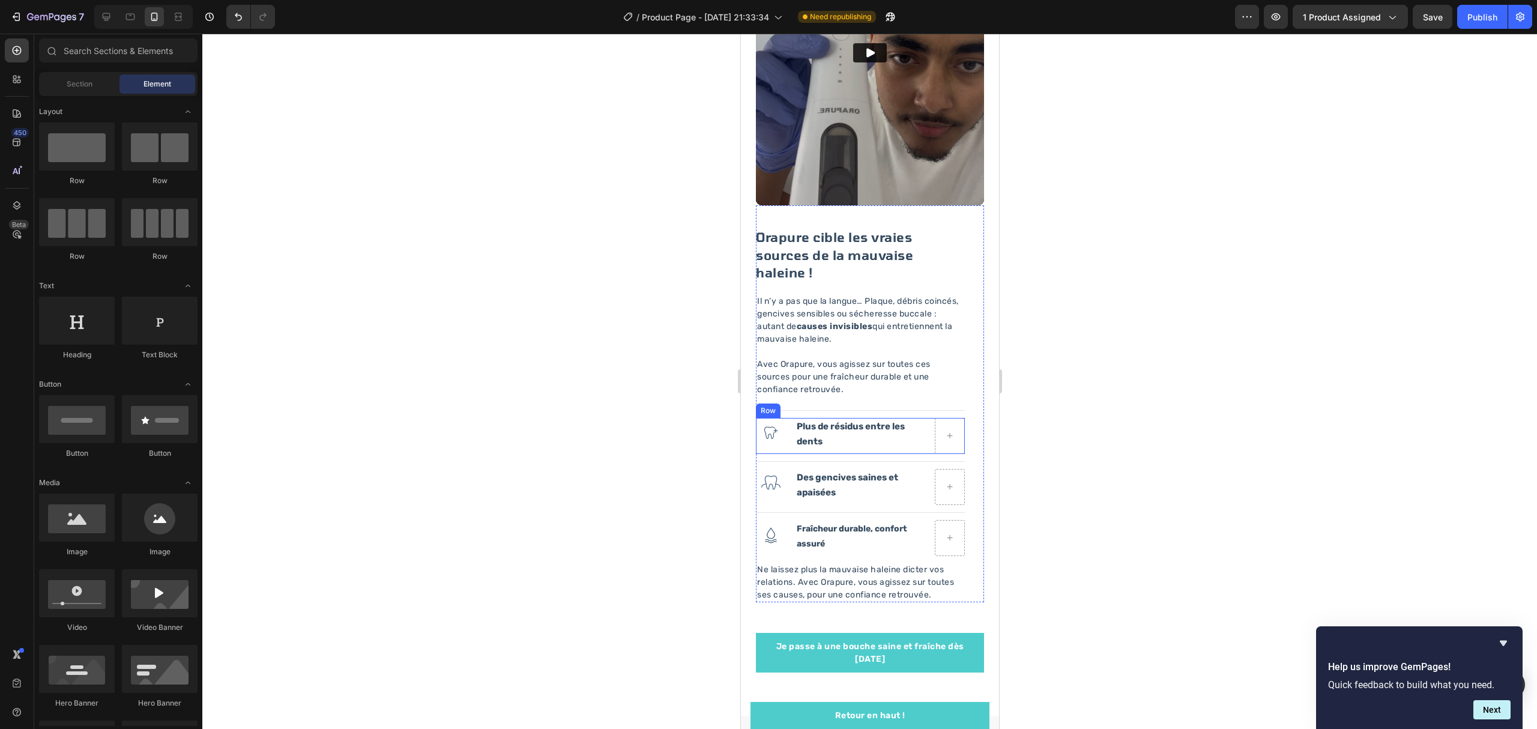
click at [787, 429] on div "Image Plus de résidus entre les dents Text Block Row" at bounding box center [859, 436] width 209 height 36
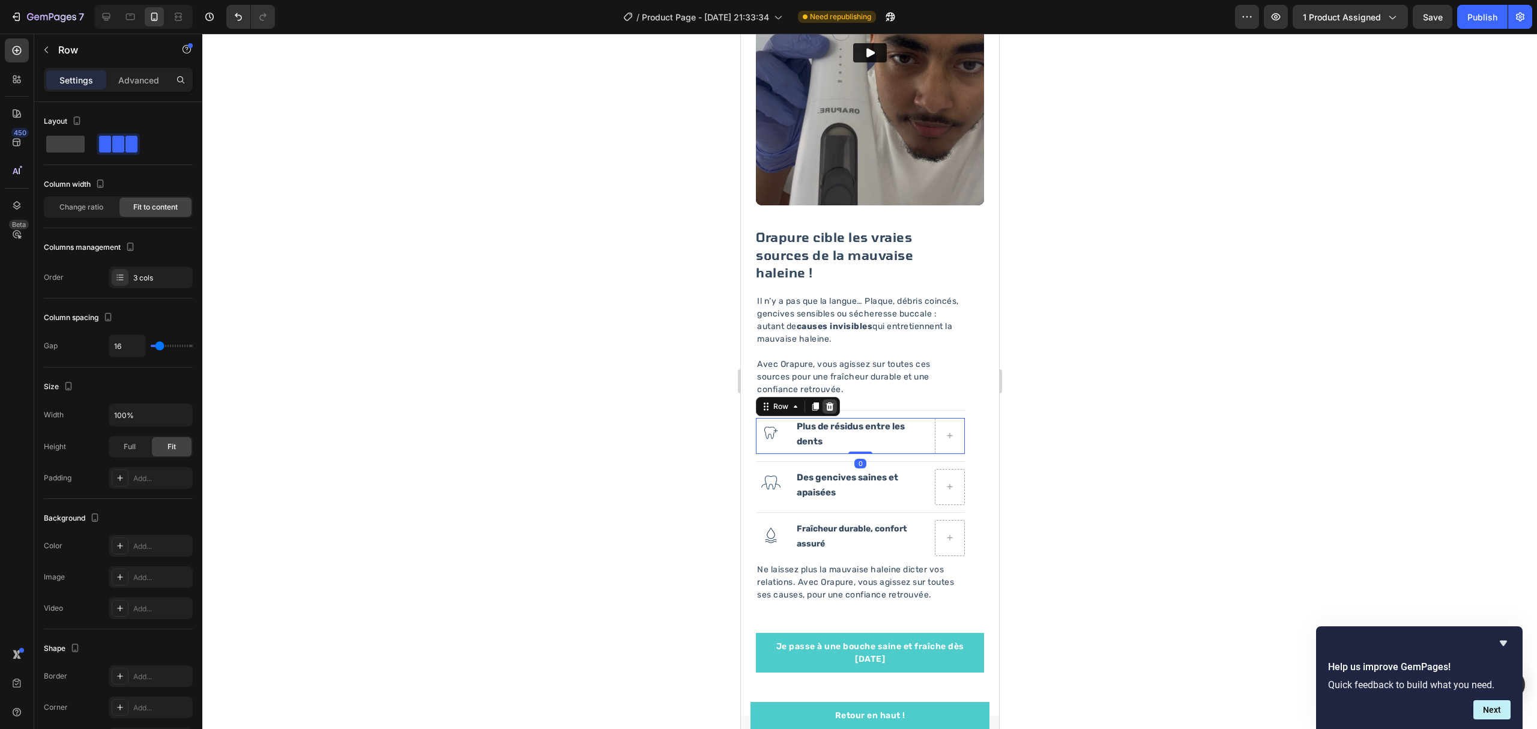
click at [830, 402] on icon at bounding box center [829, 406] width 8 height 8
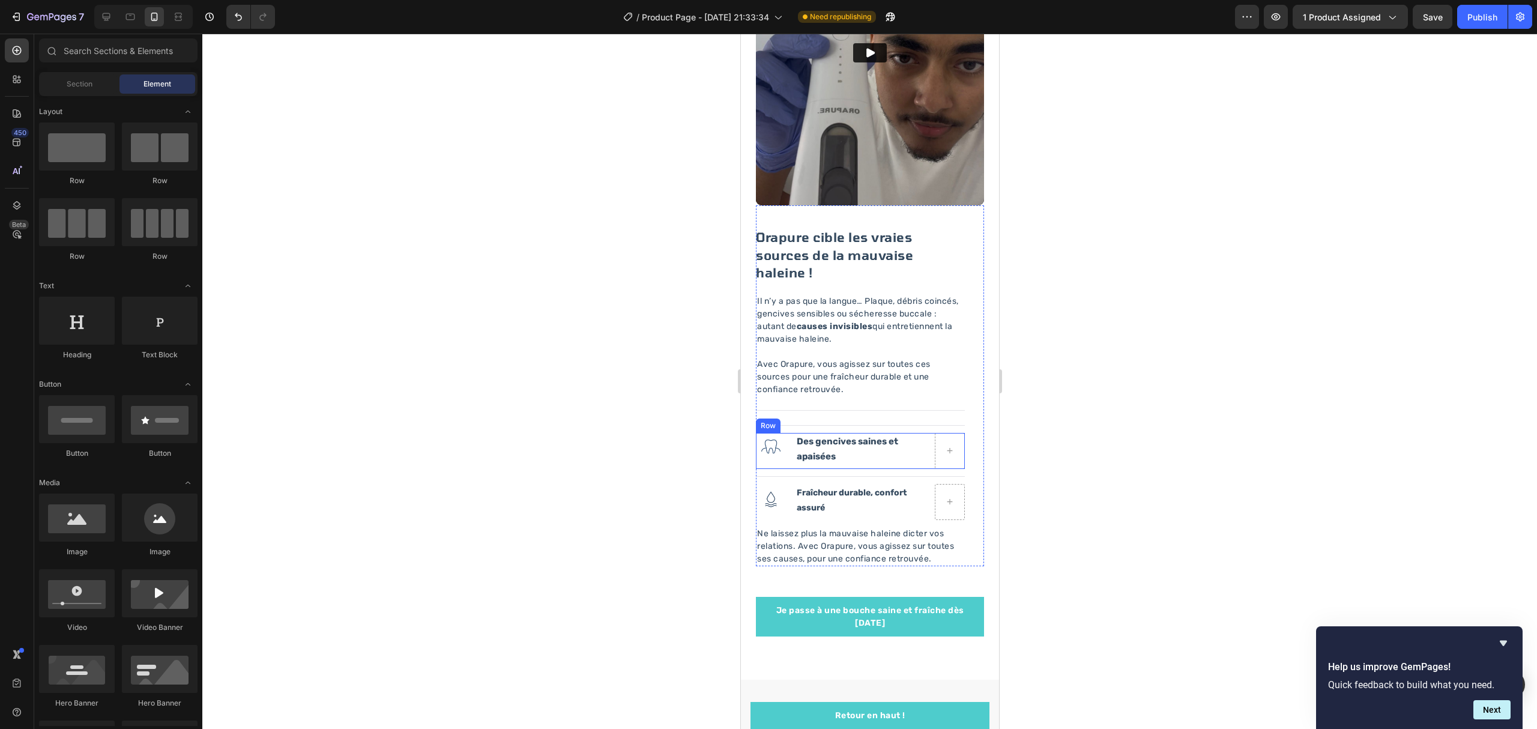
click at [787, 442] on div "Image Des gencives saines et apaisées Text Block Row" at bounding box center [859, 451] width 209 height 36
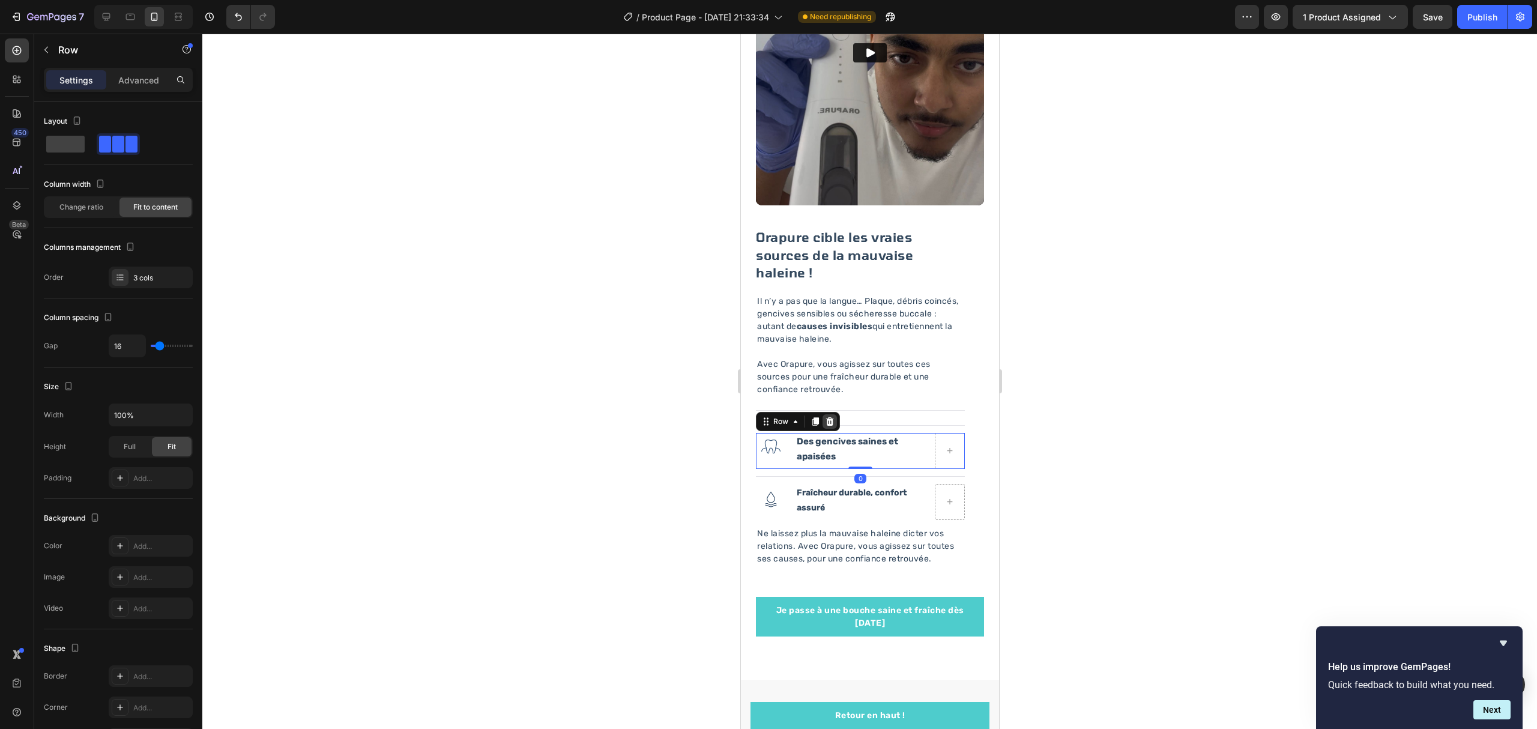
click at [832, 417] on icon at bounding box center [829, 421] width 8 height 8
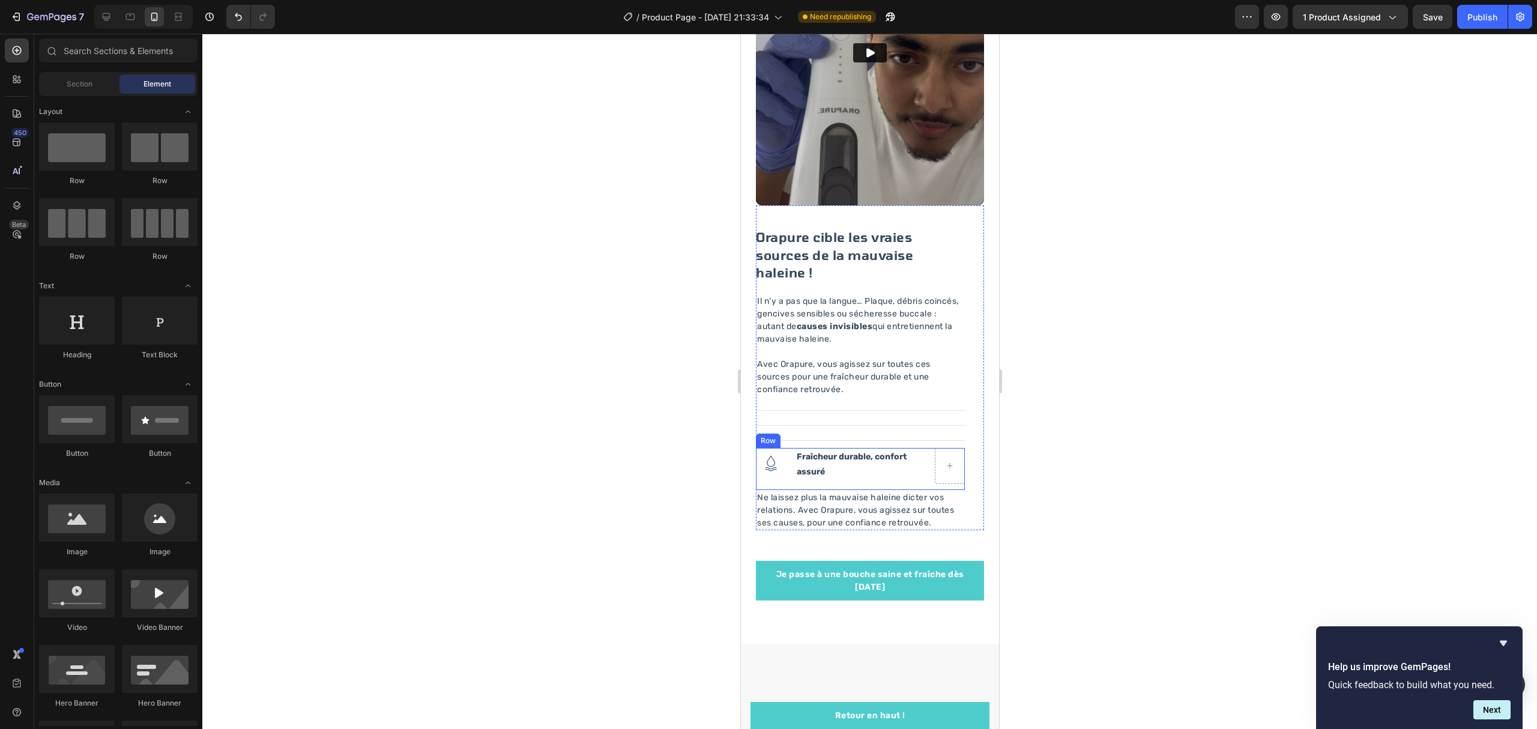
click at [791, 464] on div "Image Fraîcheur durable, confort assuré Text Block Row" at bounding box center [859, 469] width 209 height 42
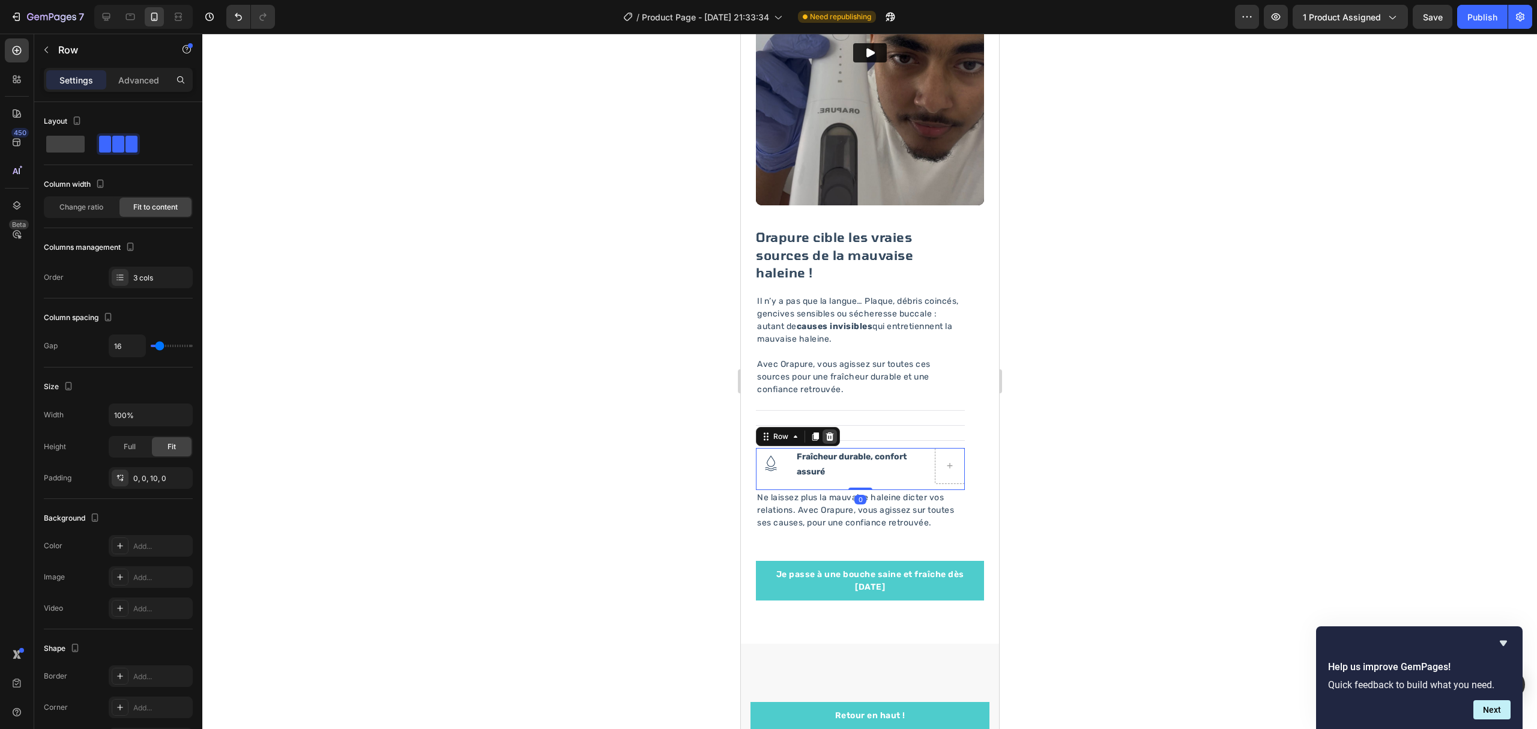
click at [830, 432] on icon at bounding box center [829, 436] width 8 height 8
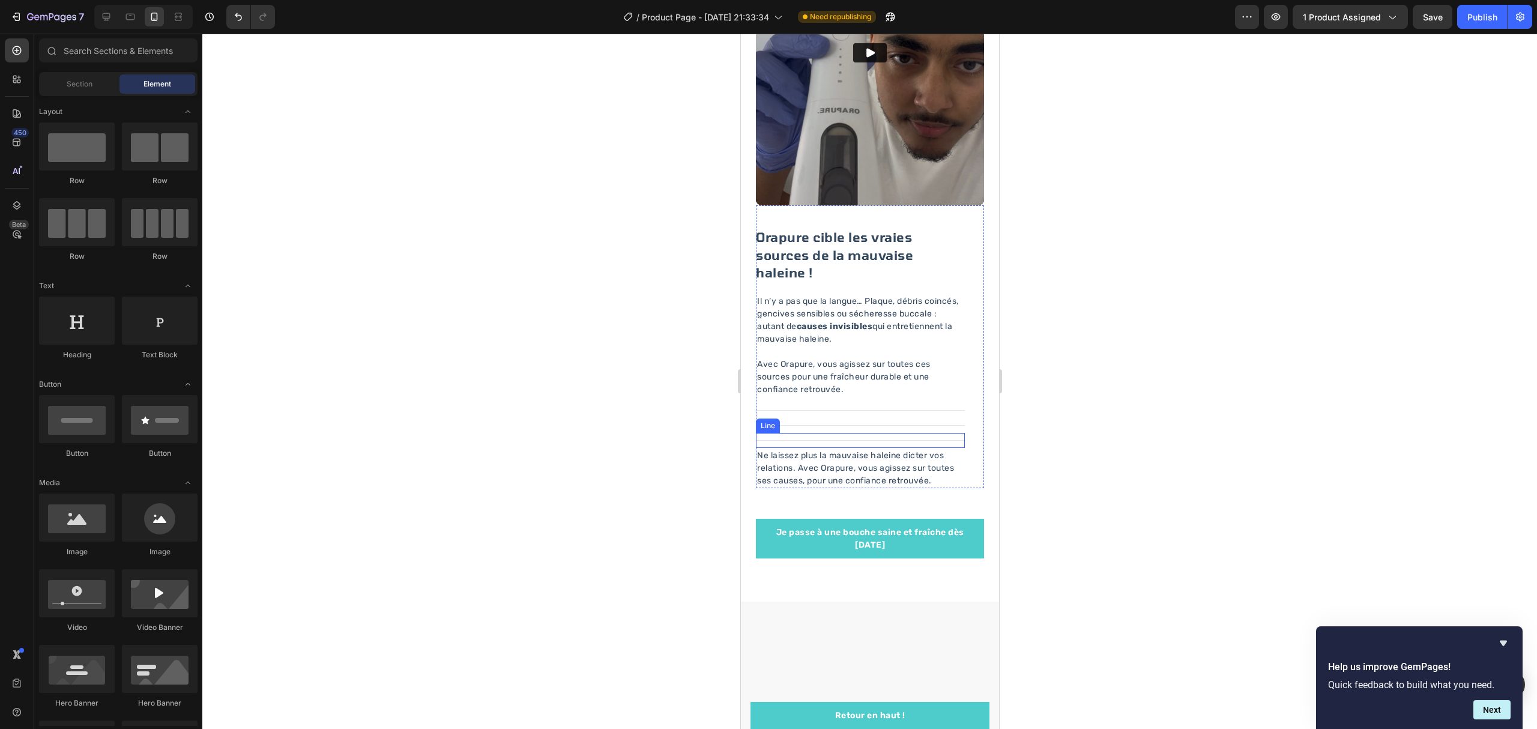
click at [825, 440] on div at bounding box center [859, 440] width 209 height 1
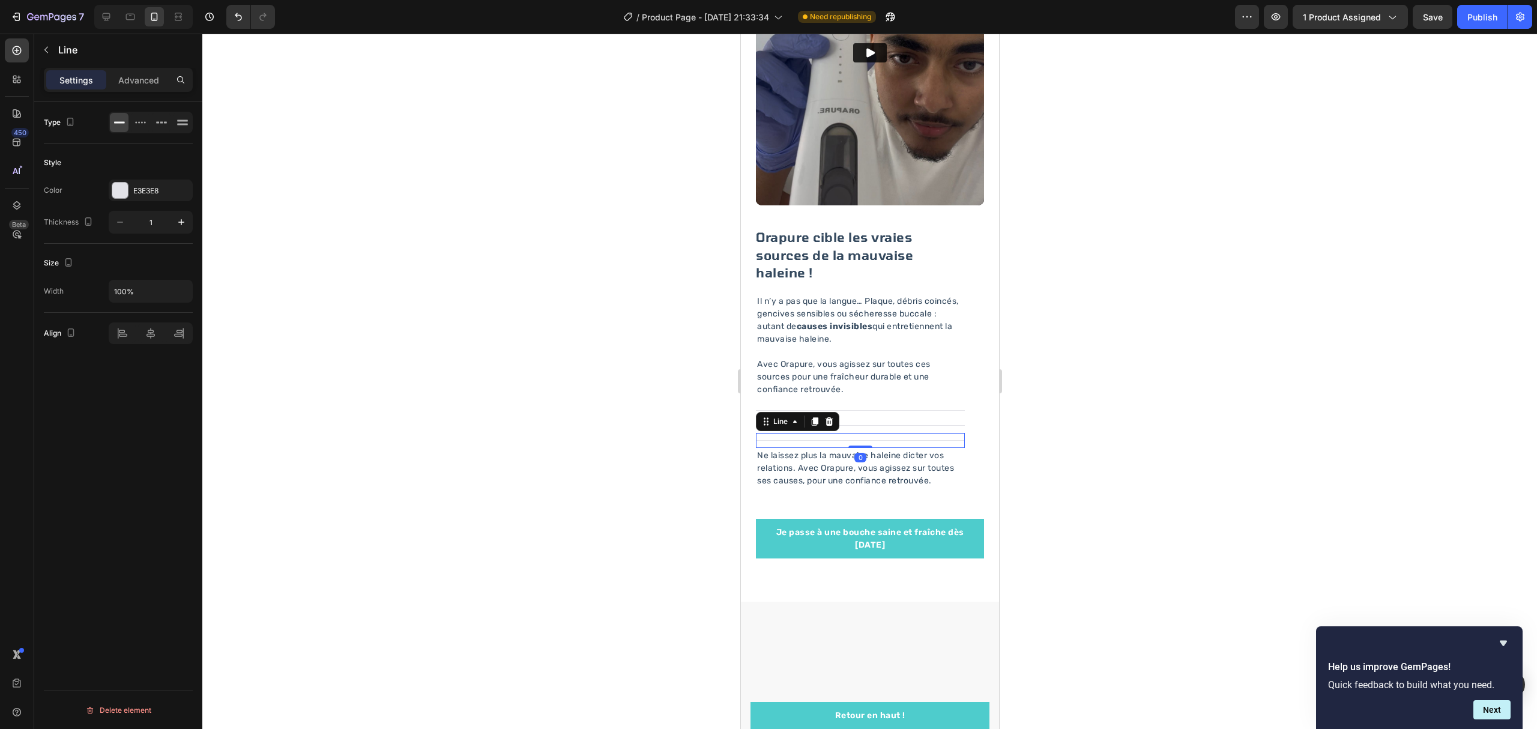
click at [830, 414] on div "Line" at bounding box center [796, 421] width 83 height 19
click at [826, 417] on icon at bounding box center [829, 421] width 8 height 8
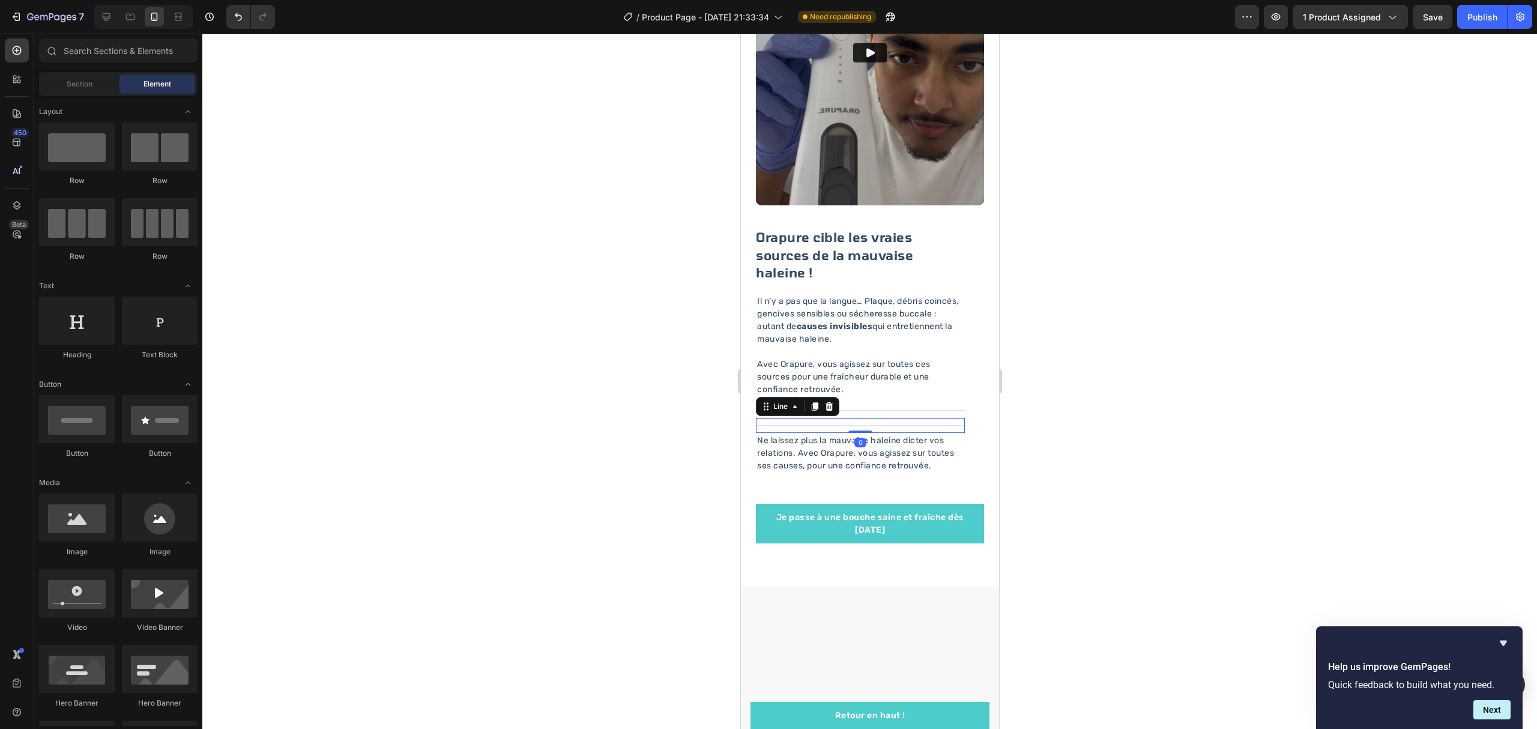
click at [832, 418] on div "Title Line 0" at bounding box center [859, 425] width 209 height 15
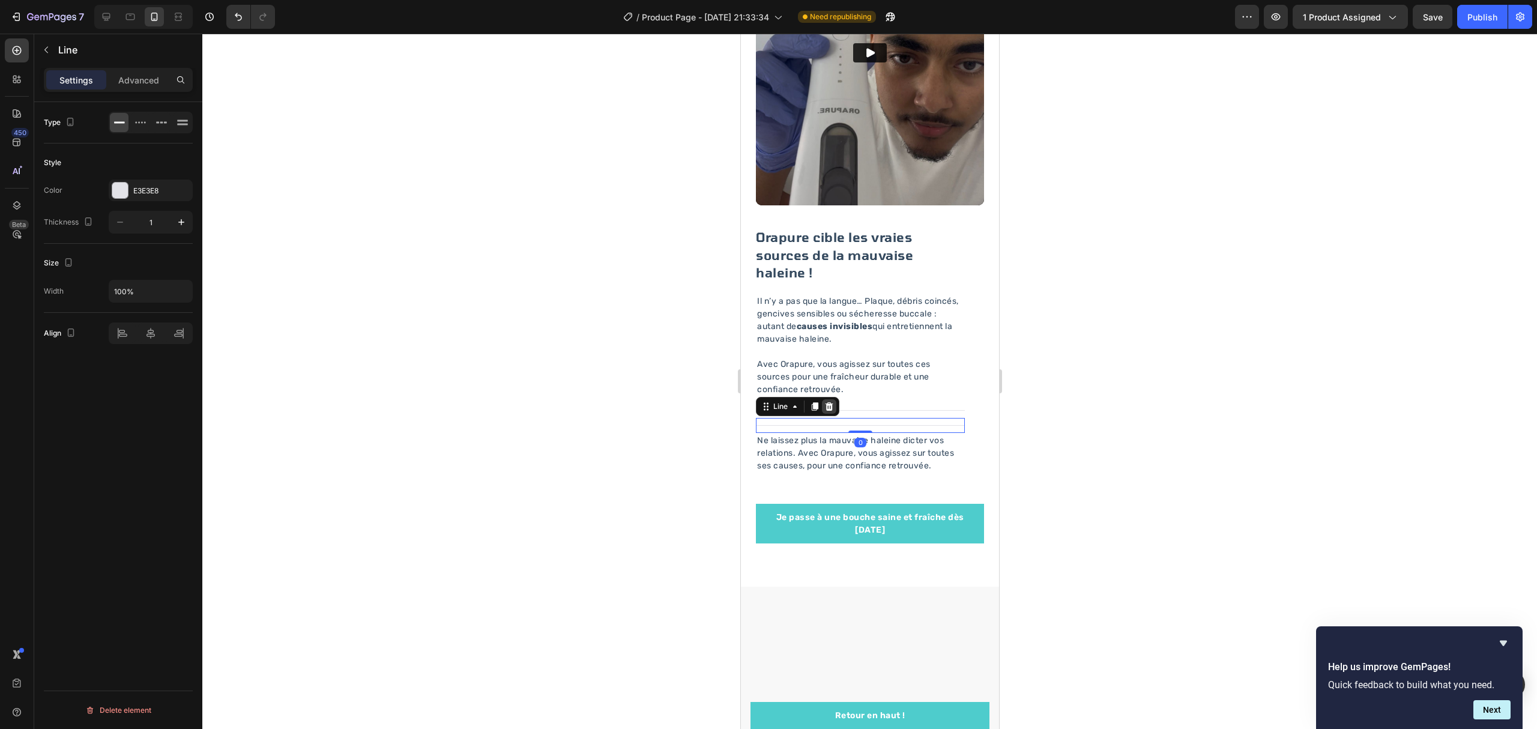
click at [826, 402] on icon at bounding box center [829, 406] width 8 height 8
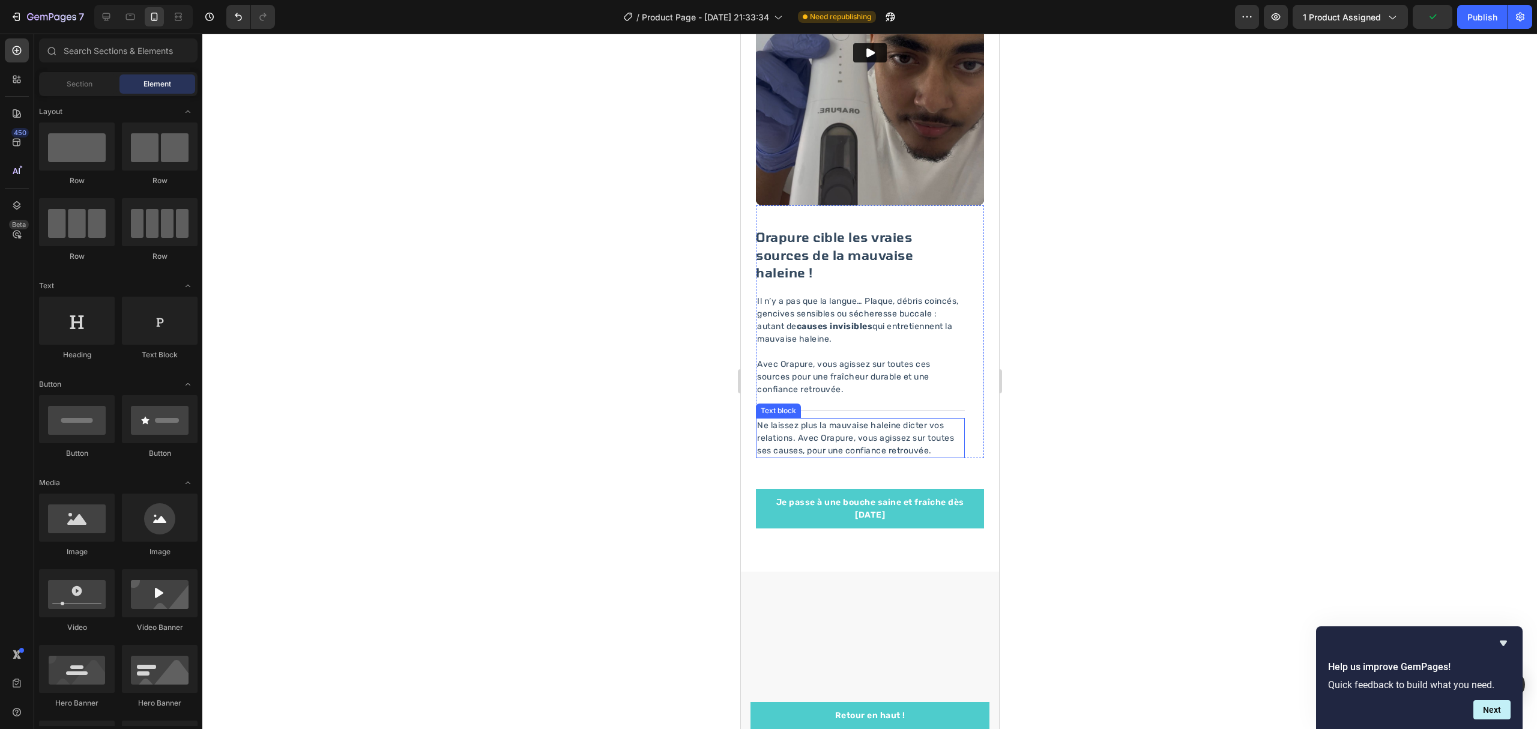
click at [893, 439] on p "Ne laissez plus la mauvaise haleine dicter vos relations. Avec Orapure, vous ag…" at bounding box center [859, 438] width 206 height 38
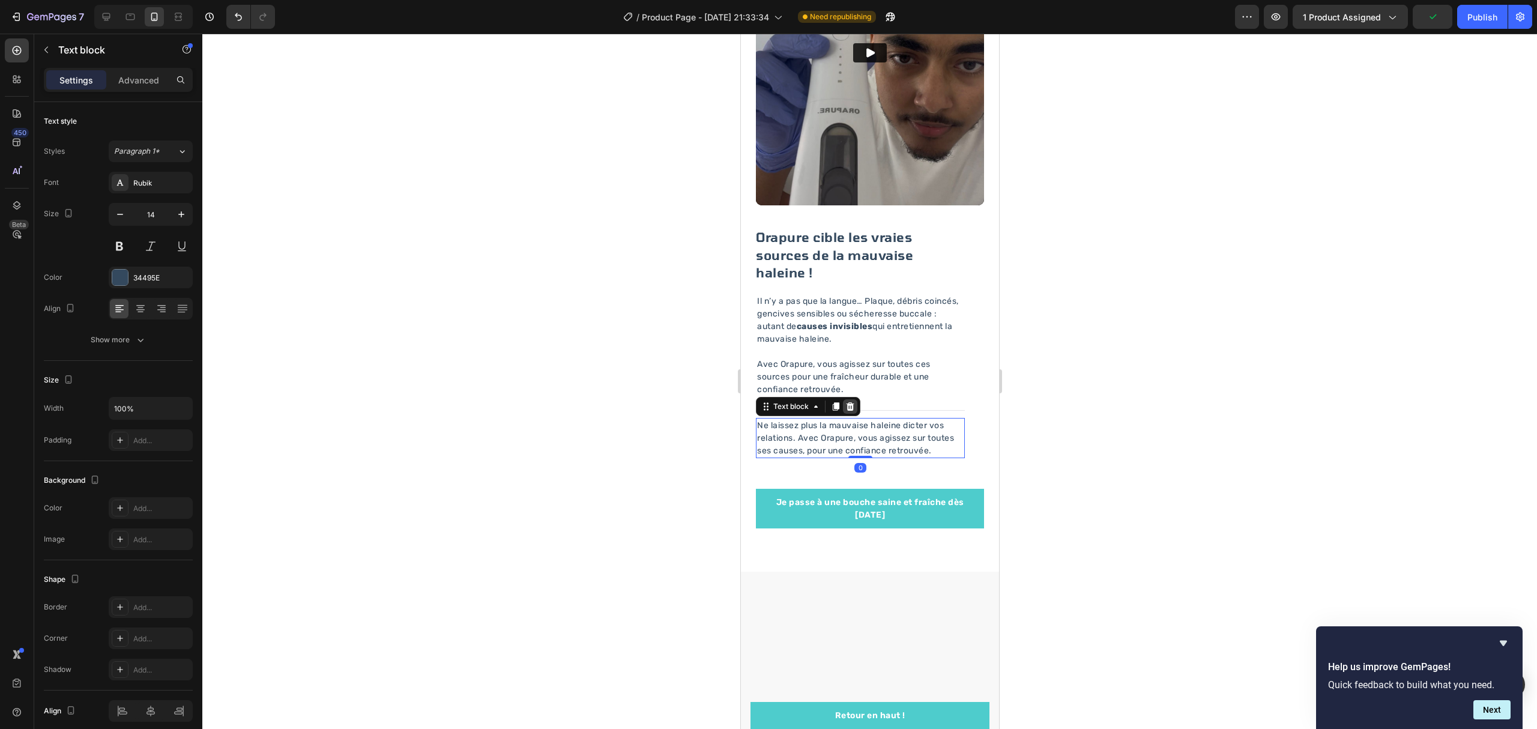
click at [847, 402] on icon at bounding box center [850, 407] width 10 height 10
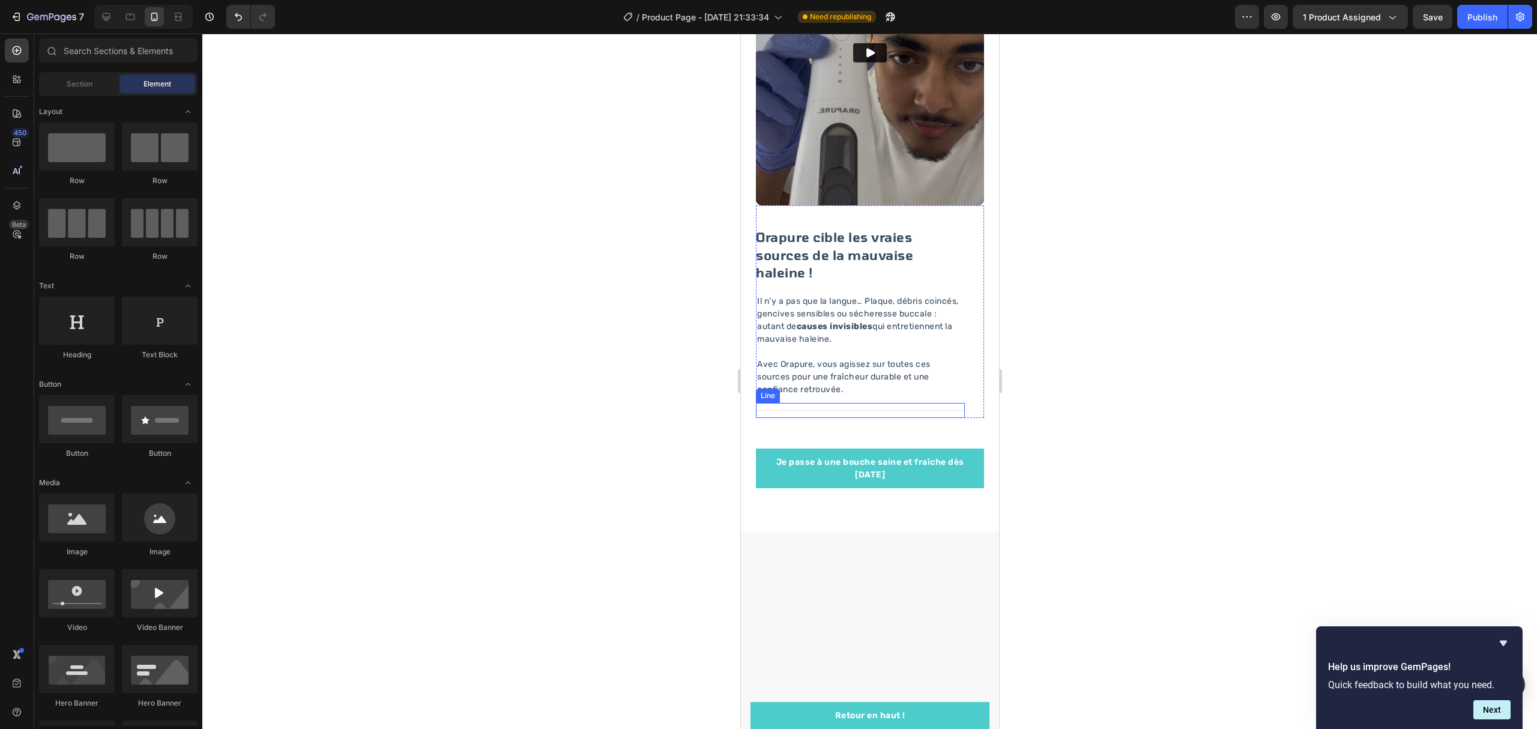
click at [854, 403] on div "Title Line" at bounding box center [859, 410] width 209 height 15
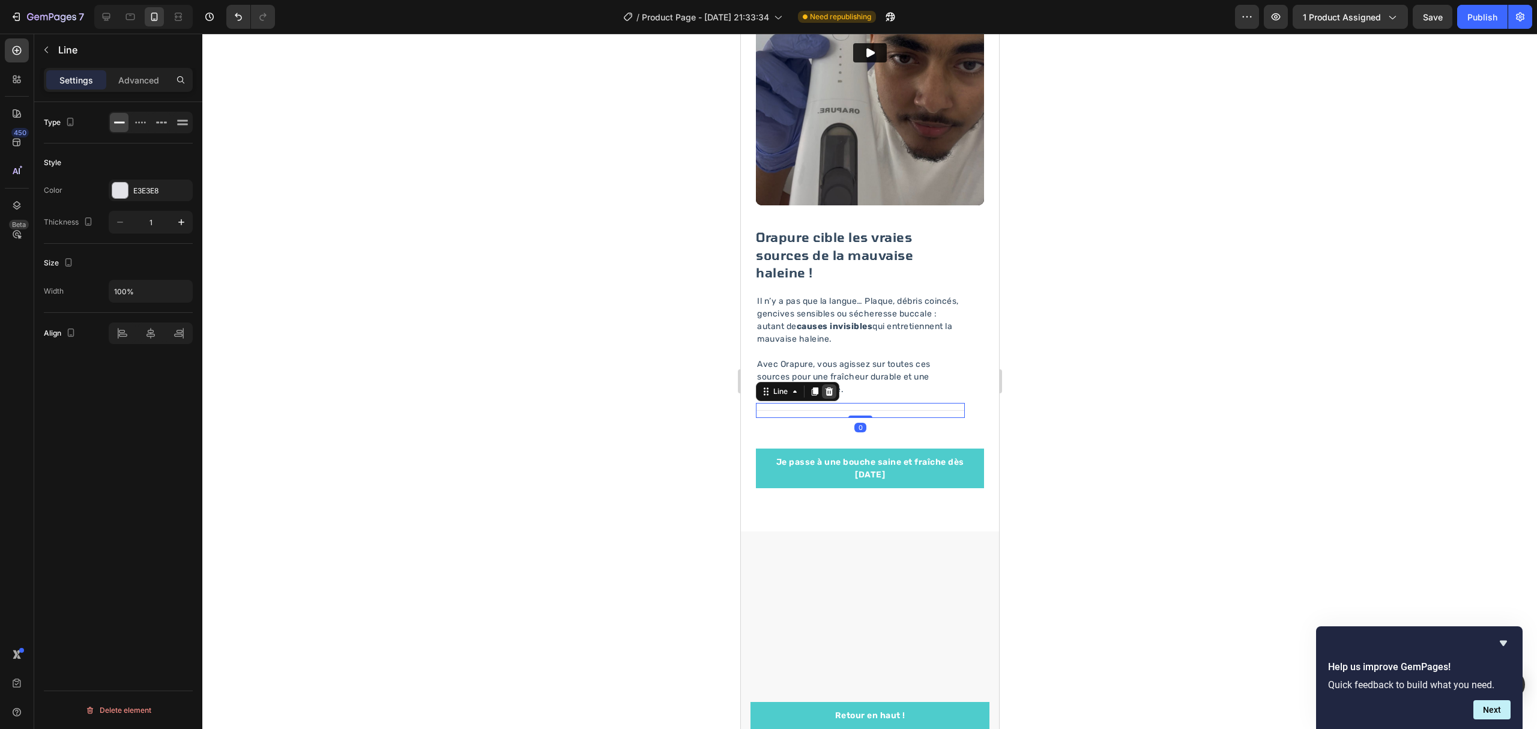
click at [832, 387] on icon at bounding box center [829, 392] width 10 height 10
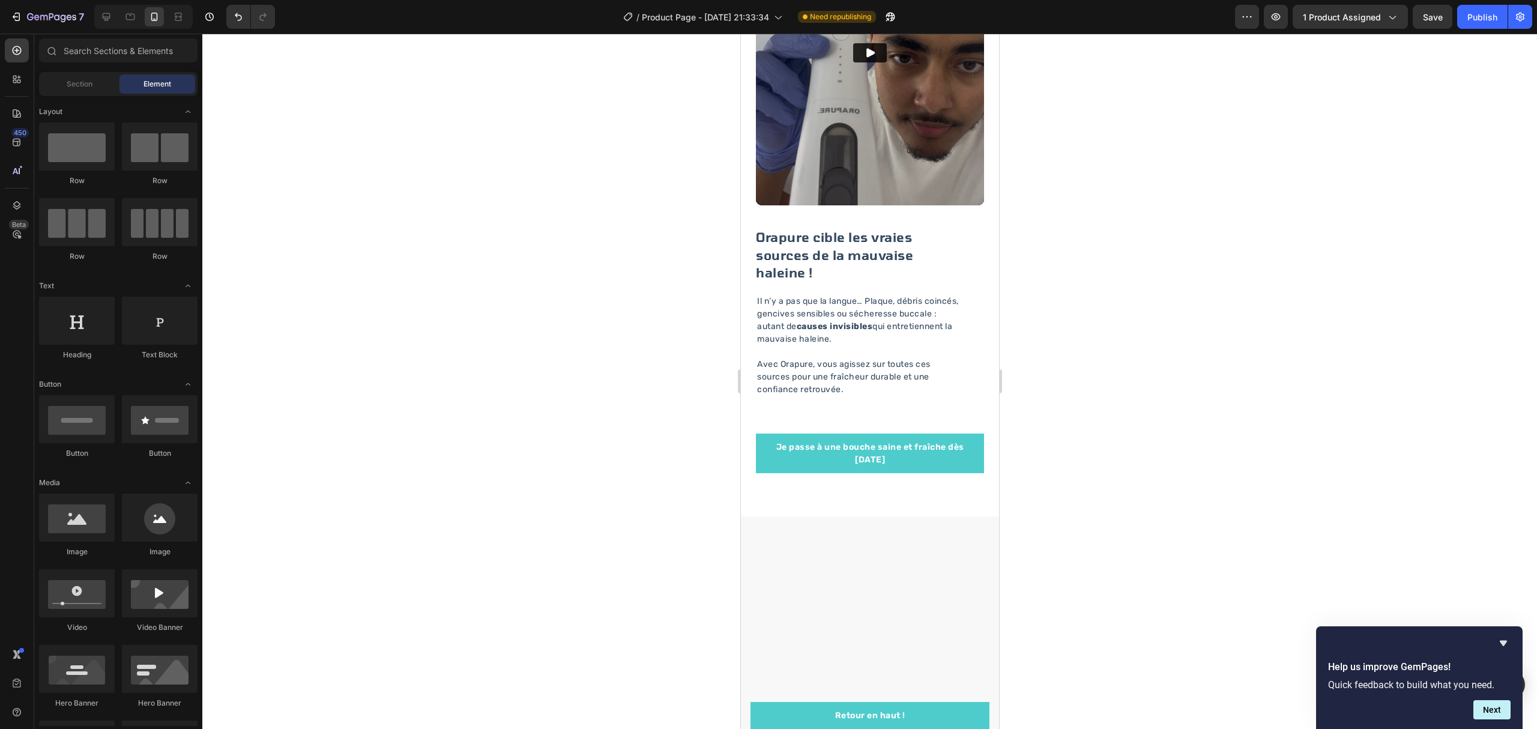
click at [1156, 366] on div at bounding box center [869, 381] width 1334 height 695
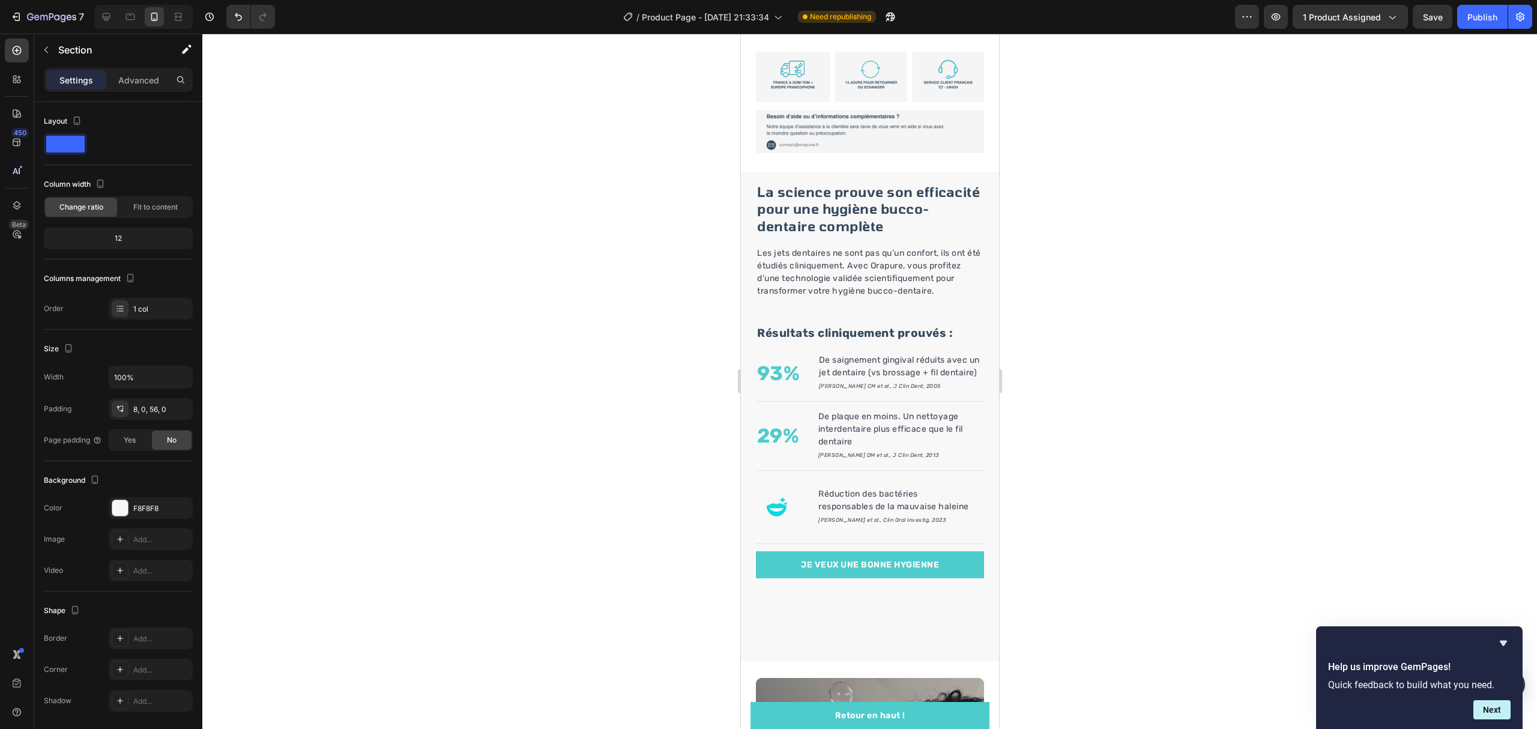
scroll to position [880, 0]
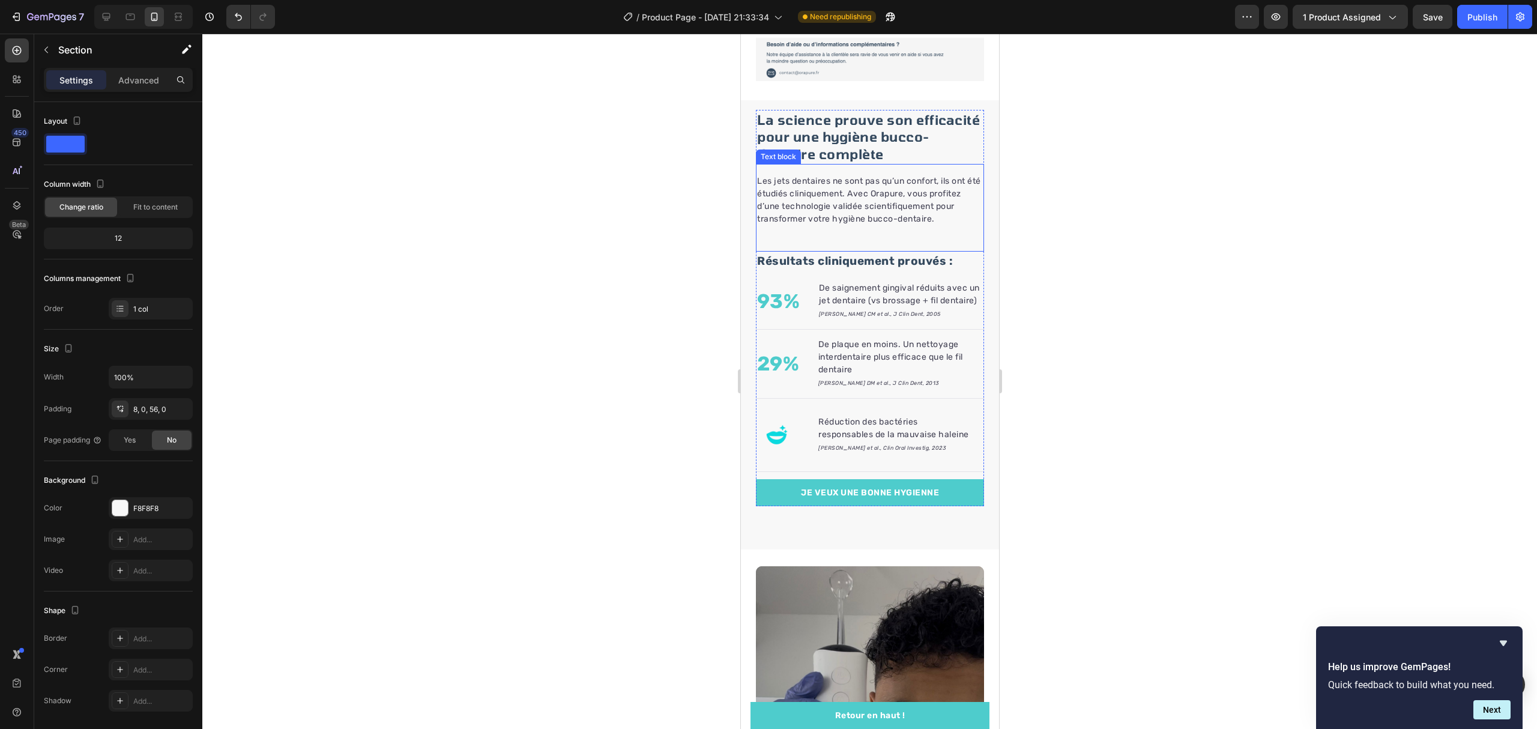
click at [947, 182] on p "Les jets dentaires ne sont pas qu’un confort, ils ont été étudiés cliniquement.…" at bounding box center [869, 200] width 226 height 50
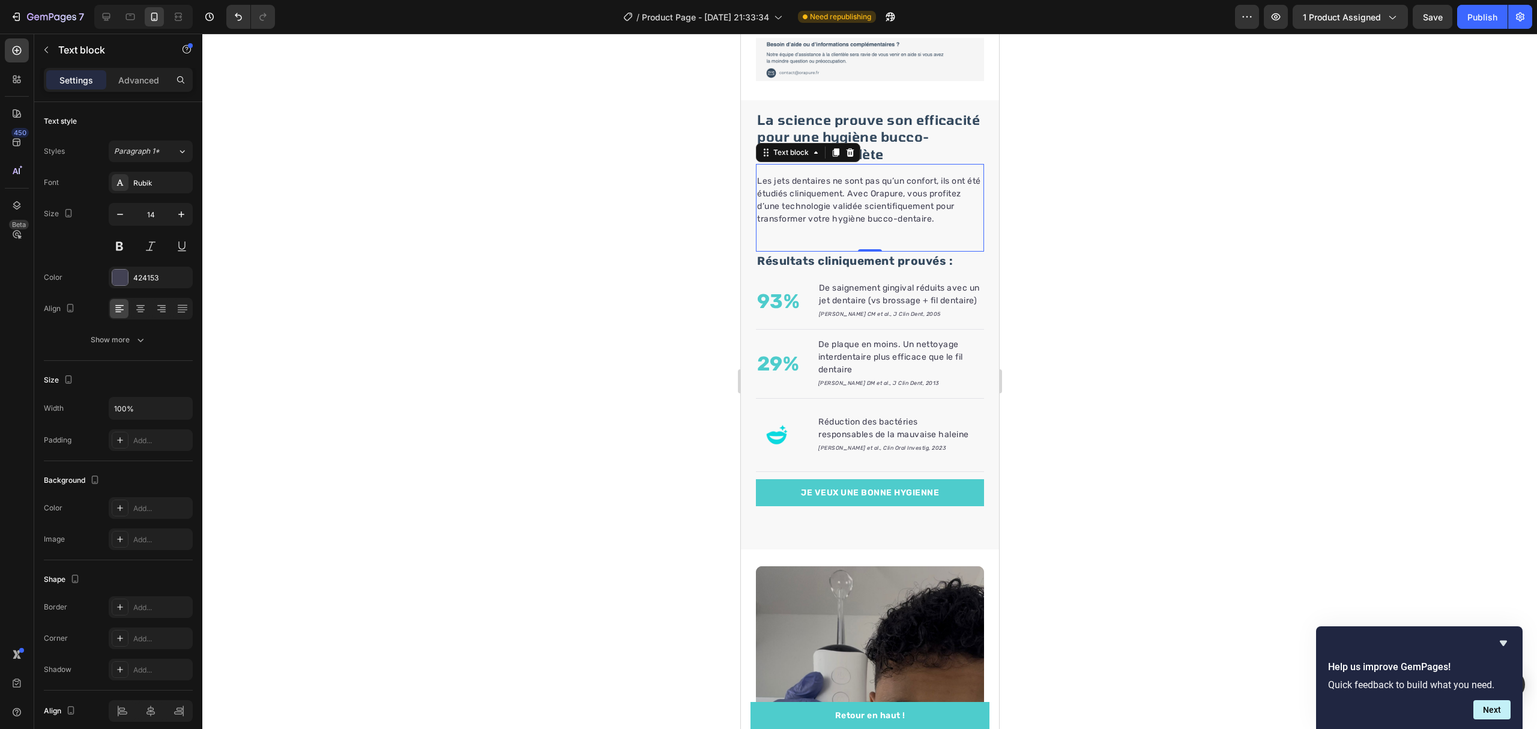
click at [883, 188] on p "Les jets dentaires ne sont pas qu’un confort, ils ont été étudiés cliniquement.…" at bounding box center [869, 200] width 226 height 50
click at [869, 185] on p "Les jets dentaires ne sont pas qu’un confort, ils ont été étudiés cliniquement.…" at bounding box center [869, 200] width 226 height 50
click at [883, 185] on p "Les jets dentaires ne sont pas qu’un confort, ils ont été étudiés cliniquement.…" at bounding box center [869, 200] width 226 height 50
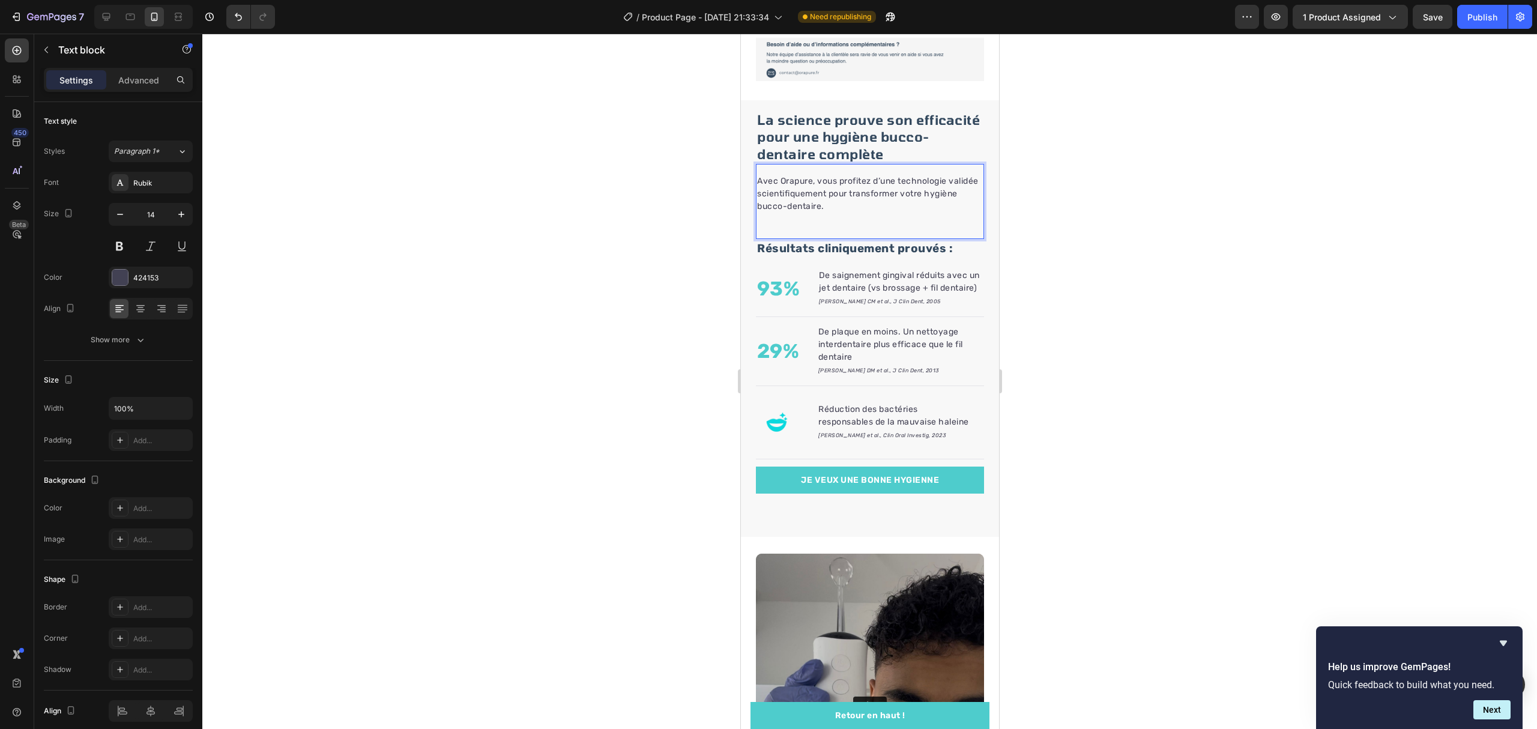
click at [1053, 192] on div at bounding box center [869, 381] width 1334 height 695
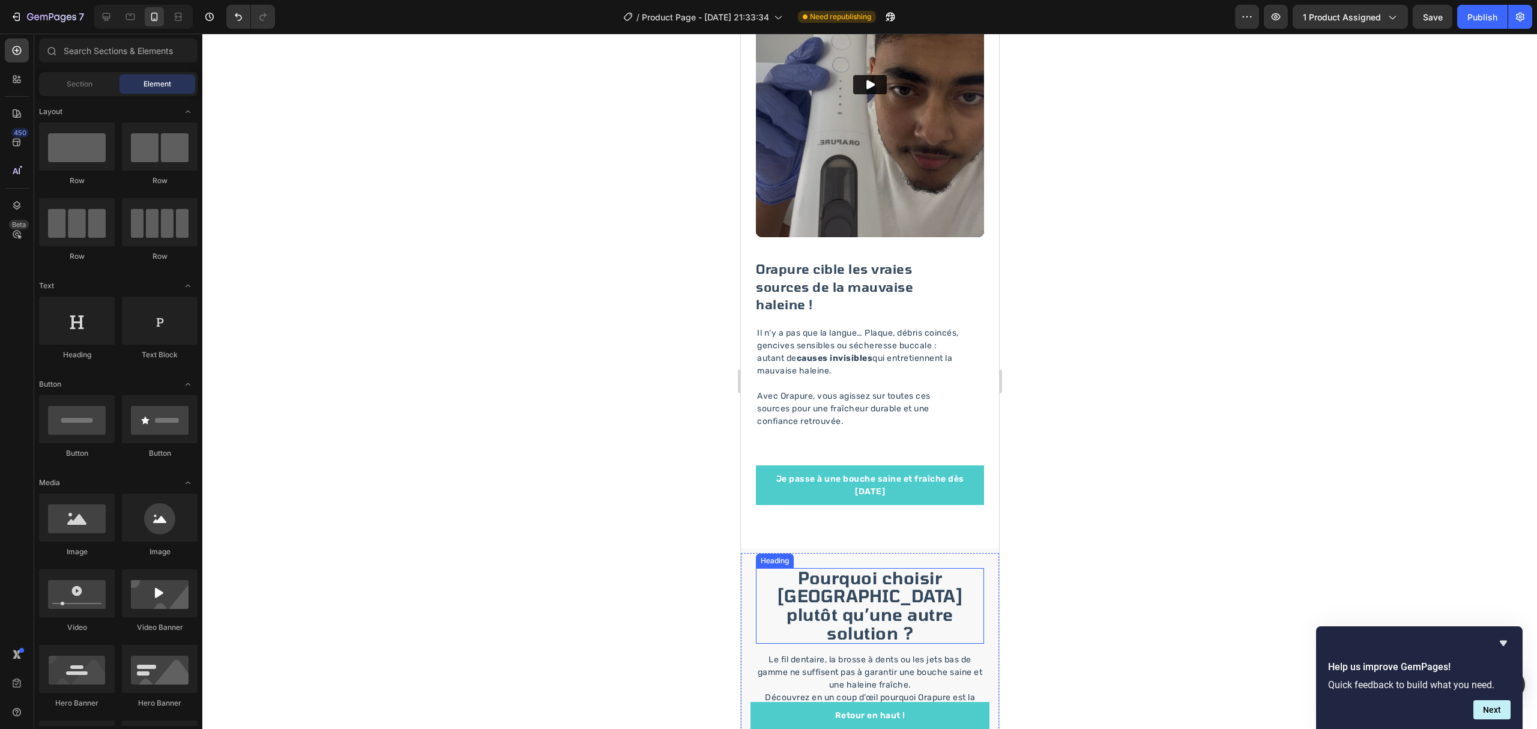
scroll to position [1600, 0]
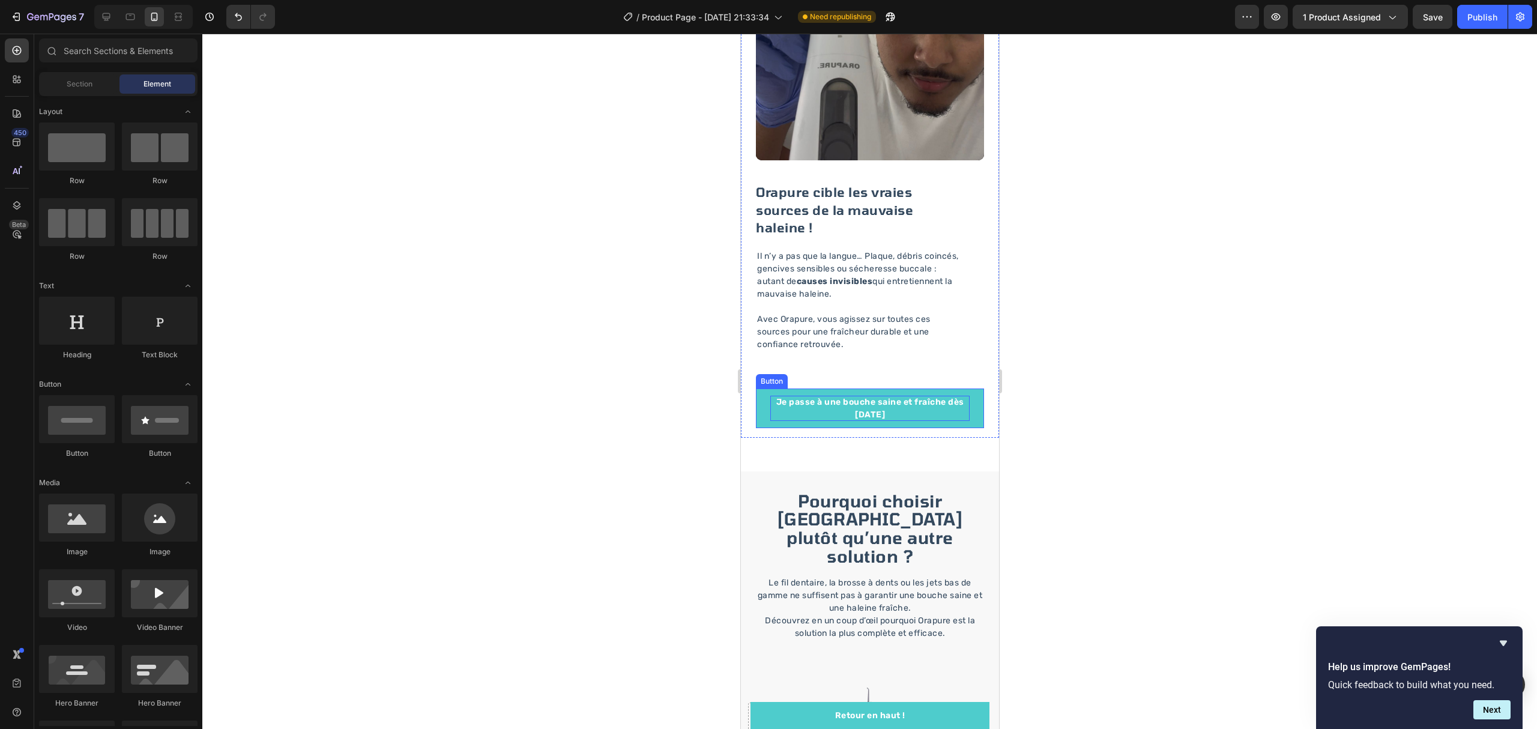
click at [895, 396] on p "Je passe à une bouche saine et fraîche dès [DATE]" at bounding box center [868, 408] width 199 height 25
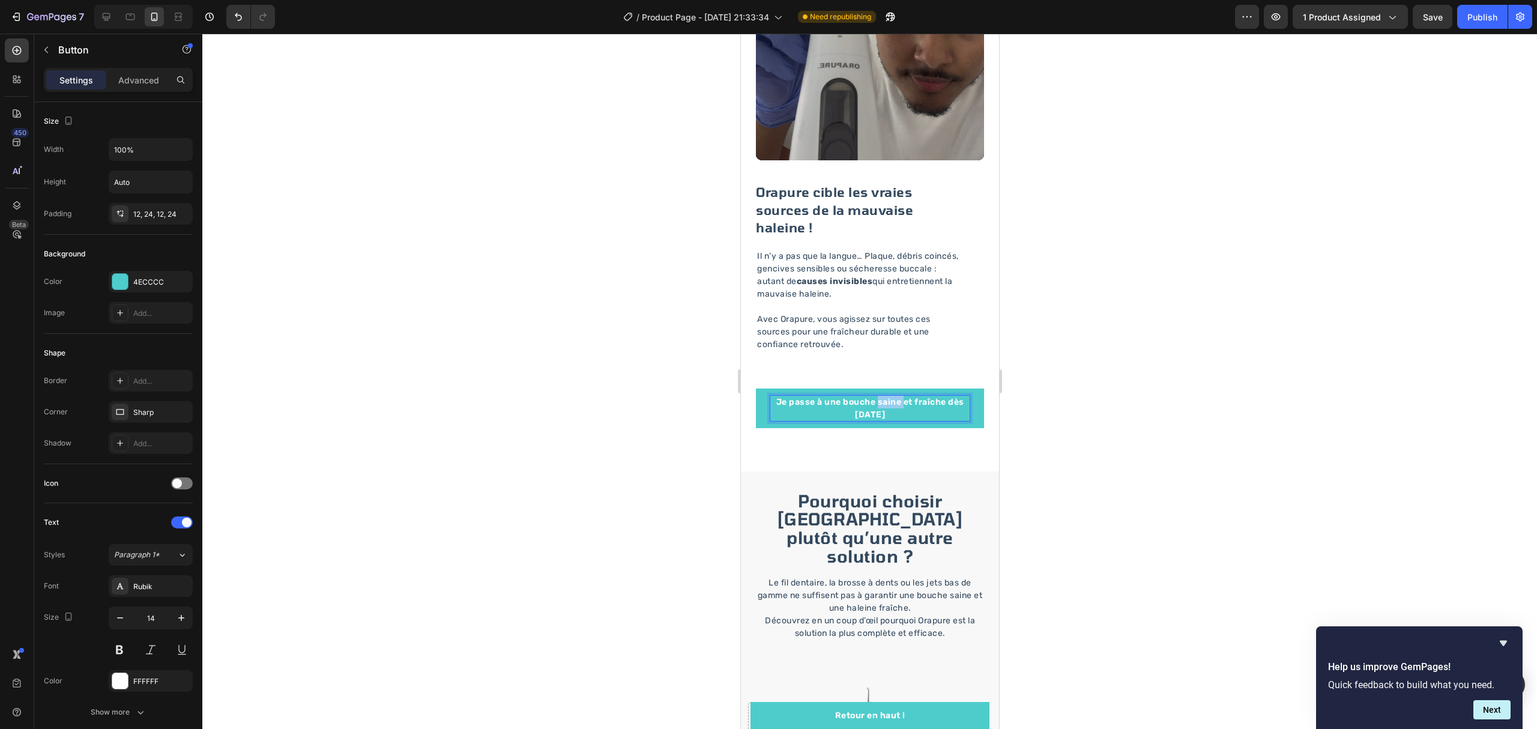
click at [895, 396] on p "Je passe à une bouche saine et fraîche dès [DATE]" at bounding box center [868, 408] width 199 height 25
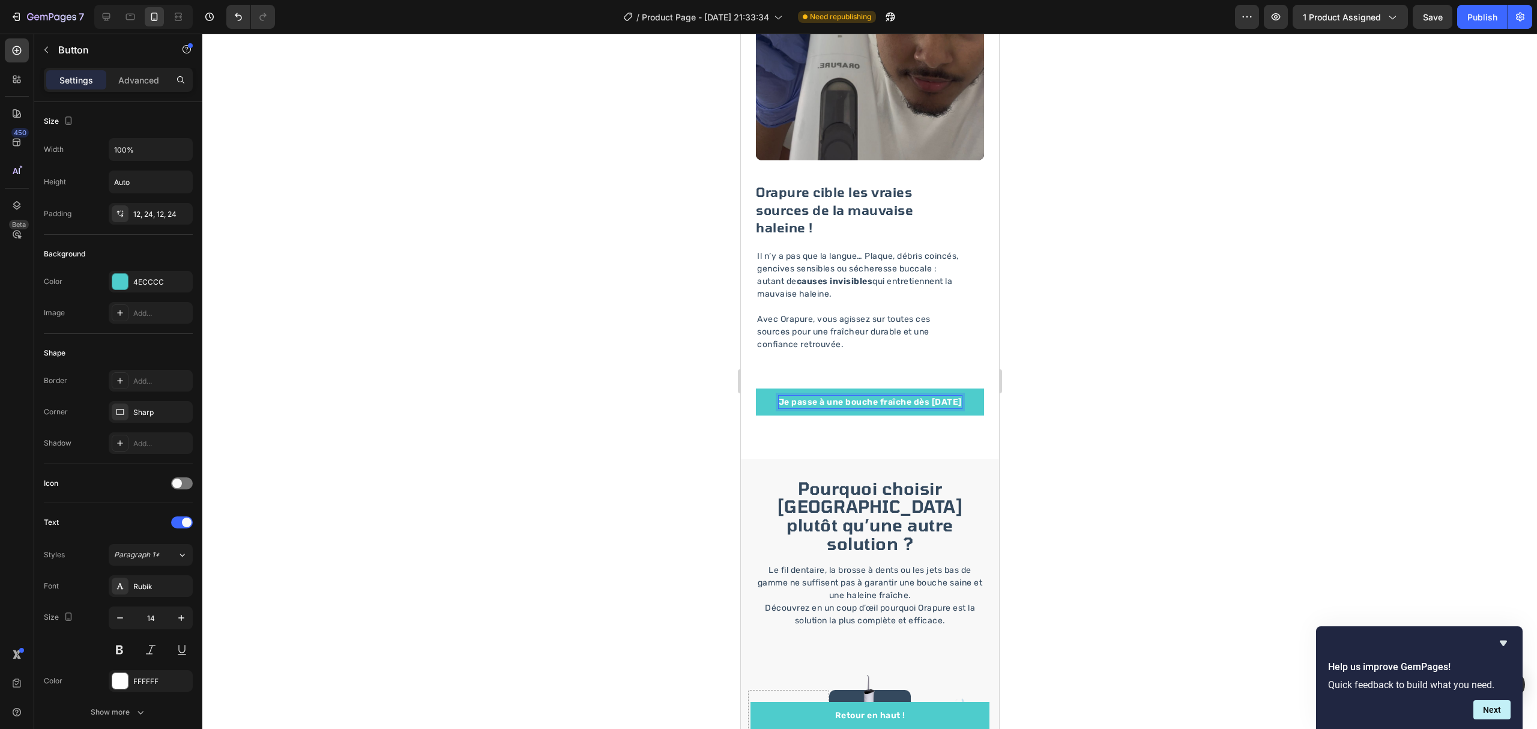
drag, startPoint x: 899, startPoint y: 399, endPoint x: 797, endPoint y: 385, distance: 103.0
click at [797, 388] on link "Je passe à une bouche fraîche dès [DATE]" at bounding box center [869, 401] width 228 height 27
click at [678, 433] on div at bounding box center [869, 381] width 1334 height 695
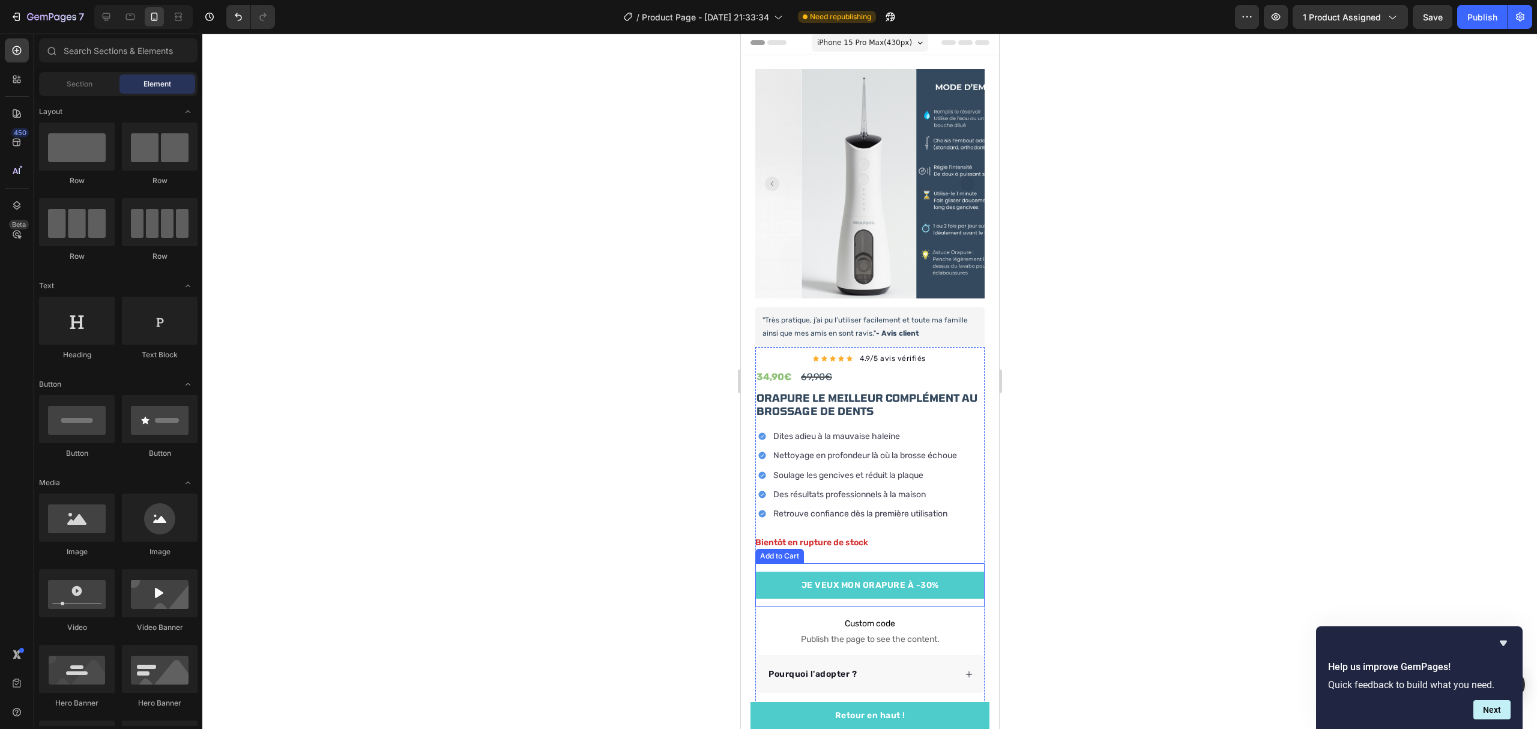
scroll to position [0, 0]
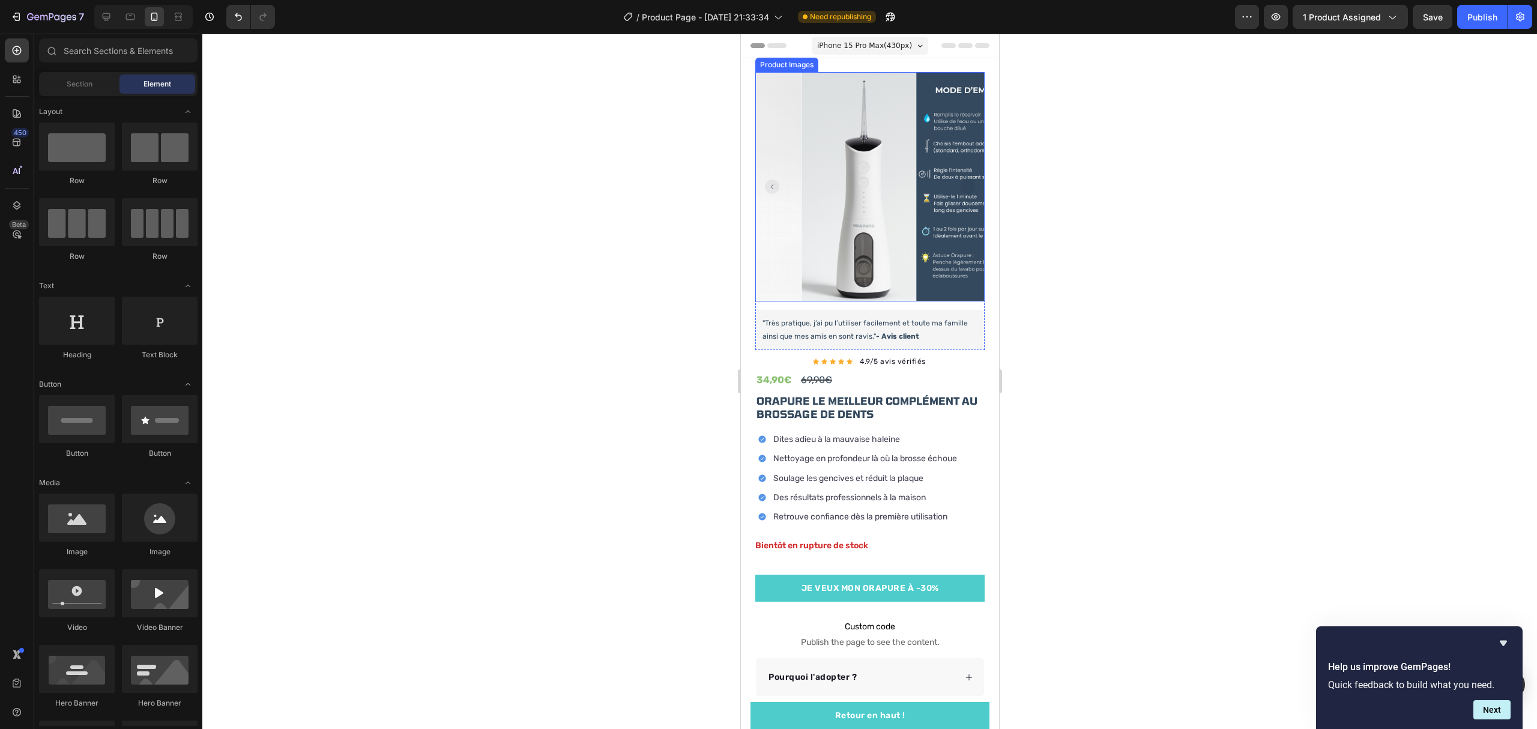
click at [766, 181] on rect "Carousel Back Arrow" at bounding box center [771, 186] width 14 height 14
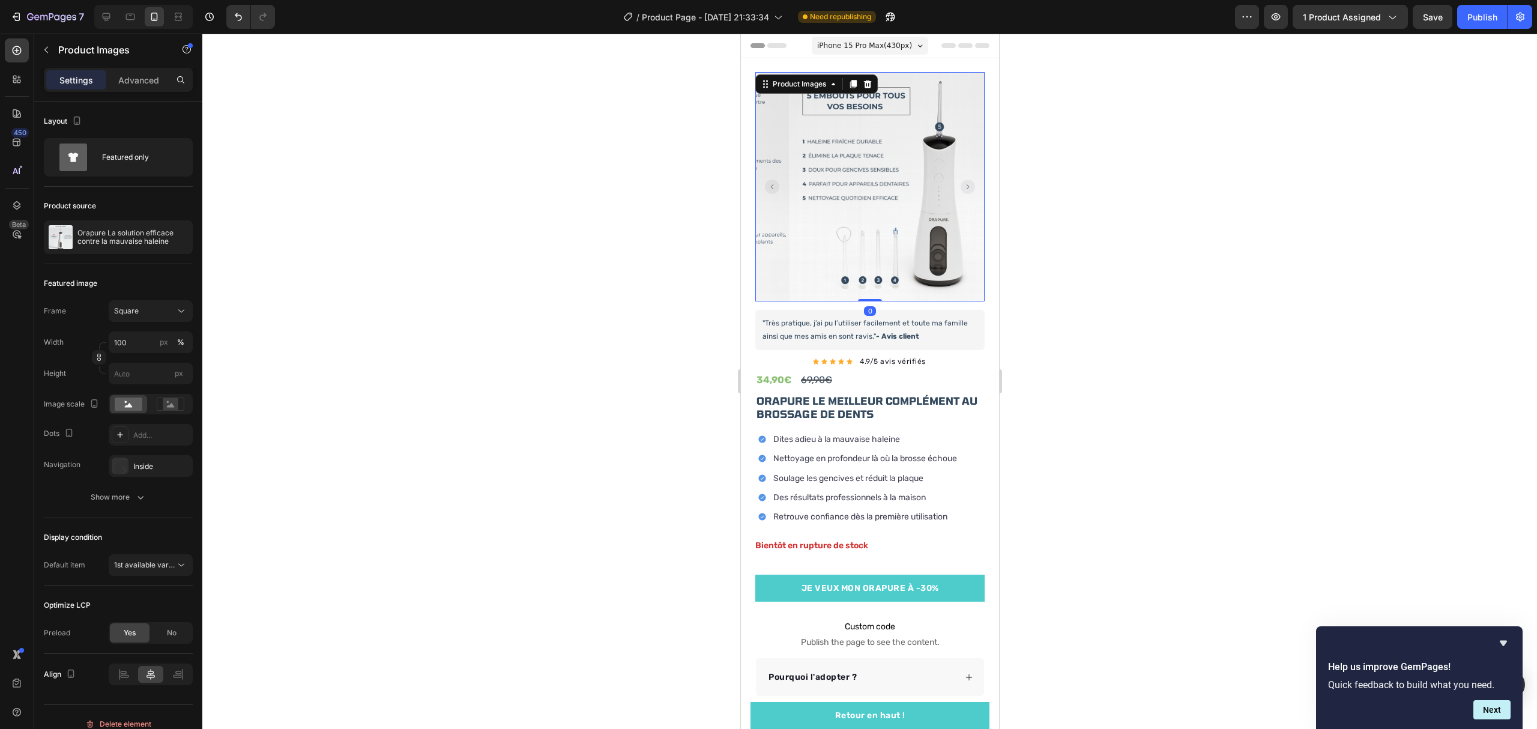
click at [766, 181] on rect "Carousel Back Arrow" at bounding box center [771, 186] width 14 height 14
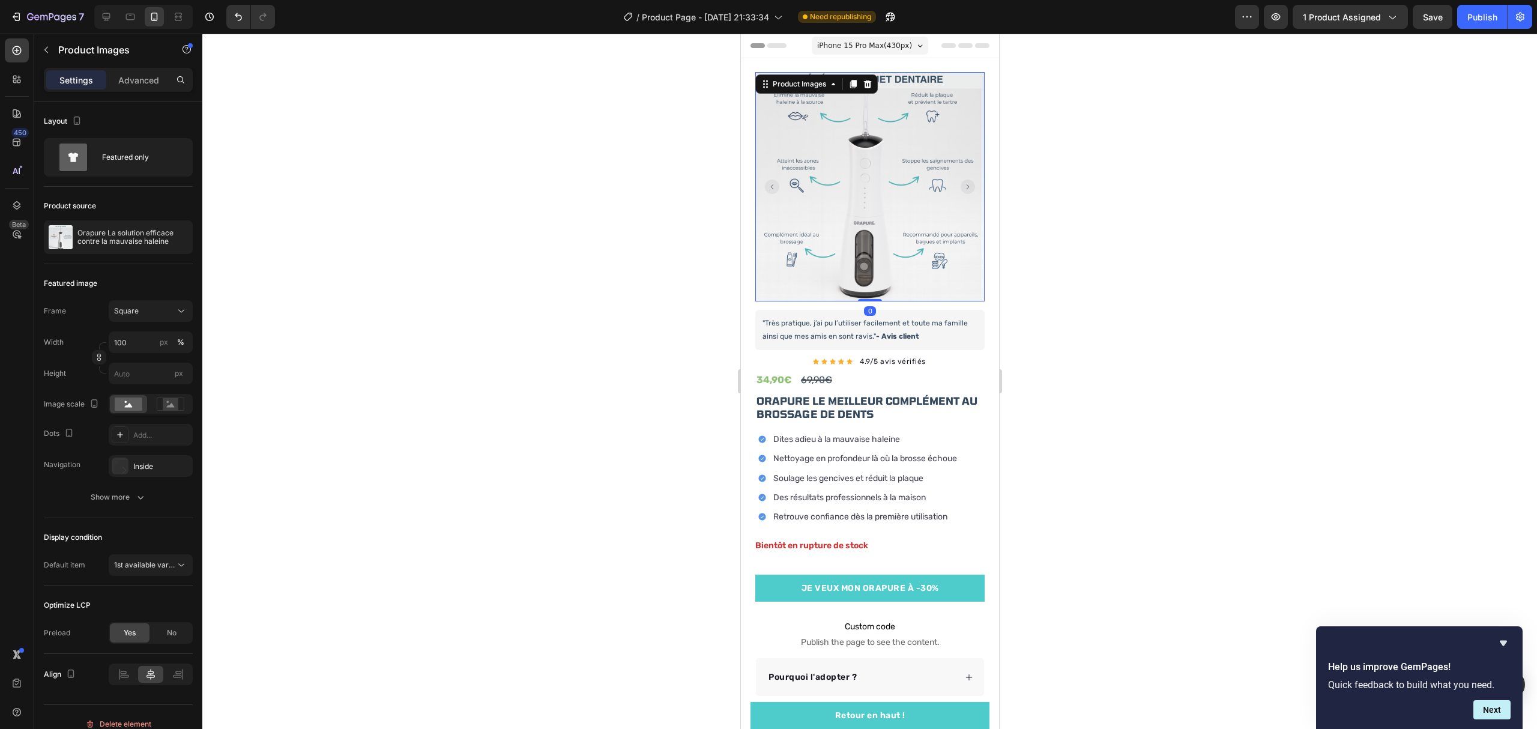
click at [766, 181] on rect "Carousel Back Arrow" at bounding box center [771, 186] width 14 height 14
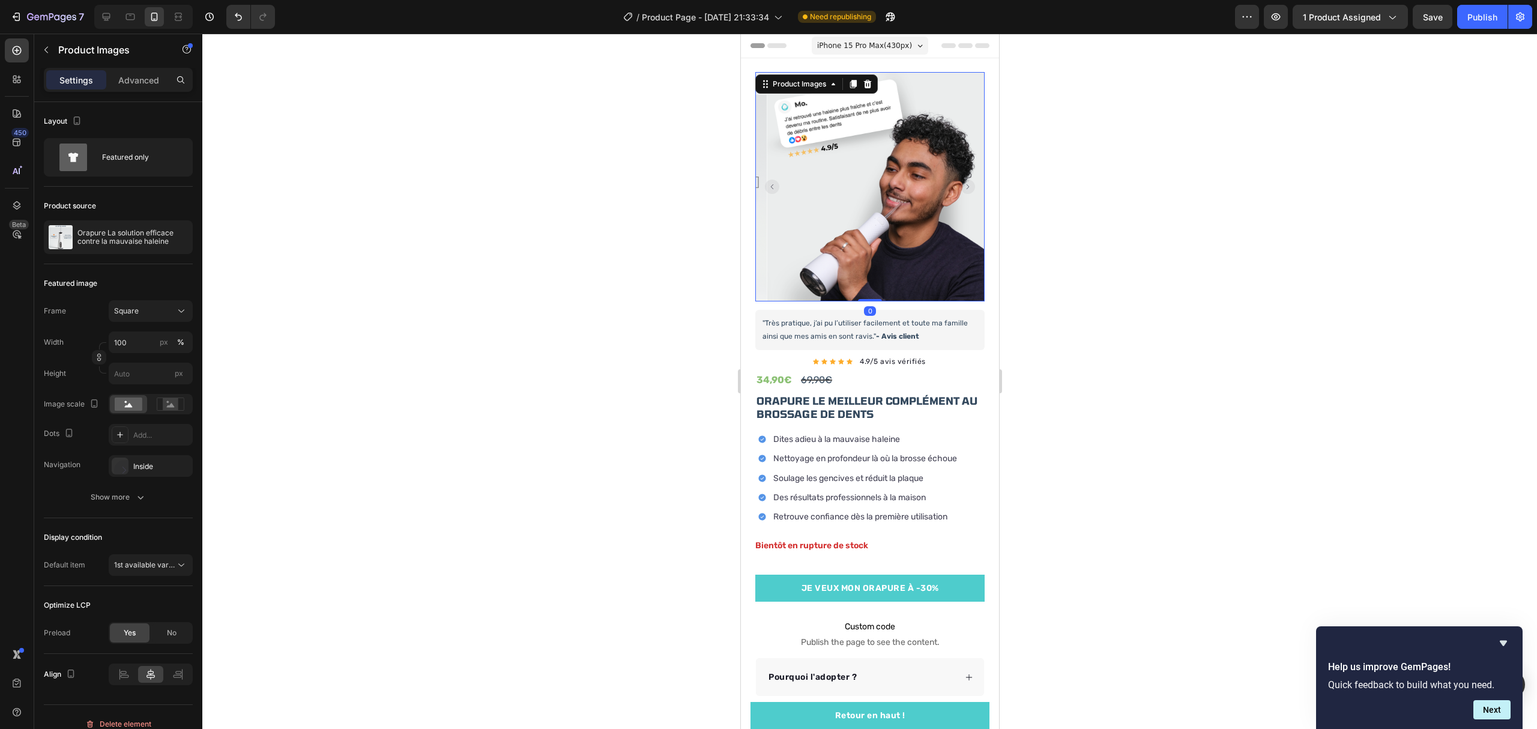
click at [766, 181] on rect "Carousel Back Arrow" at bounding box center [771, 186] width 14 height 14
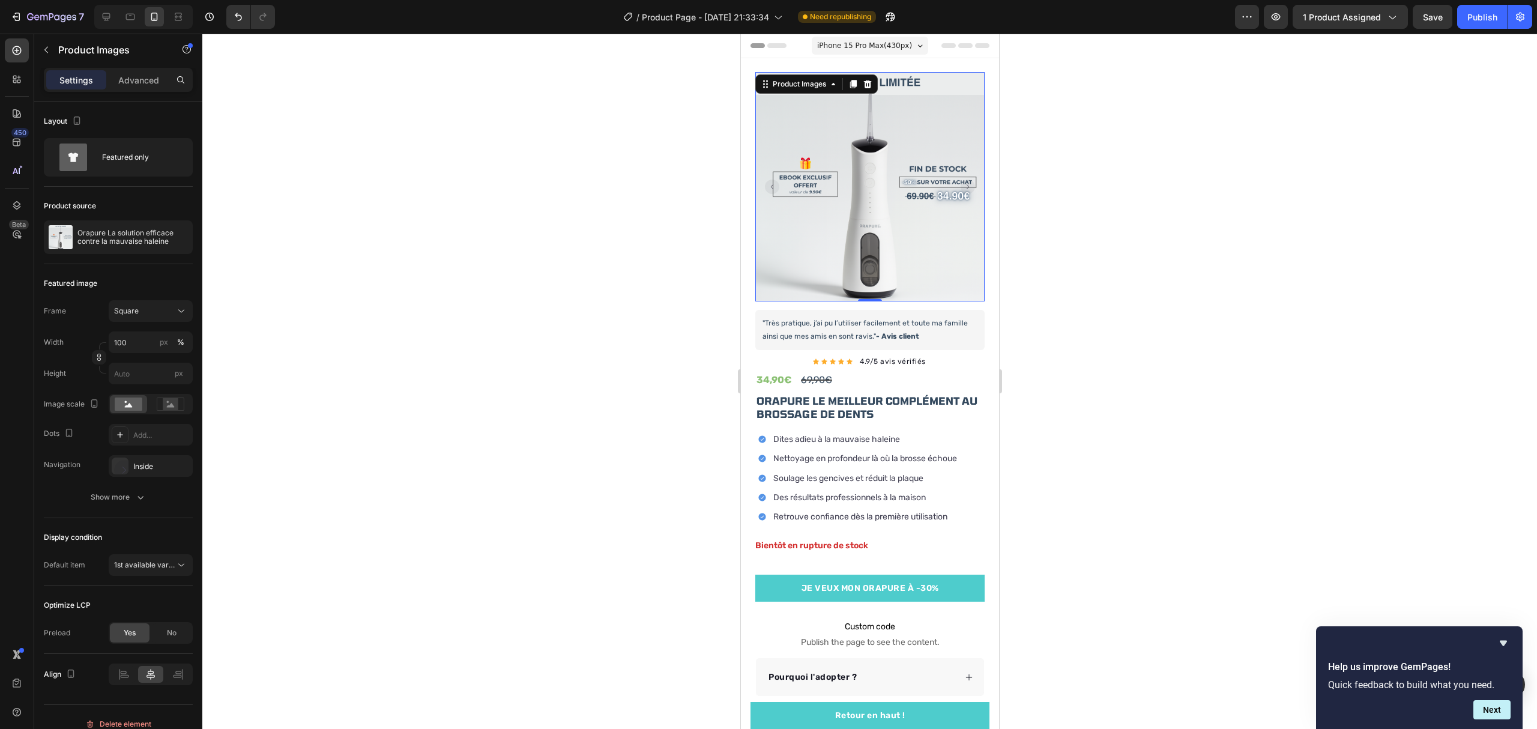
click at [642, 359] on div at bounding box center [869, 381] width 1334 height 695
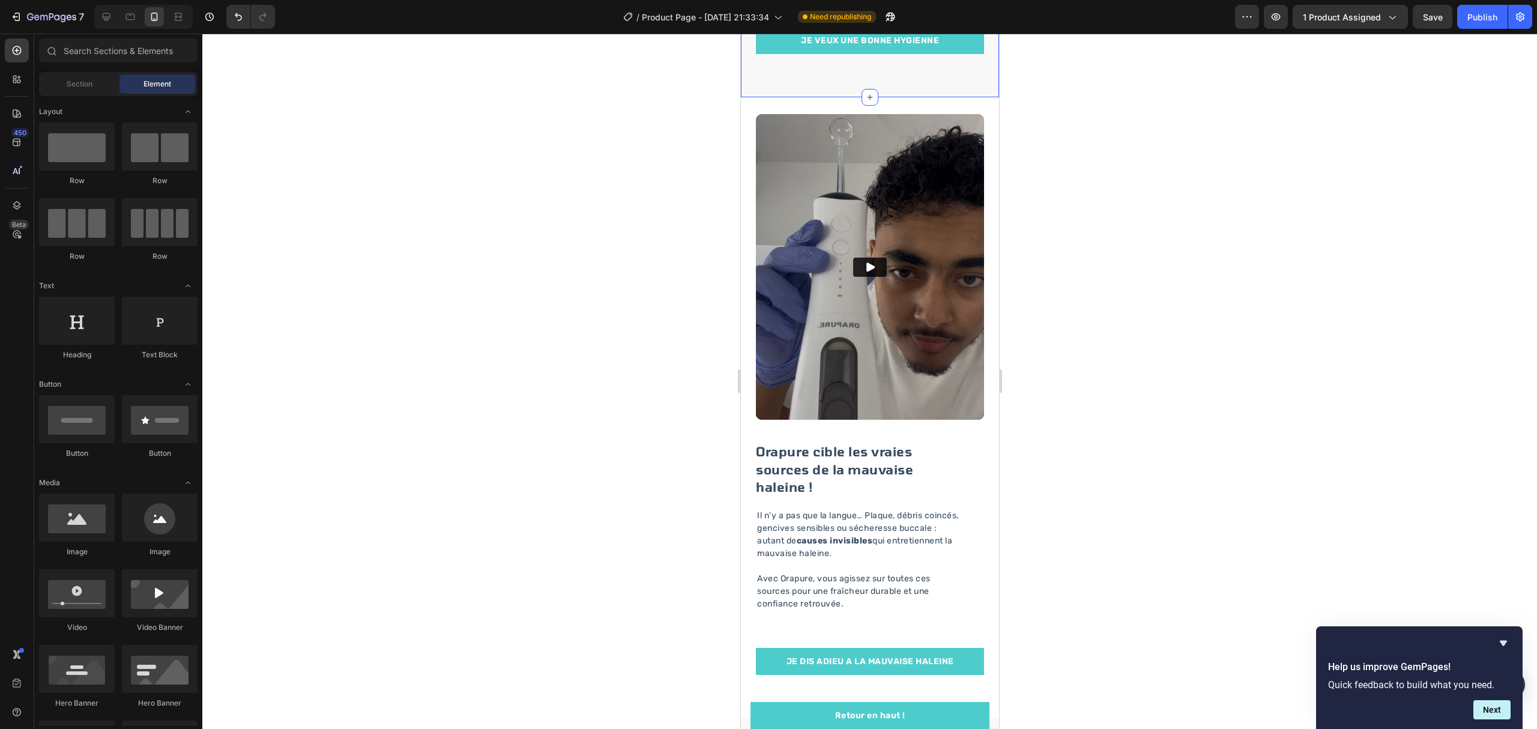
scroll to position [1441, 0]
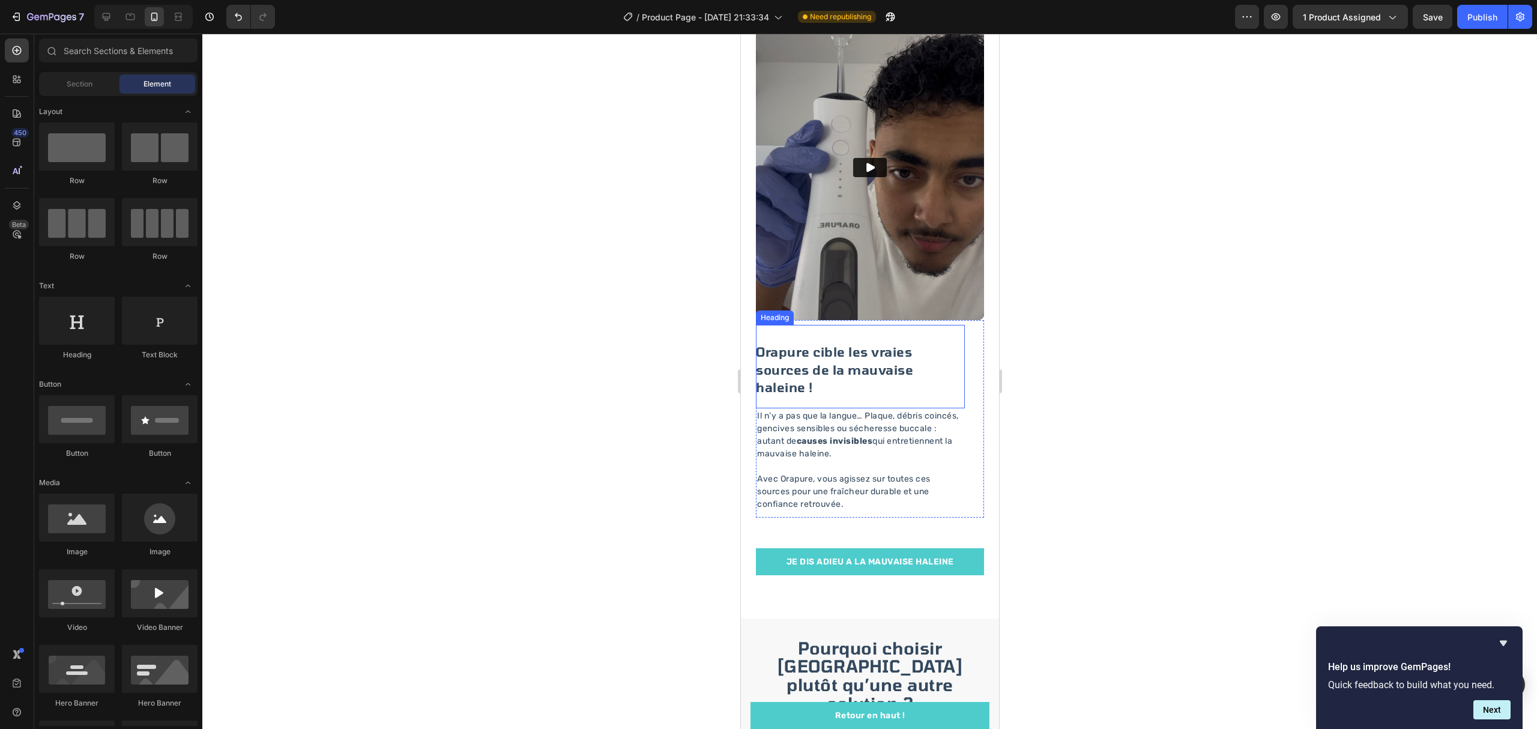
click at [900, 354] on span "Orapure cible les vraies sources de la mauvaise haleine !" at bounding box center [833, 369] width 157 height 50
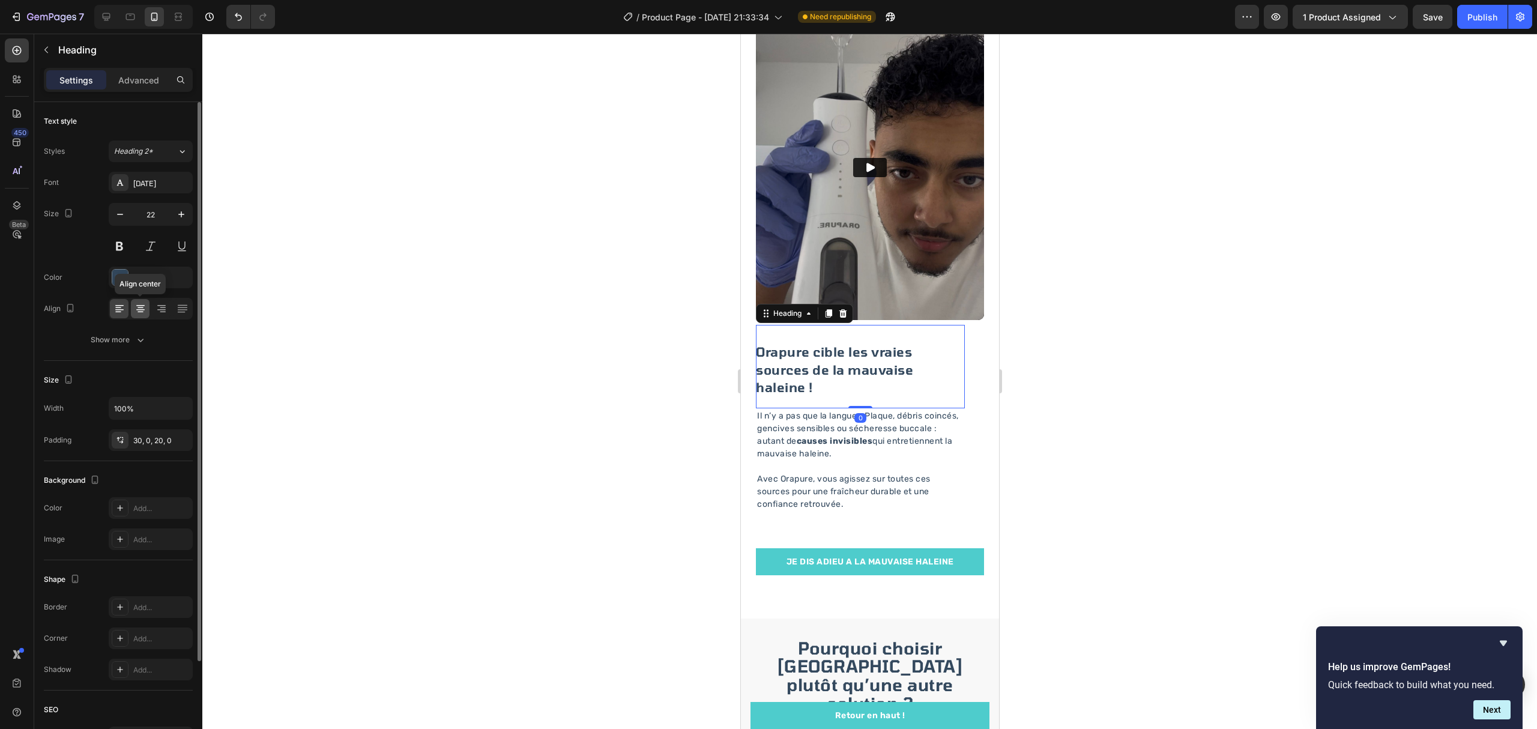
click at [132, 315] on div at bounding box center [140, 308] width 19 height 19
click at [531, 284] on div at bounding box center [869, 381] width 1334 height 695
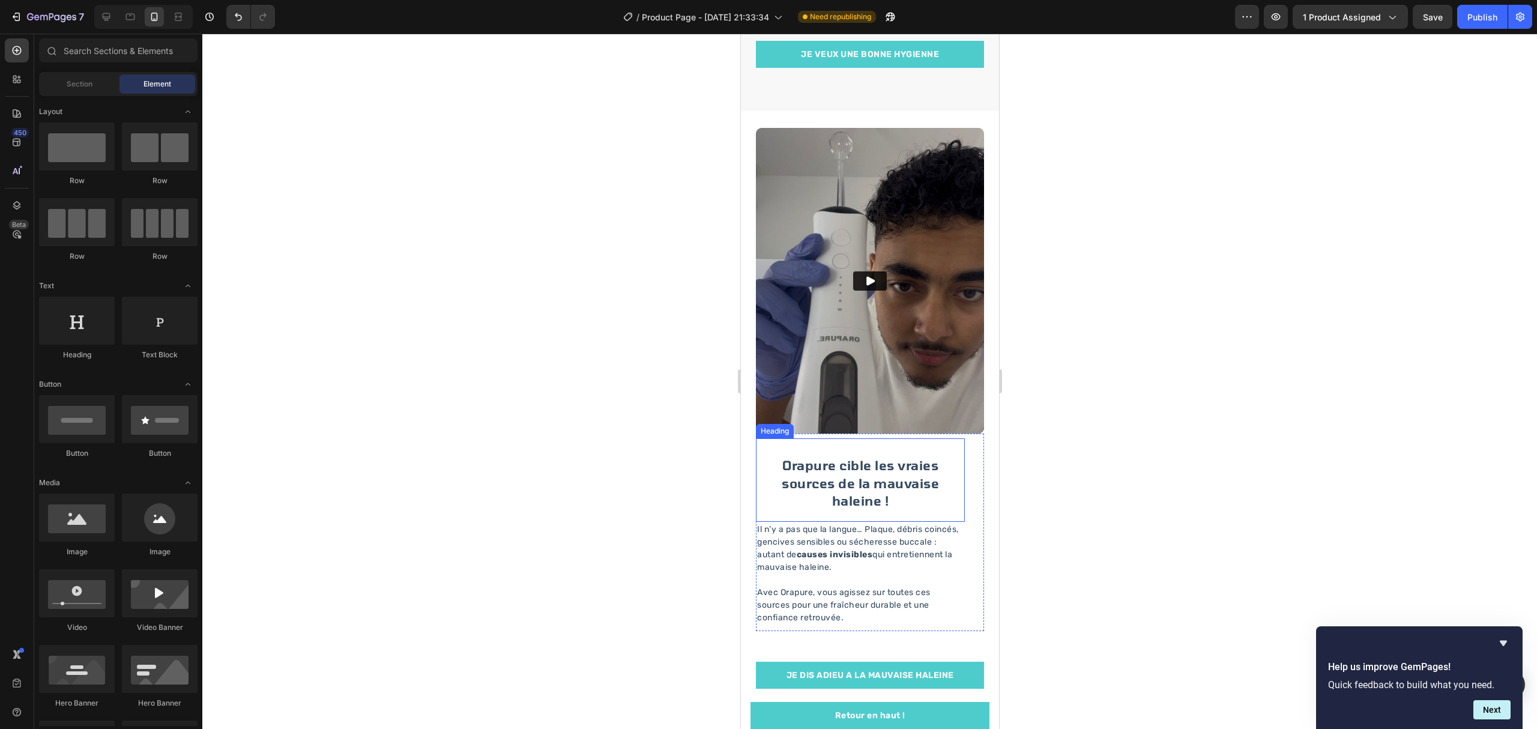
scroll to position [1360, 0]
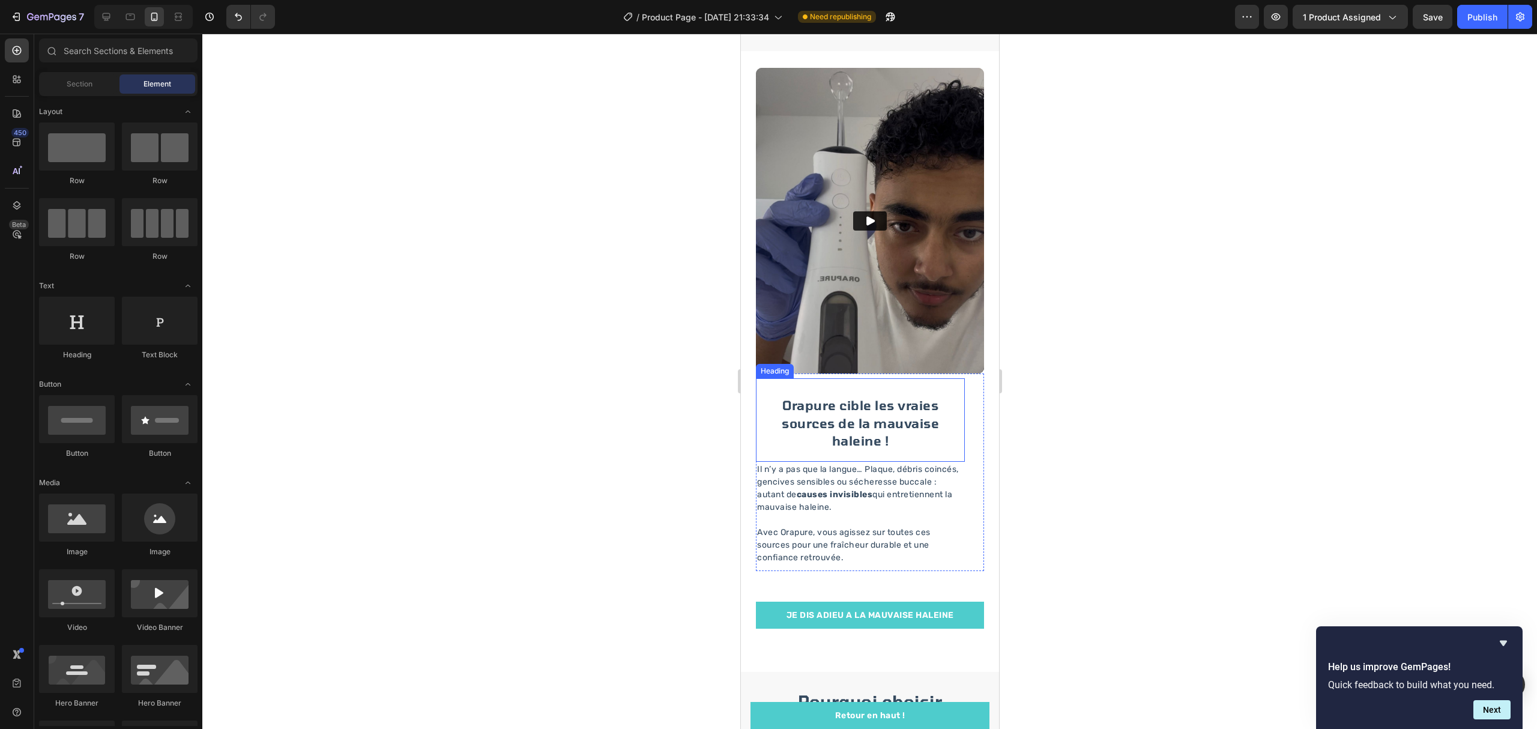
click at [792, 437] on span "Orapure cible les vraies sources de la mauvaise haleine !" at bounding box center [859, 422] width 157 height 50
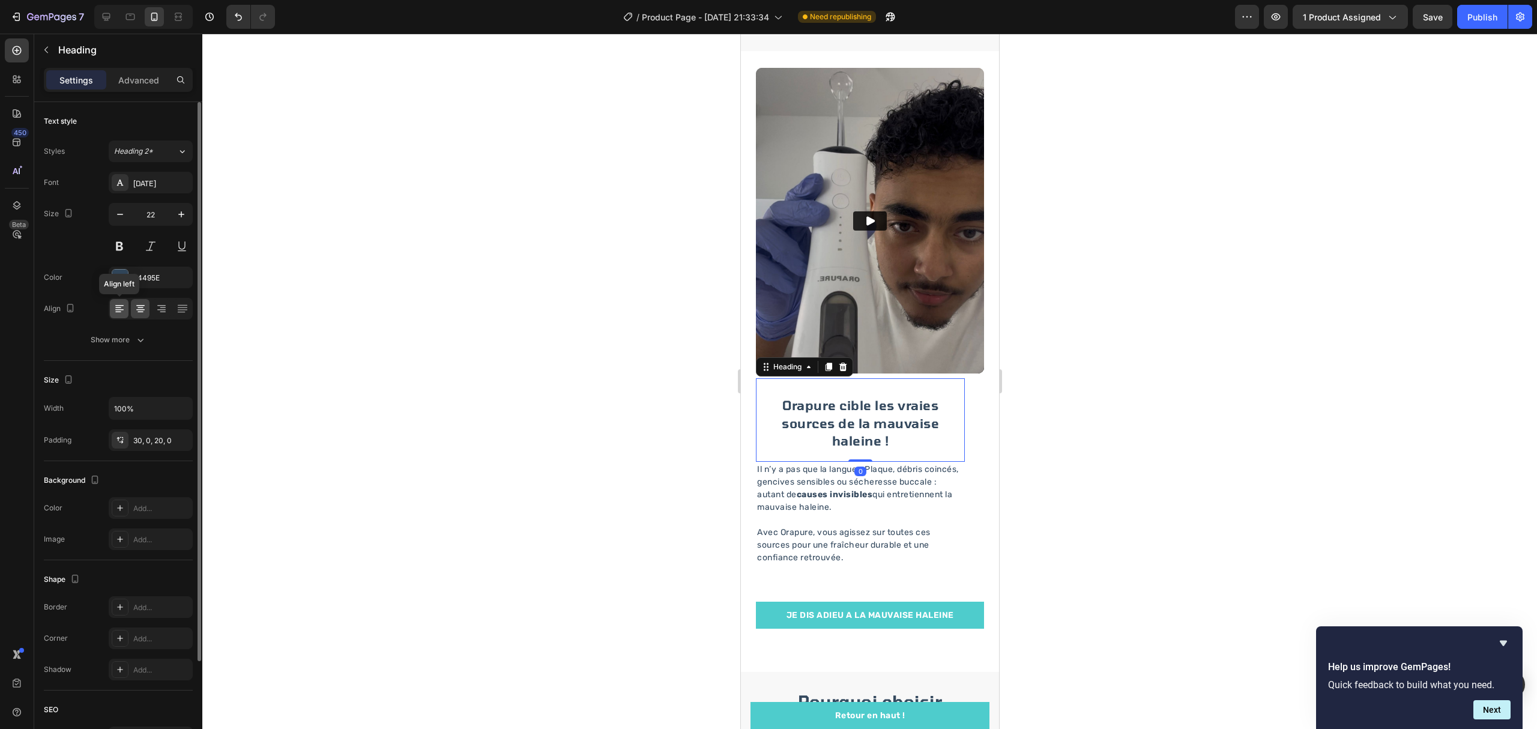
click at [124, 310] on icon at bounding box center [119, 309] width 12 height 12
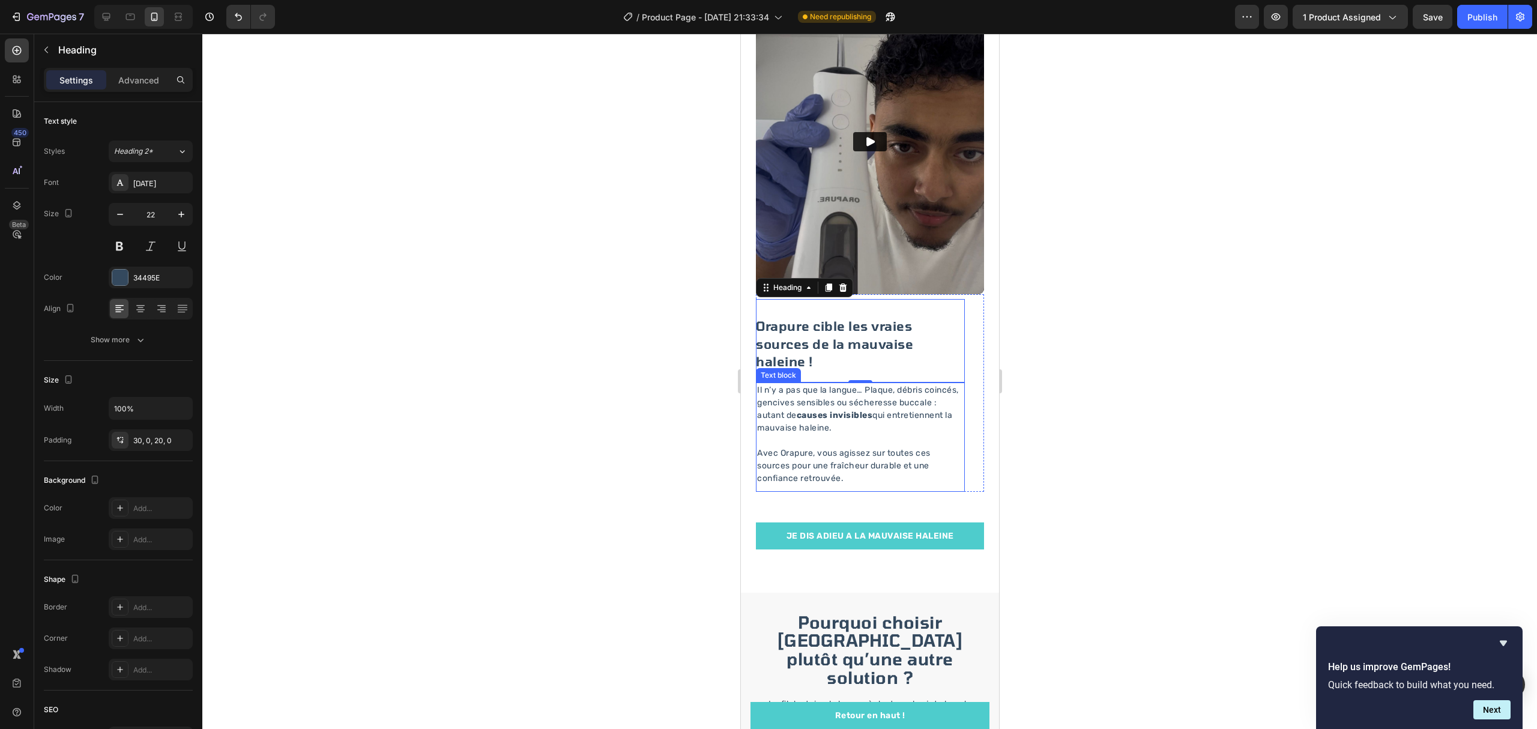
scroll to position [1441, 0]
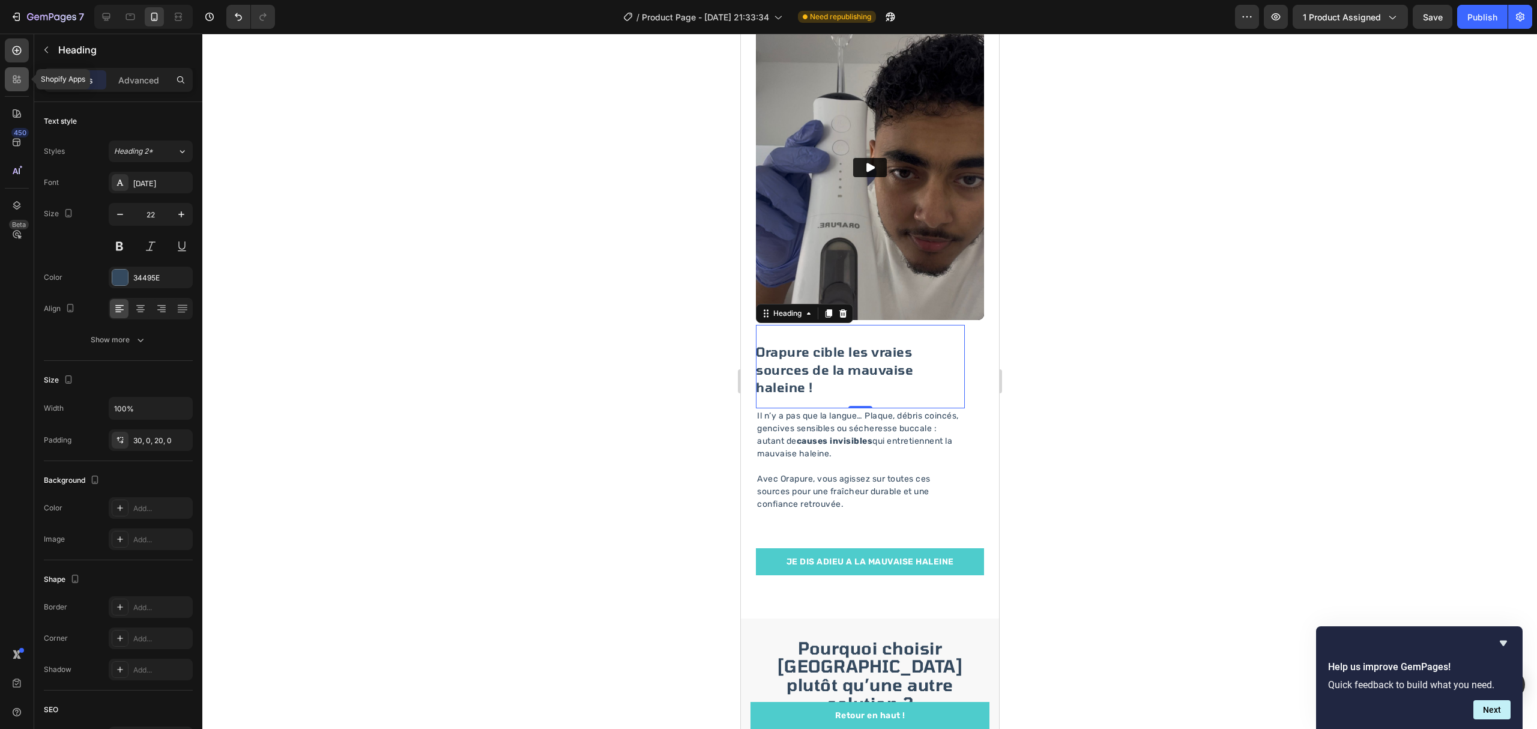
click at [11, 80] on icon at bounding box center [17, 79] width 12 height 12
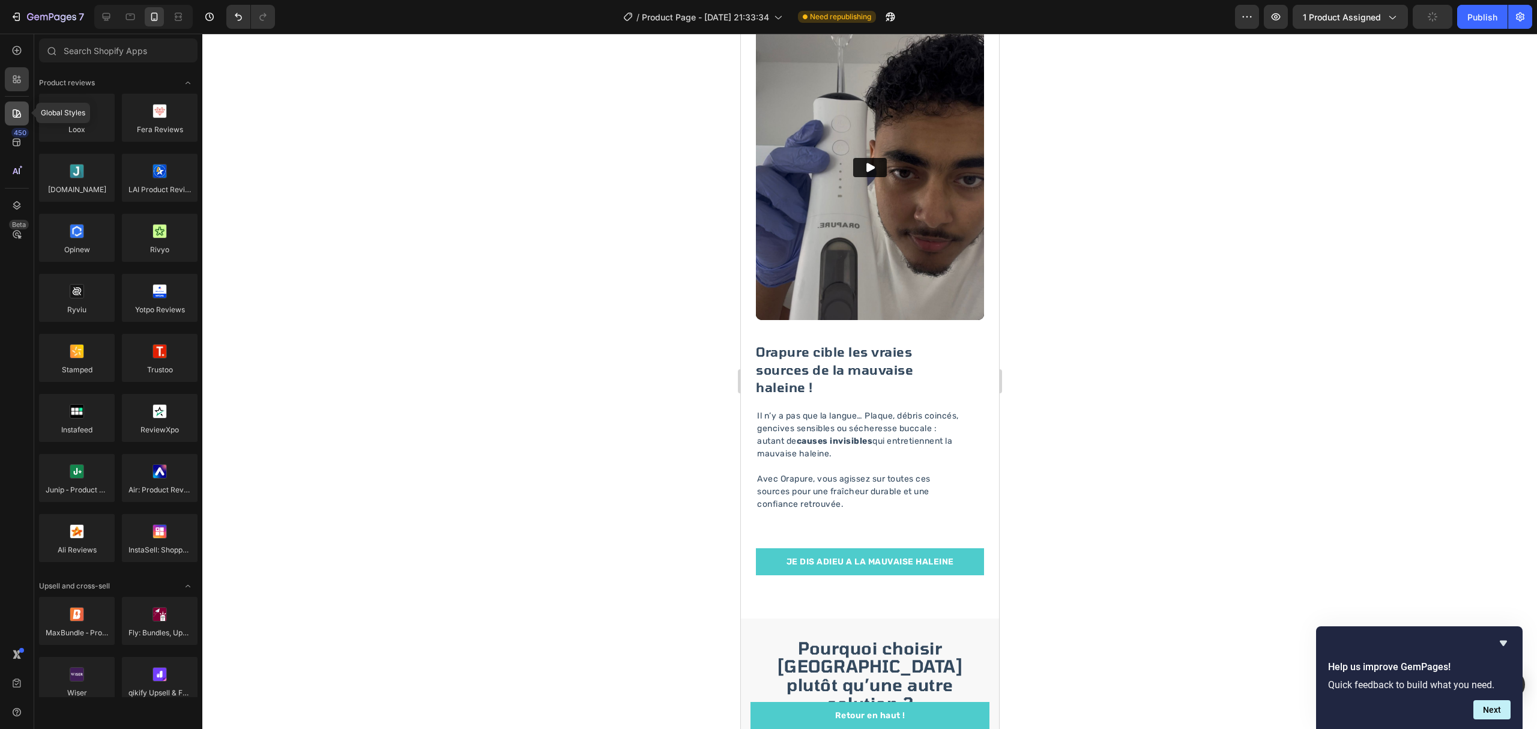
click at [20, 104] on div at bounding box center [17, 113] width 24 height 24
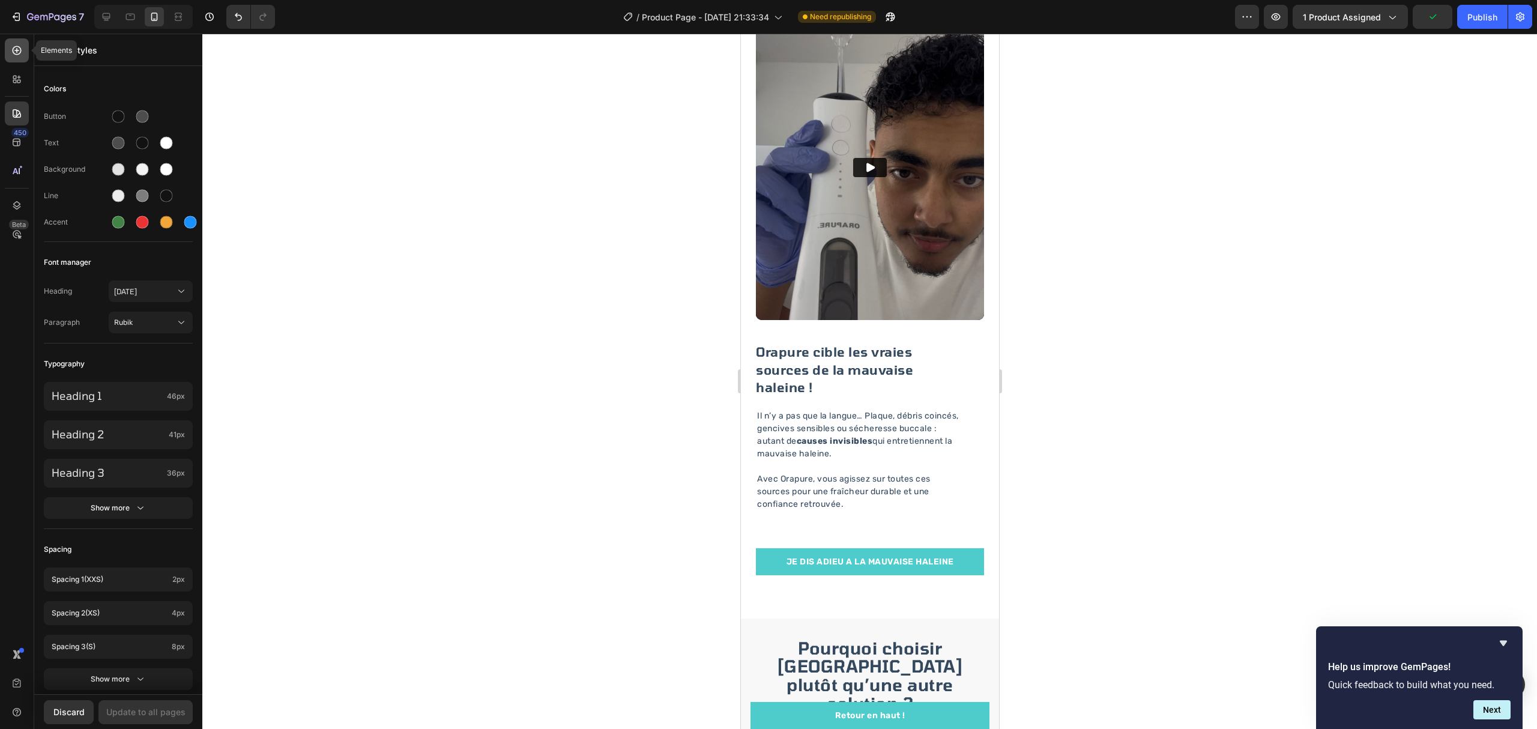
click at [16, 41] on div at bounding box center [17, 50] width 24 height 24
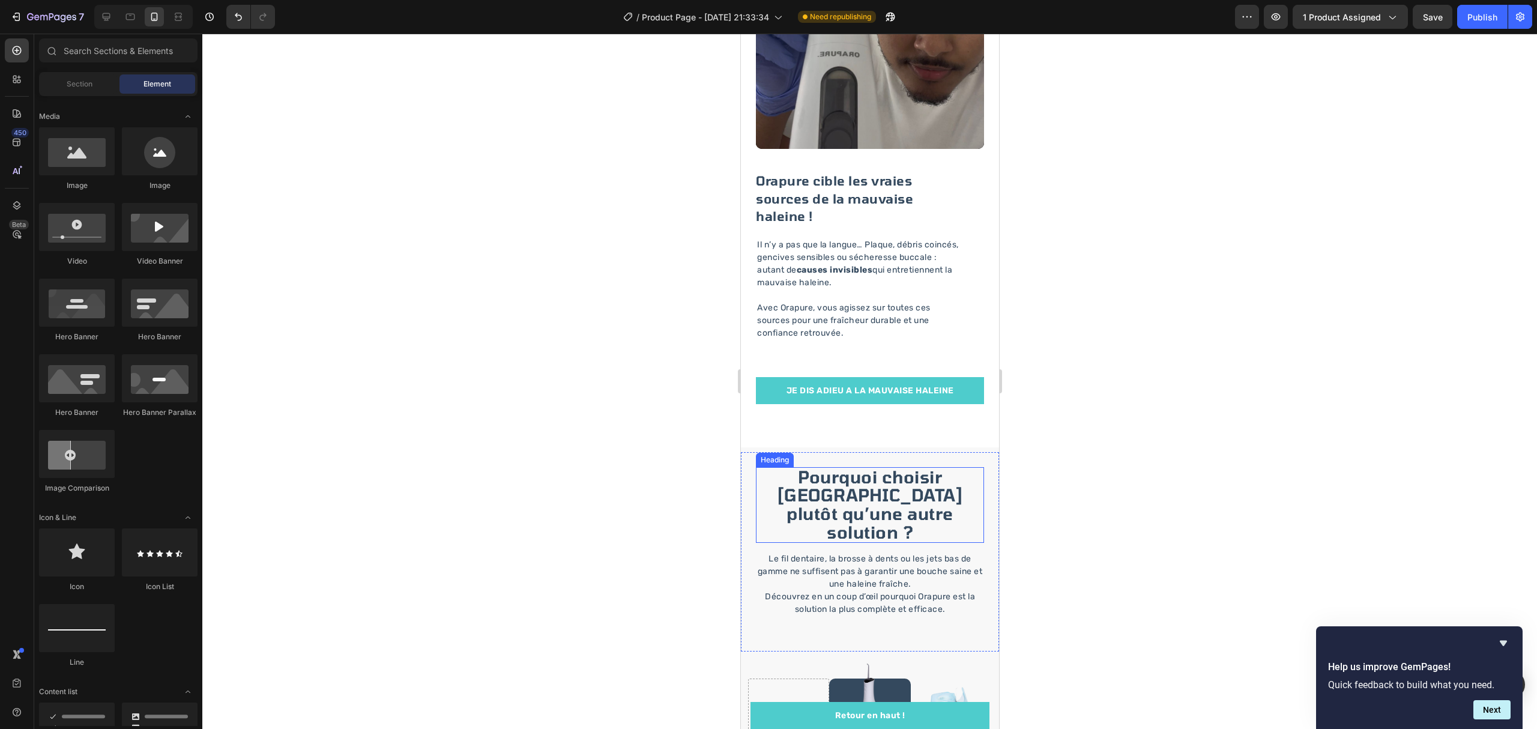
scroll to position [1600, 0]
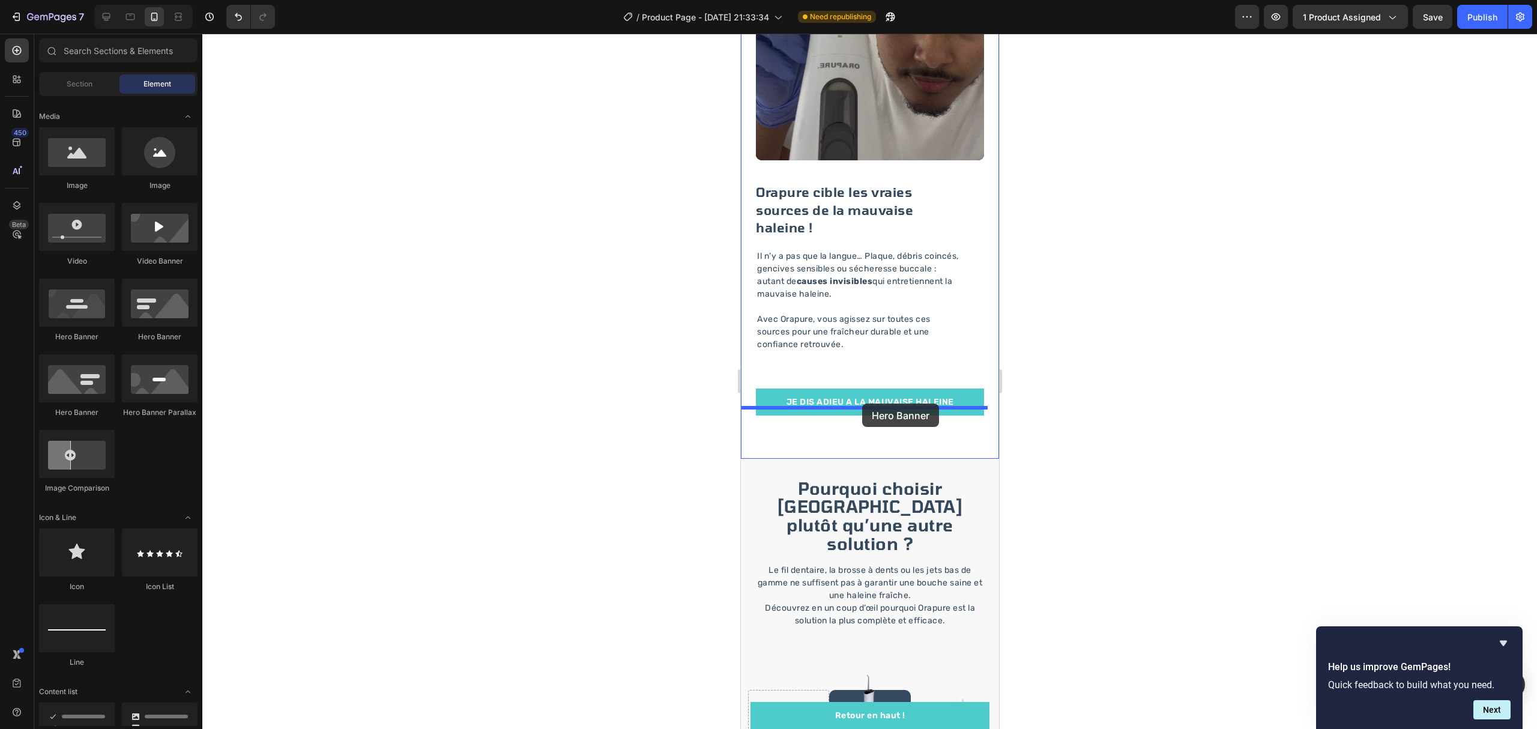
drag, startPoint x: 833, startPoint y: 343, endPoint x: 861, endPoint y: 403, distance: 66.6
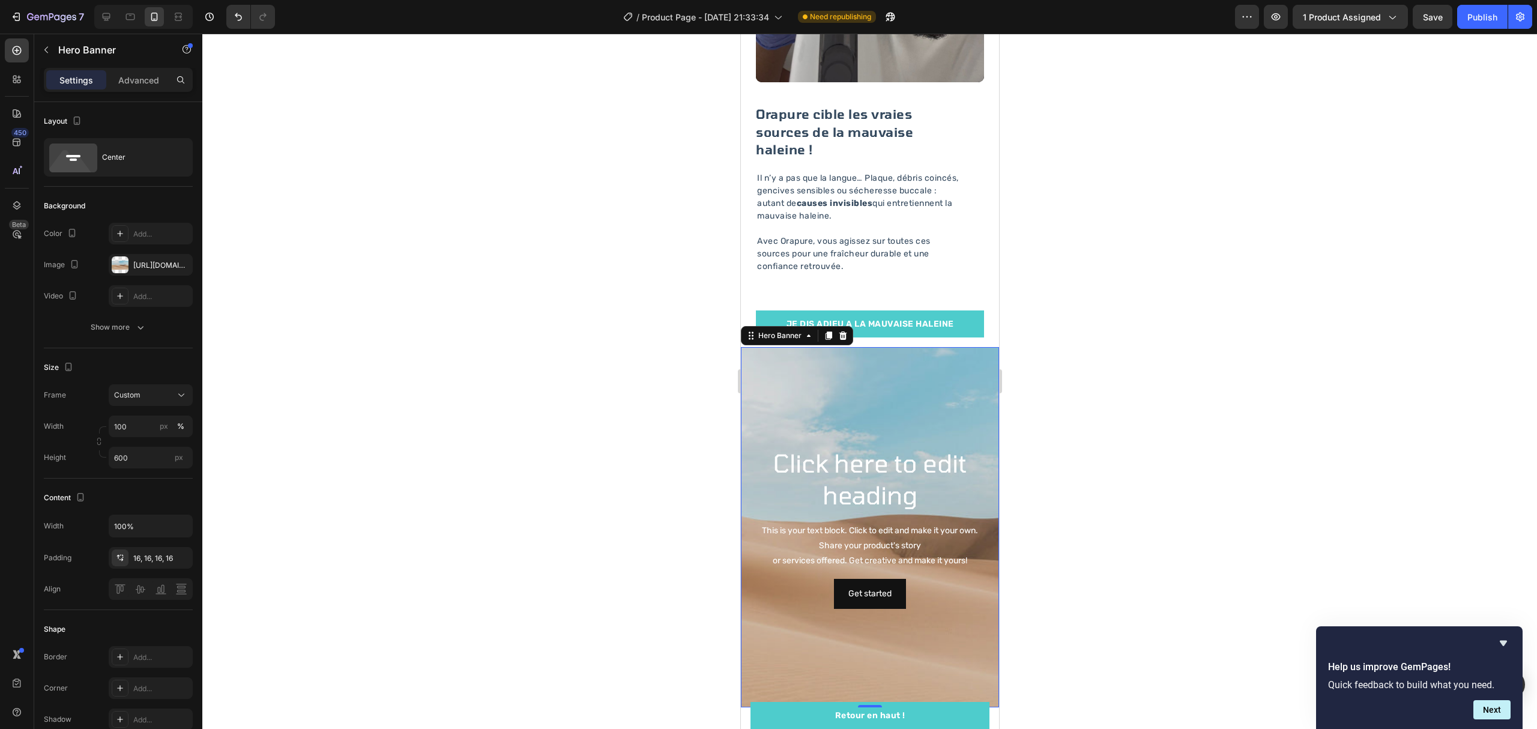
scroll to position [1681, 0]
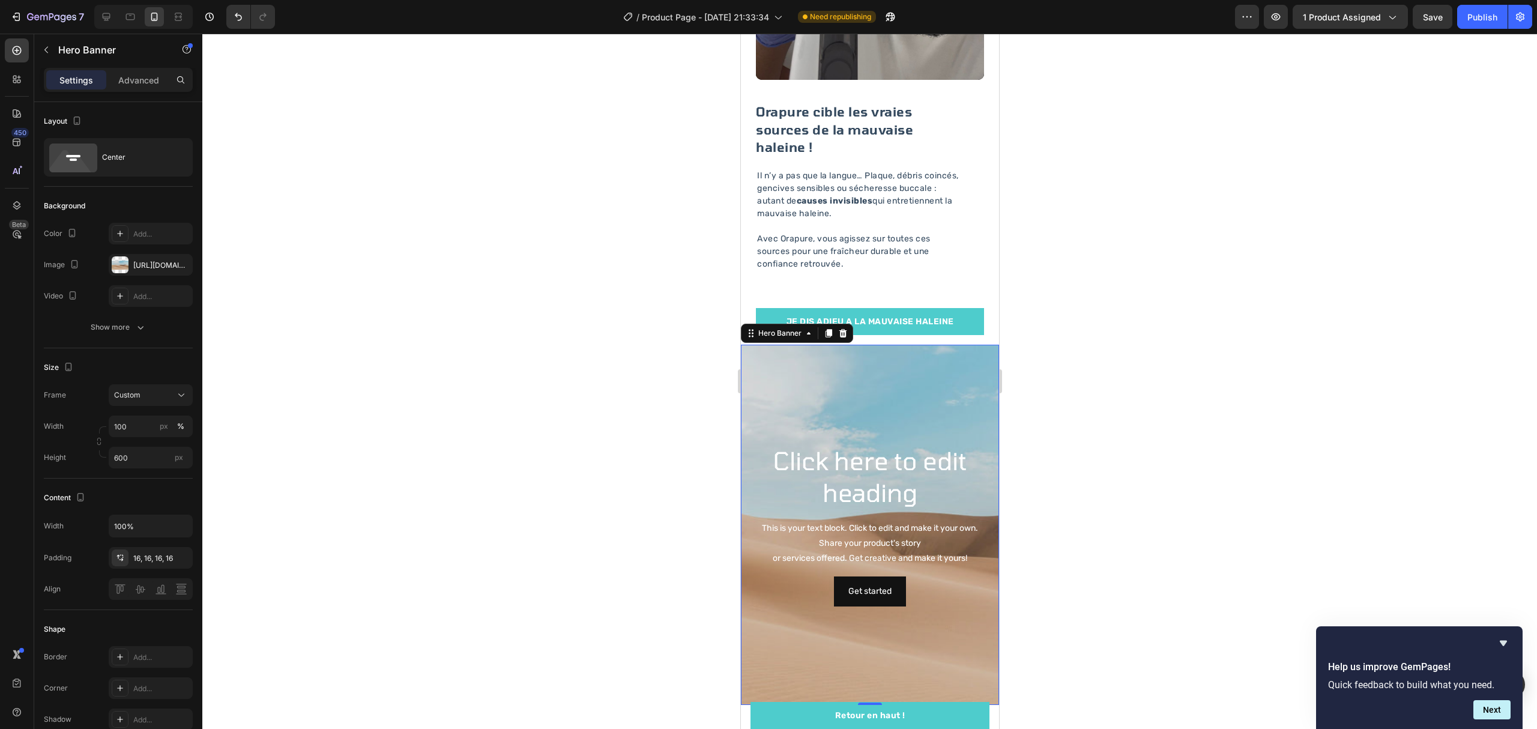
click at [1060, 483] on div at bounding box center [869, 381] width 1334 height 695
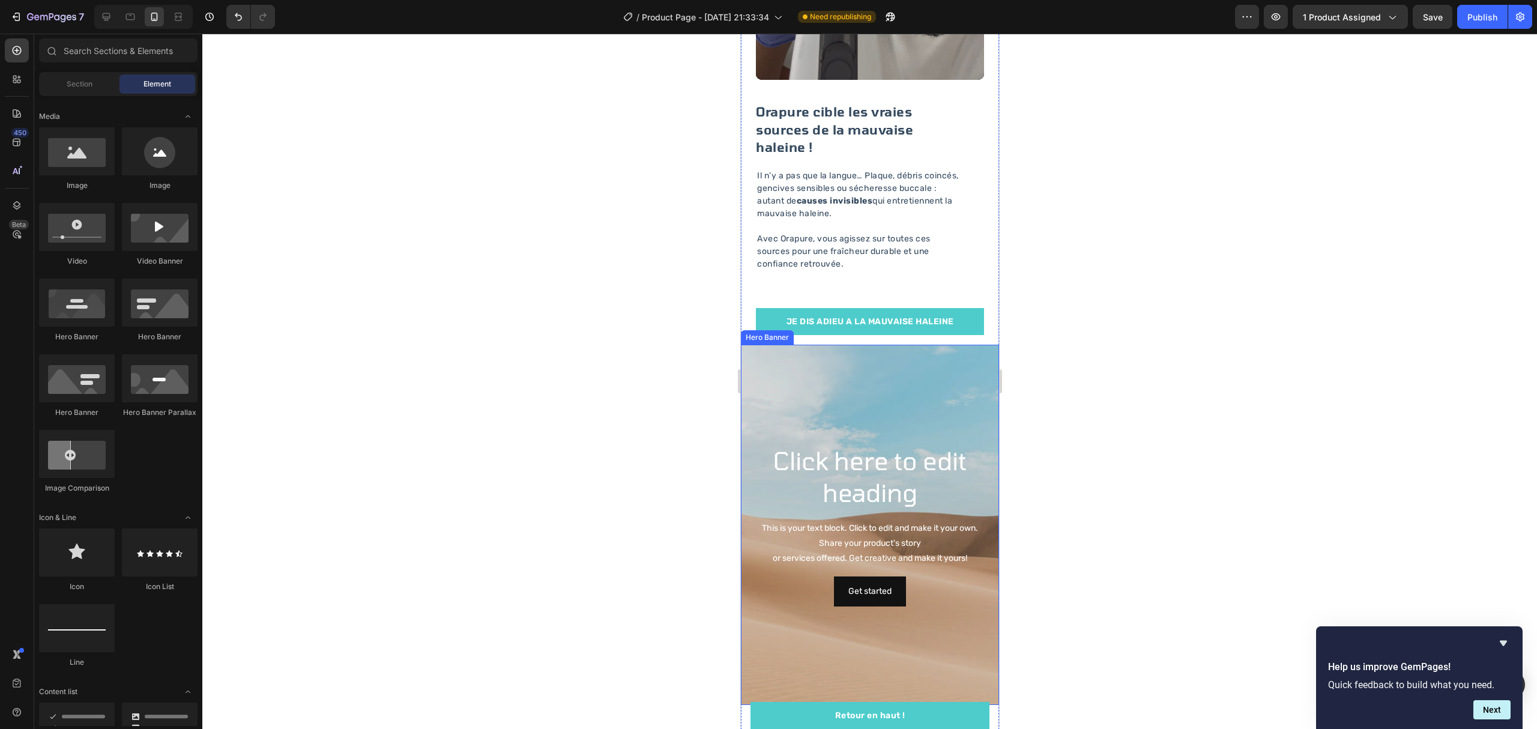
click at [942, 388] on div "Background Image" at bounding box center [869, 525] width 258 height 360
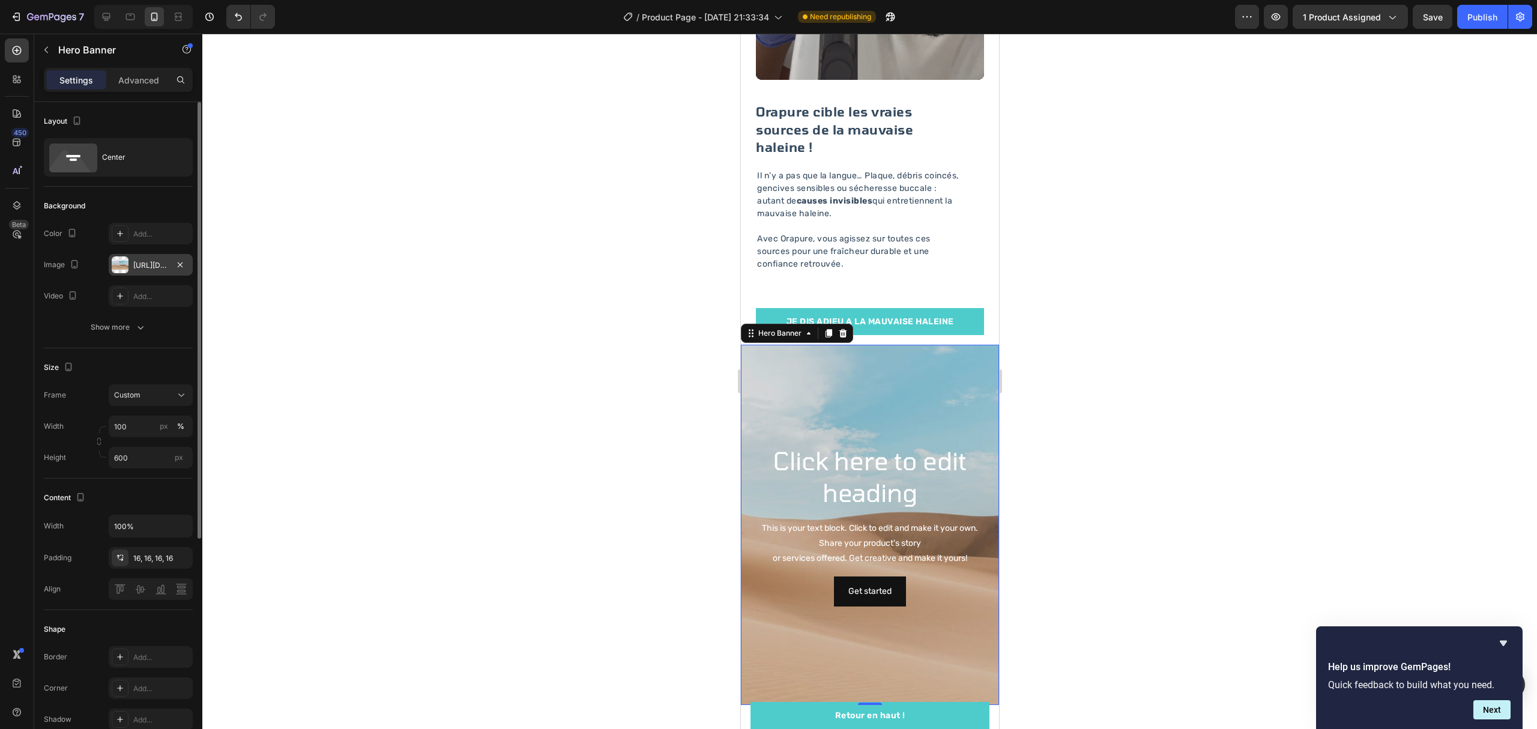
click at [140, 262] on div "[URL][DOMAIN_NAME]" at bounding box center [150, 265] width 35 height 11
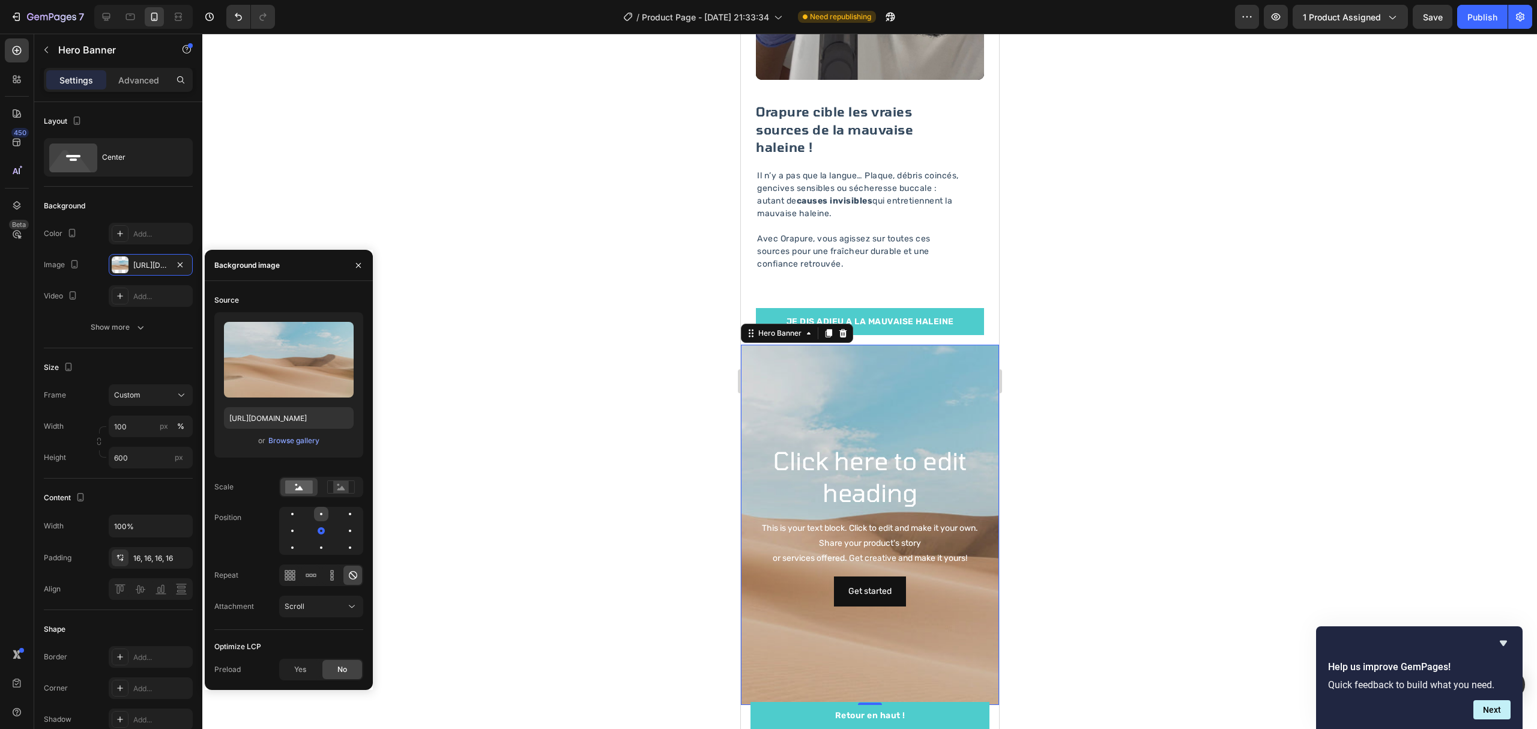
click at [315, 514] on div at bounding box center [321, 514] width 14 height 14
click at [315, 533] on div at bounding box center [321, 530] width 14 height 14
click at [296, 445] on div "Browse gallery" at bounding box center [293, 440] width 51 height 11
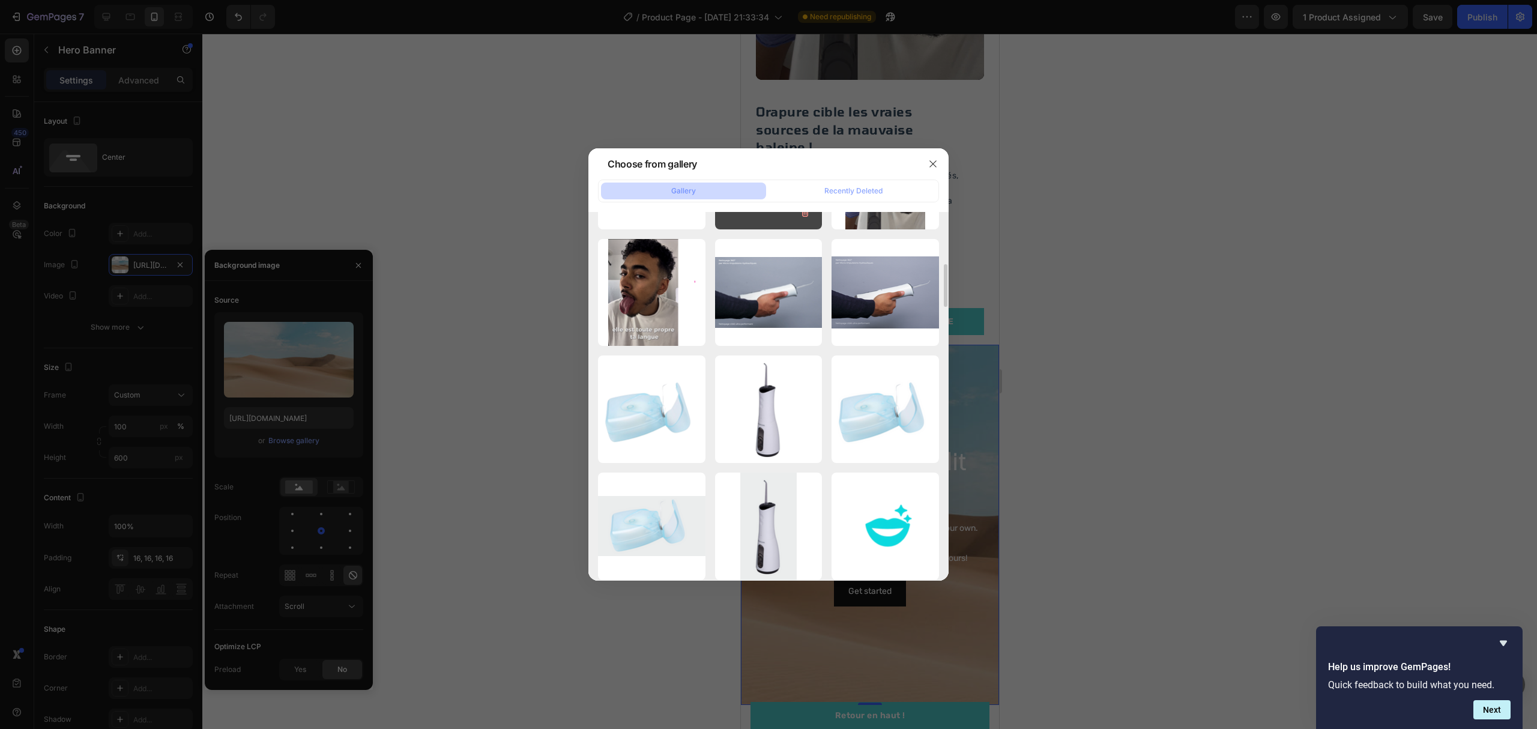
scroll to position [370, 0]
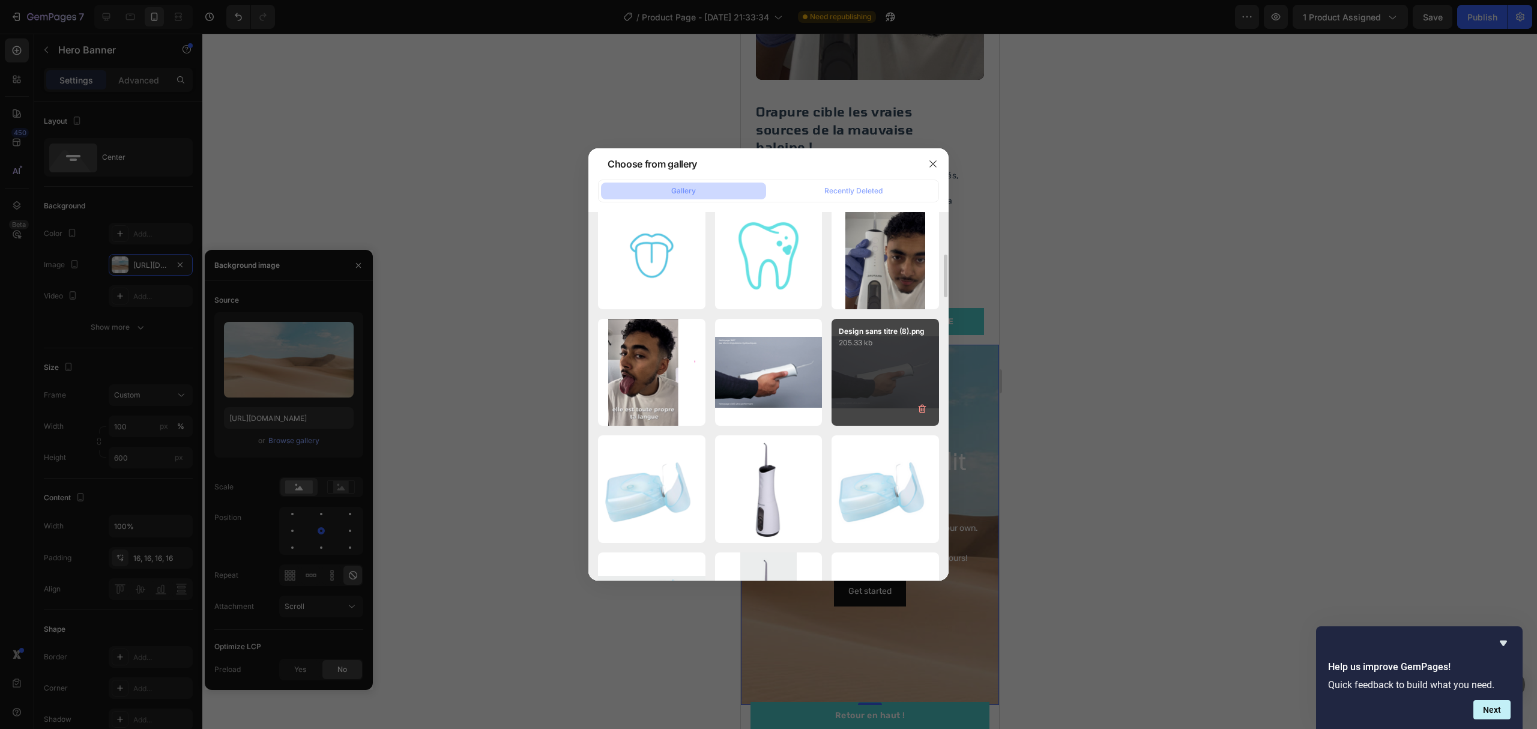
click at [857, 372] on div "Design sans titre (8).png 205.33 kb" at bounding box center [884, 372] width 107 height 107
type input "[URL][DOMAIN_NAME]"
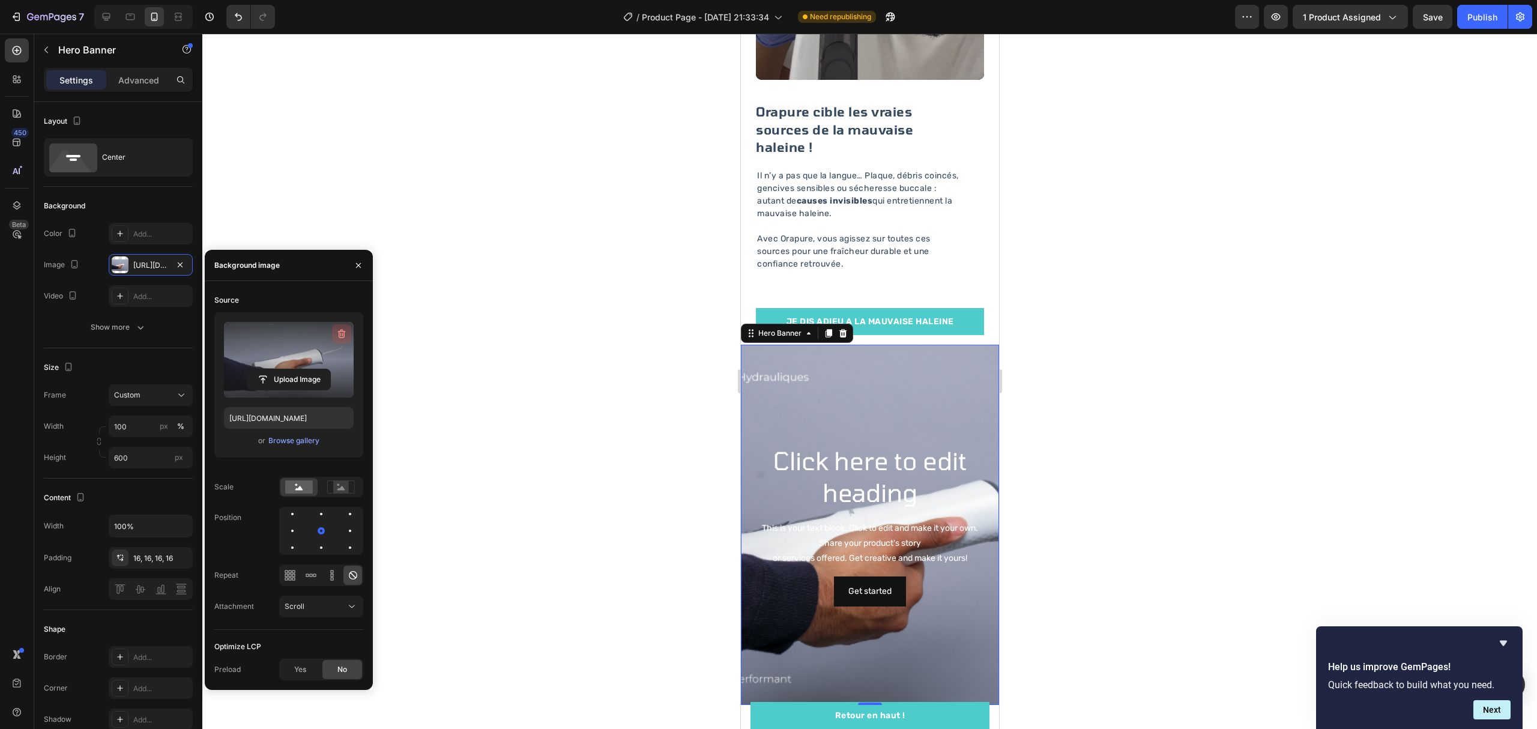
click at [341, 339] on icon "button" at bounding box center [342, 334] width 12 height 12
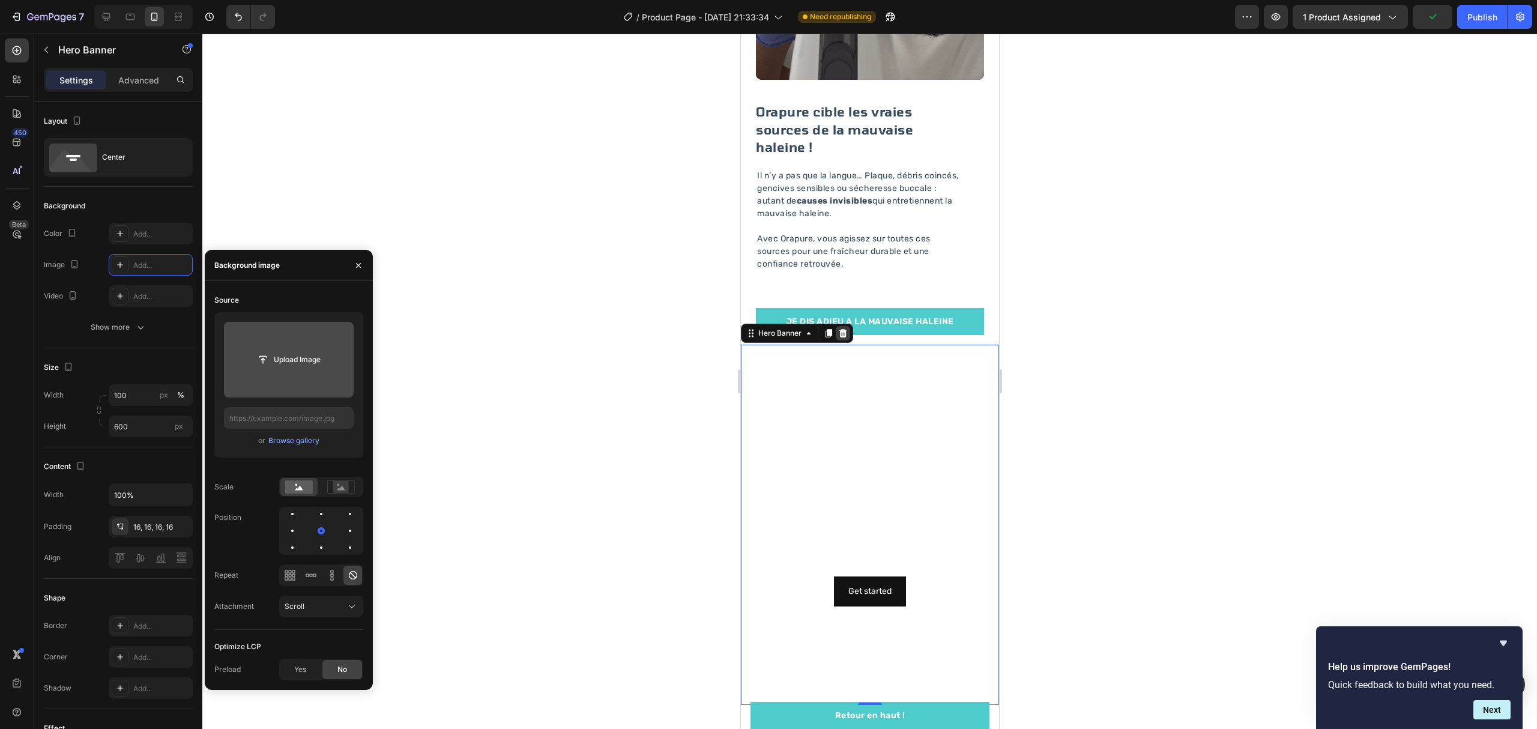
click at [840, 329] on icon at bounding box center [843, 333] width 8 height 8
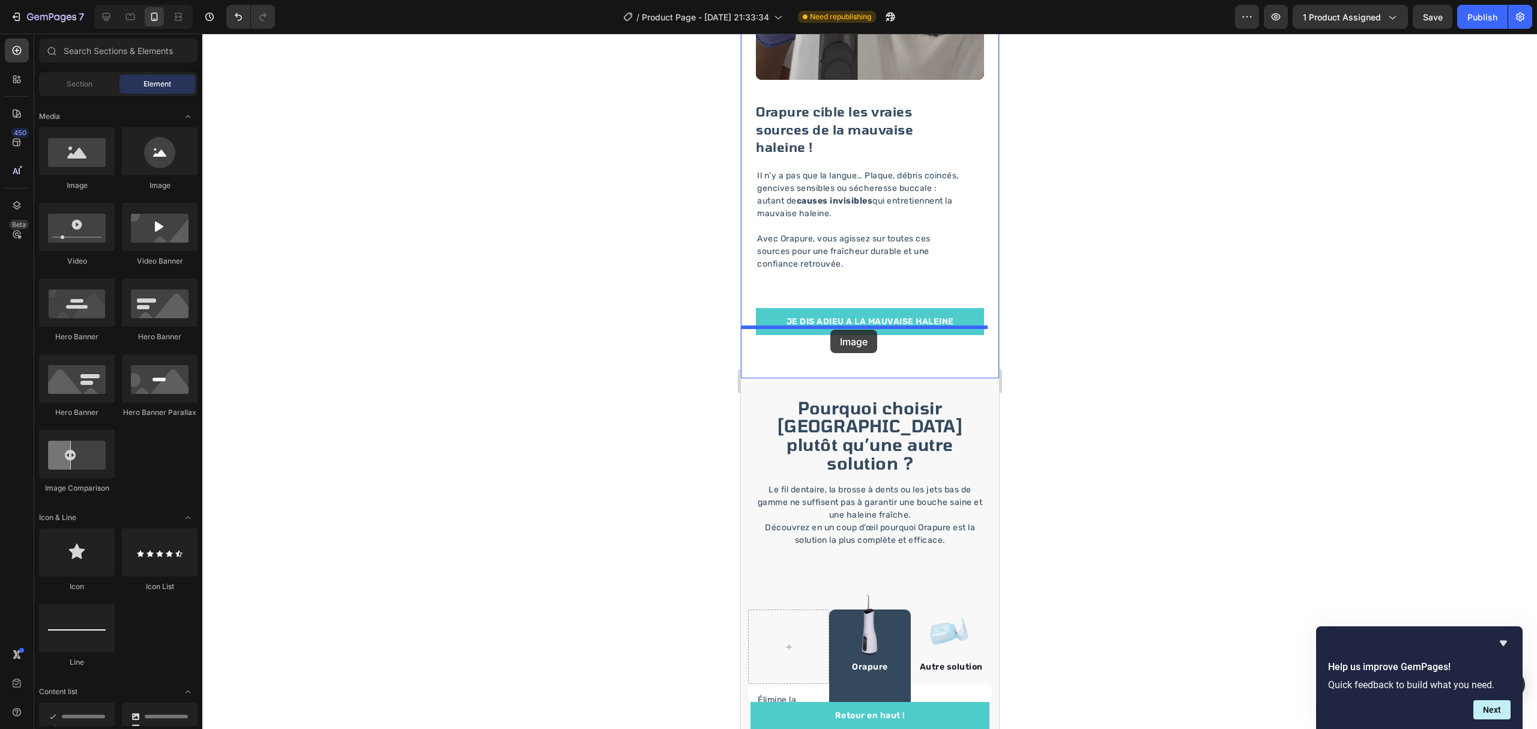
drag, startPoint x: 837, startPoint y: 184, endPoint x: 826, endPoint y: 328, distance: 144.5
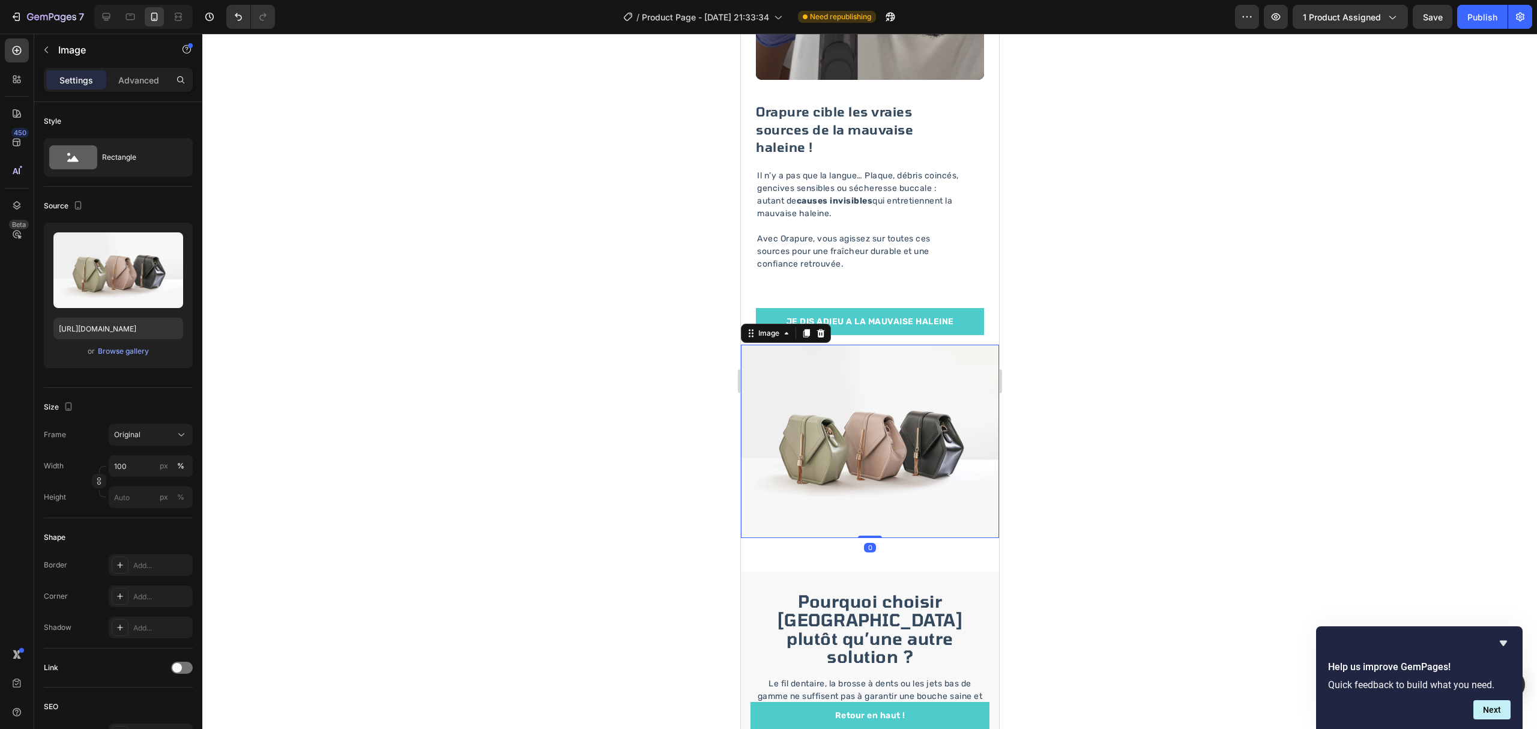
click at [847, 429] on img at bounding box center [869, 442] width 258 height 194
click at [577, 433] on div at bounding box center [869, 381] width 1334 height 695
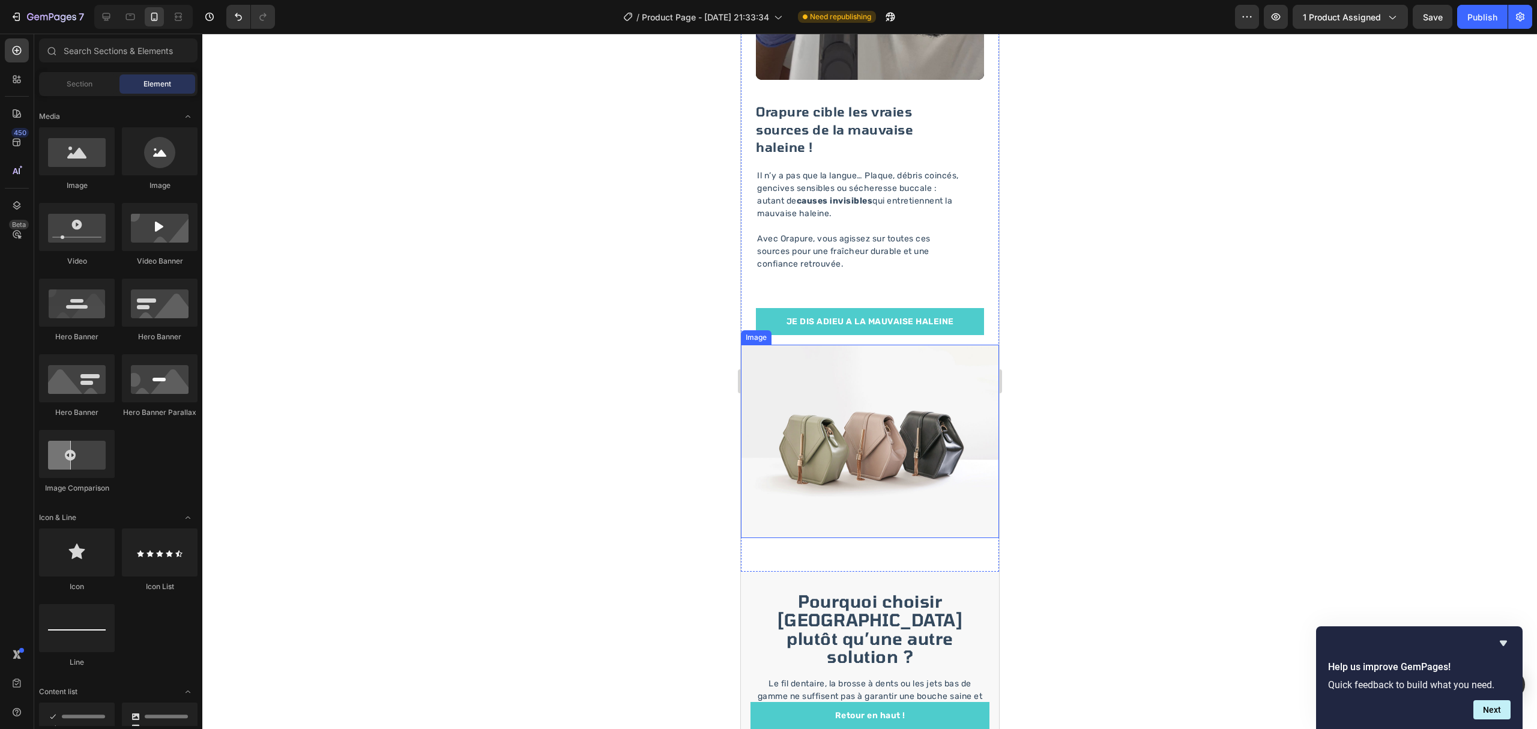
click at [830, 406] on img at bounding box center [869, 442] width 258 height 194
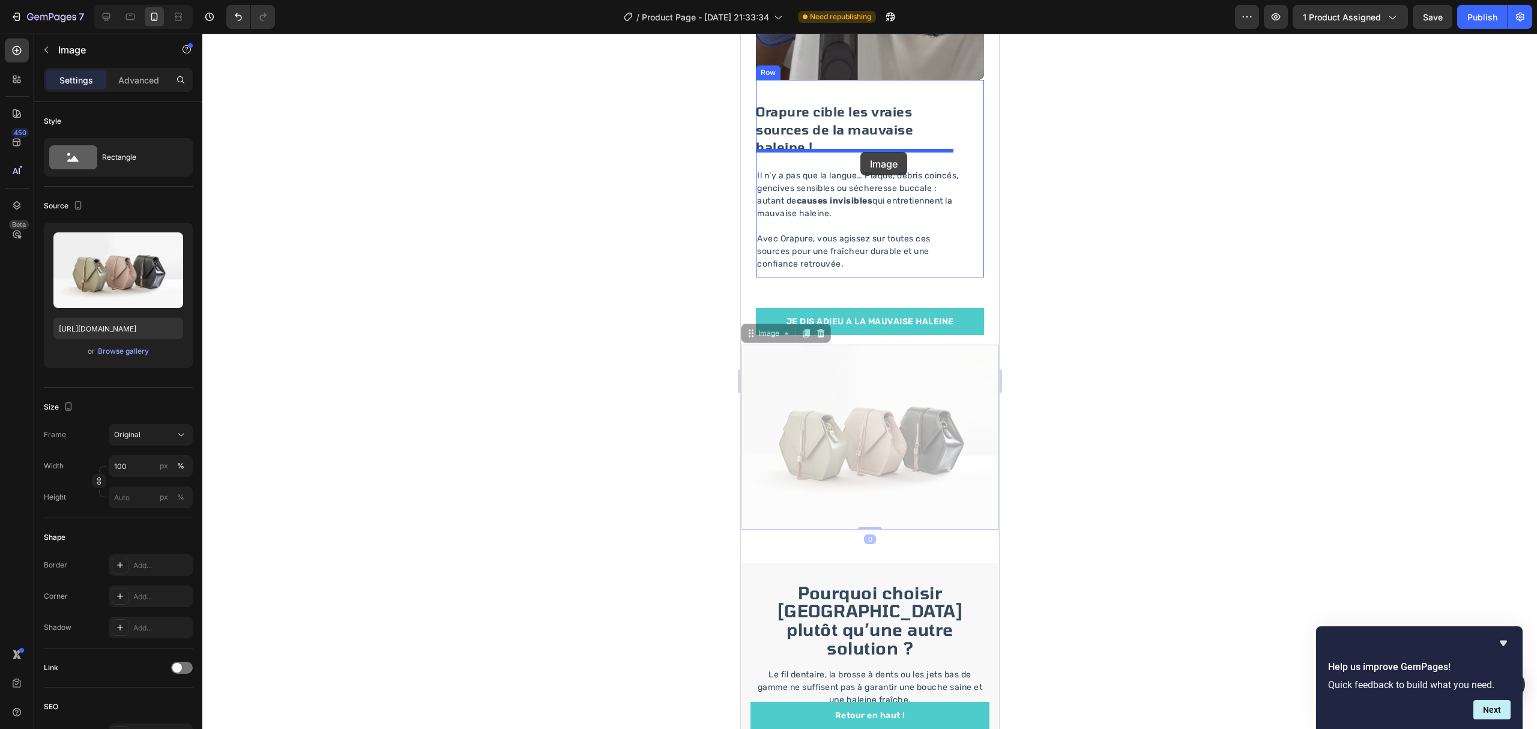
drag, startPoint x: 830, startPoint y: 406, endPoint x: 1754, endPoint y: 253, distance: 937.6
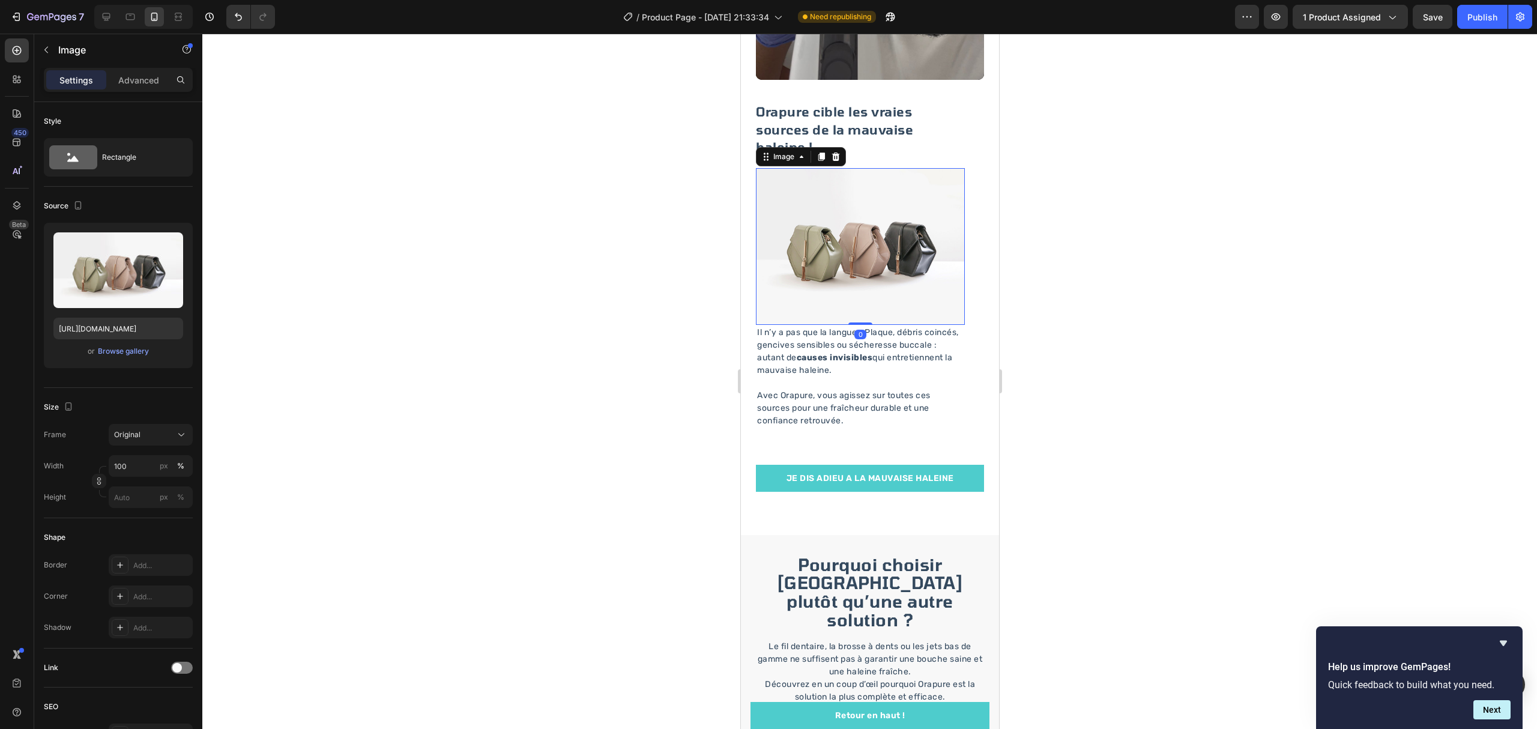
click at [1102, 224] on div at bounding box center [869, 381] width 1334 height 695
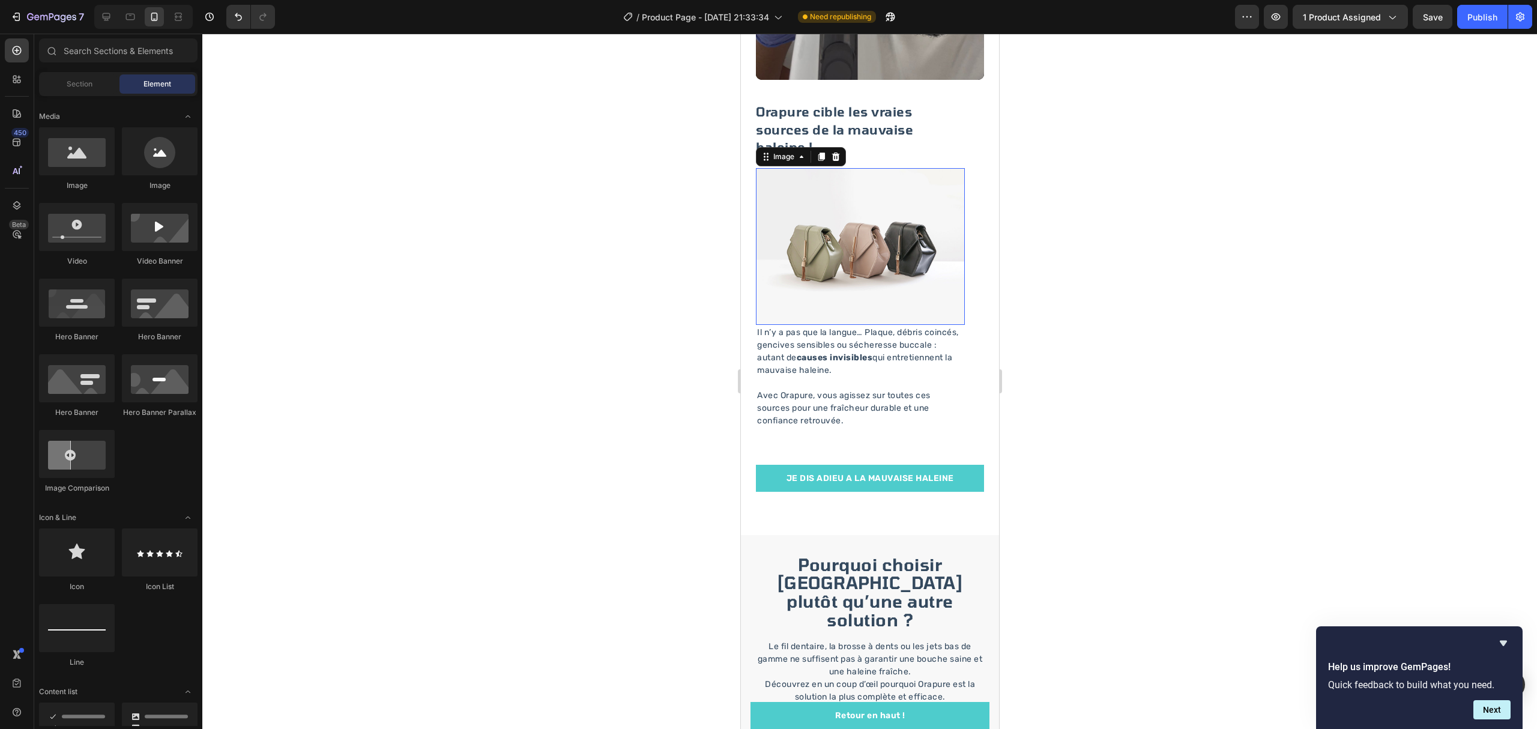
click at [854, 196] on img at bounding box center [859, 246] width 209 height 157
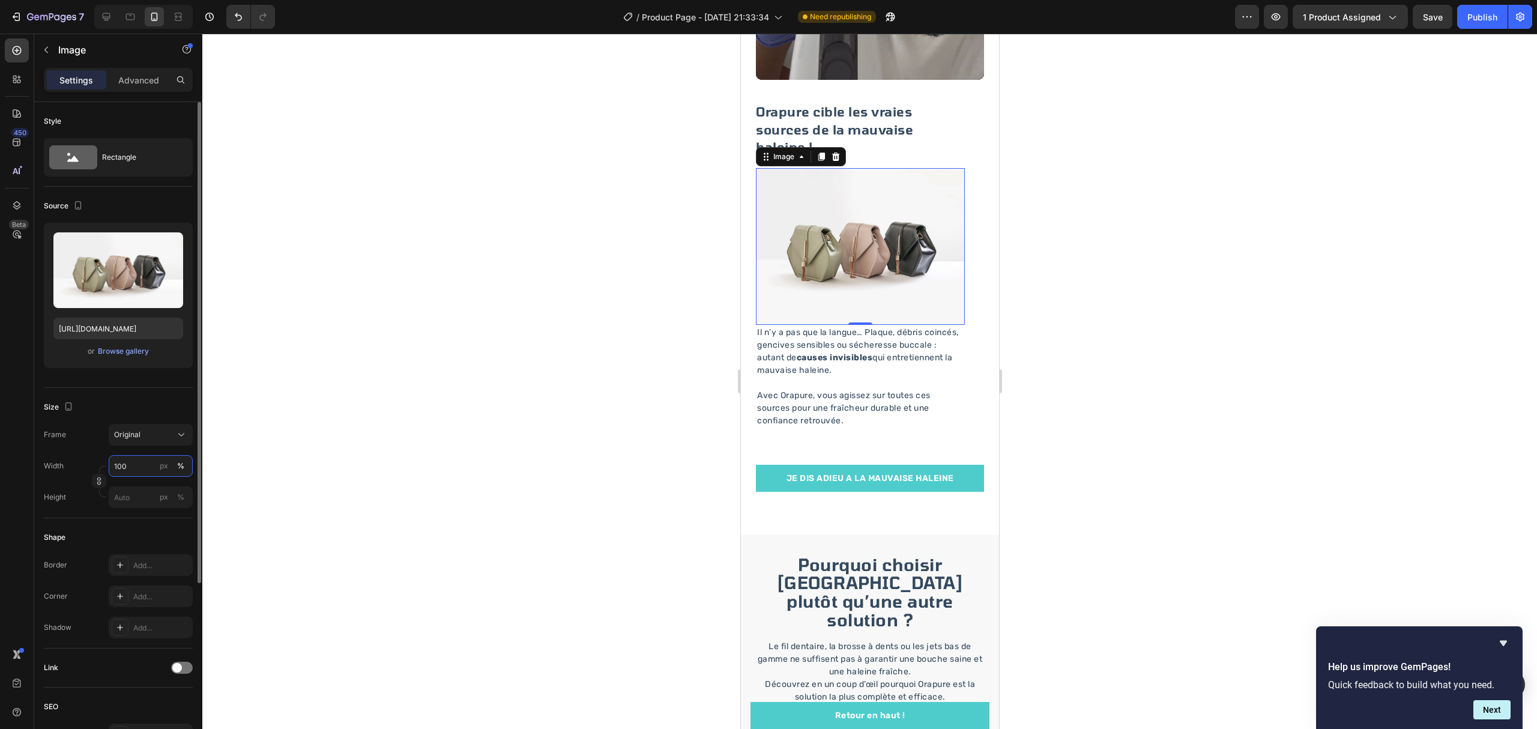
click at [137, 463] on input "100" at bounding box center [151, 466] width 84 height 22
click at [305, 545] on div at bounding box center [869, 381] width 1334 height 695
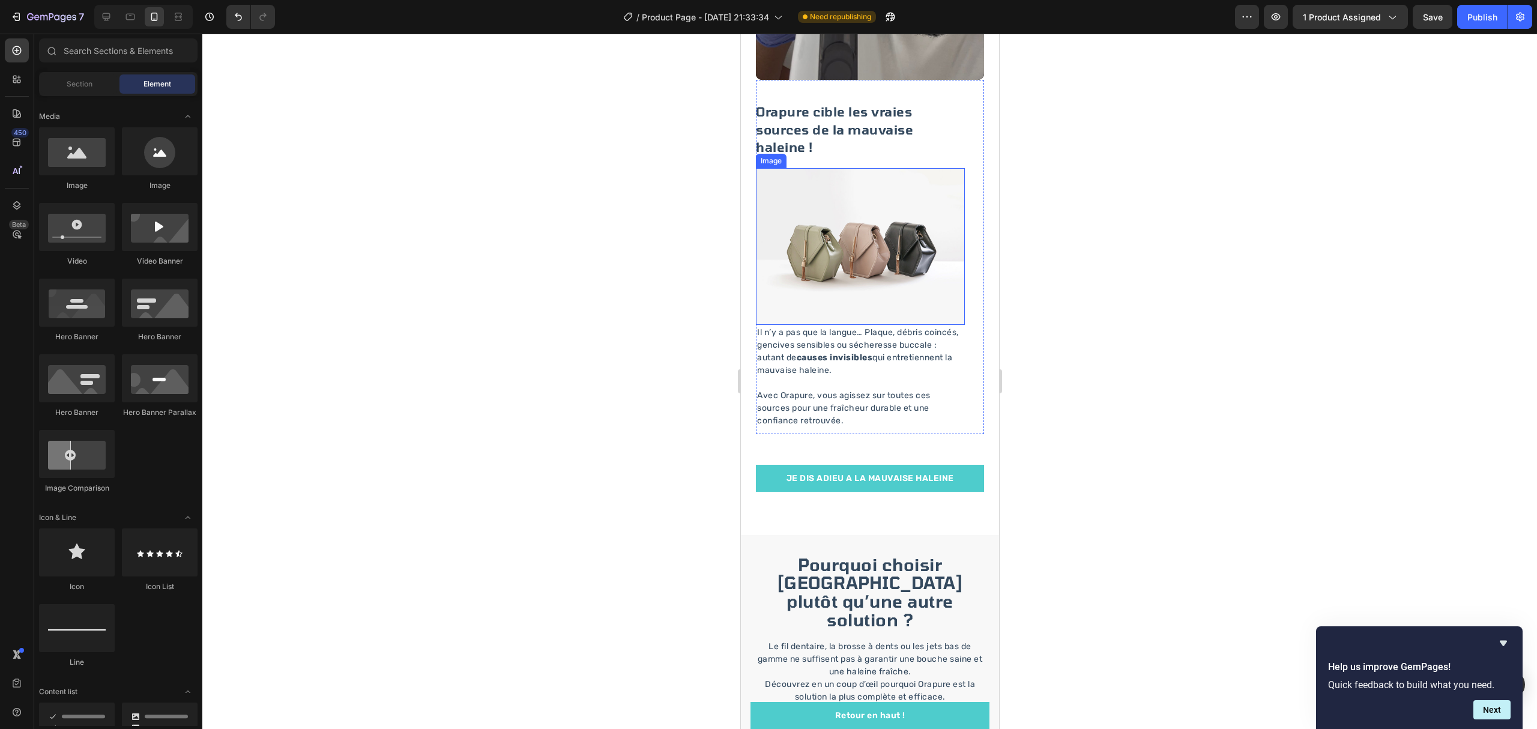
click at [896, 185] on img at bounding box center [859, 246] width 209 height 157
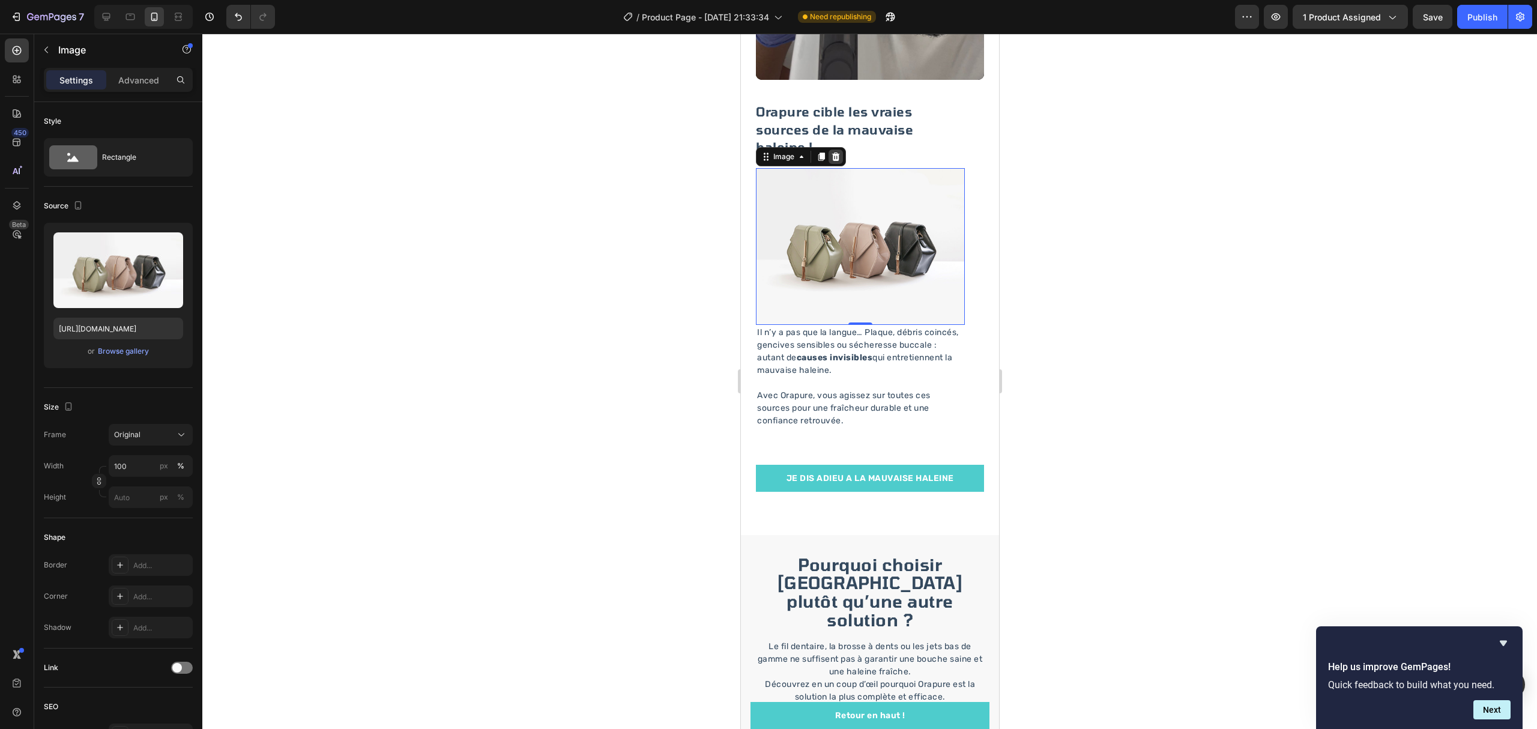
click at [836, 152] on icon at bounding box center [835, 157] width 10 height 10
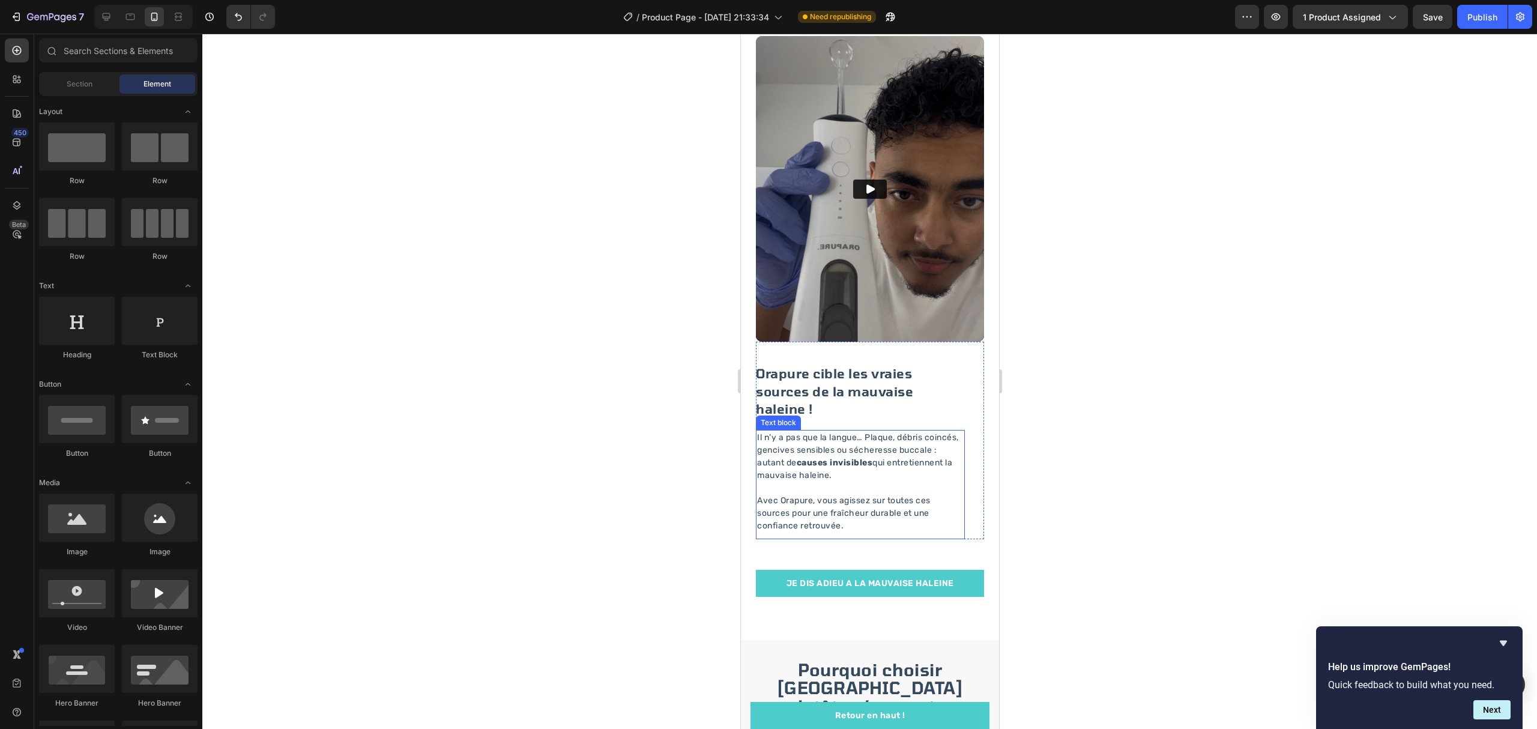
scroll to position [1360, 0]
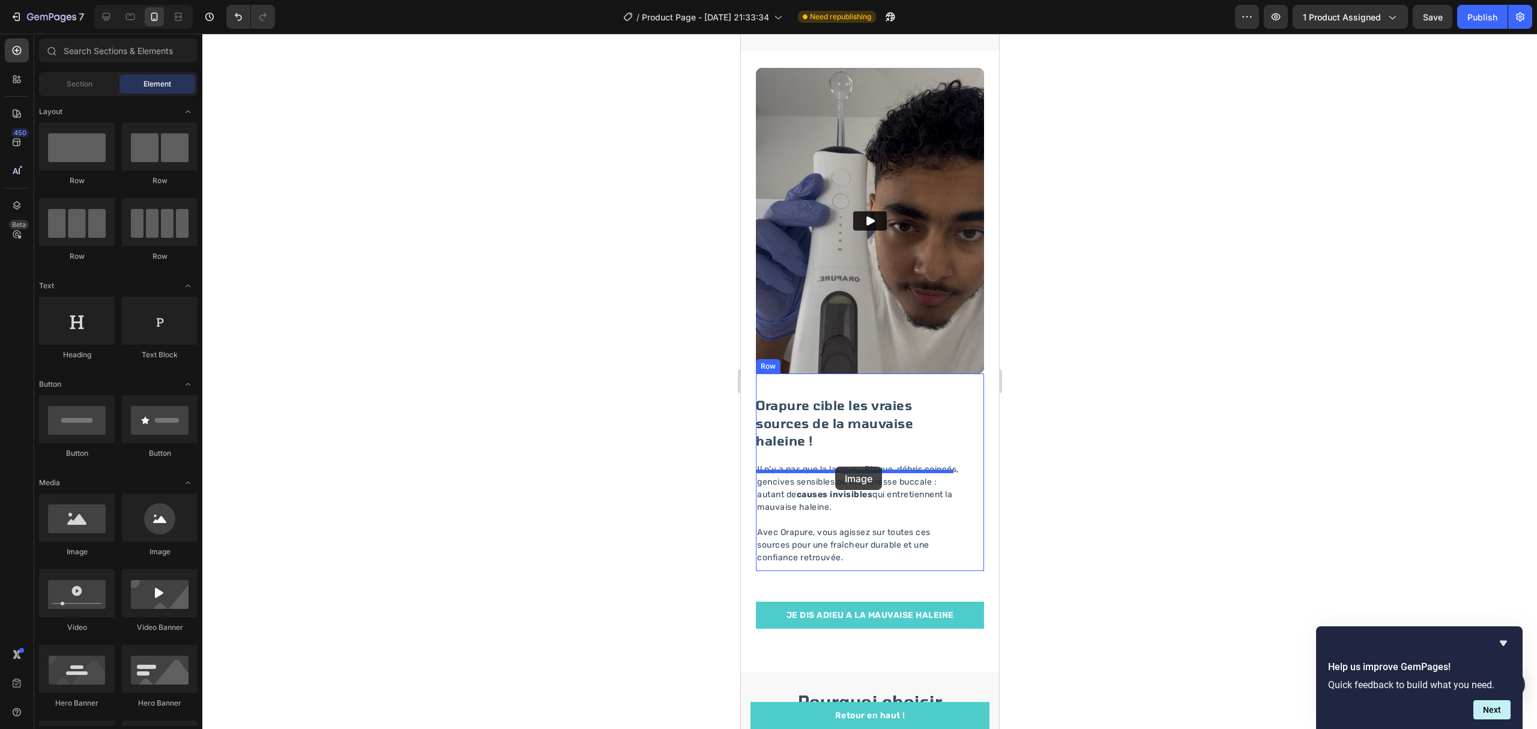
drag, startPoint x: 849, startPoint y: 569, endPoint x: 834, endPoint y: 466, distance: 103.6
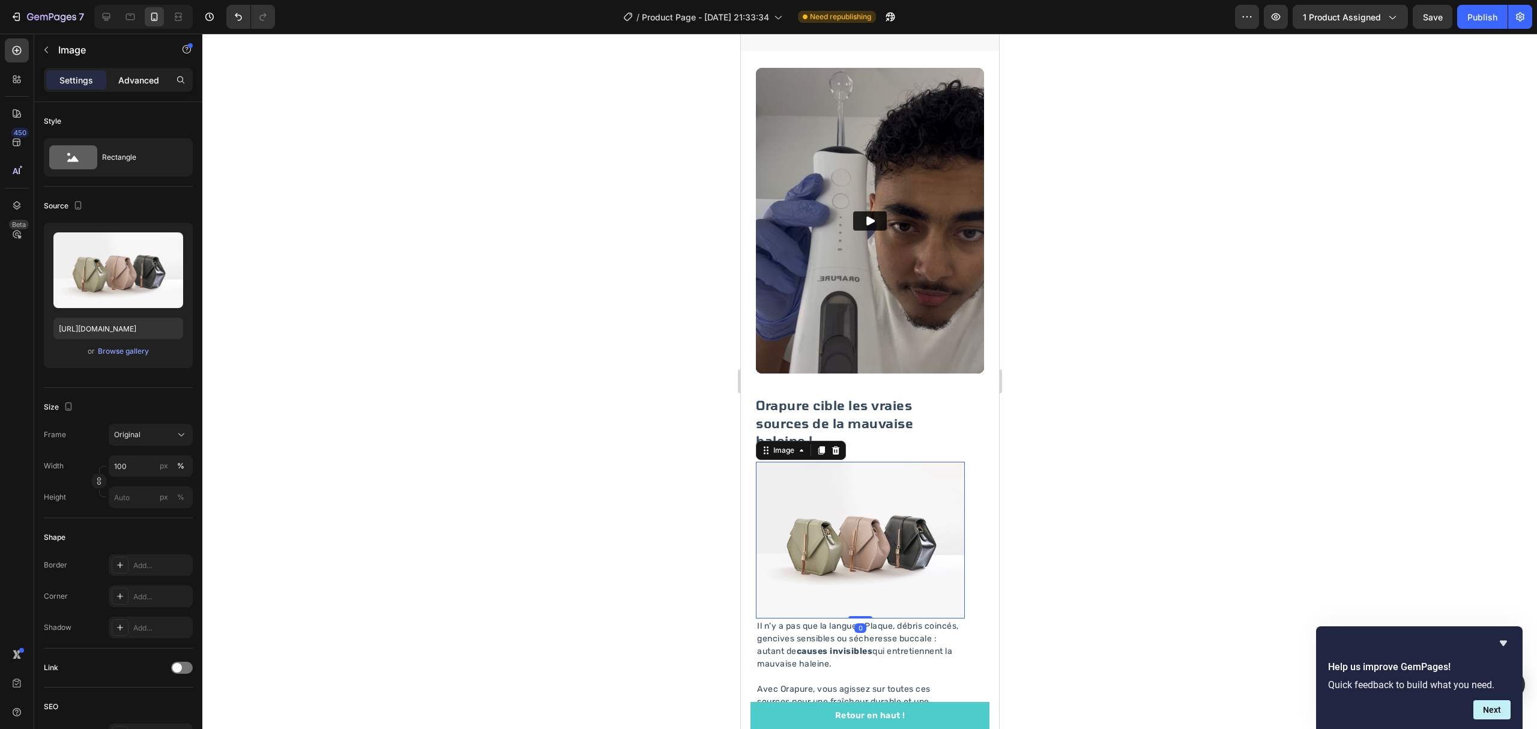
click at [127, 73] on div "Advanced" at bounding box center [139, 79] width 60 height 19
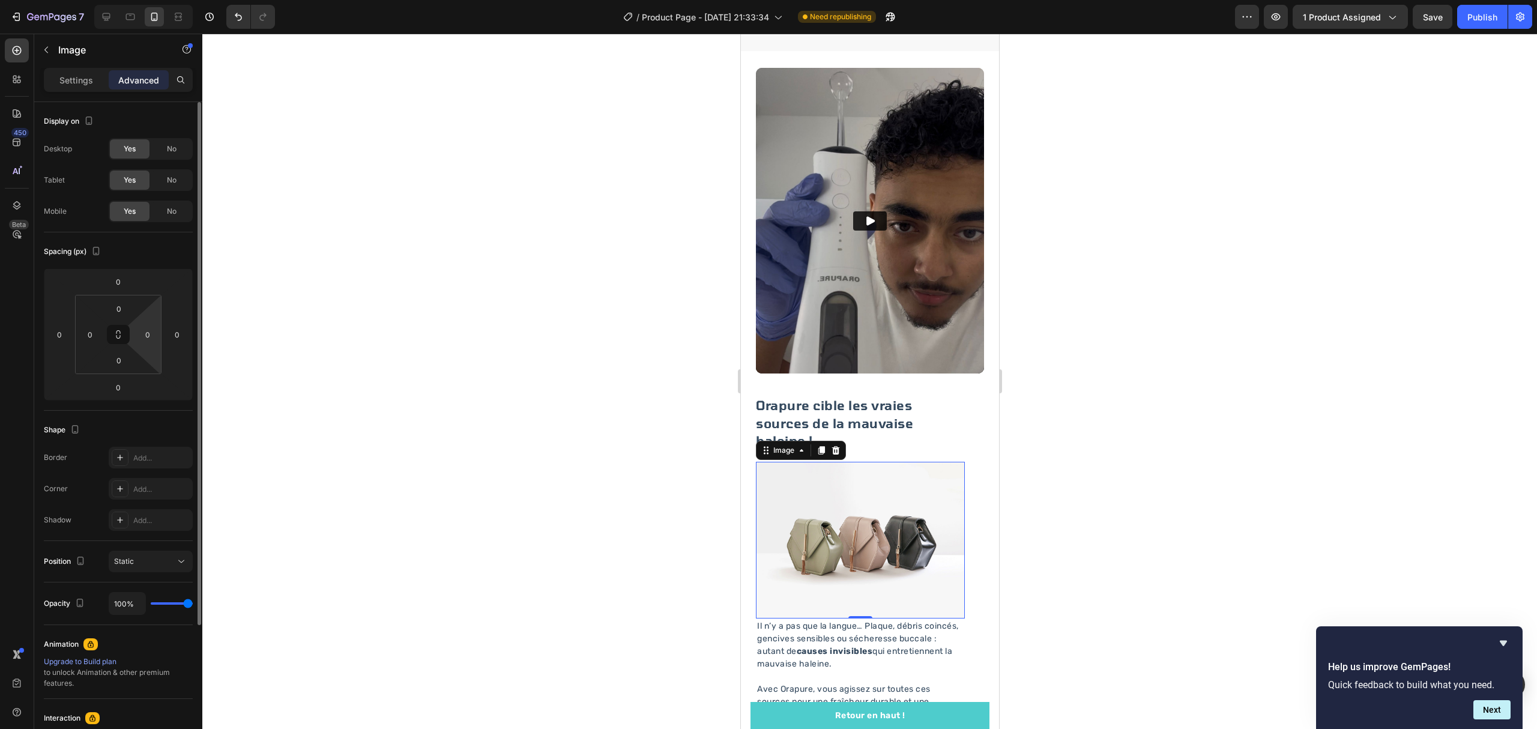
click at [150, 0] on html "7 / Product Page - [DATE] 21:33:34 Need republishing Preview 1 product assigned…" at bounding box center [768, 0] width 1537 height 0
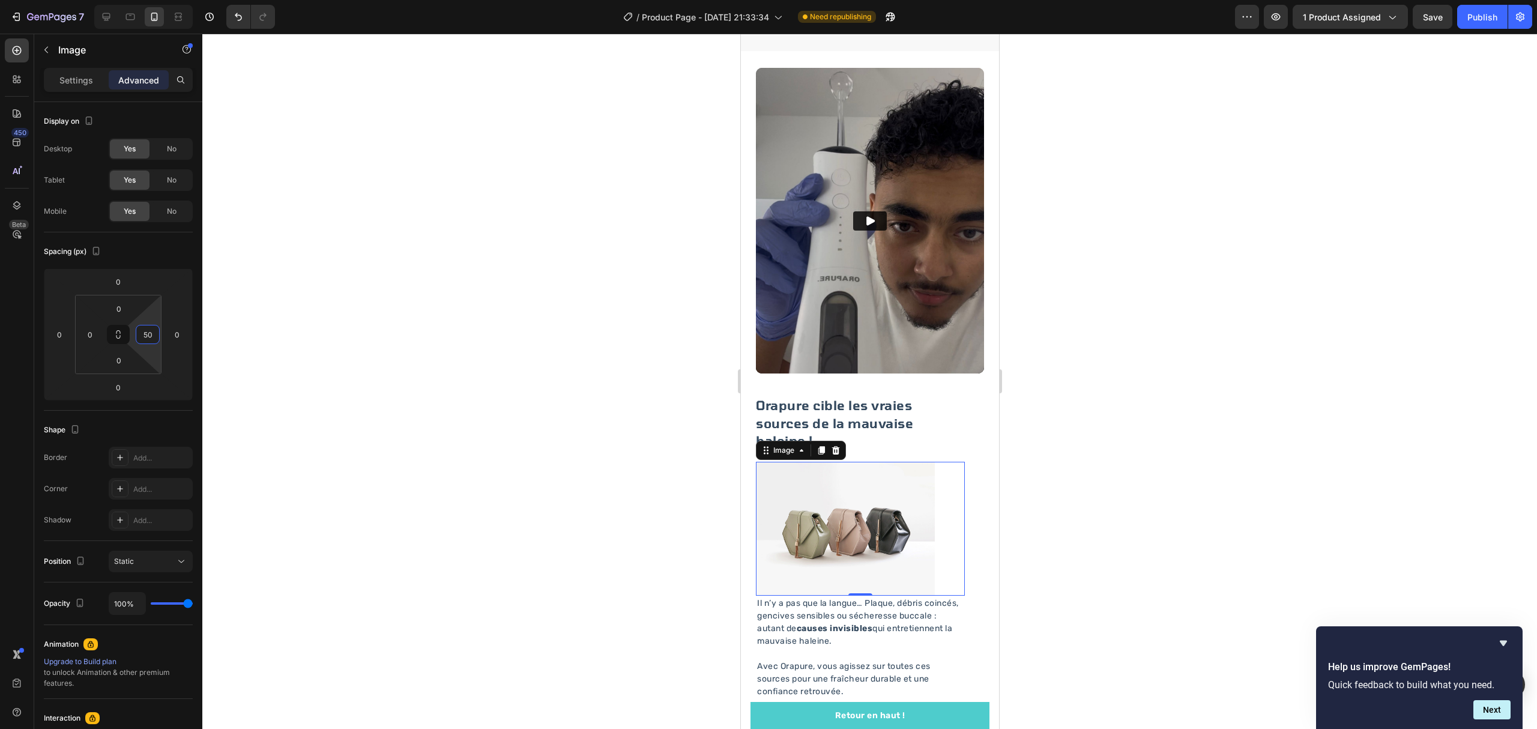
type input "5"
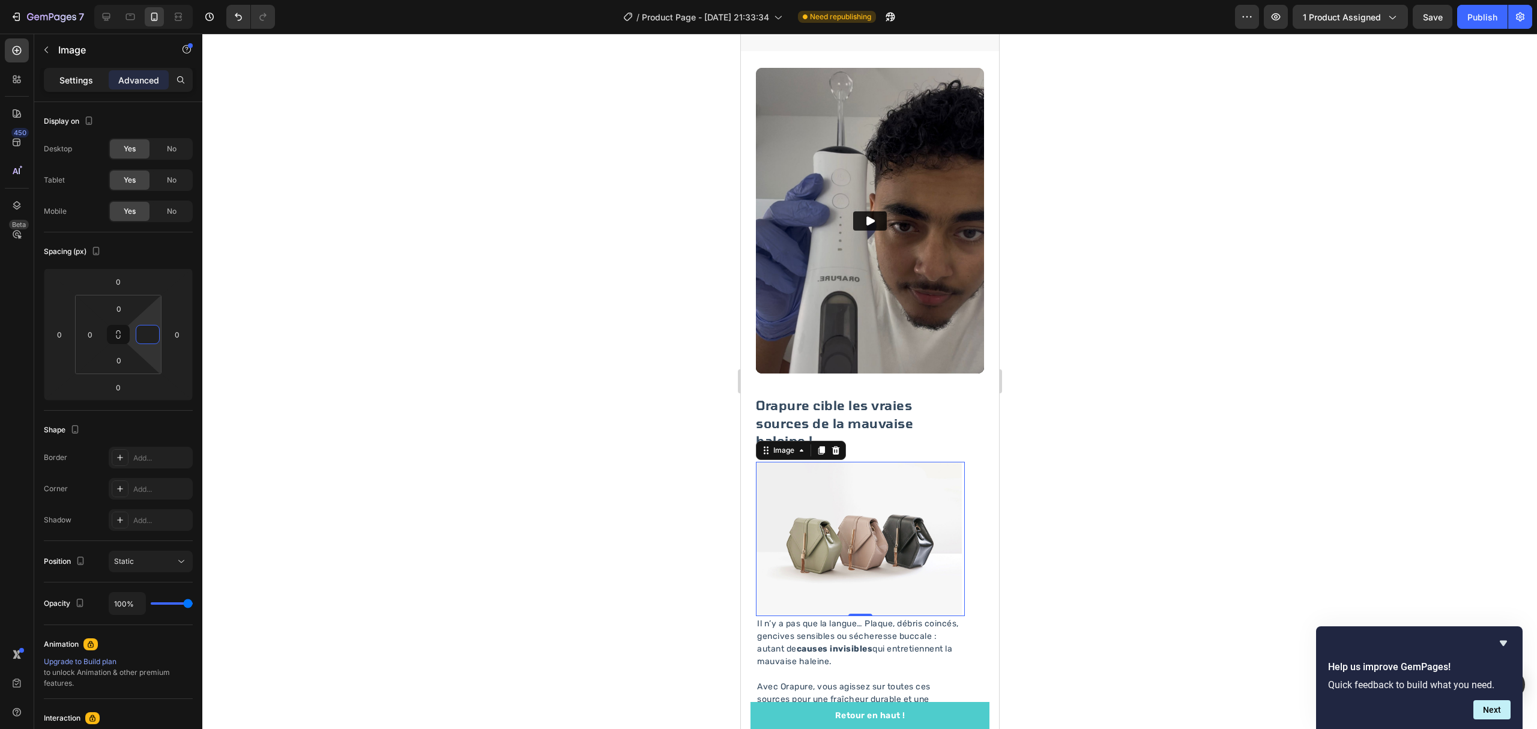
click at [76, 83] on p "Settings" at bounding box center [76, 80] width 34 height 13
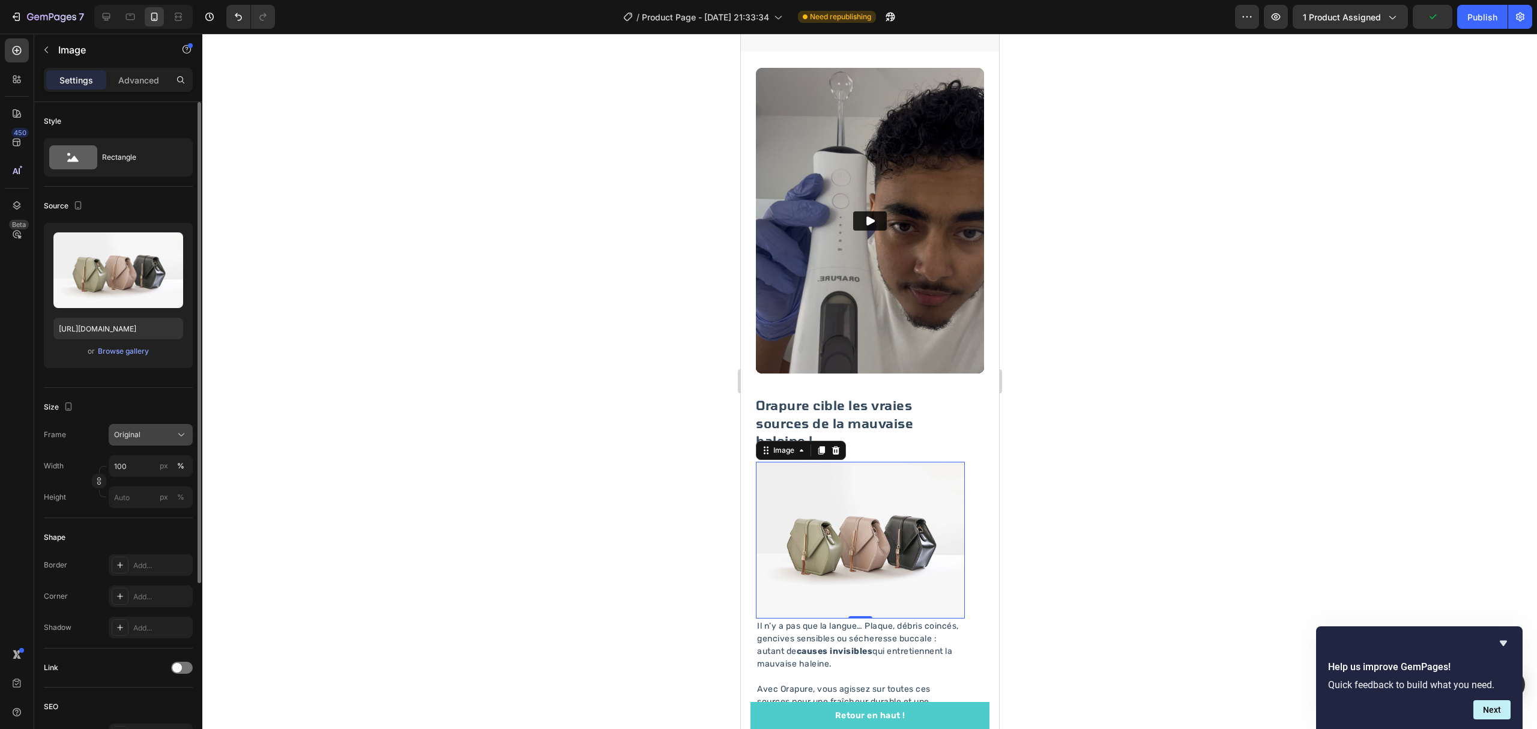
click at [181, 433] on icon at bounding box center [181, 435] width 12 height 12
click at [178, 507] on icon at bounding box center [177, 510] width 11 height 8
click at [143, 529] on input "px %" at bounding box center [151, 527] width 84 height 22
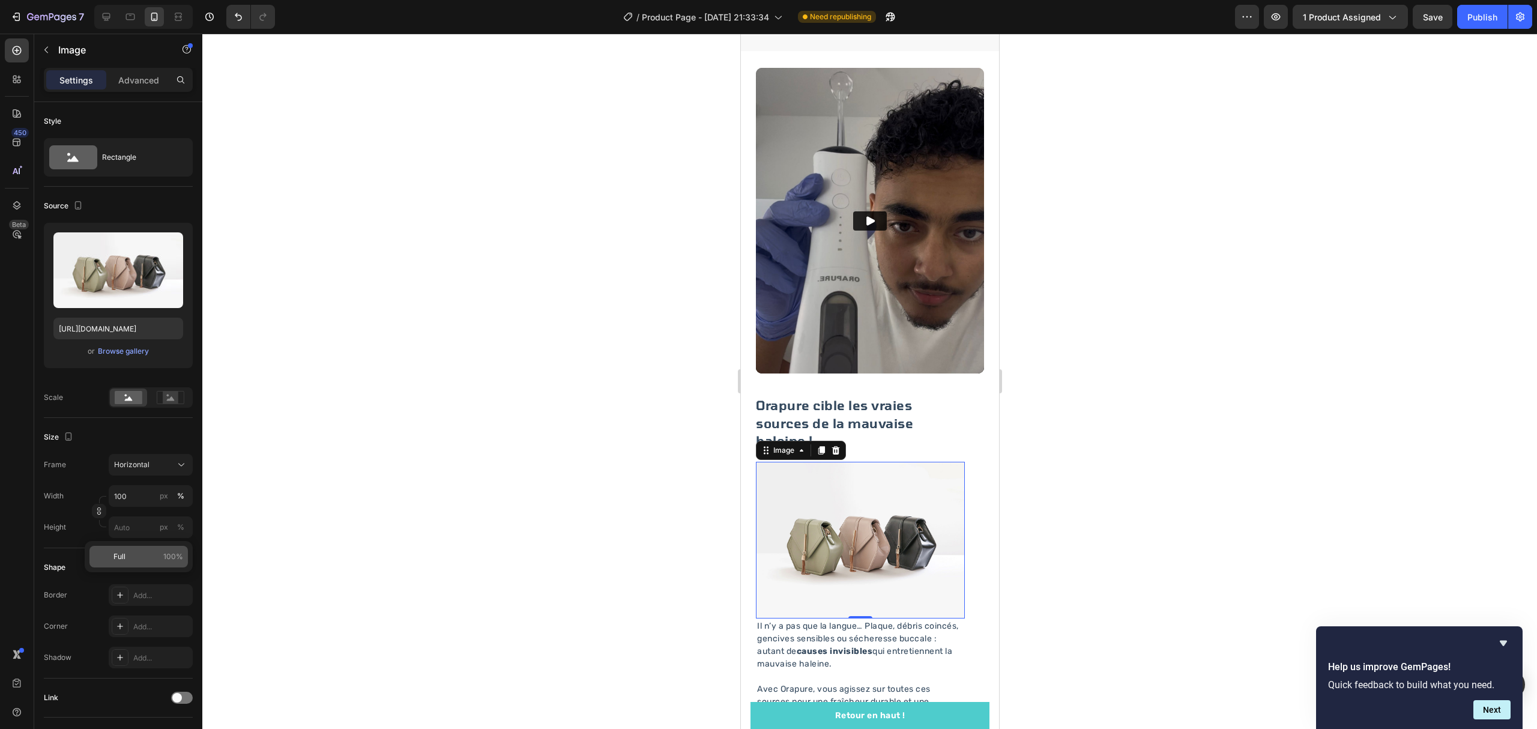
click at [111, 553] on div "Full 100%" at bounding box center [138, 557] width 98 height 22
type input "100"
click at [431, 491] on div at bounding box center [869, 381] width 1334 height 695
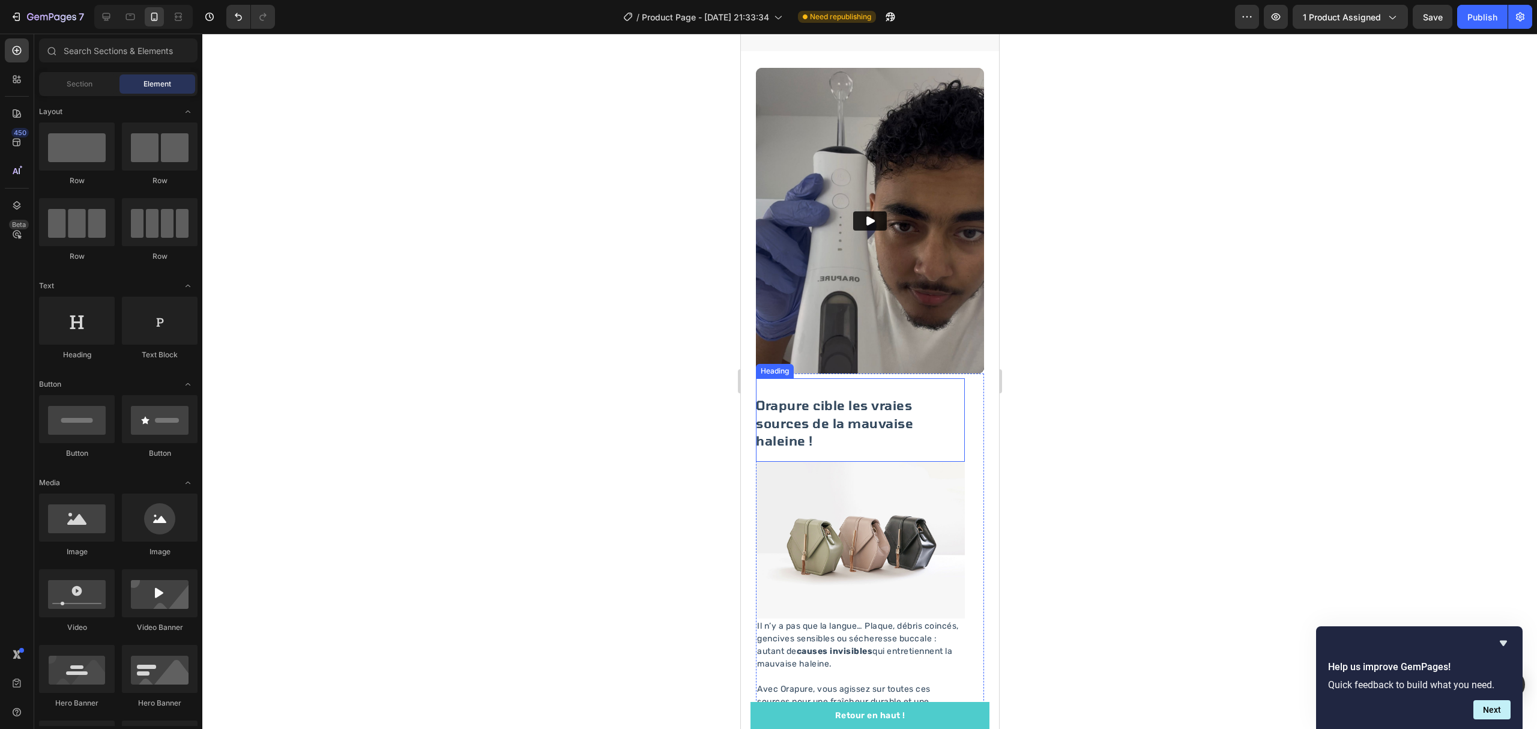
scroll to position [1441, 0]
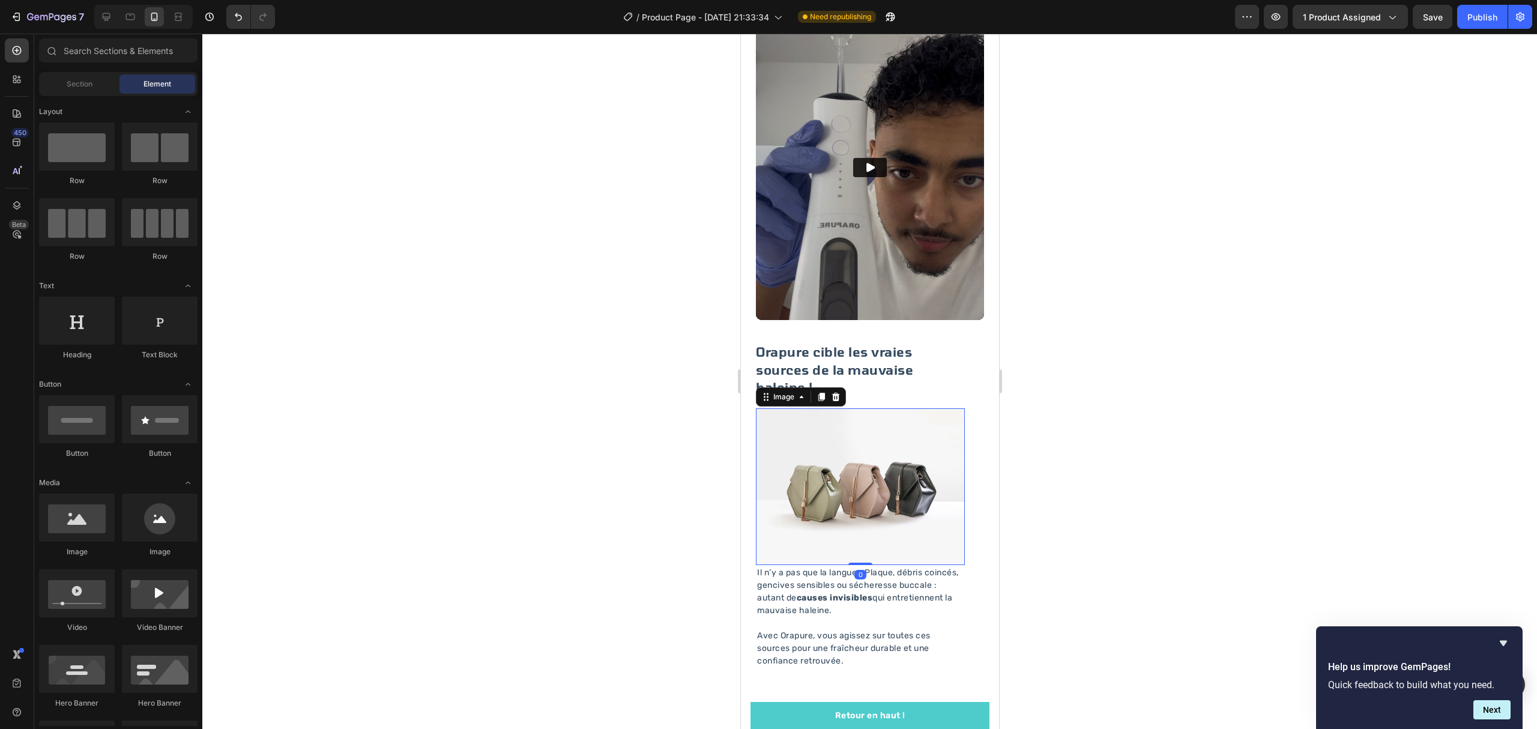
click at [922, 442] on img at bounding box center [859, 486] width 209 height 157
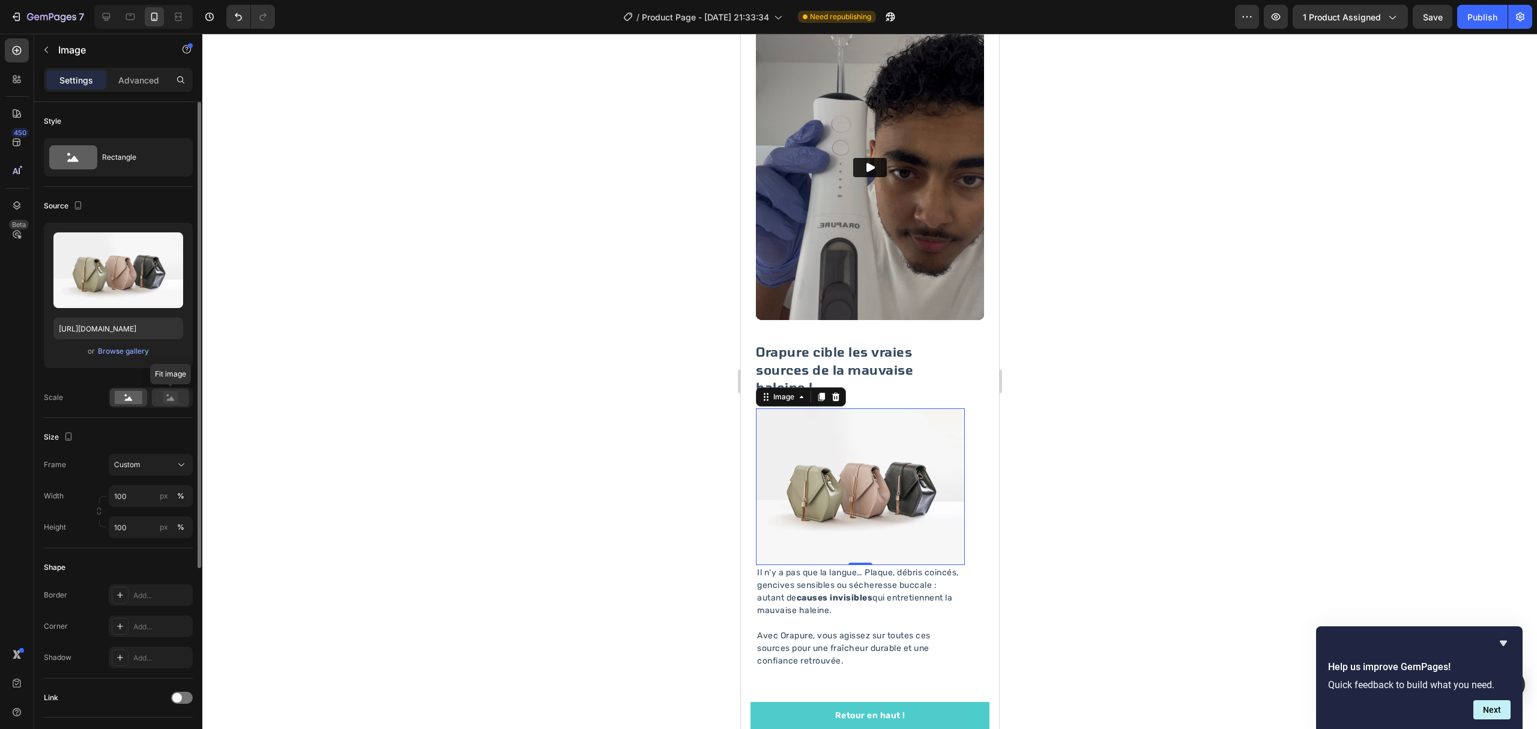
click at [173, 394] on rect at bounding box center [171, 397] width 16 height 12
click at [118, 399] on rect at bounding box center [129, 397] width 28 height 13
click at [156, 156] on div "Rectangle" at bounding box center [138, 157] width 73 height 28
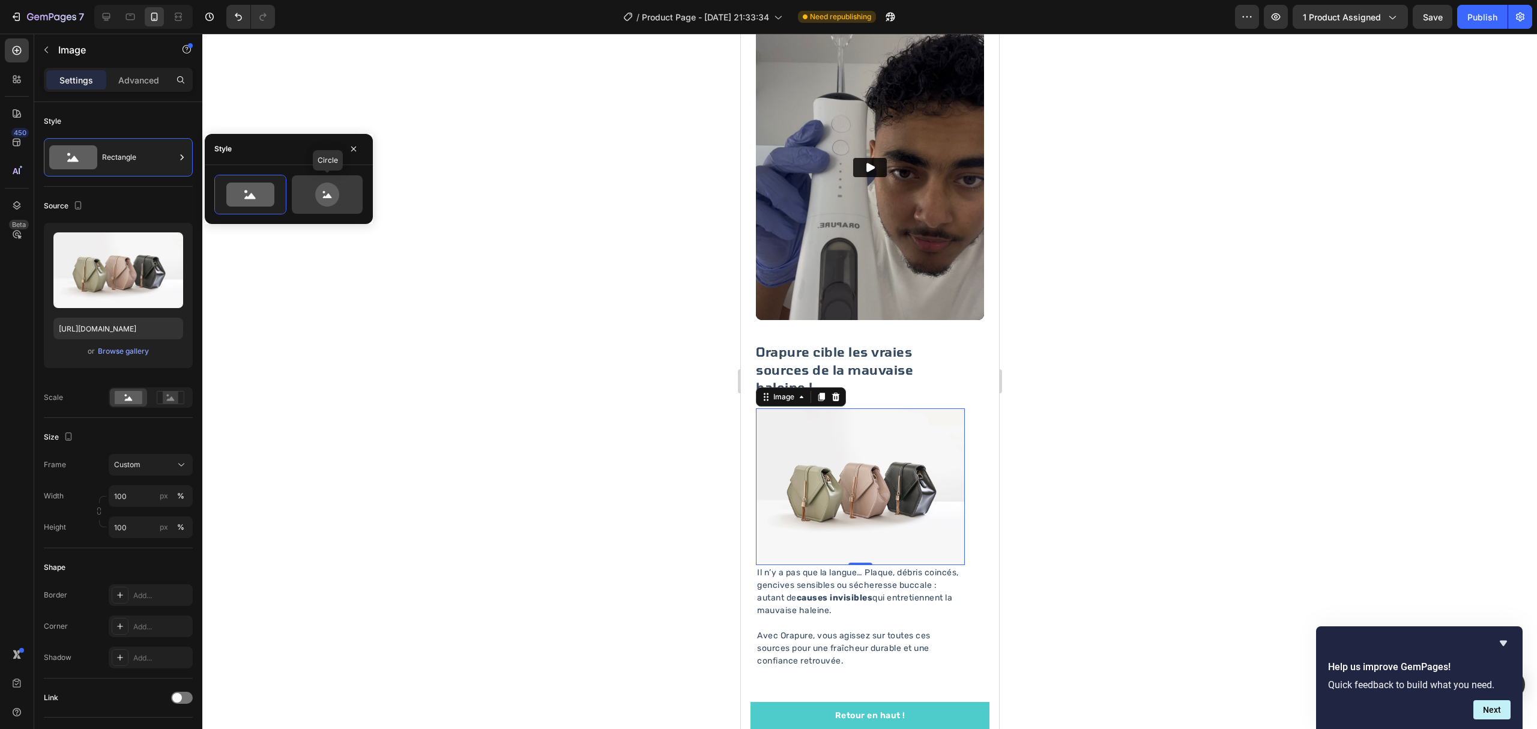
click at [325, 188] on icon at bounding box center [327, 194] width 24 height 24
type input "80"
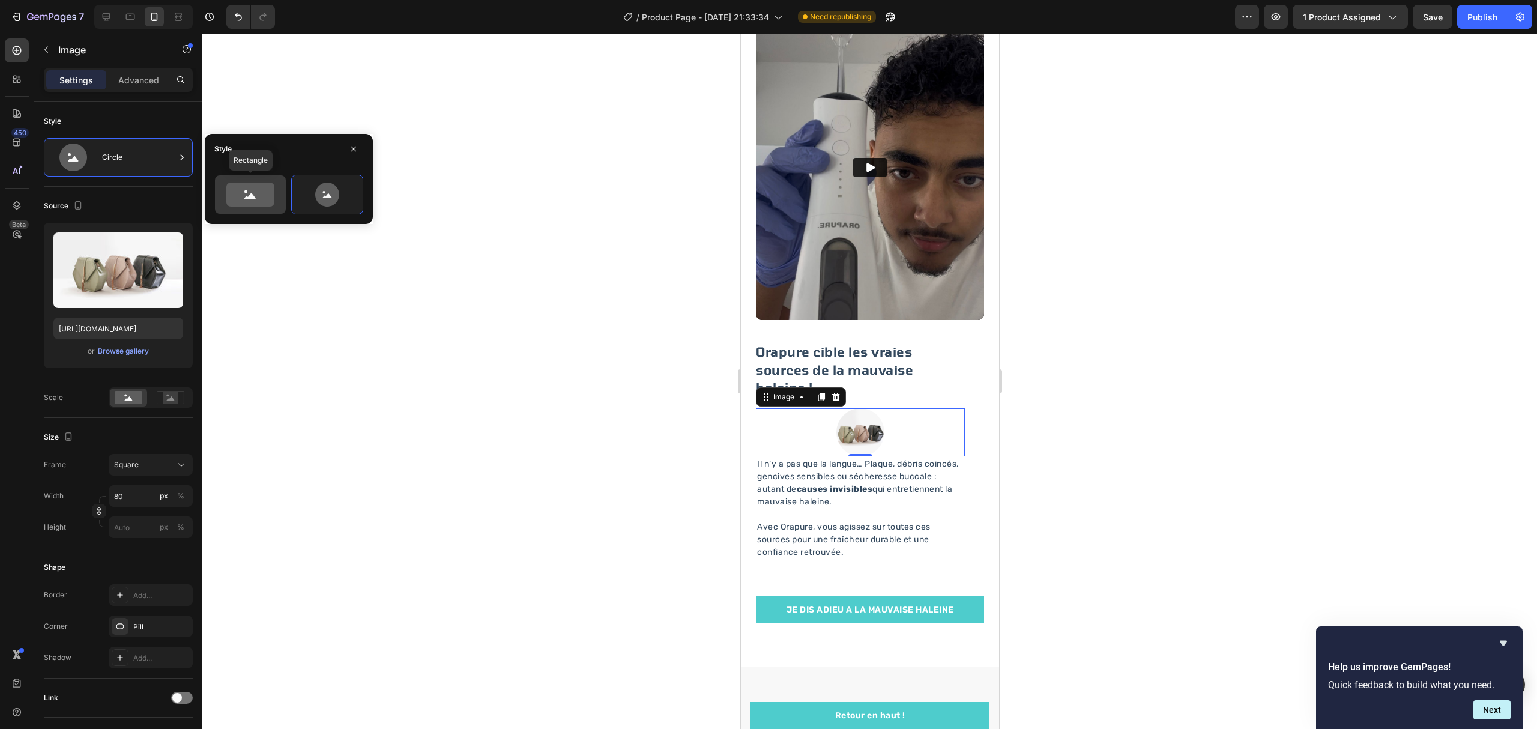
click at [270, 197] on icon at bounding box center [250, 194] width 48 height 24
type input "100"
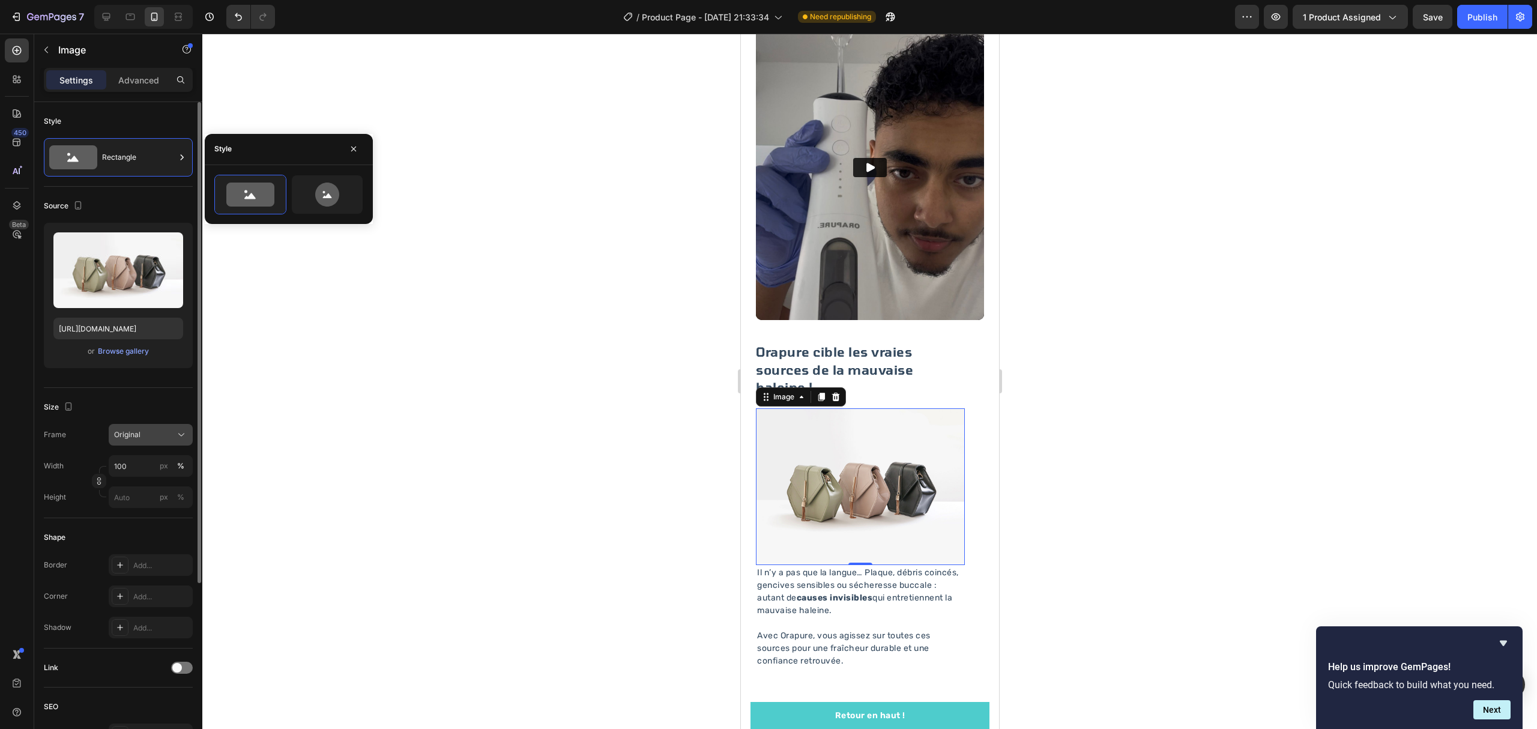
click at [143, 426] on button "Original" at bounding box center [151, 435] width 84 height 22
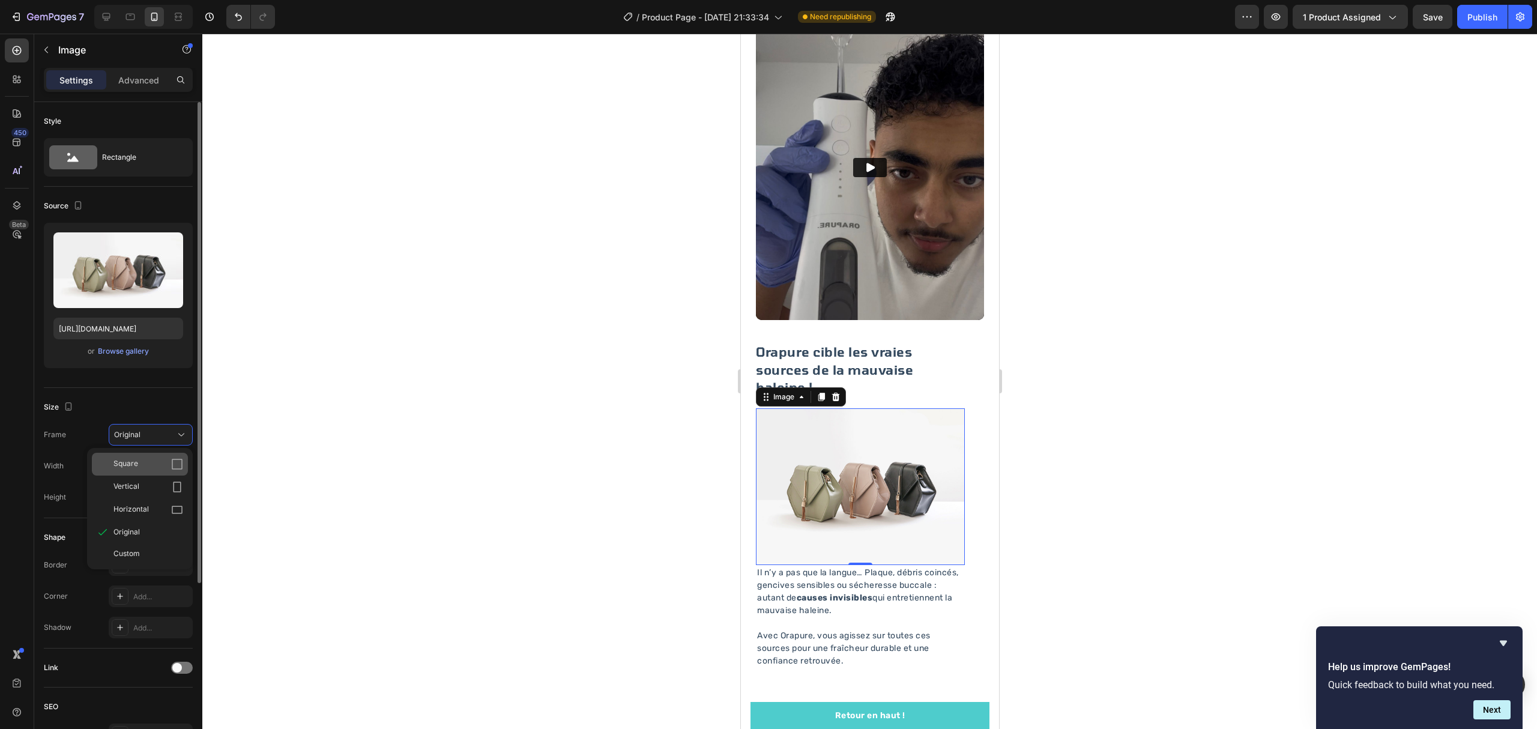
click at [147, 457] on div "Square" at bounding box center [140, 464] width 96 height 23
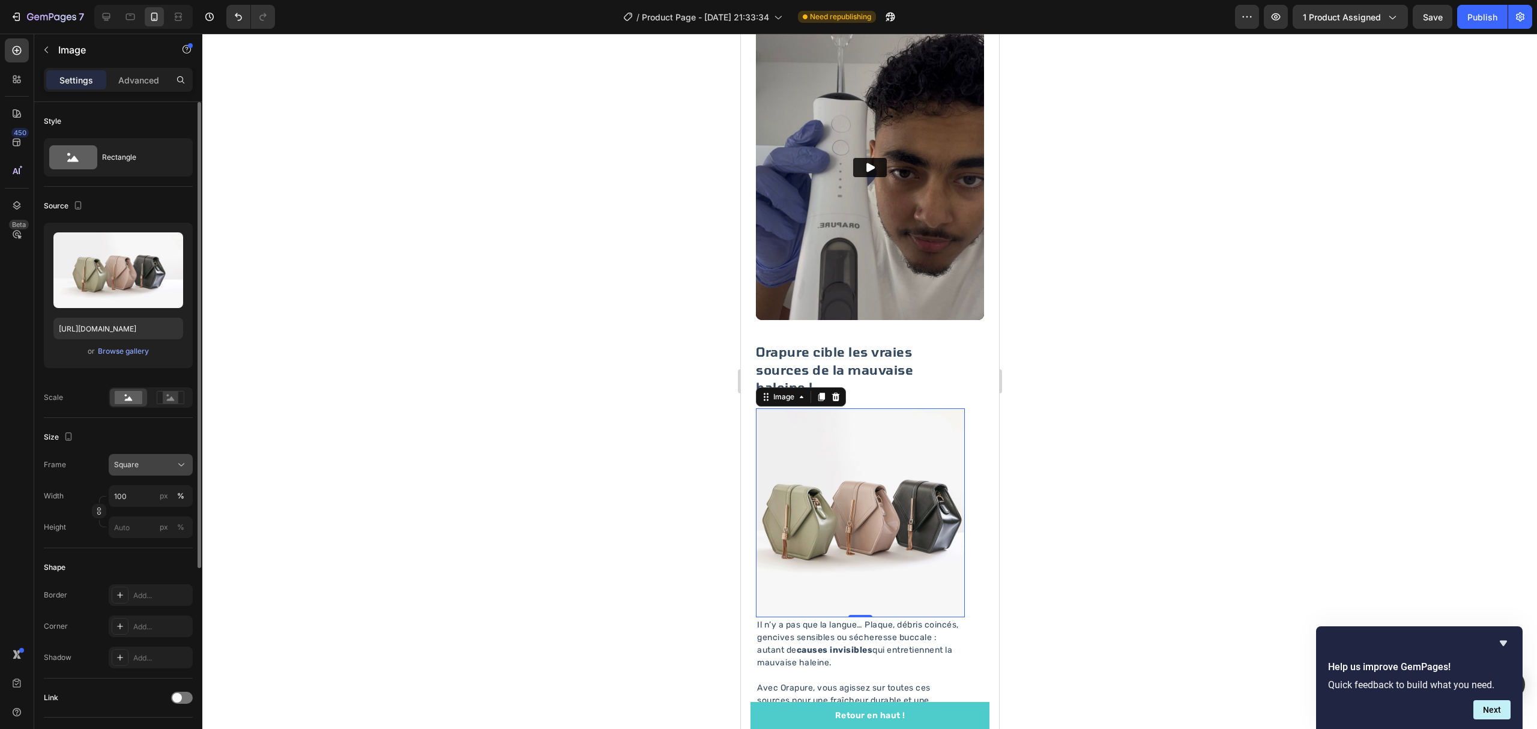
click at [152, 457] on button "Square" at bounding box center [151, 465] width 84 height 22
click at [173, 531] on div "Horizontal" at bounding box center [140, 539] width 96 height 23
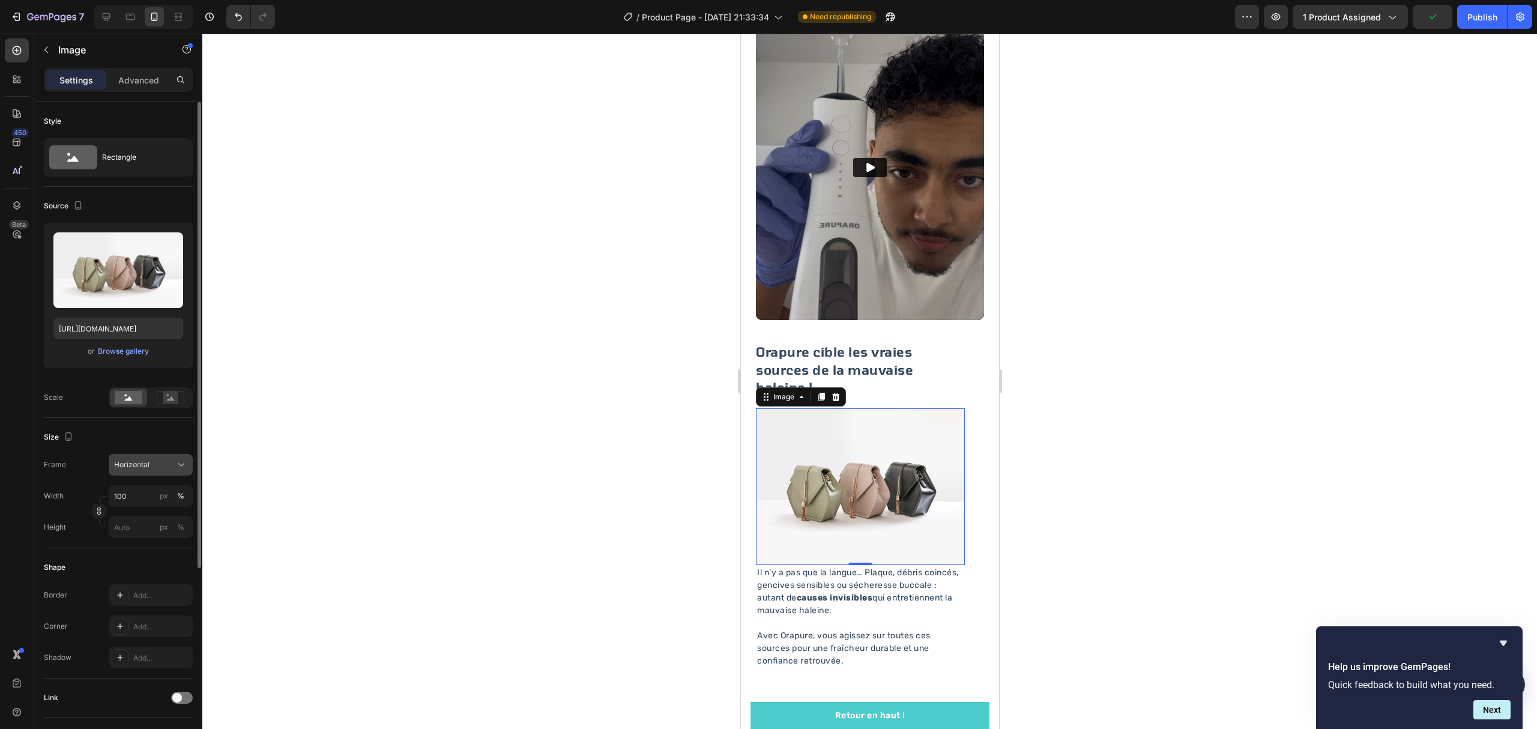
drag, startPoint x: 152, startPoint y: 447, endPoint x: 146, endPoint y: 459, distance: 13.7
click at [151, 447] on div "Size" at bounding box center [118, 436] width 149 height 19
click at [146, 459] on span "Horizontal" at bounding box center [131, 464] width 35 height 11
click at [149, 555] on div "Original" at bounding box center [140, 562] width 96 height 22
click at [148, 448] on div "Frame Original Width px % Height px %" at bounding box center [118, 466] width 149 height 84
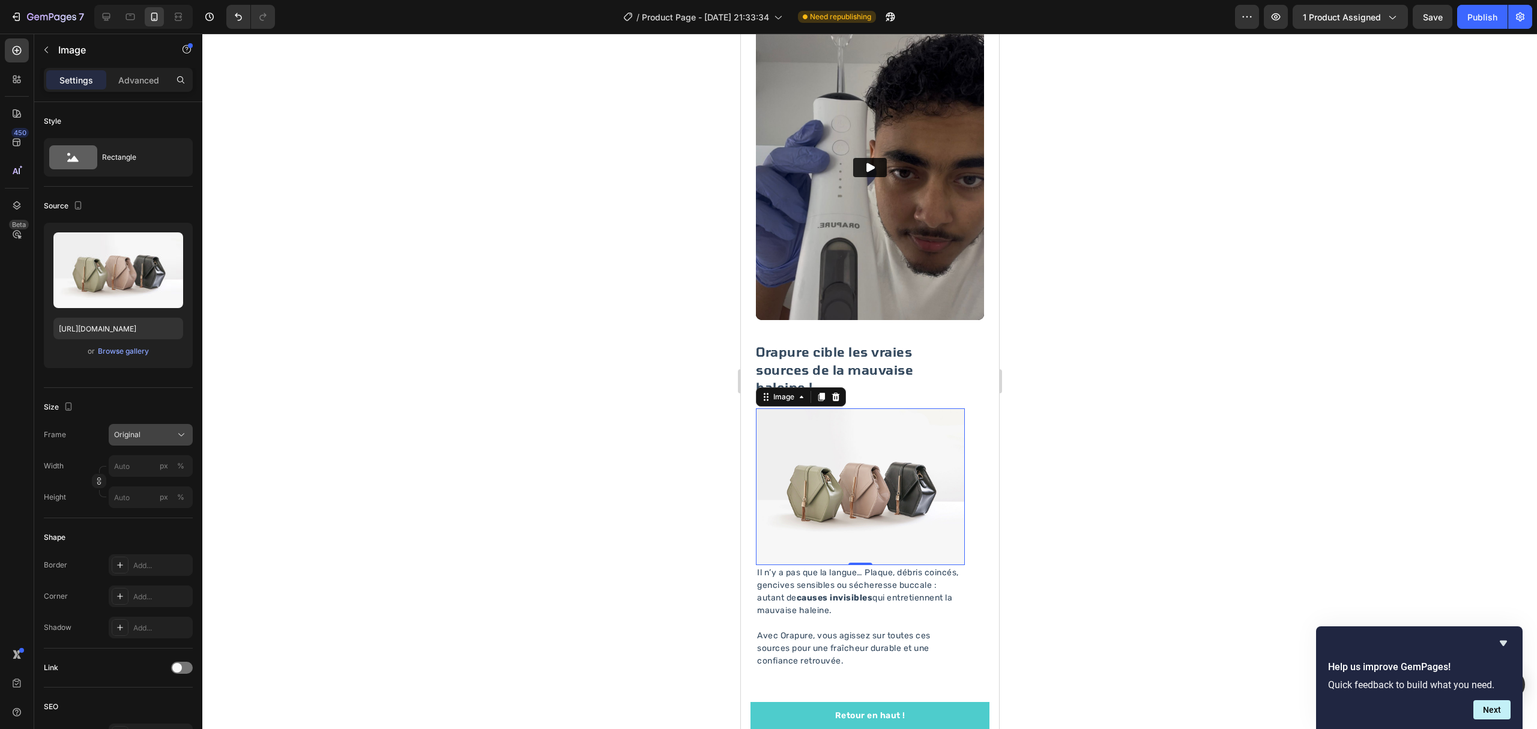
click at [148, 430] on div "Original" at bounding box center [143, 434] width 59 height 11
click at [139, 557] on span "Custom" at bounding box center [126, 553] width 26 height 11
type input "2"
click at [584, 491] on div at bounding box center [869, 381] width 1334 height 695
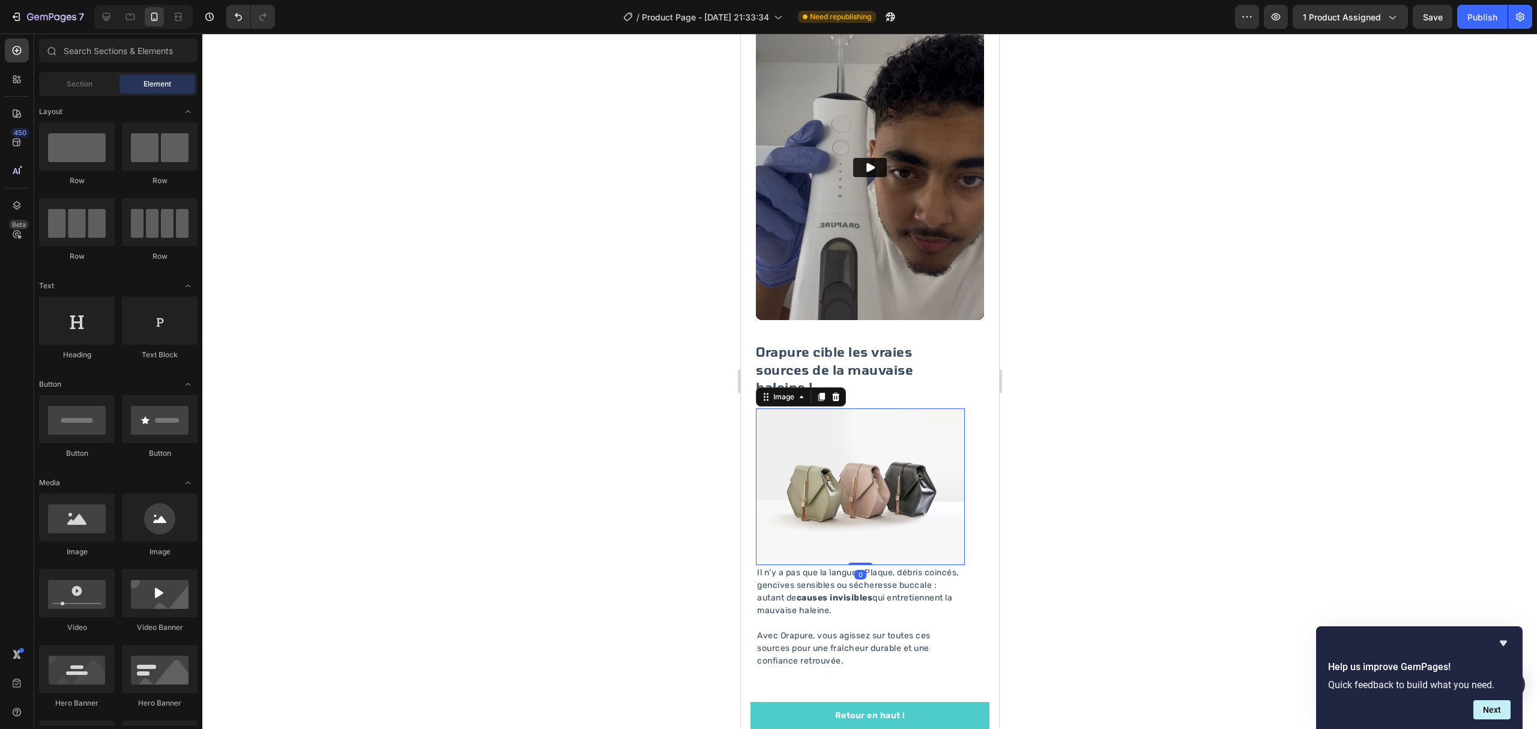
click at [894, 449] on img at bounding box center [859, 486] width 209 height 157
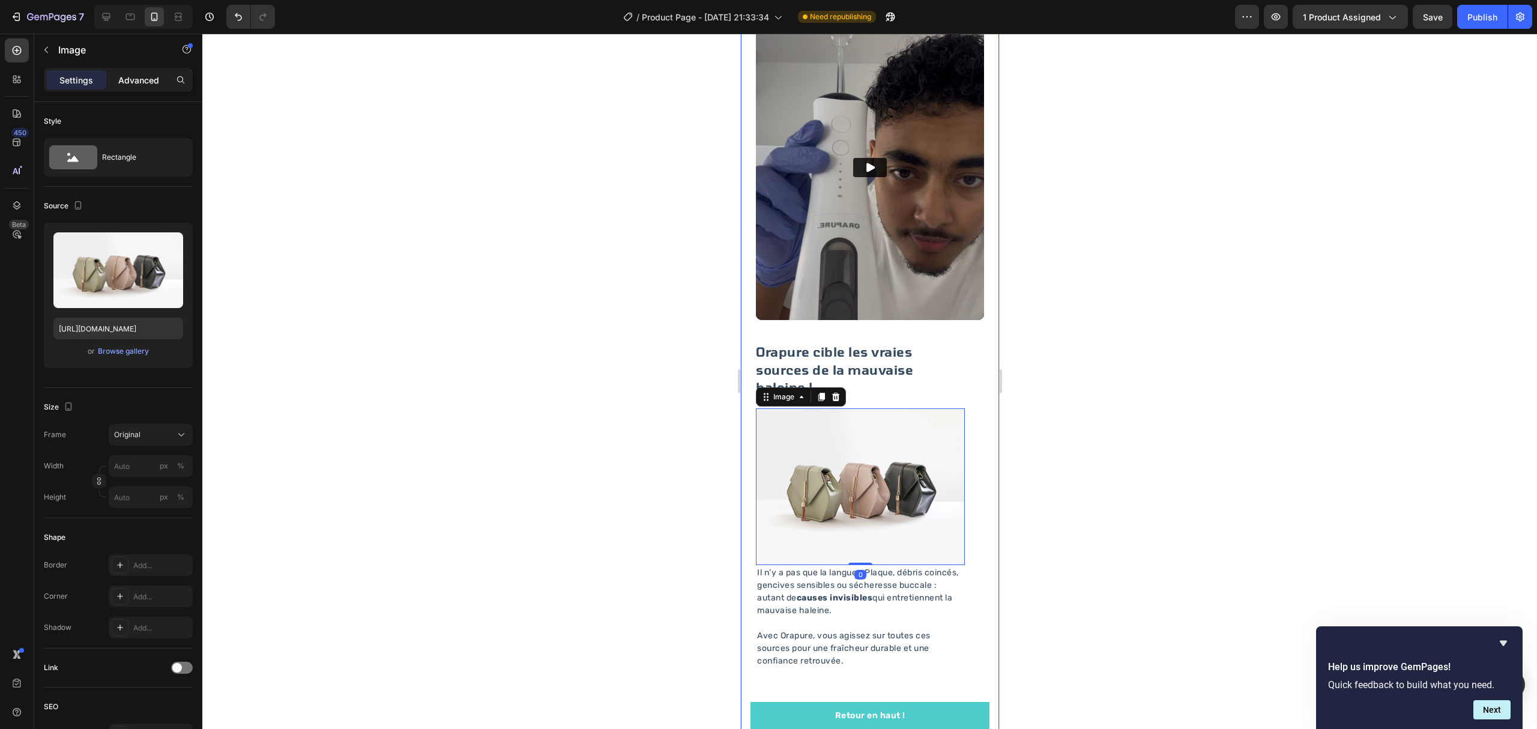
click at [123, 73] on div "Advanced" at bounding box center [139, 79] width 60 height 19
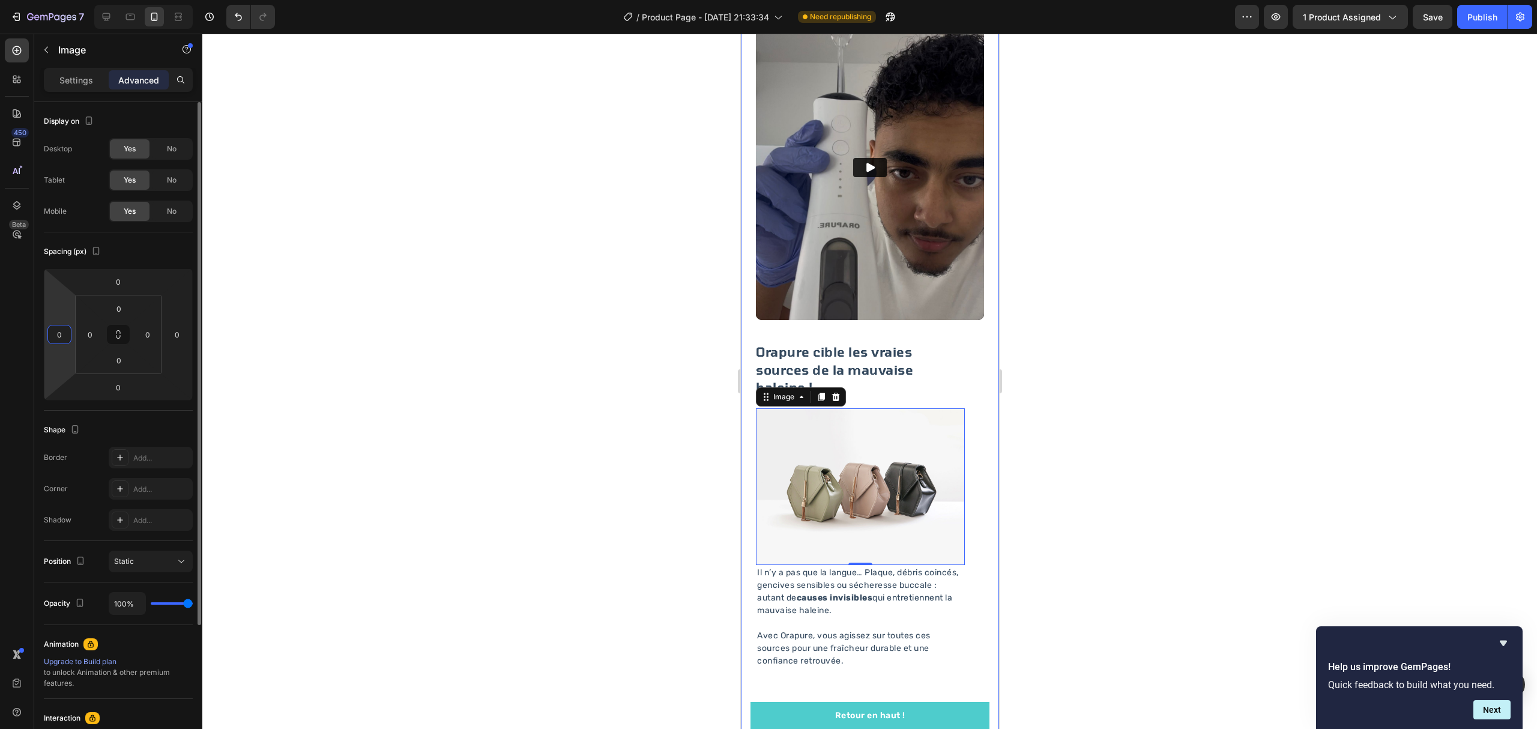
click at [61, 334] on input "0" at bounding box center [59, 334] width 18 height 18
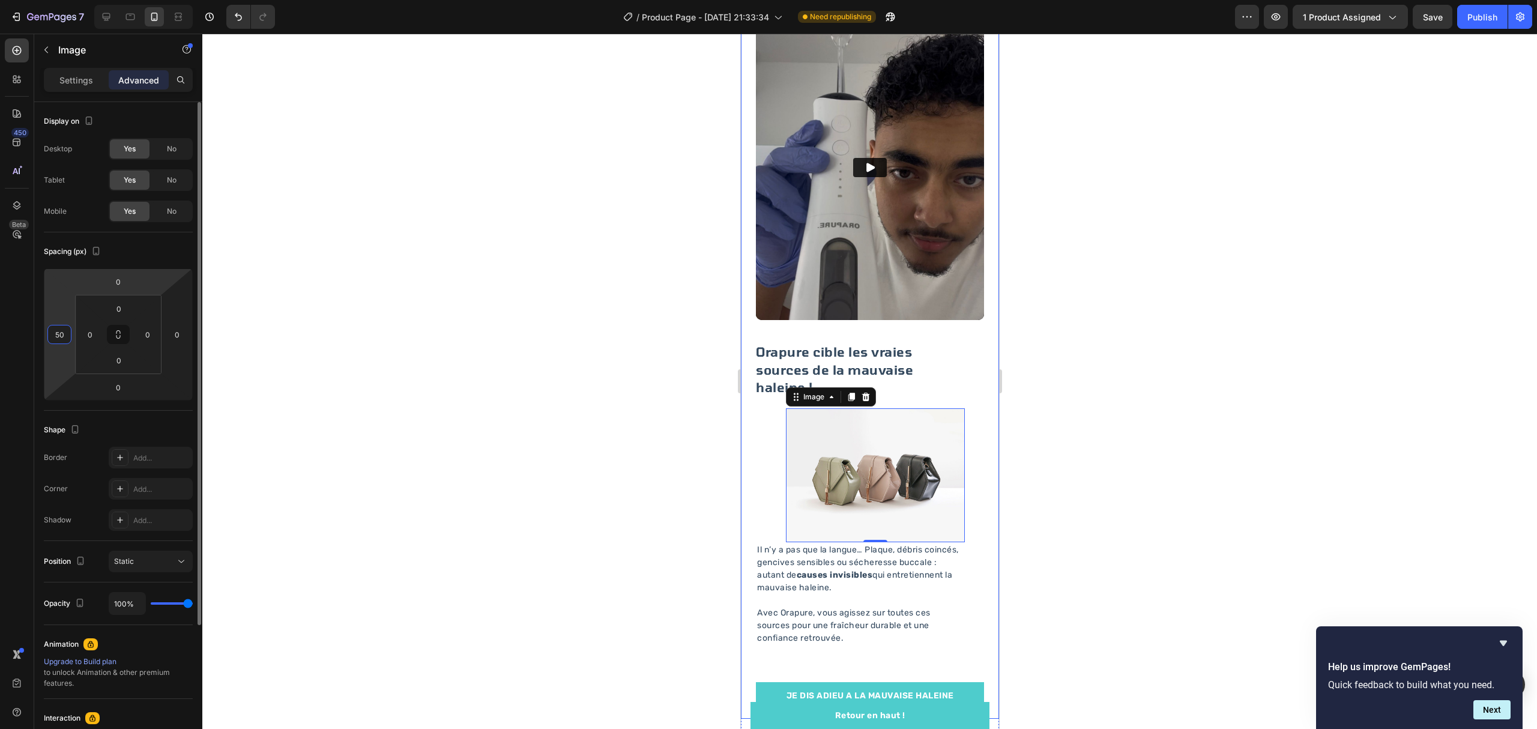
type input "5"
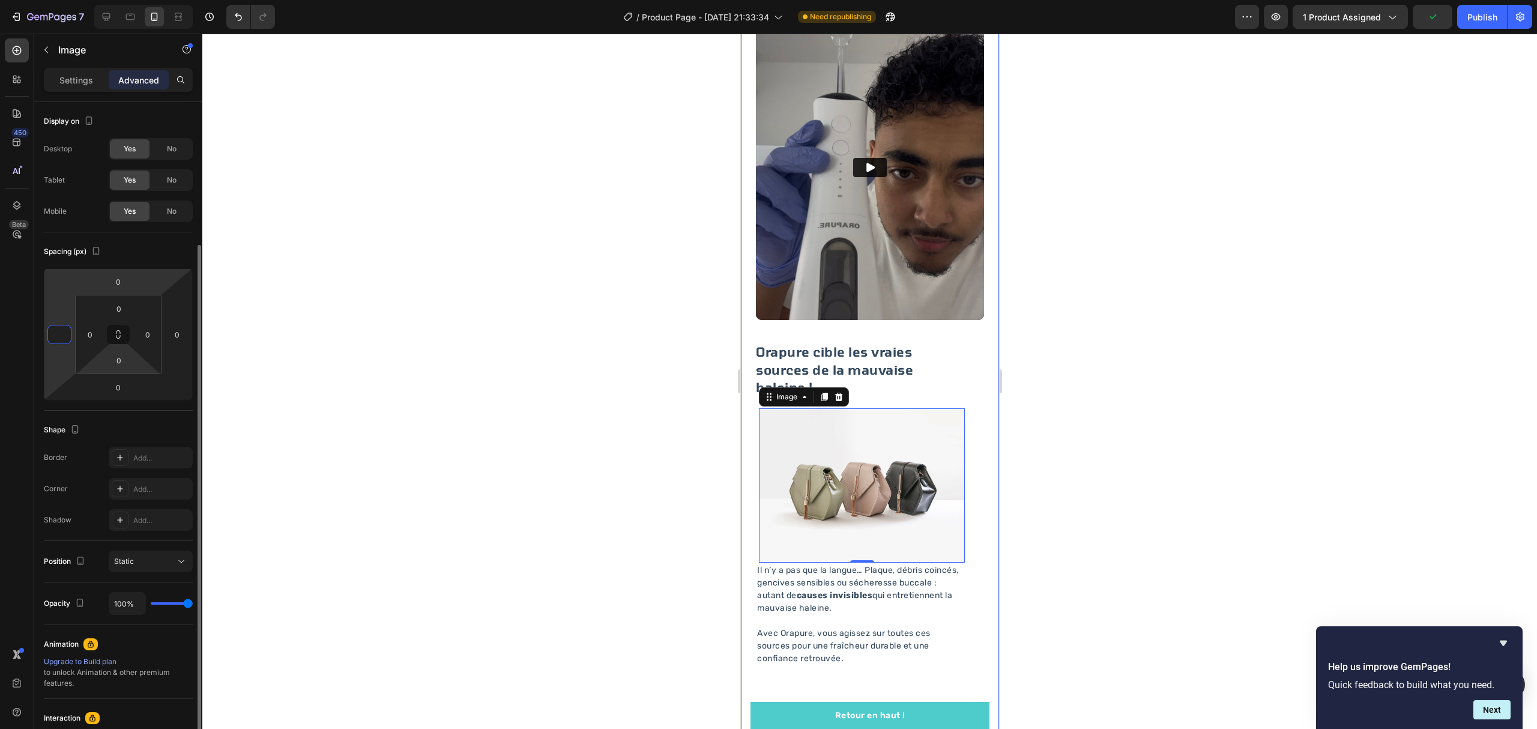
scroll to position [80, 0]
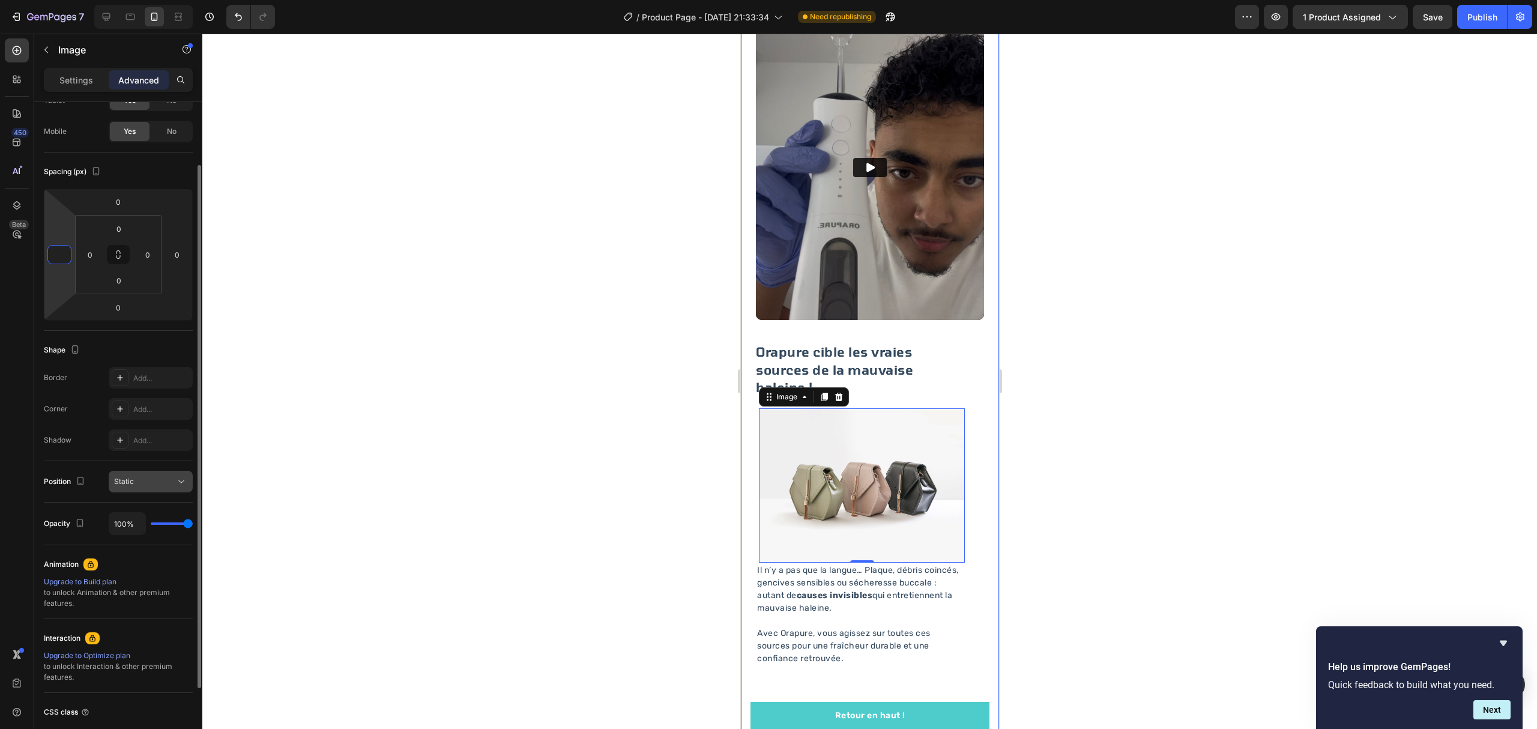
type input "0"
click at [149, 486] on div "Static" at bounding box center [144, 481] width 61 height 11
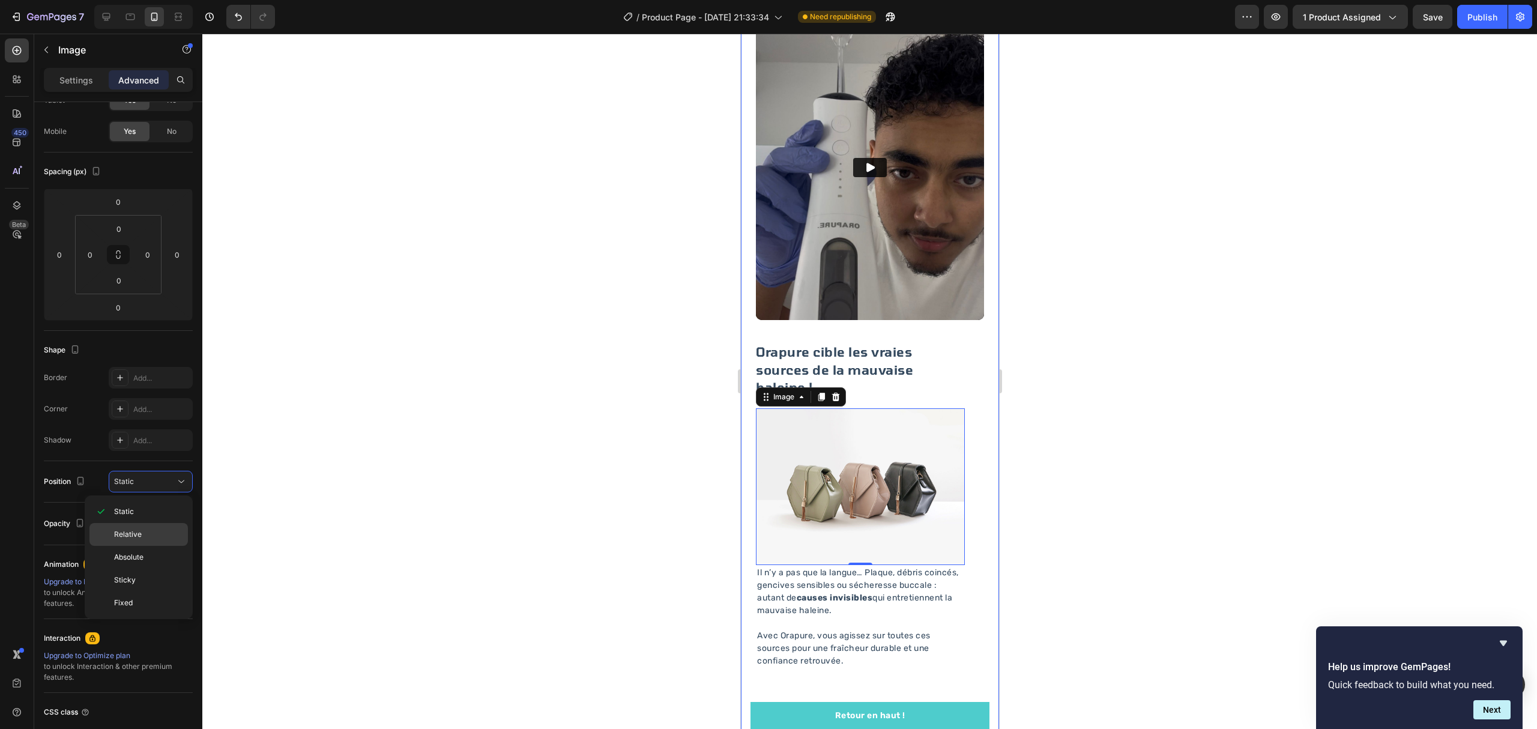
click at [130, 541] on div "Relative" at bounding box center [138, 534] width 98 height 23
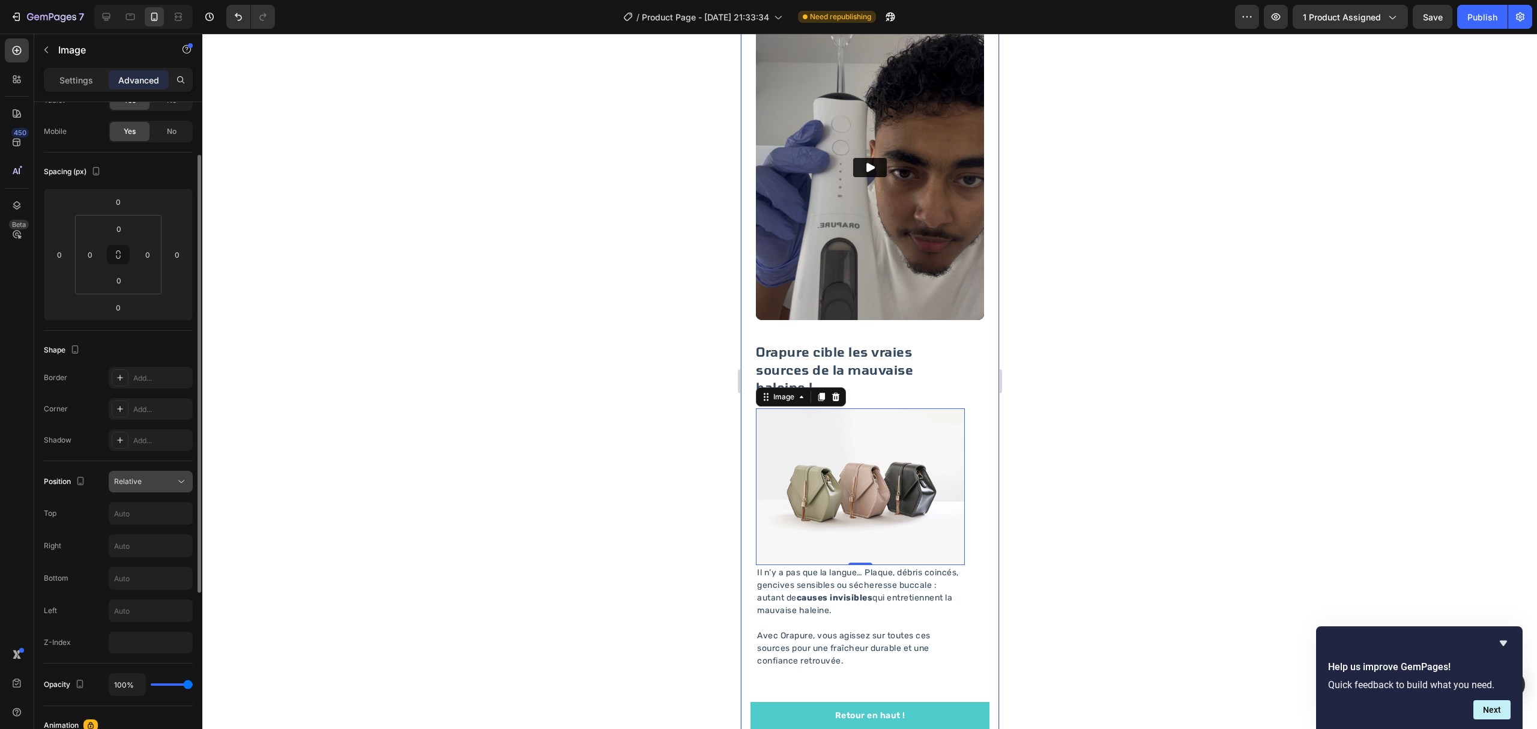
click at [155, 476] on div "Relative" at bounding box center [144, 481] width 61 height 11
click at [127, 606] on span "Fixed" at bounding box center [123, 602] width 19 height 11
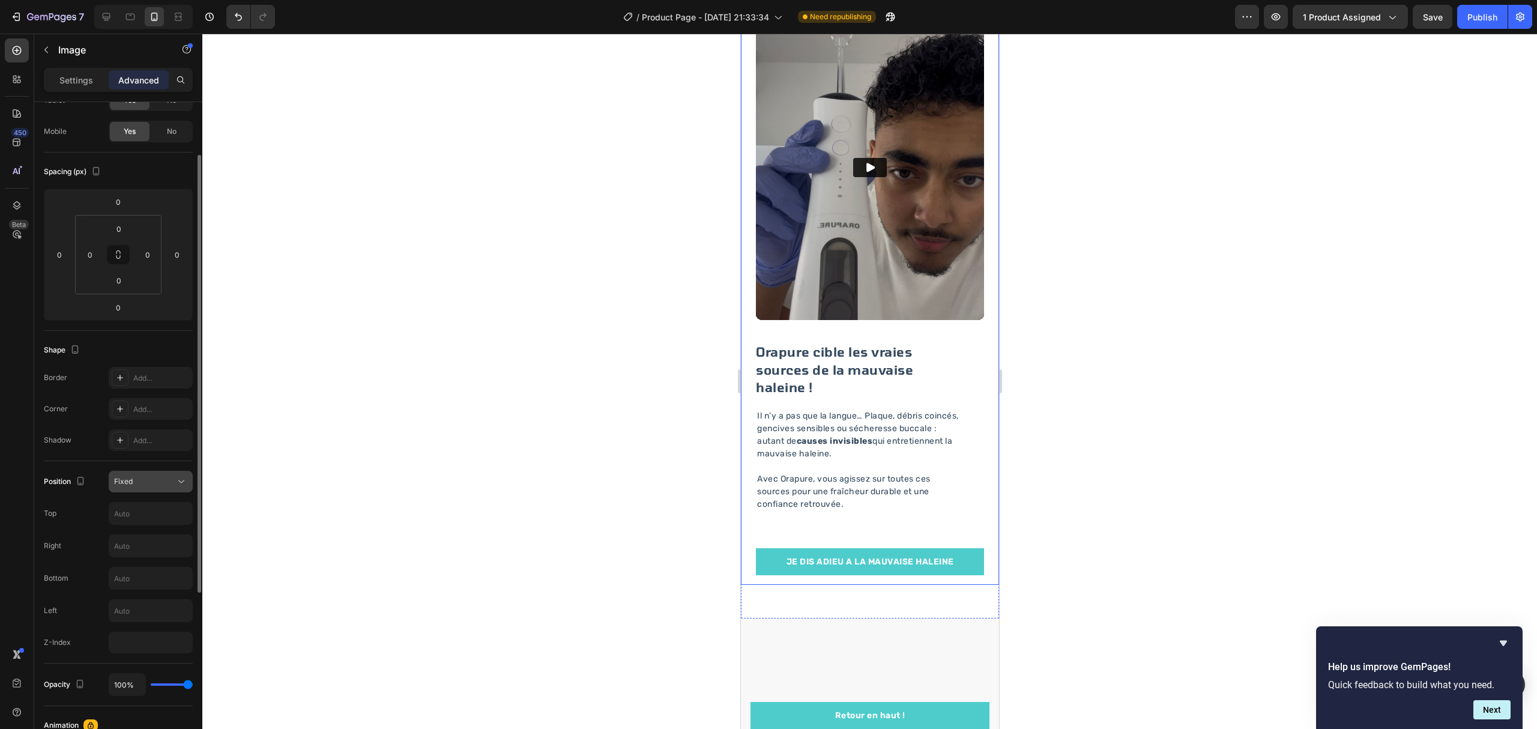
click at [171, 480] on div "Fixed" at bounding box center [144, 481] width 61 height 11
click at [145, 572] on div "Sticky" at bounding box center [138, 579] width 98 height 23
type input "0"
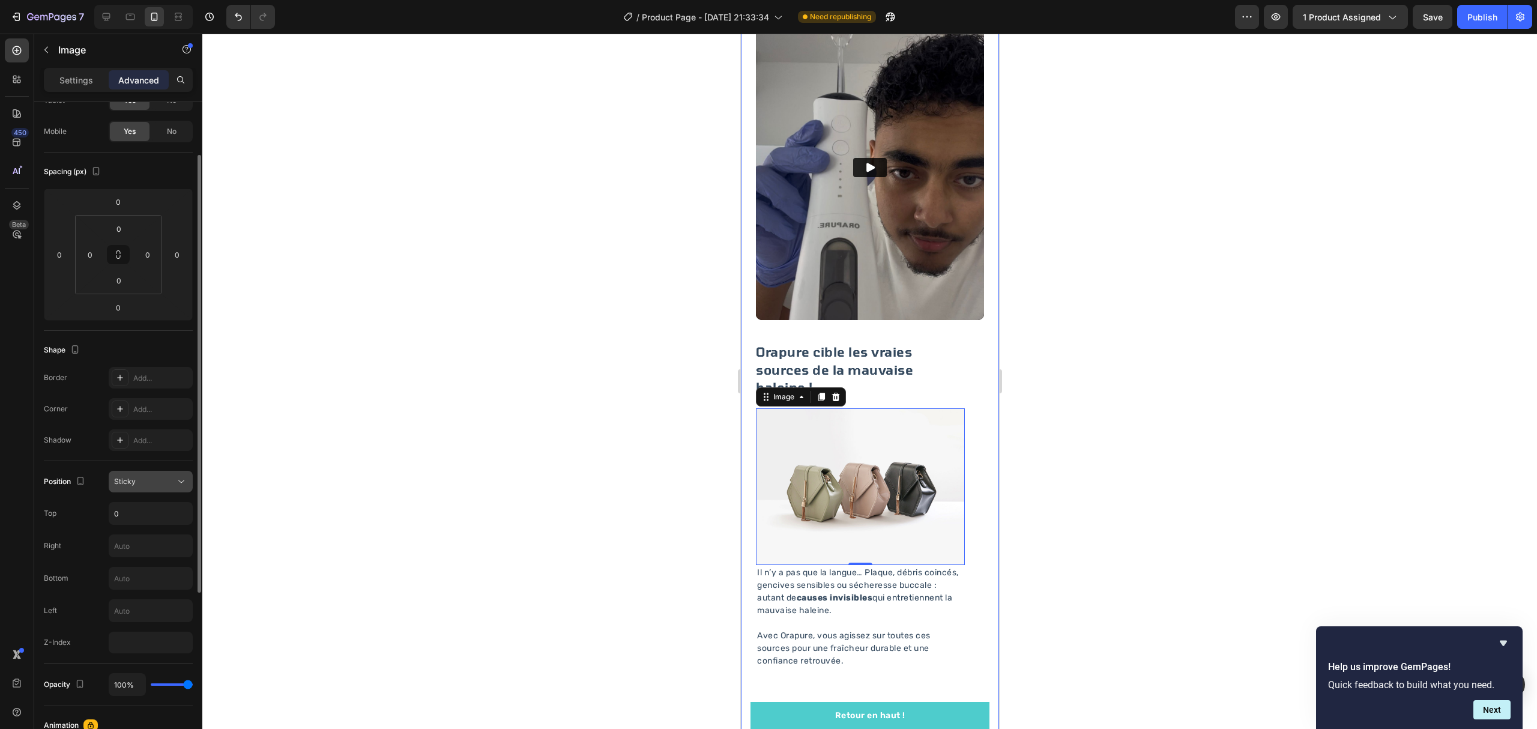
click at [164, 481] on div "Sticky" at bounding box center [144, 481] width 61 height 11
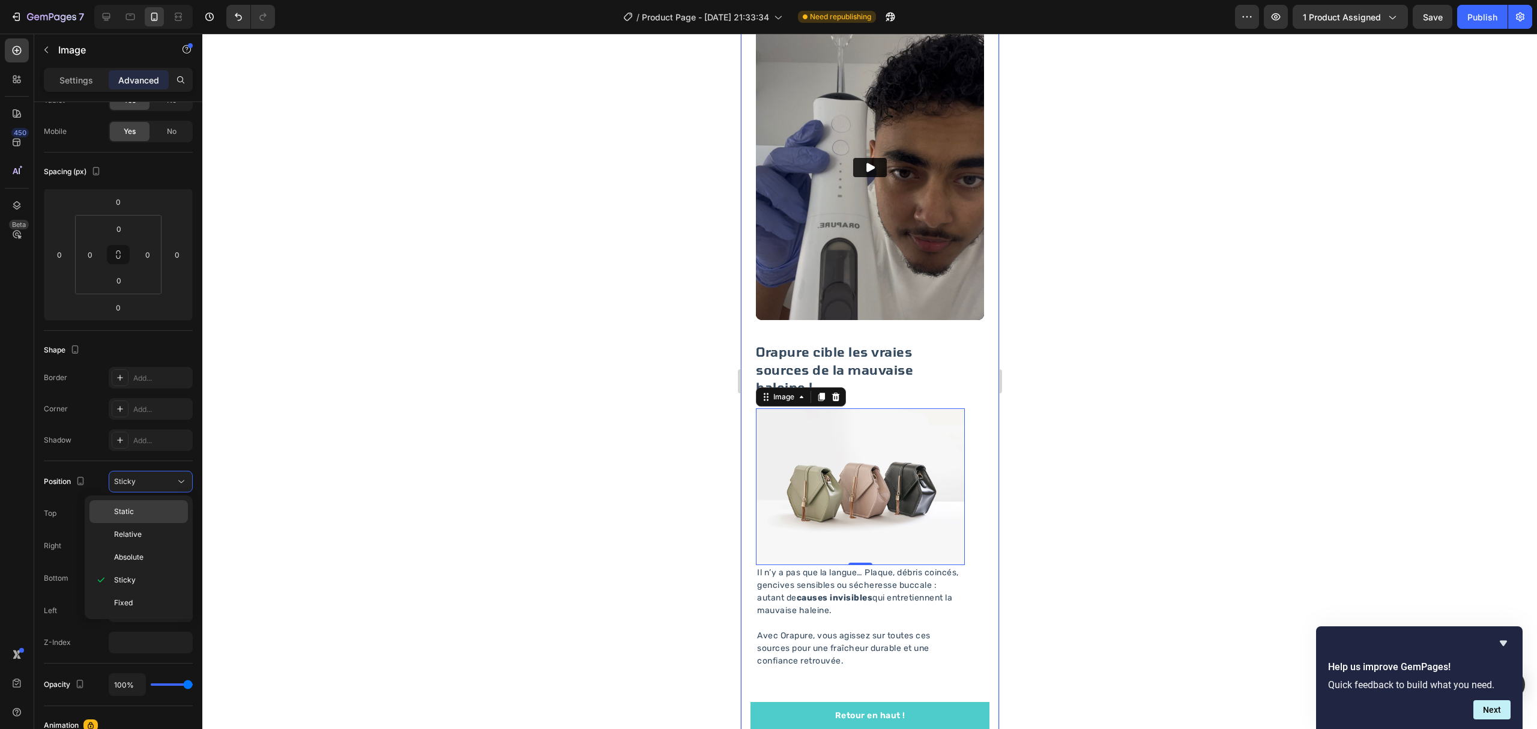
click at [150, 512] on p "Static" at bounding box center [148, 511] width 68 height 11
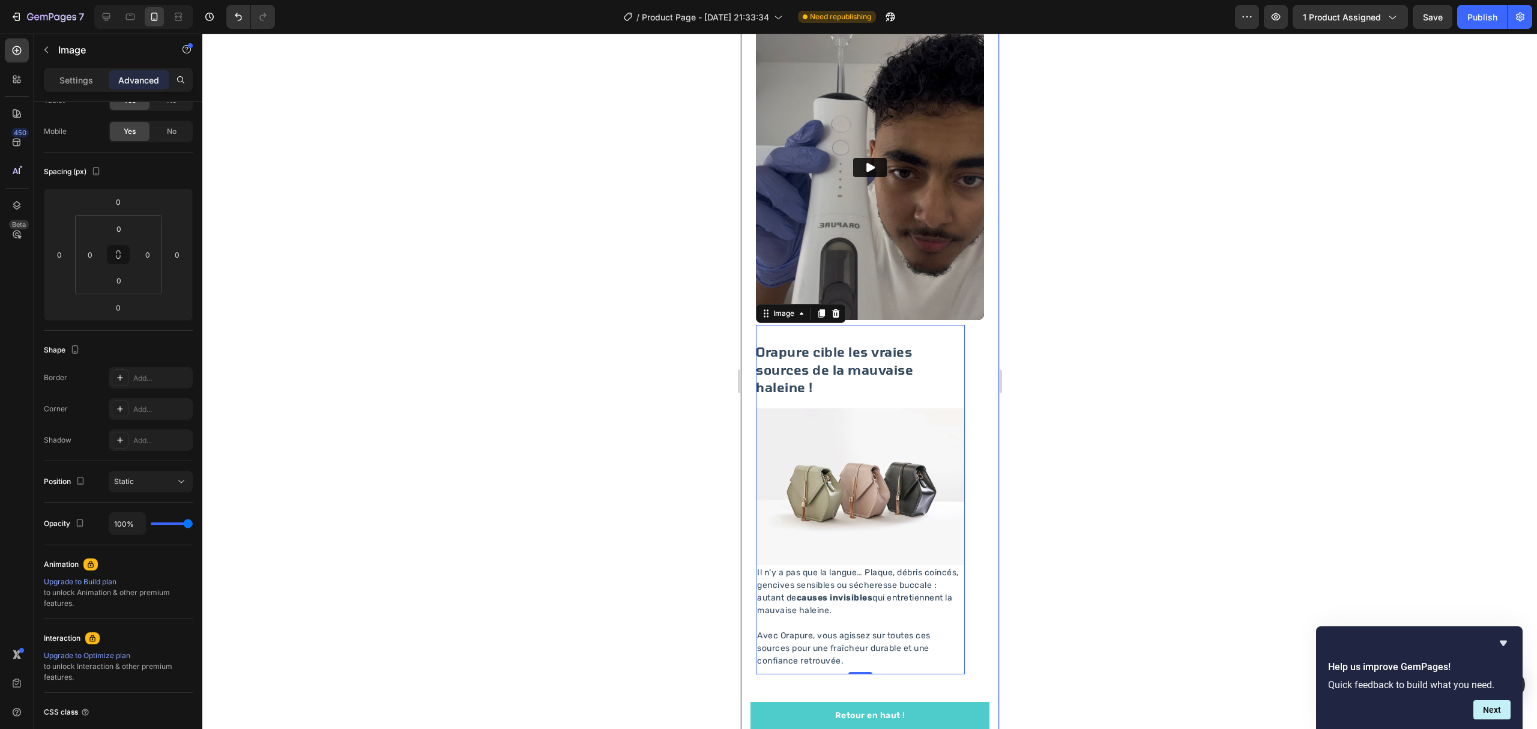
click at [452, 435] on div at bounding box center [869, 381] width 1334 height 695
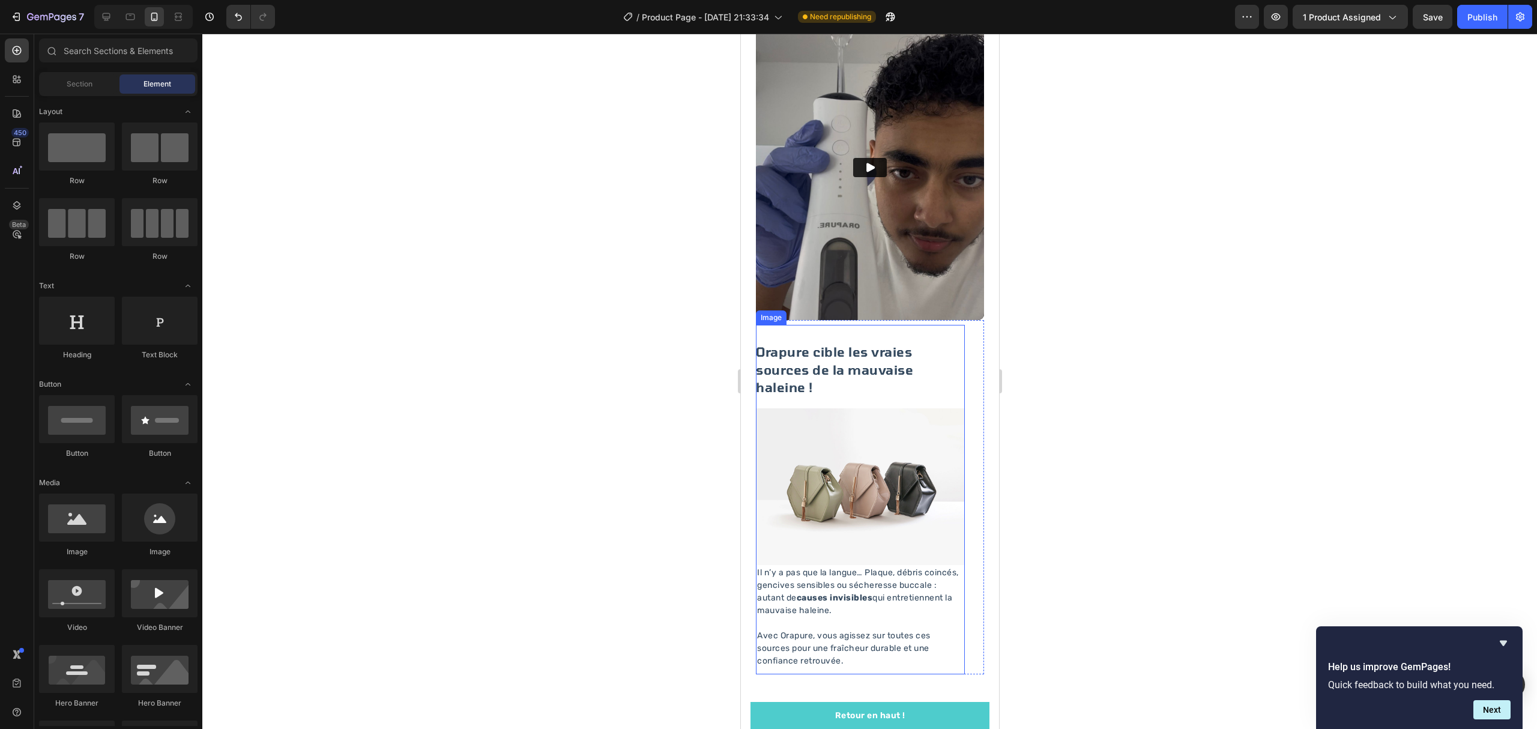
scroll to position [1520, 0]
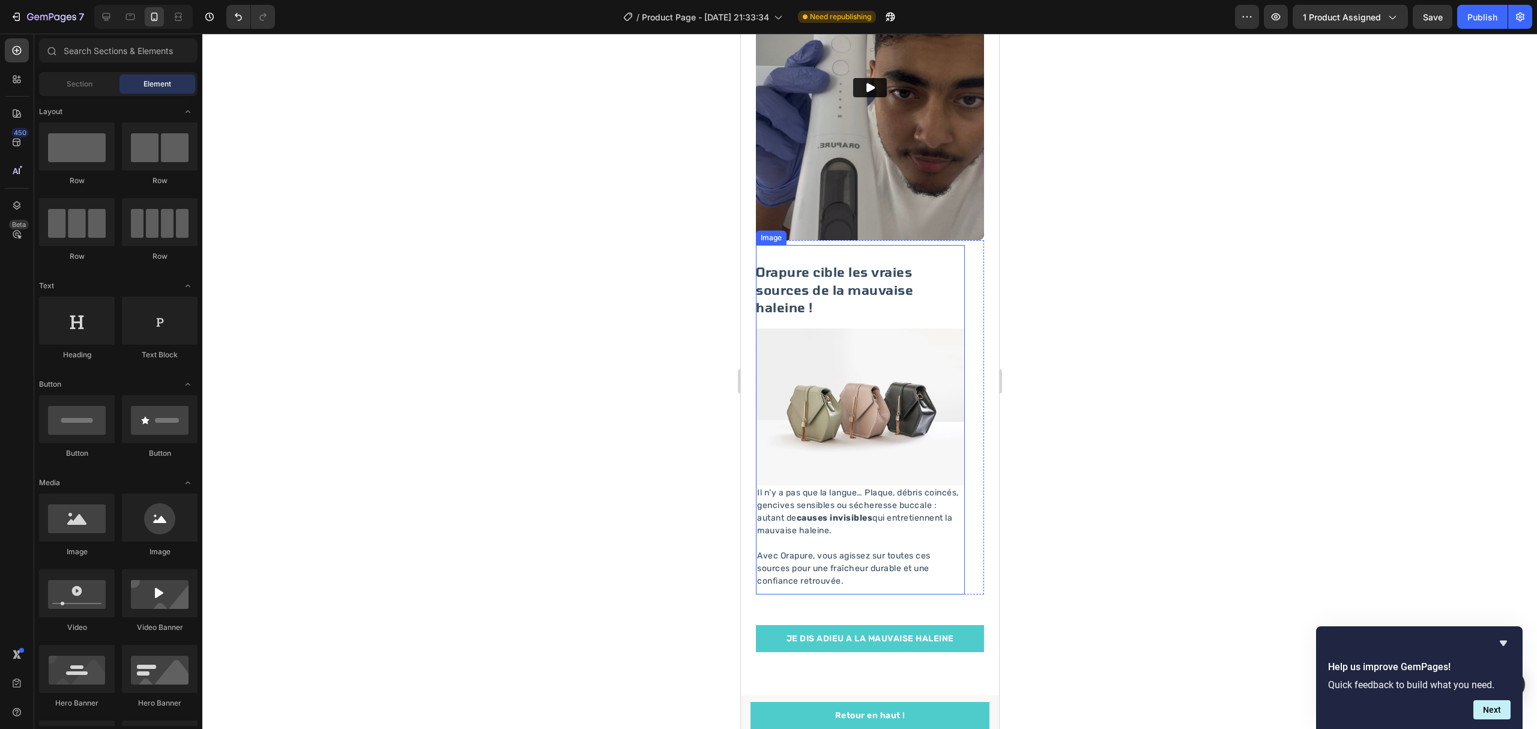
click at [819, 427] on img at bounding box center [859, 406] width 209 height 157
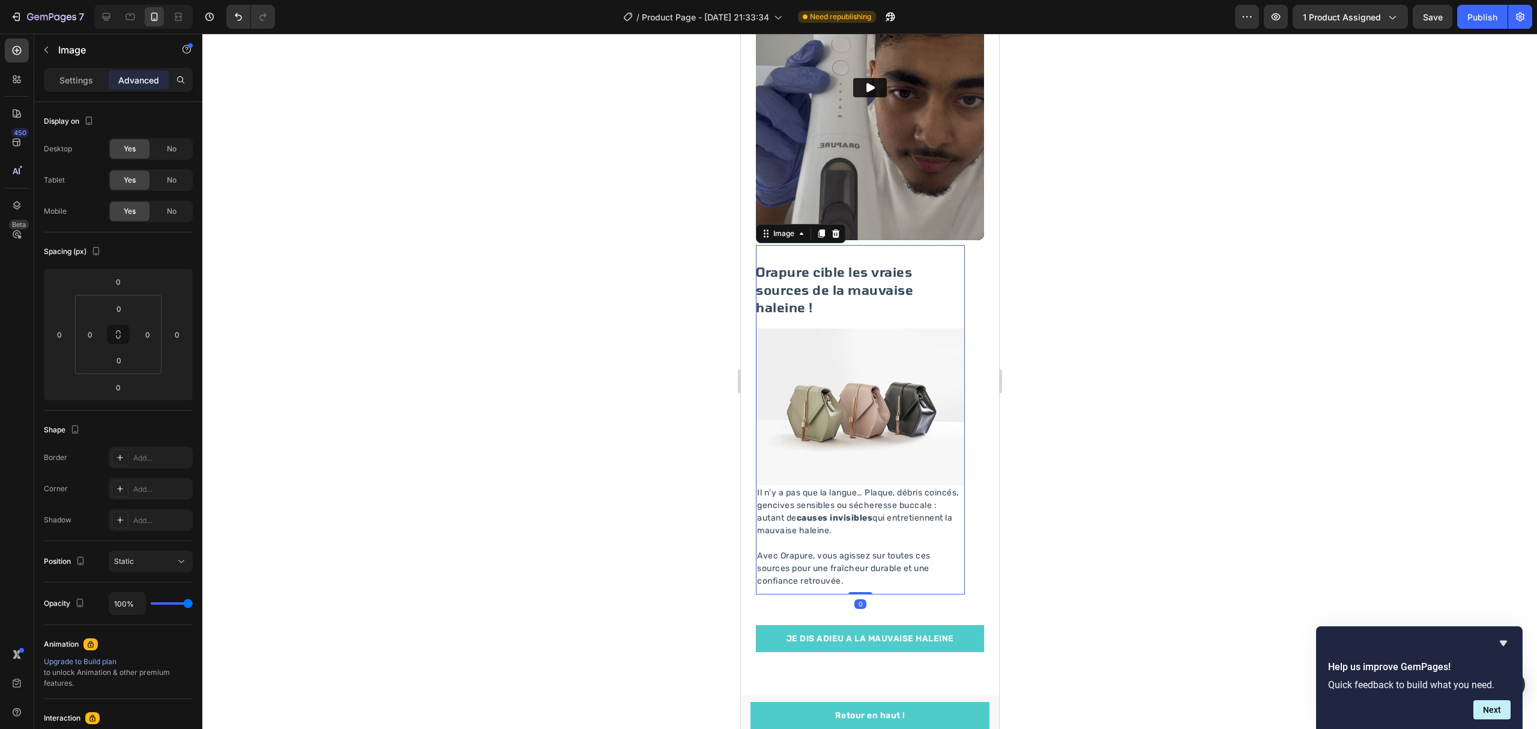
click at [1288, 325] on div at bounding box center [869, 381] width 1334 height 695
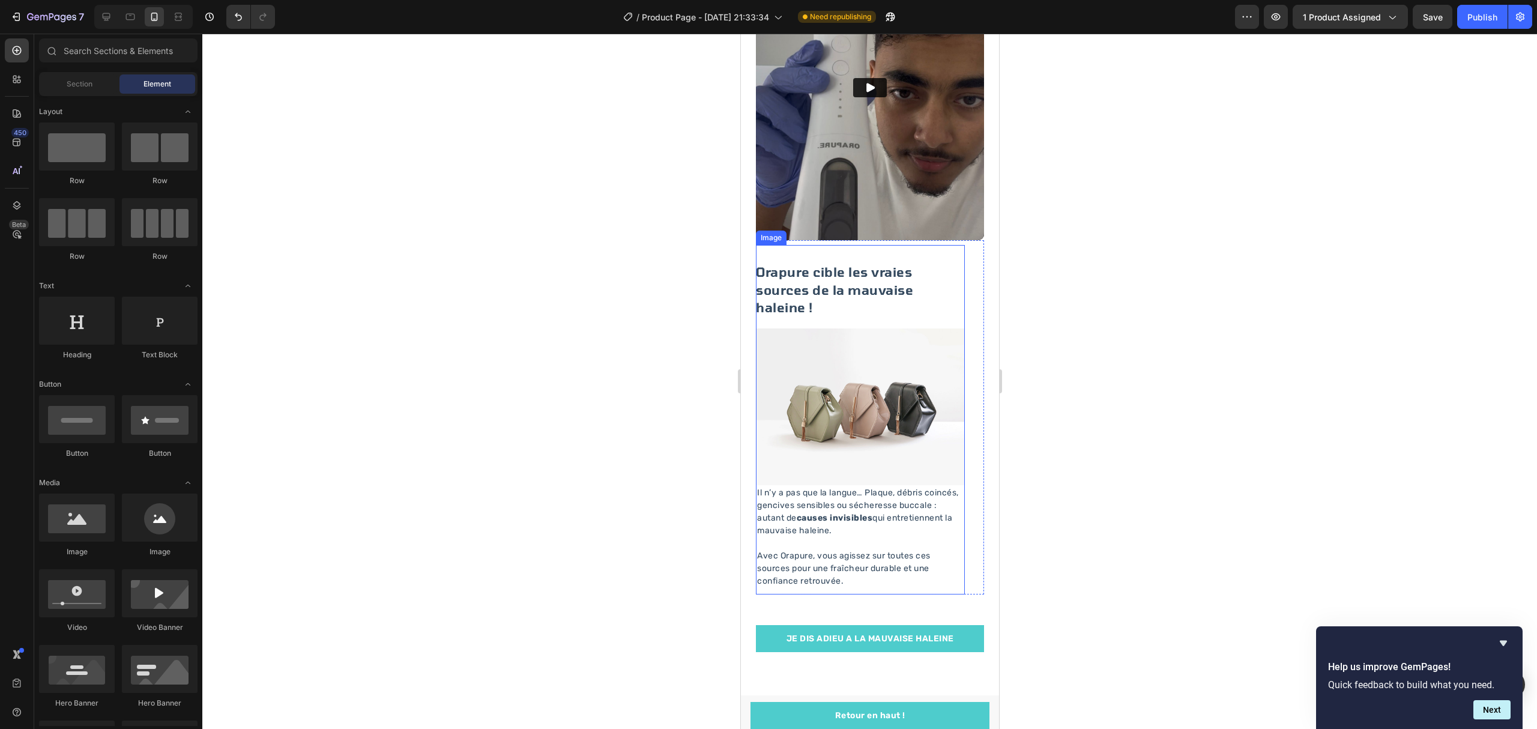
click at [830, 428] on img at bounding box center [859, 406] width 209 height 157
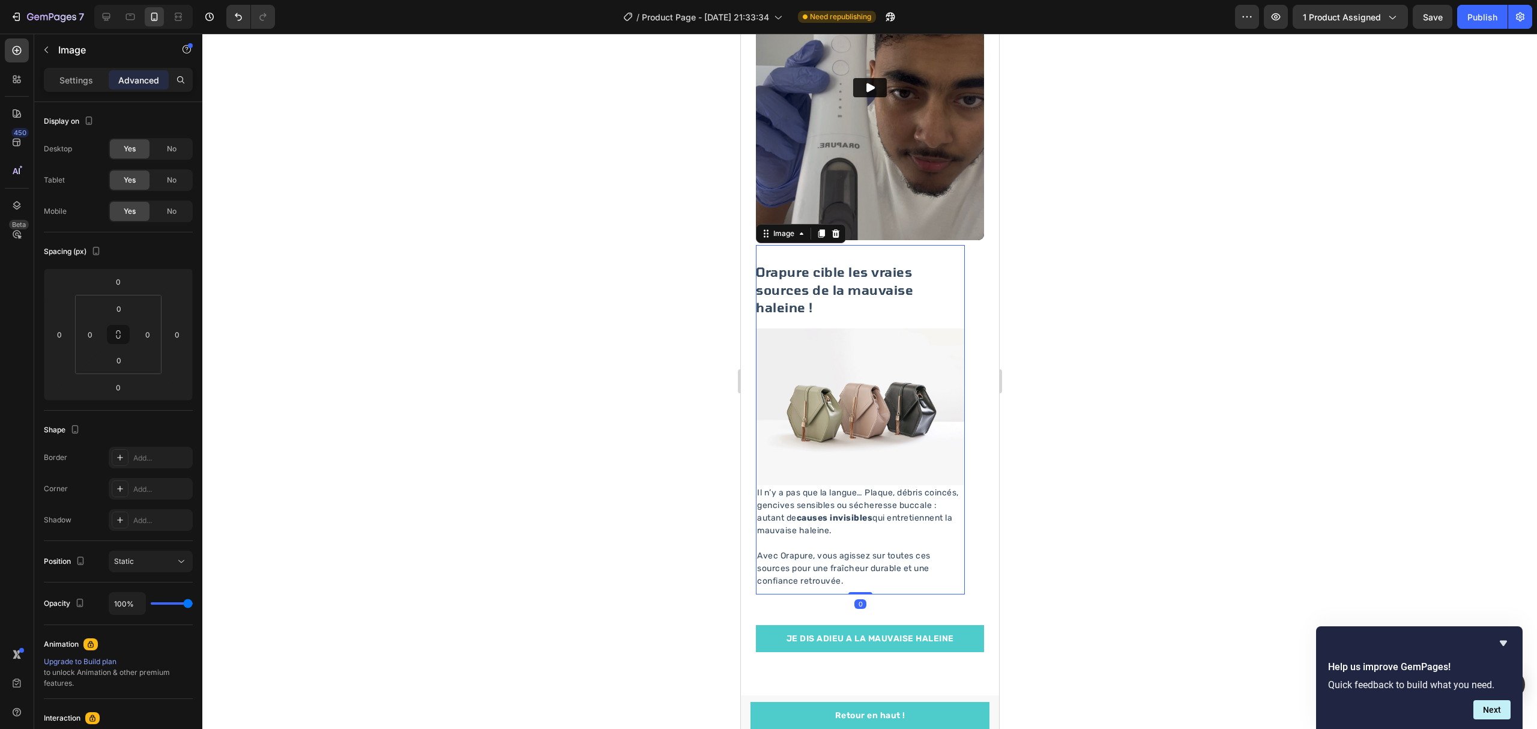
click at [420, 286] on div at bounding box center [869, 381] width 1334 height 695
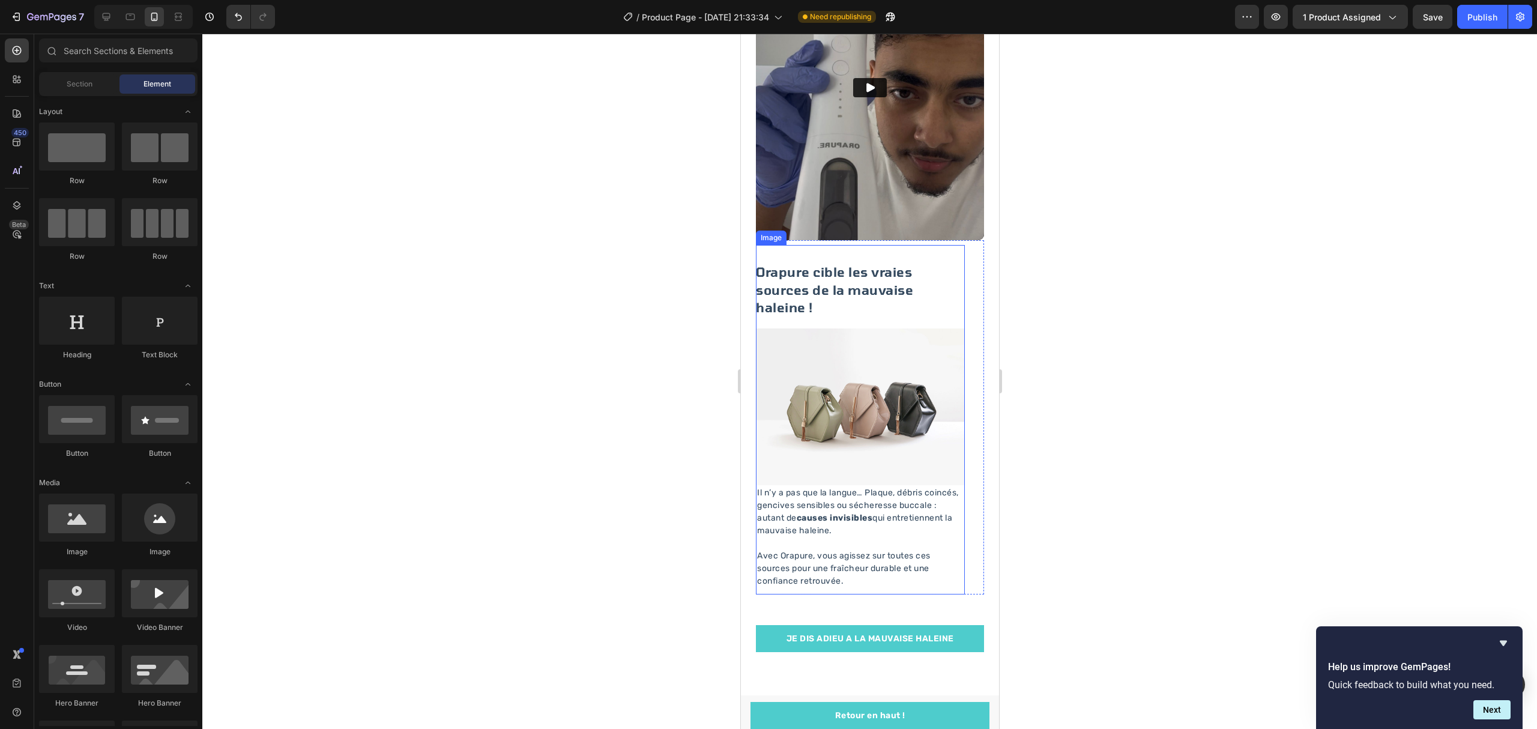
click at [844, 405] on img at bounding box center [859, 406] width 209 height 157
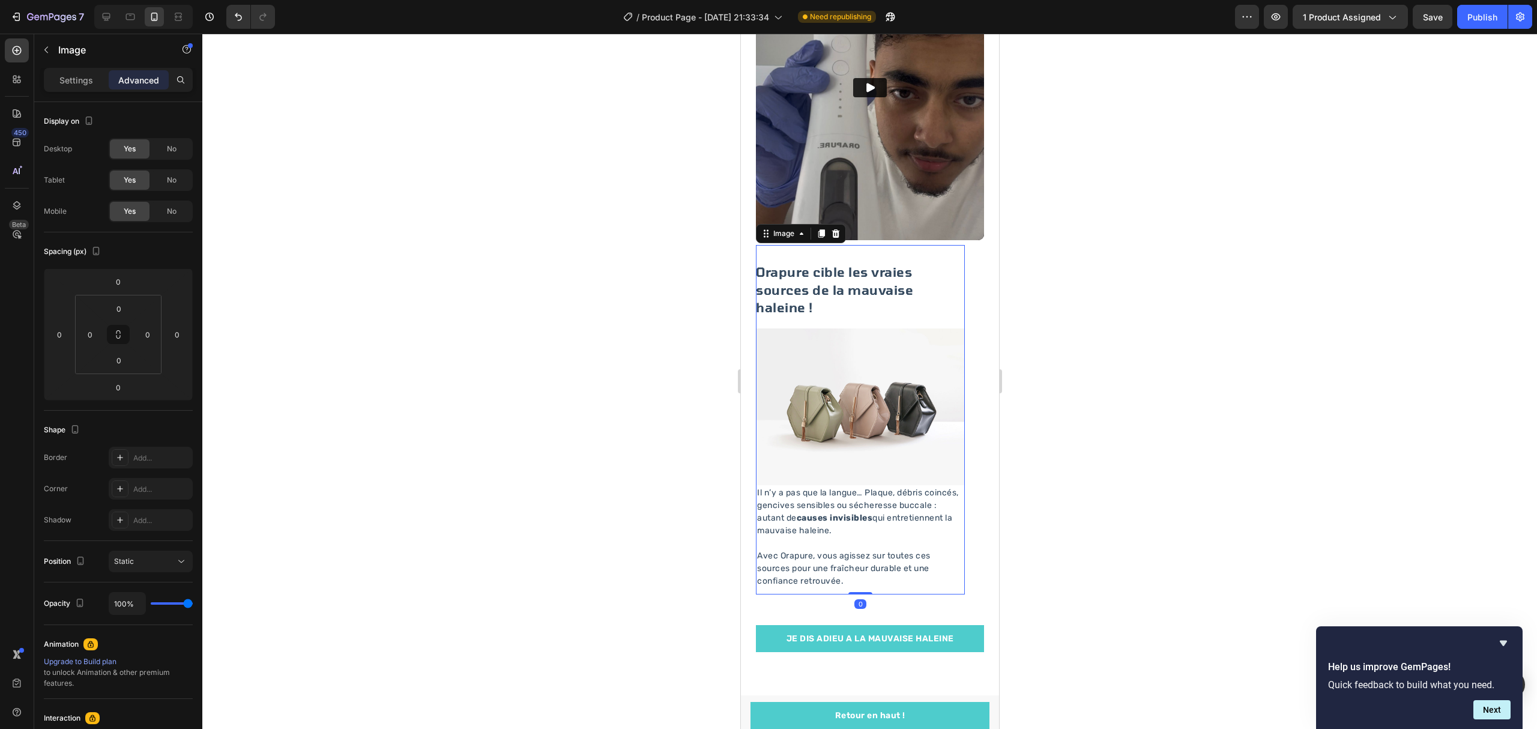
click at [622, 337] on div at bounding box center [869, 381] width 1334 height 695
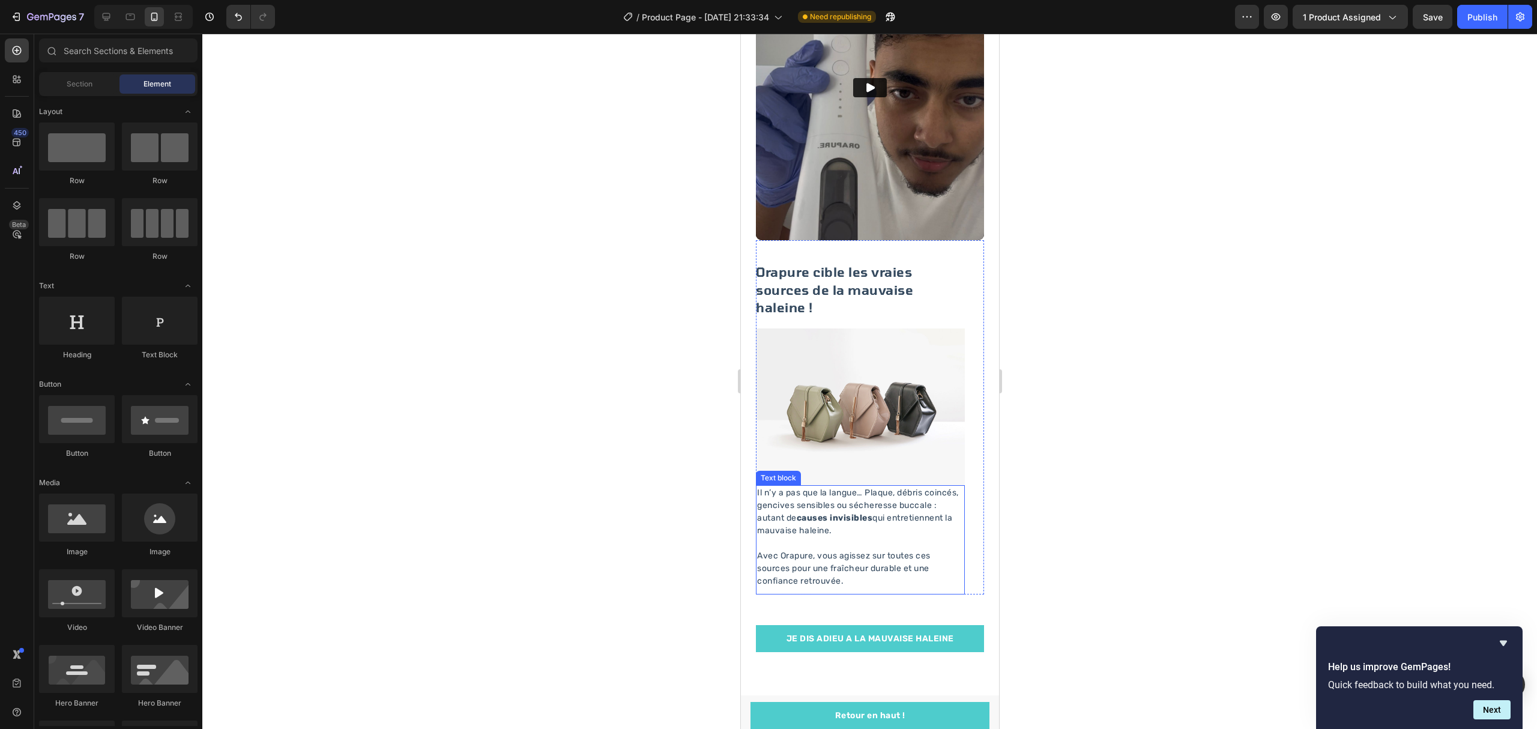
click at [875, 549] on p "Avec Orapure, vous agissez sur toutes ces sources pour une fraîcheur durable et…" at bounding box center [859, 568] width 206 height 38
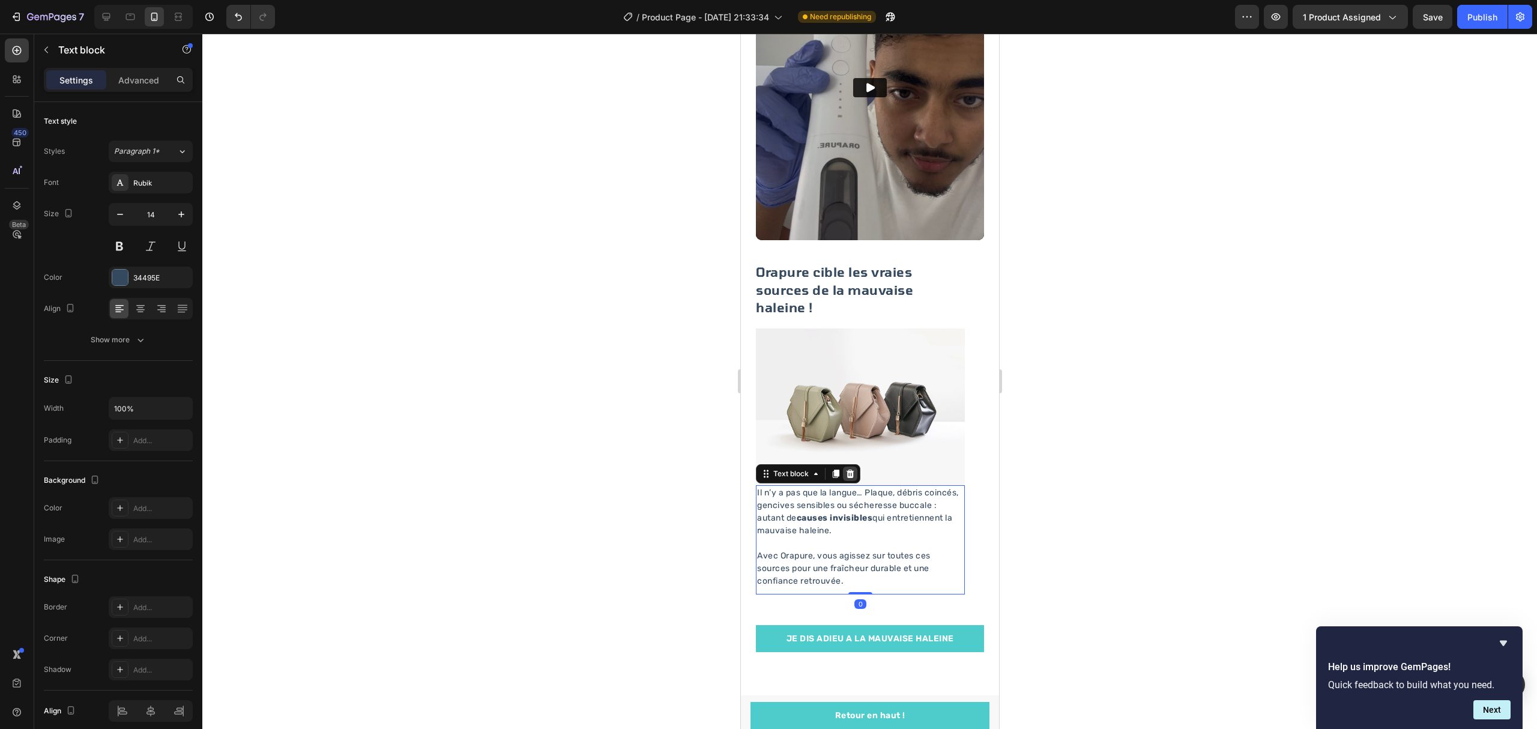
click at [850, 466] on div at bounding box center [849, 473] width 14 height 14
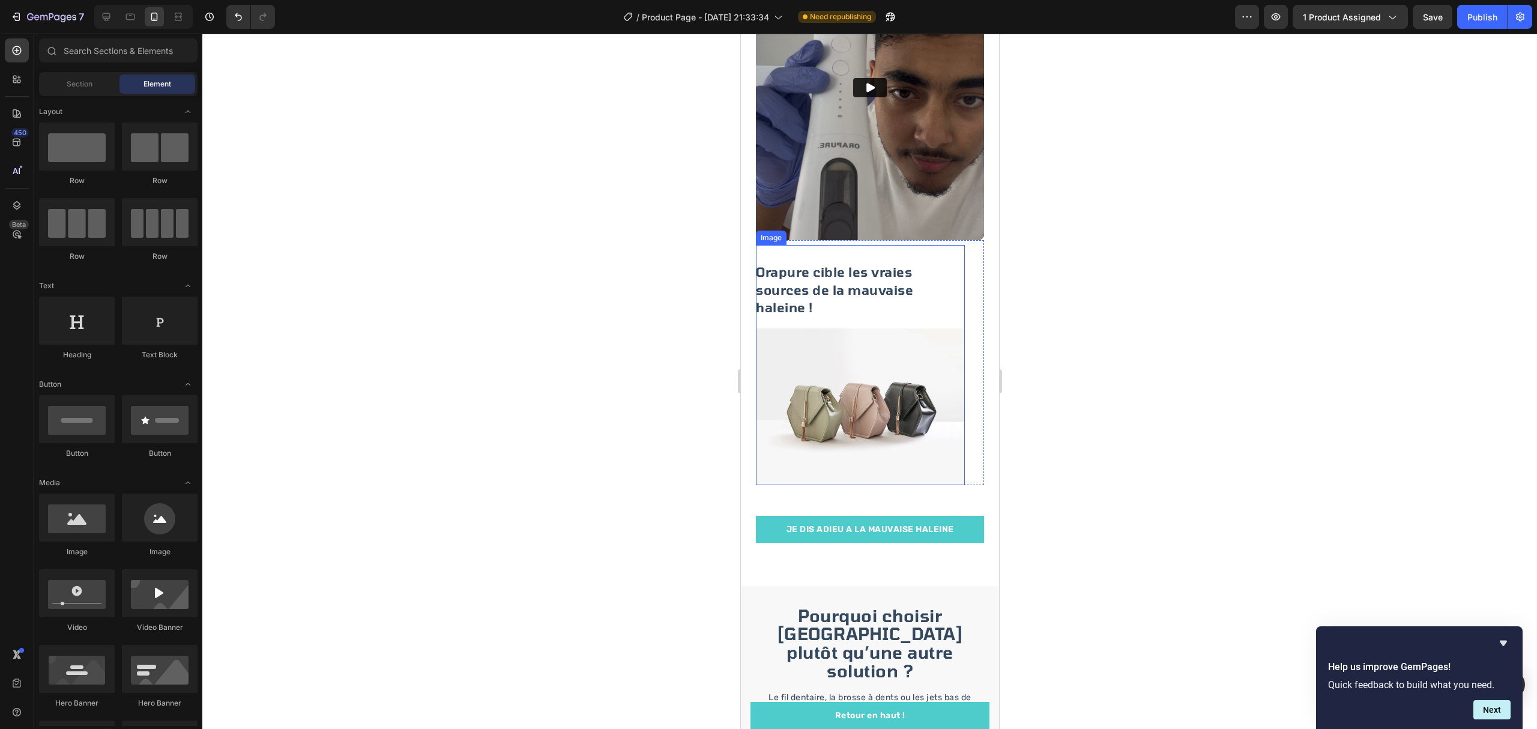
click at [857, 395] on img at bounding box center [859, 406] width 209 height 157
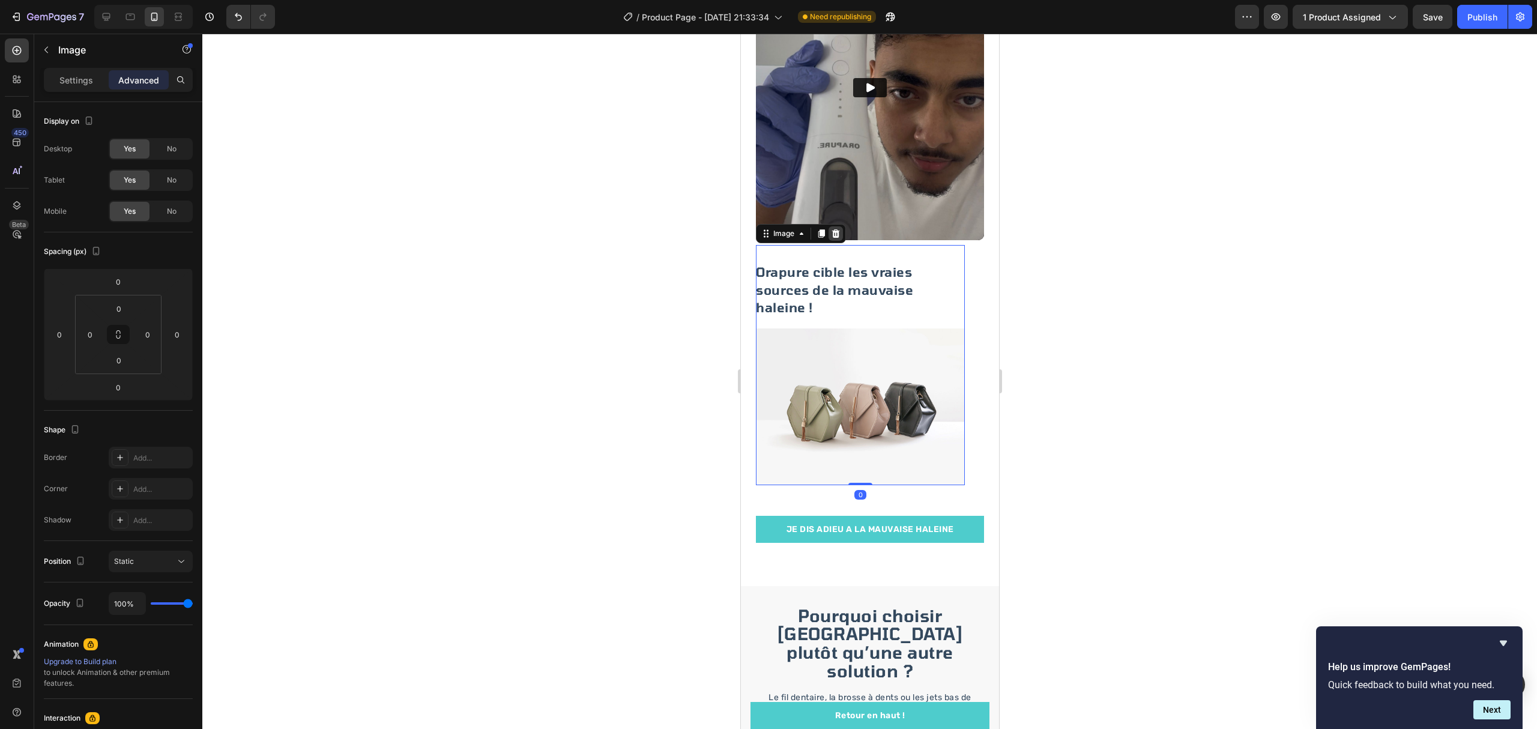
click at [830, 229] on icon at bounding box center [835, 234] width 10 height 10
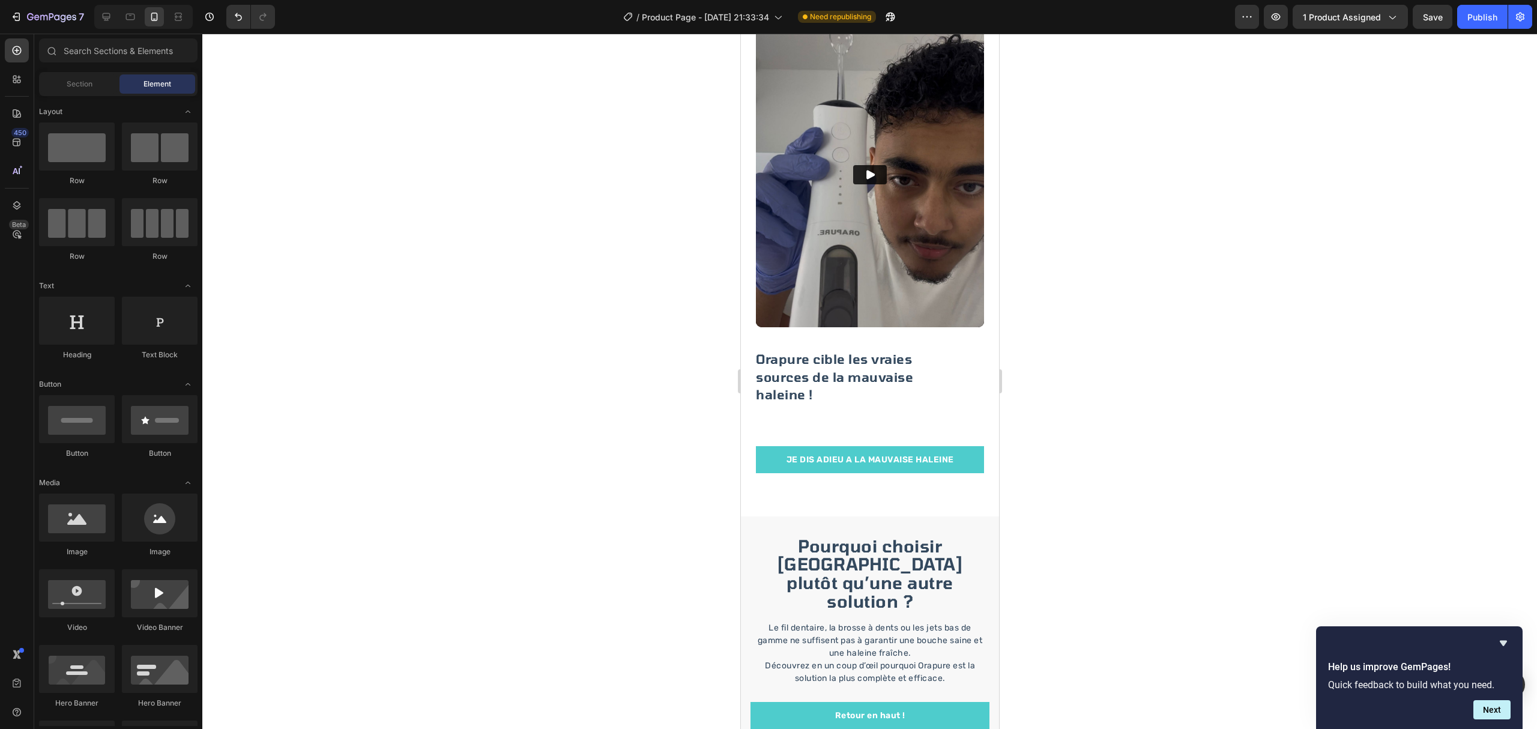
scroll to position [1360, 0]
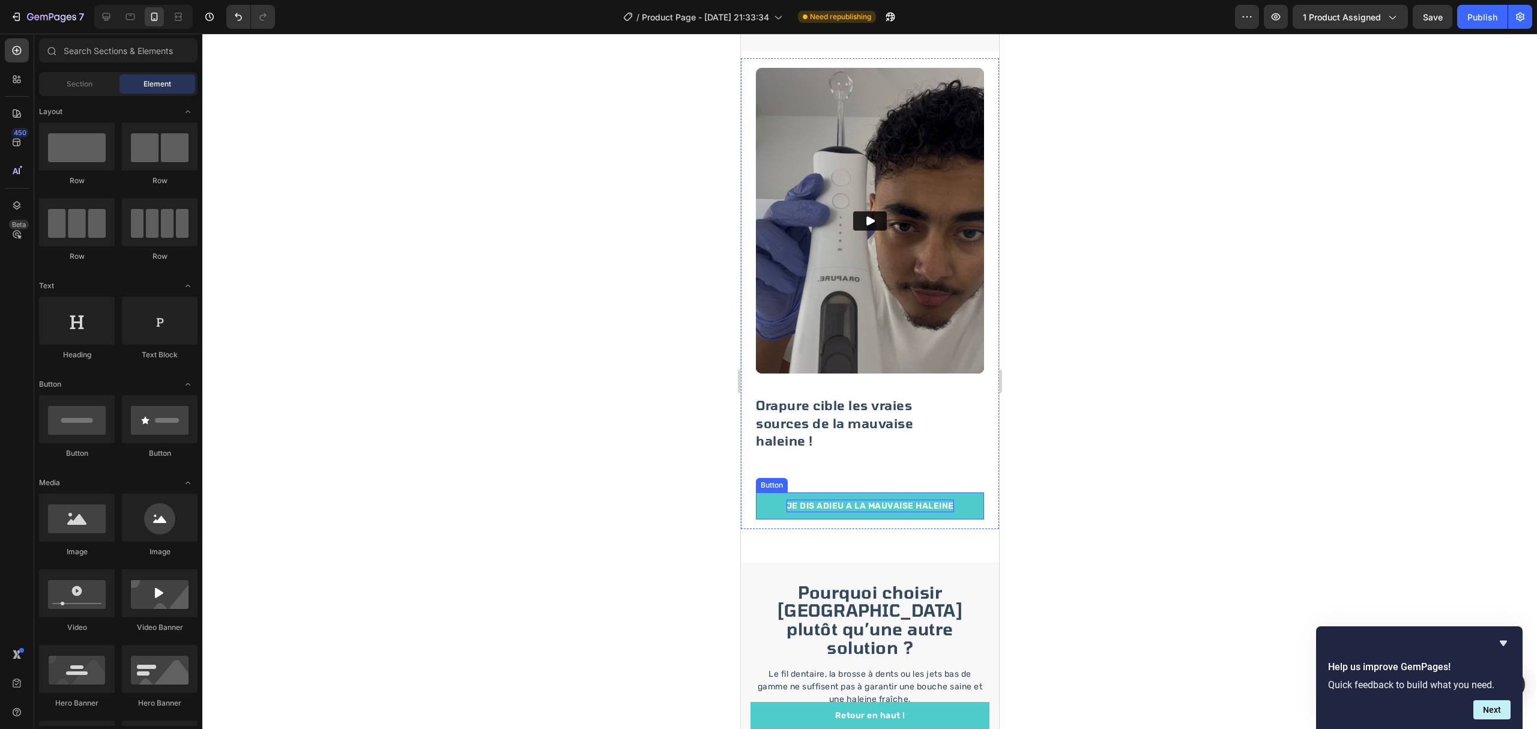
click at [834, 511] on p "JE DIS ADIEU A LA MAUVAISE HALEINE" at bounding box center [869, 505] width 167 height 13
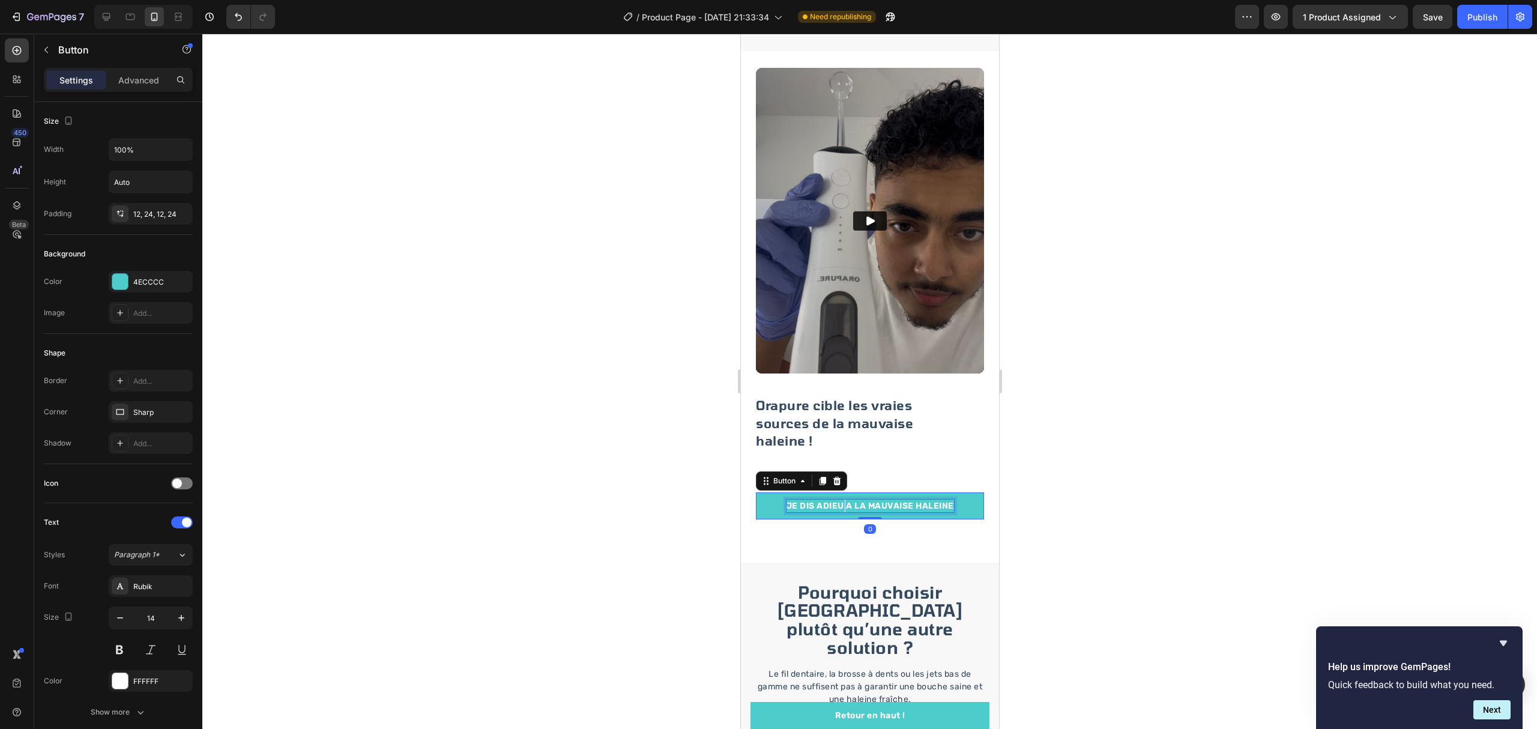
click at [834, 511] on p "JE DIS ADIEU A LA MAUVAISE HALEINE" at bounding box center [869, 505] width 167 height 13
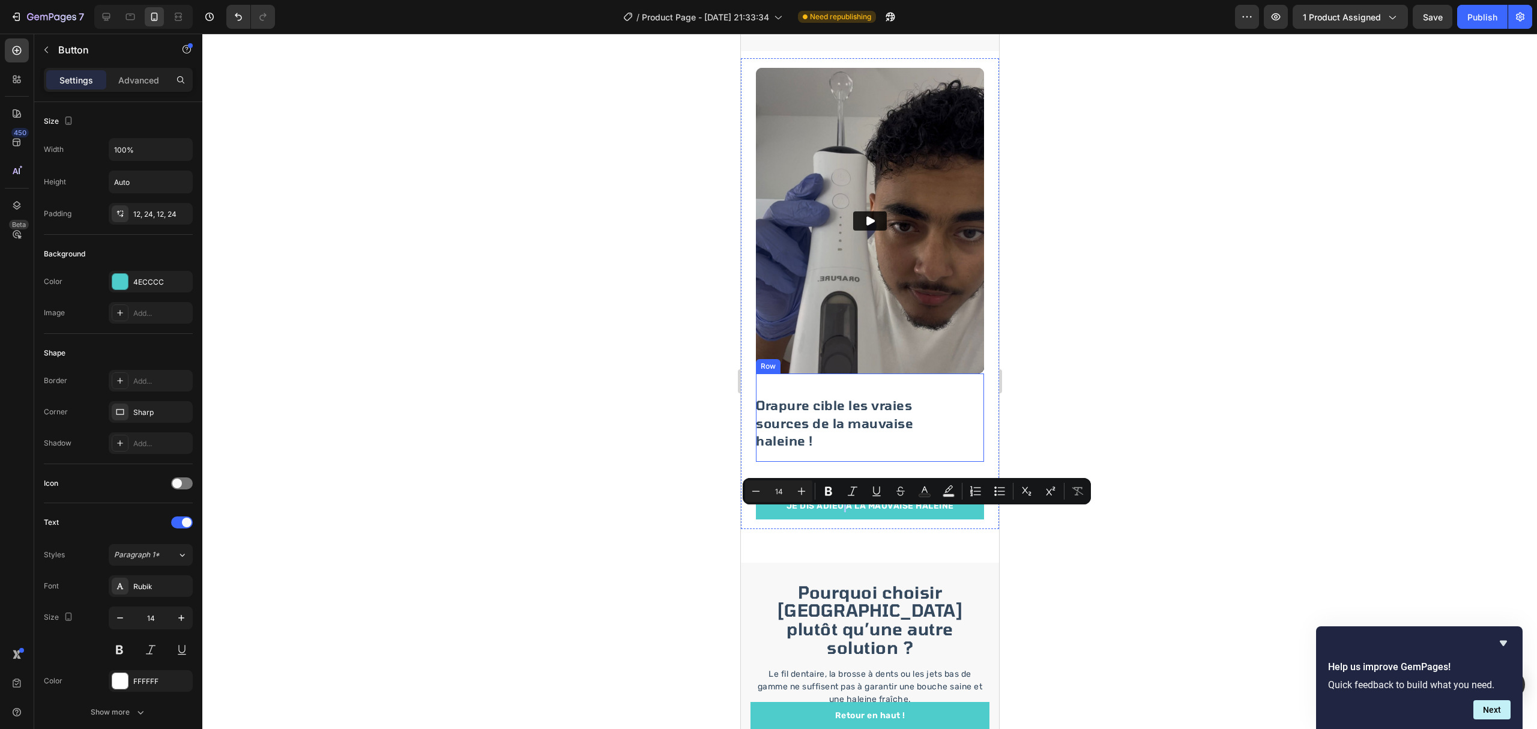
click at [1169, 402] on div at bounding box center [869, 381] width 1334 height 695
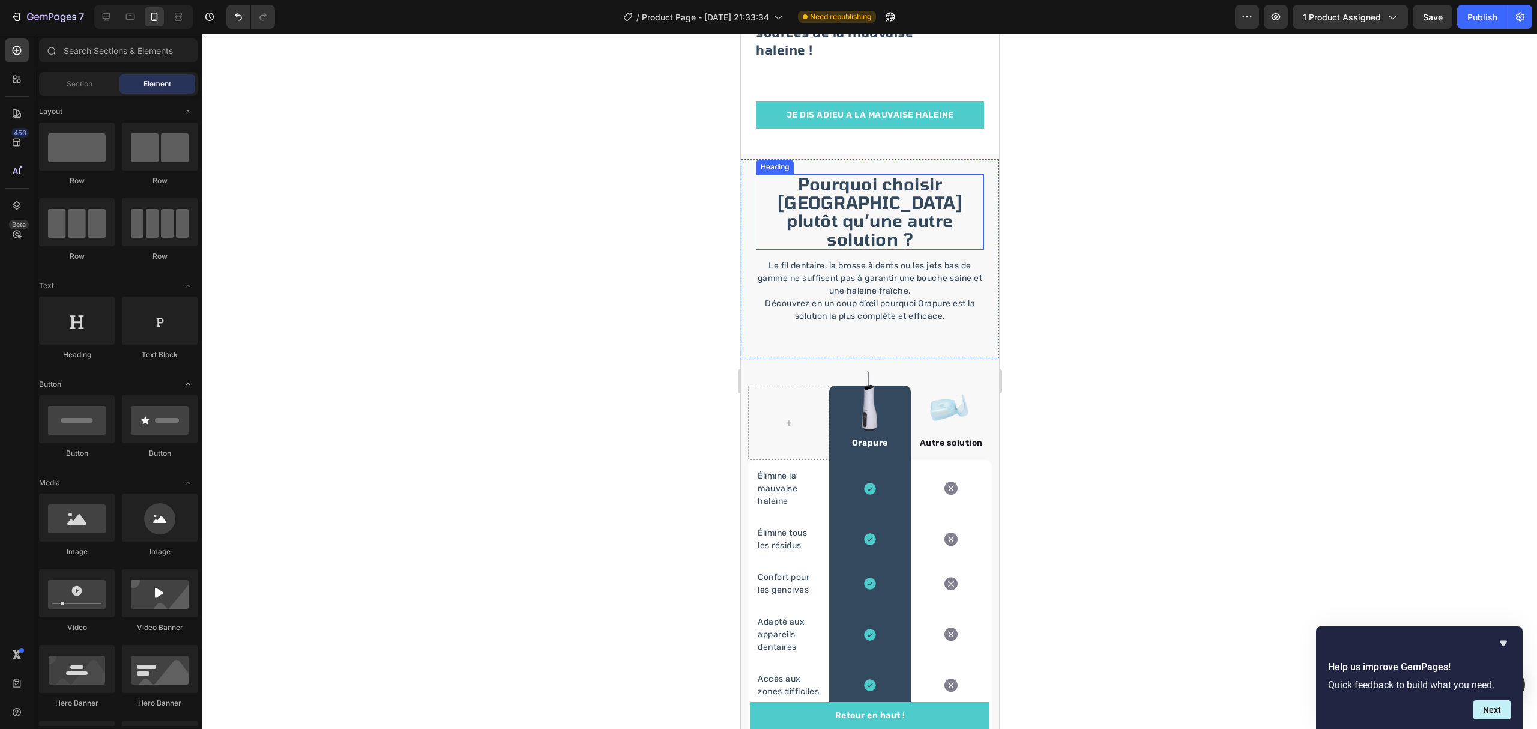
scroll to position [1760, 0]
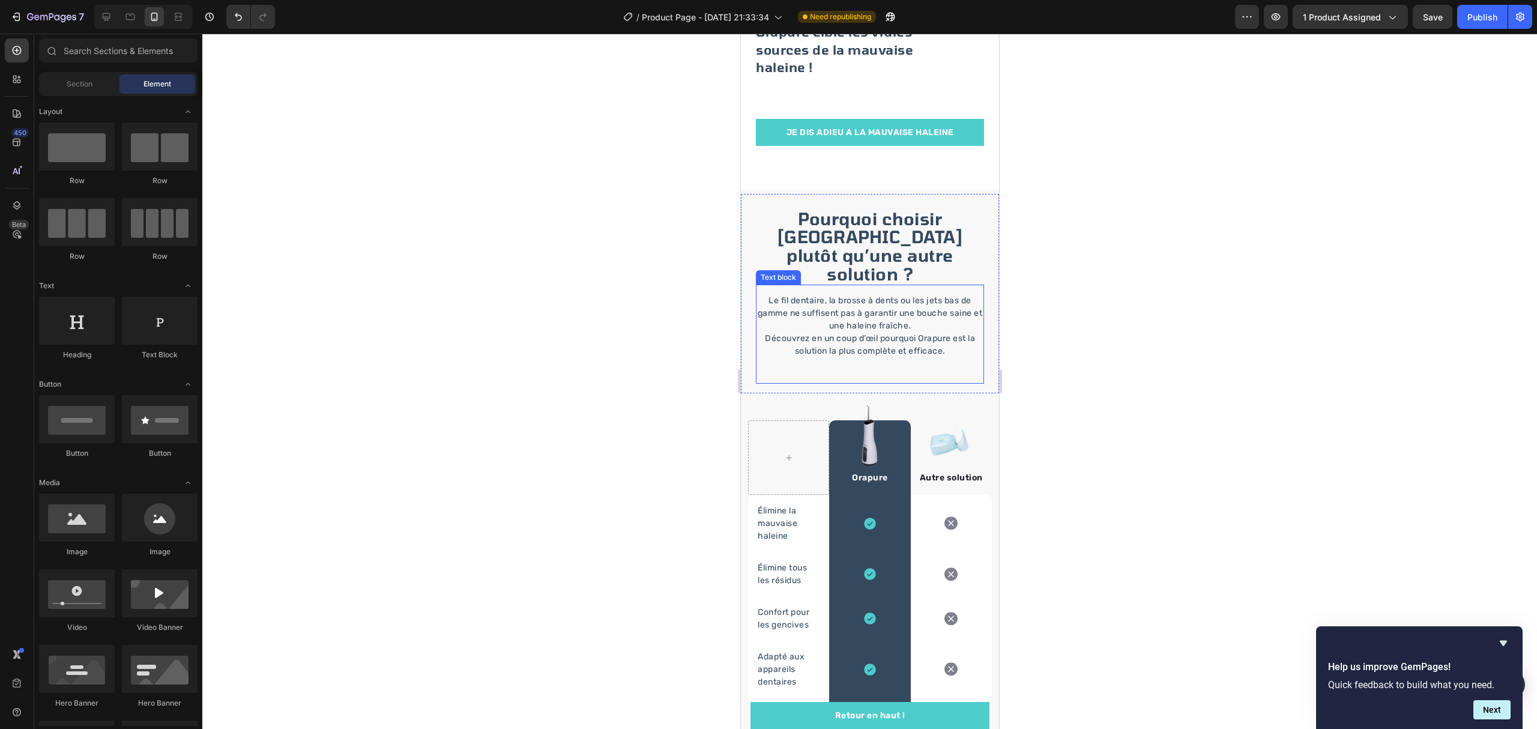
click at [929, 297] on p "Le fil dentaire, la brosse à dents ou les jets bas de gamme ne suffisent pas à …" at bounding box center [869, 325] width 226 height 63
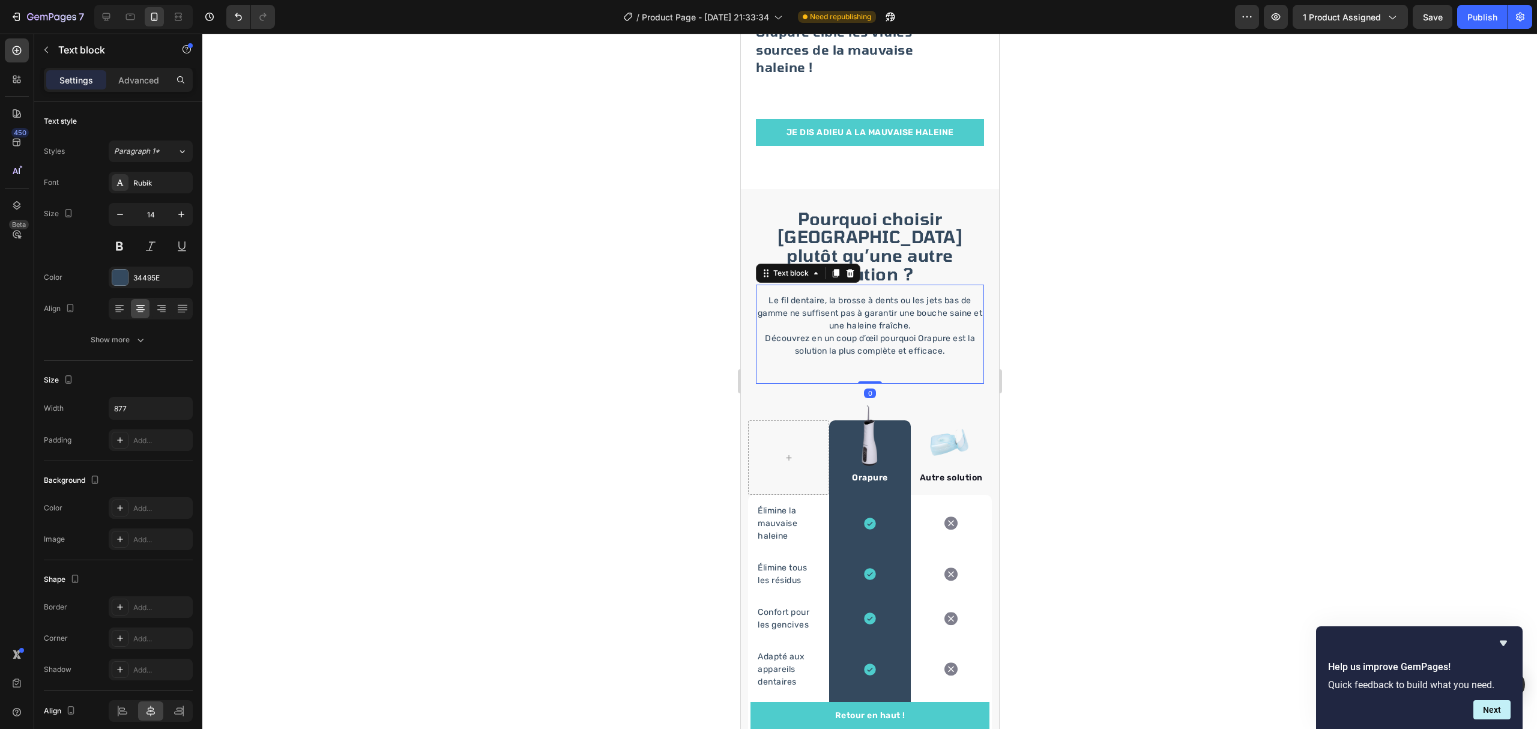
click at [924, 294] on p "Le fil dentaire, la brosse à dents ou les jets bas de gamme ne suffisent pas à …" at bounding box center [869, 325] width 226 height 63
click at [931, 294] on p "Le fil dentaire, la brosse à dents ou les jets bas de gamme ne suffisent pas à …" at bounding box center [869, 325] width 226 height 63
click at [924, 295] on p "Le fil dentaire, la brosse à dents ou les jets bas de gamme ne suffisent pas à …" at bounding box center [869, 325] width 226 height 63
drag, startPoint x: 938, startPoint y: 292, endPoint x: 729, endPoint y: 256, distance: 212.6
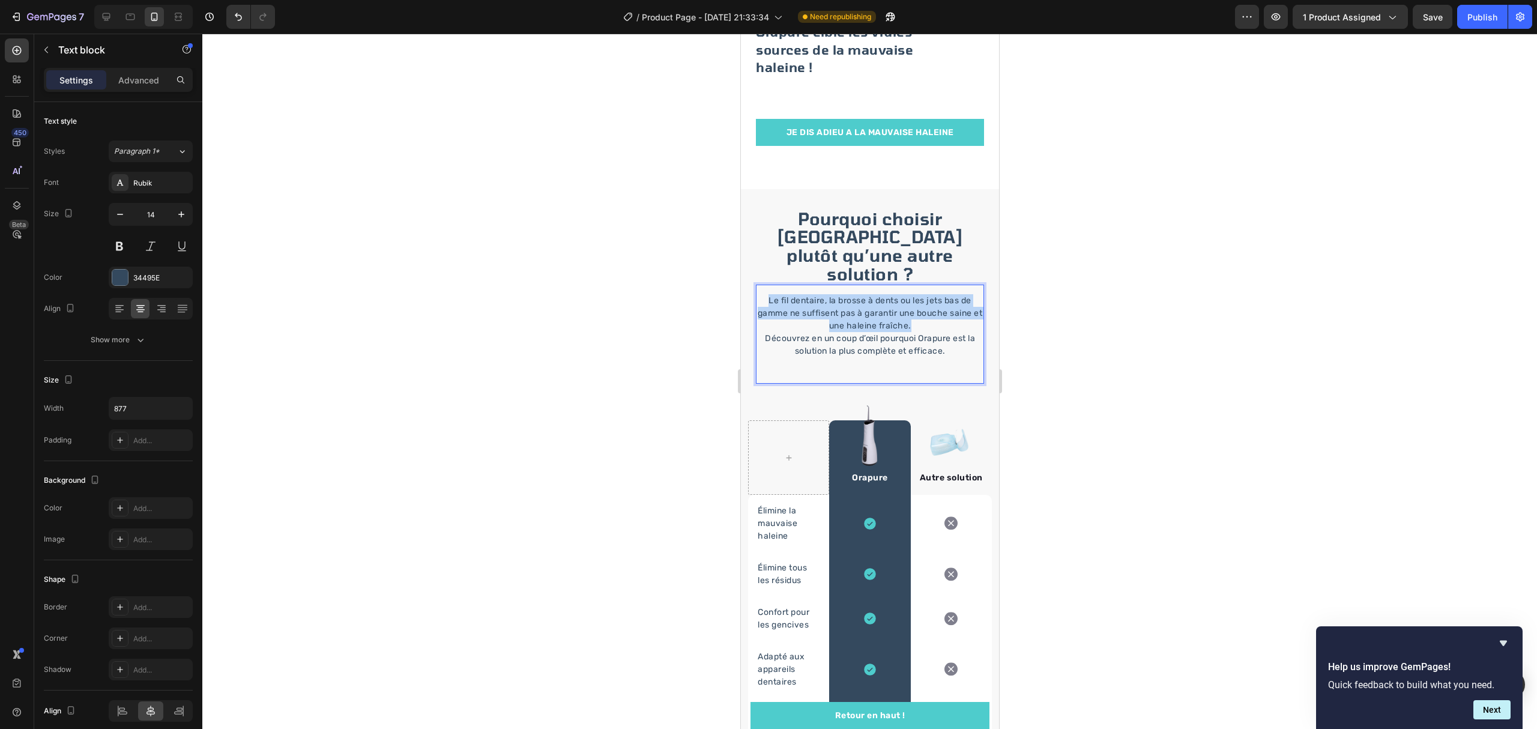
click at [740, 256] on html "iPhone 15 Pro Max ( 430 px) iPhone 13 Mini iPhone 13 Pro iPhone 11 Pro Max iPho…" at bounding box center [869, 6] width 258 height 3466
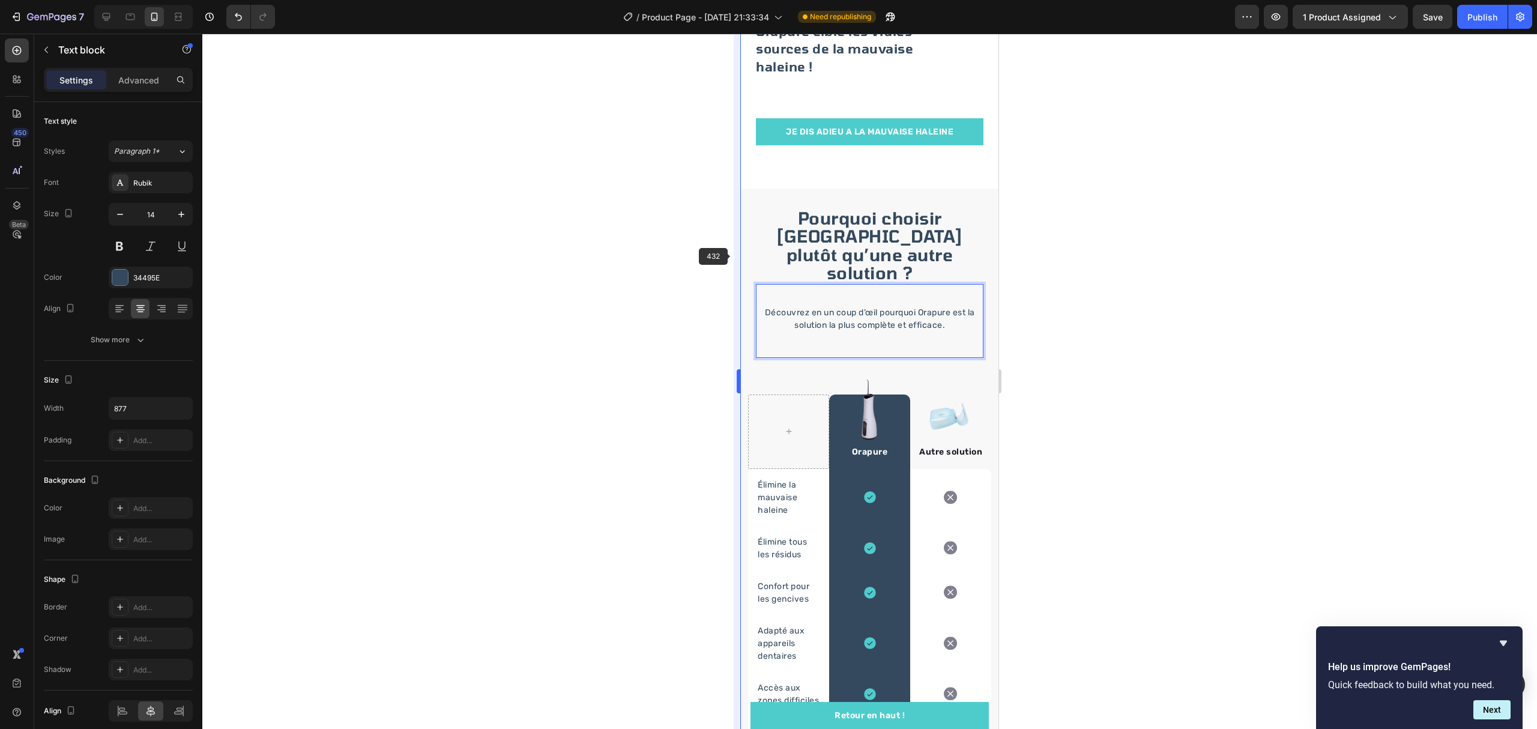
scroll to position [1760, 0]
click at [777, 285] on div "⁠⁠⁠⁠⁠⁠⁠ Découvrez en un coup d’œil pourquoi Orapure est la solution la plus com…" at bounding box center [869, 322] width 227 height 74
click at [1270, 227] on div at bounding box center [869, 381] width 1334 height 695
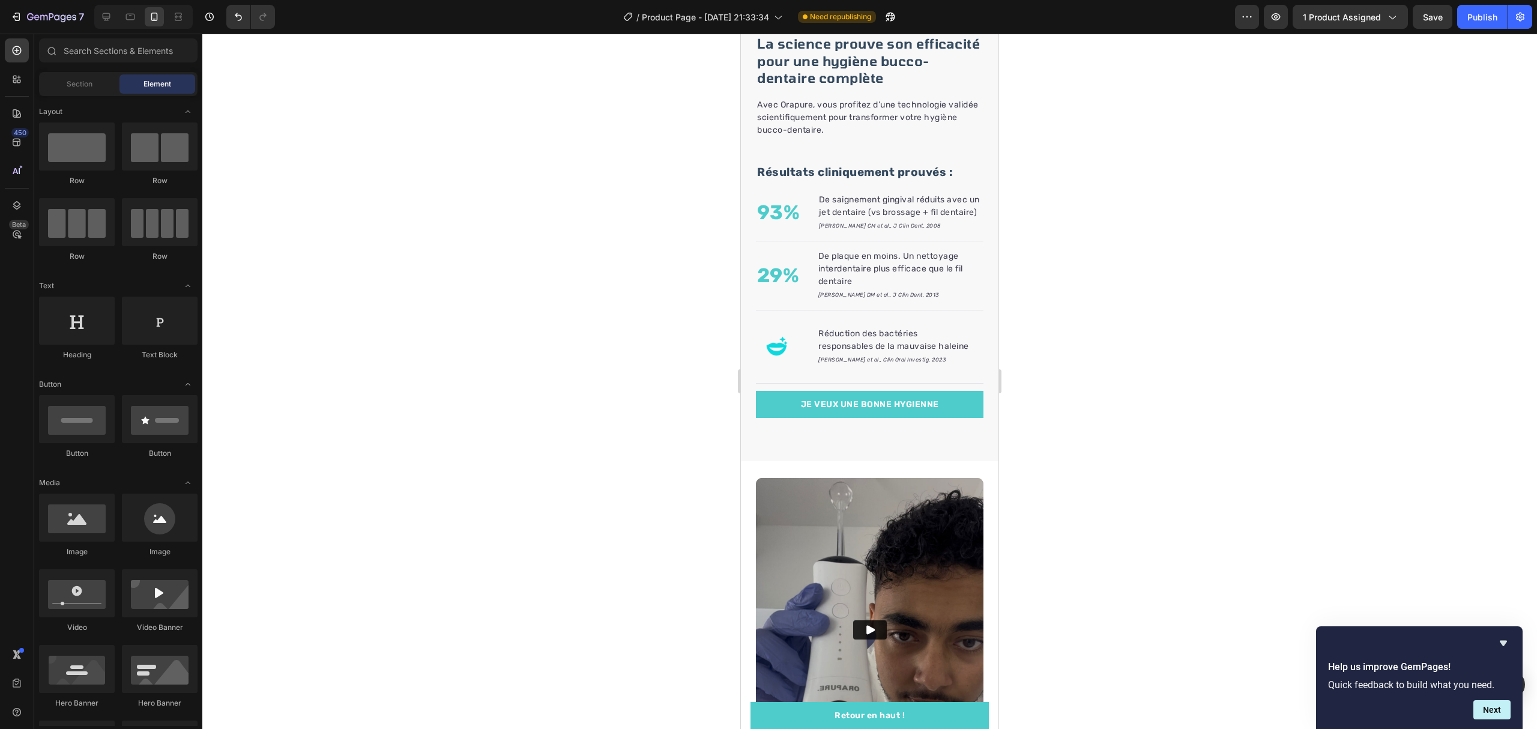
scroll to position [945, 0]
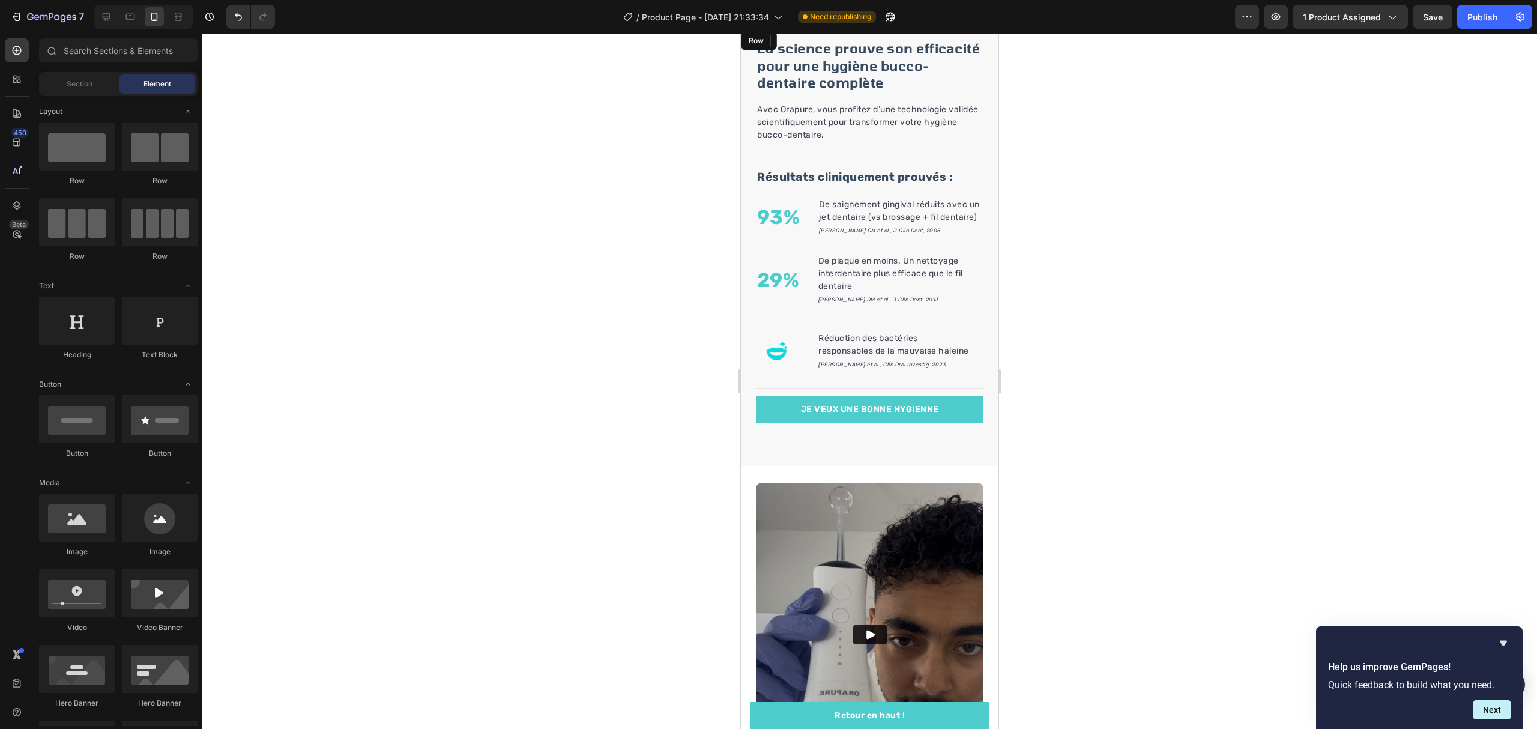
click at [971, 98] on div "La science prouve son efficacité pour une hygiène bucco-dentaire complète Headi…" at bounding box center [869, 230] width 257 height 403
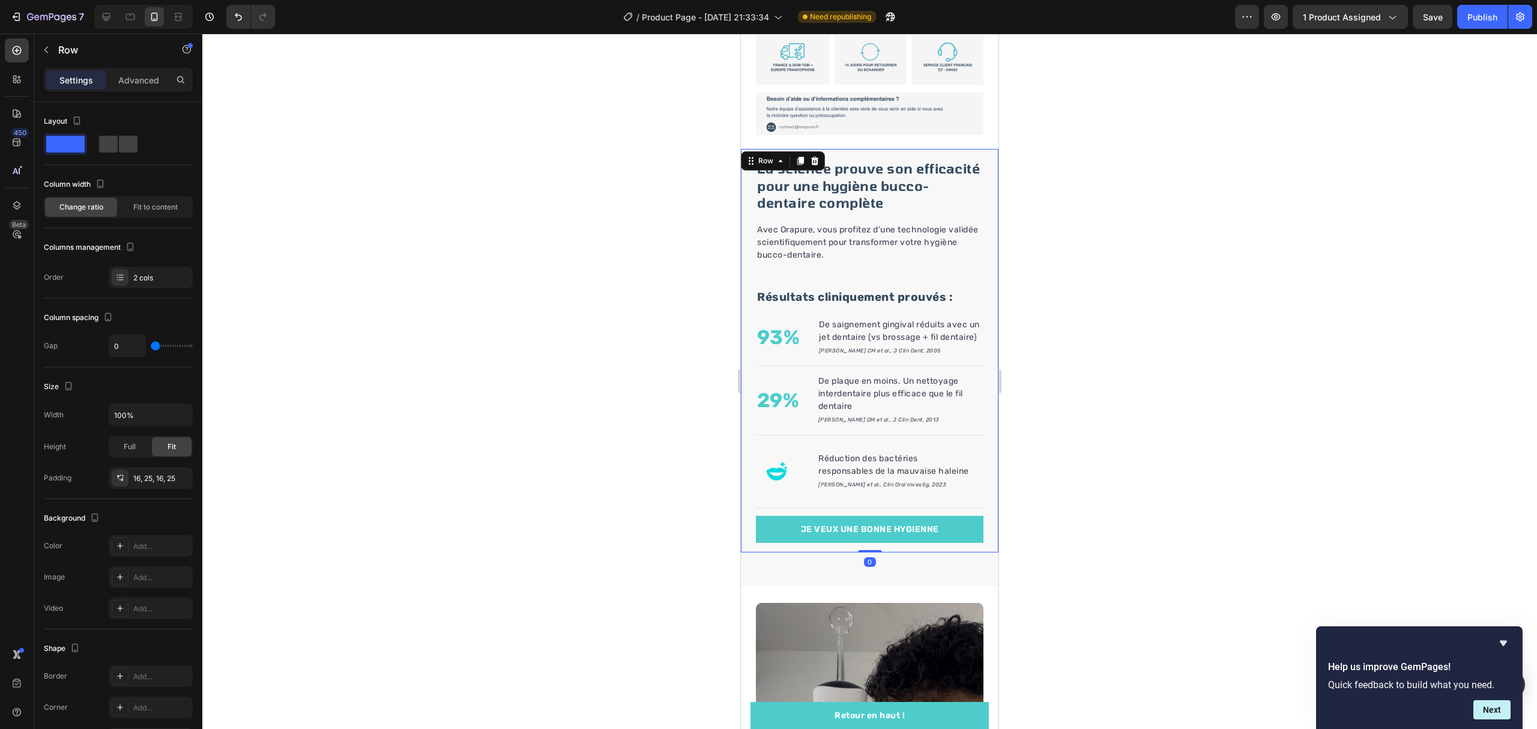
scroll to position [785, 0]
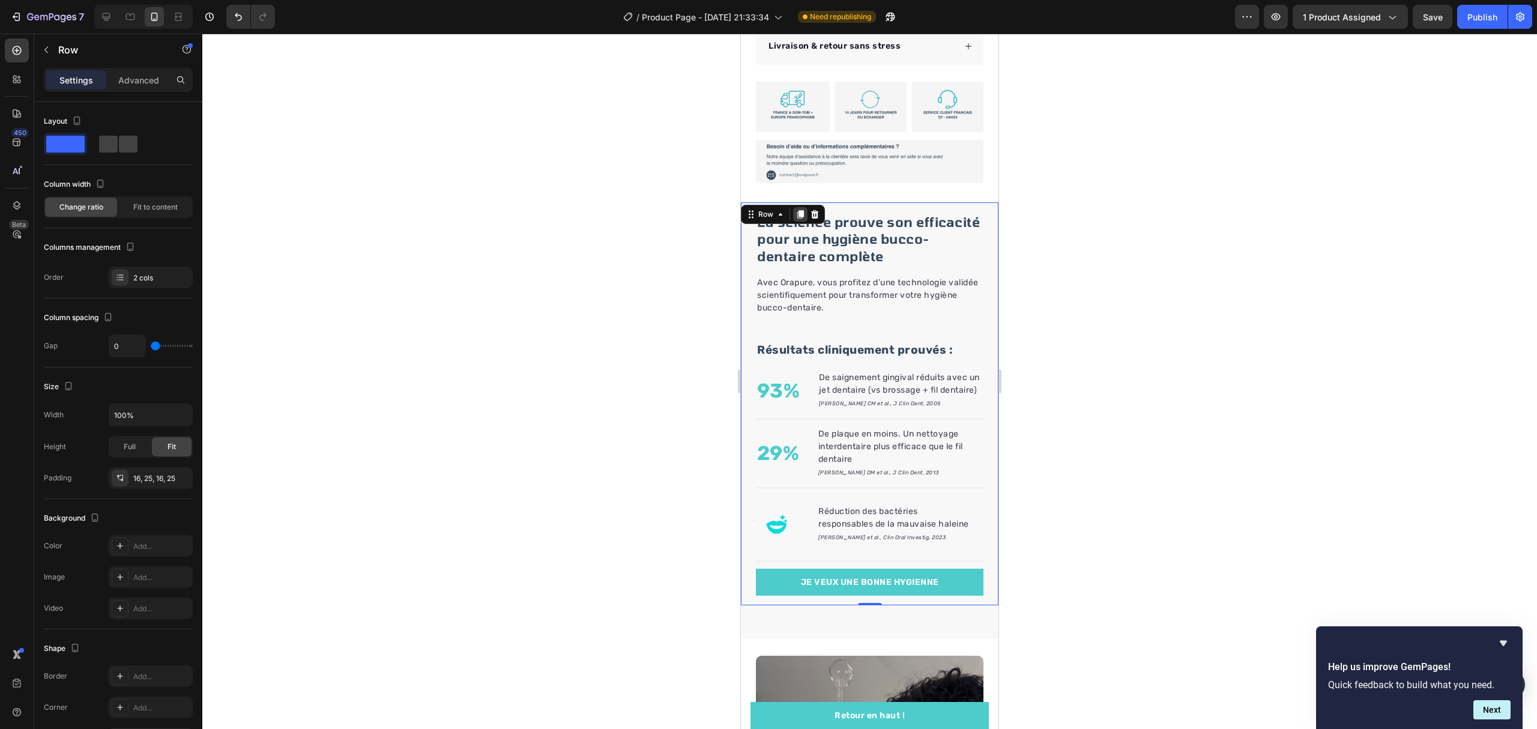
click at [805, 207] on div at bounding box center [800, 214] width 14 height 14
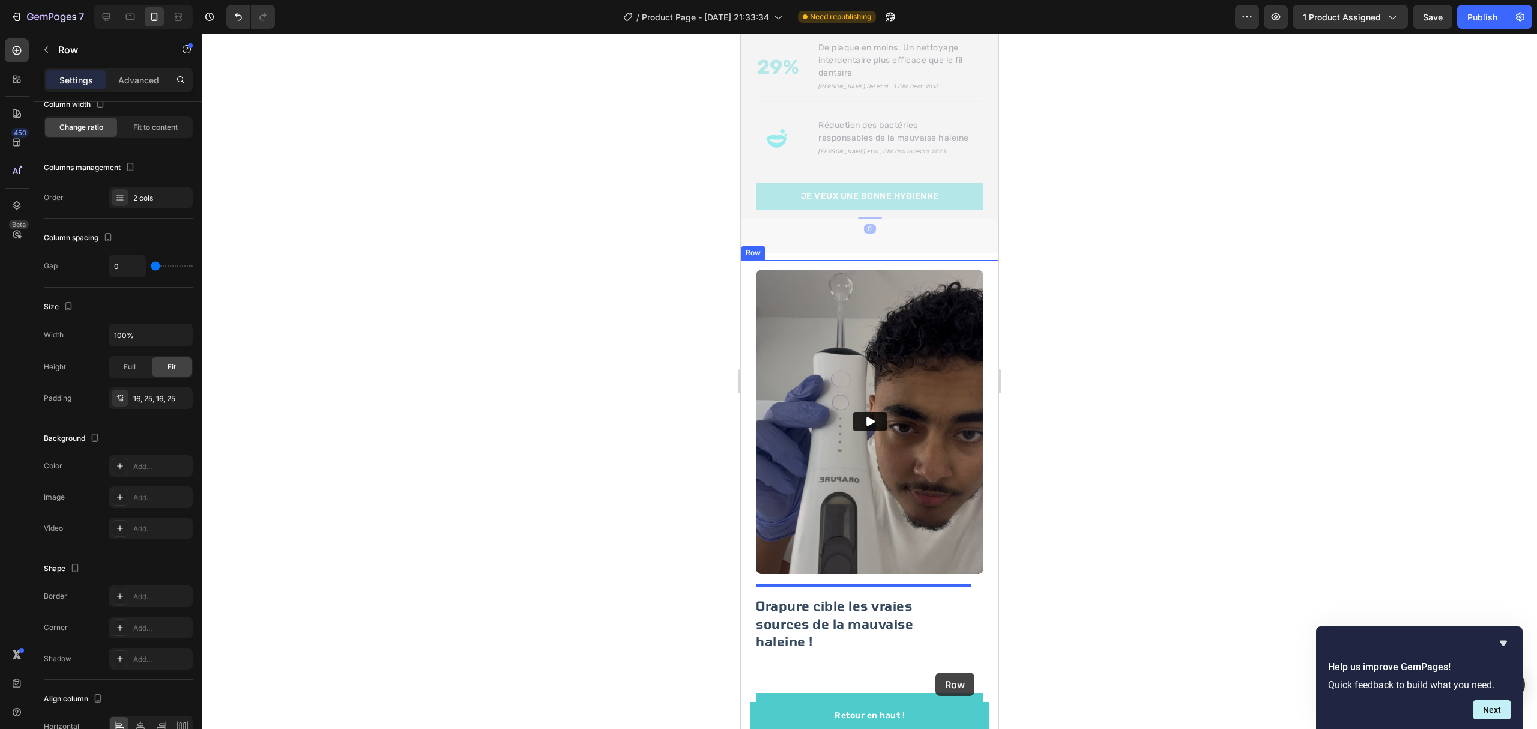
scroll to position [2012, 0]
